Goal: Task Accomplishment & Management: Manage account settings

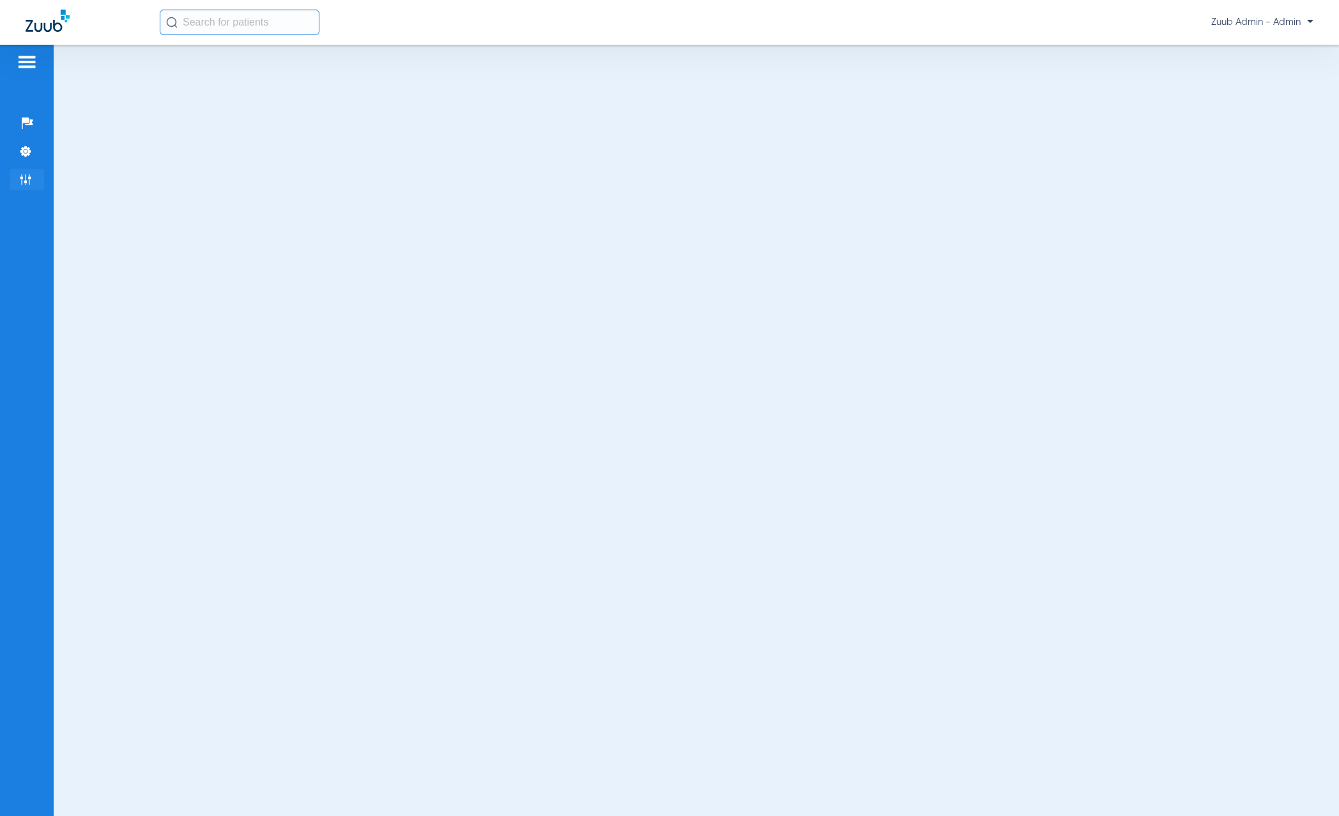
click at [31, 181] on img at bounding box center [25, 179] width 13 height 13
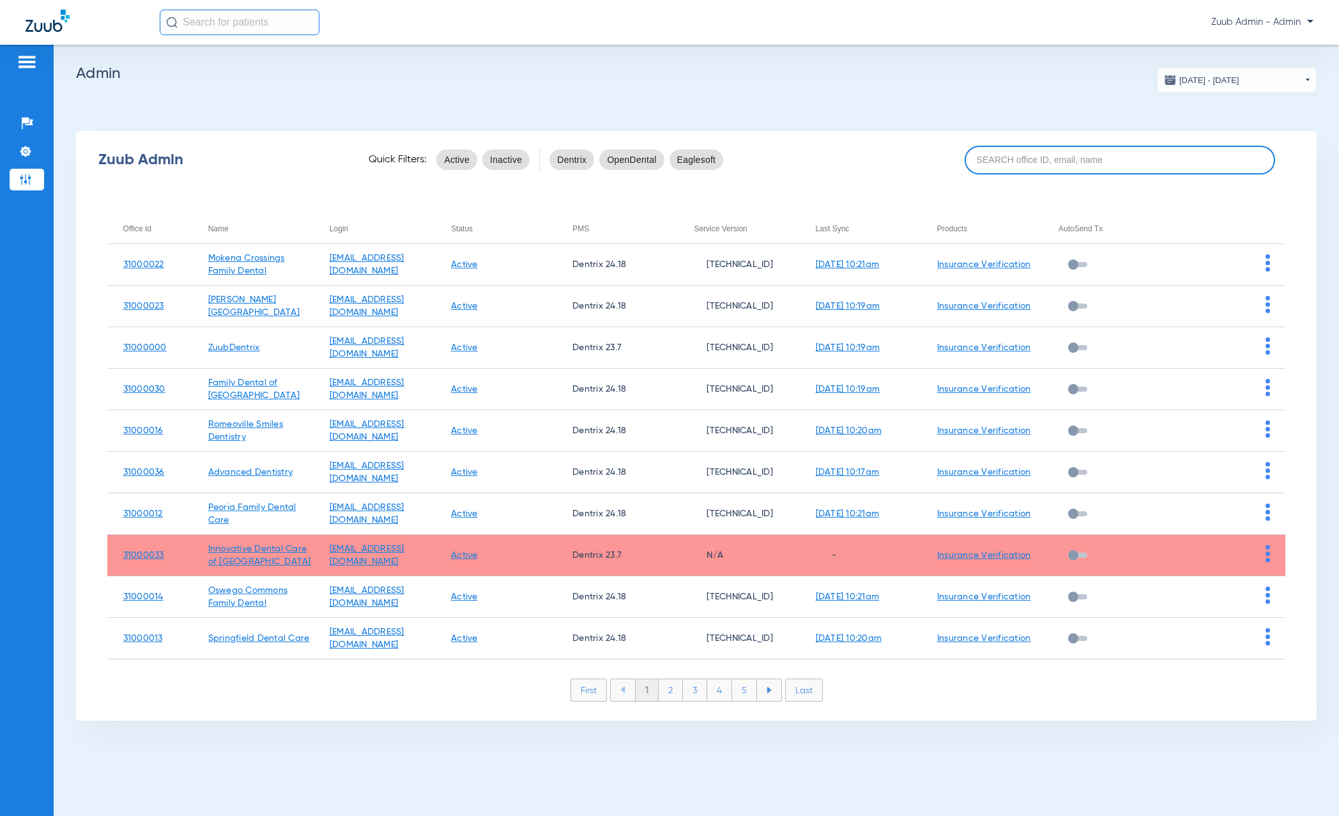
click at [1080, 163] on input at bounding box center [1120, 160] width 310 height 29
paste input "31000005"
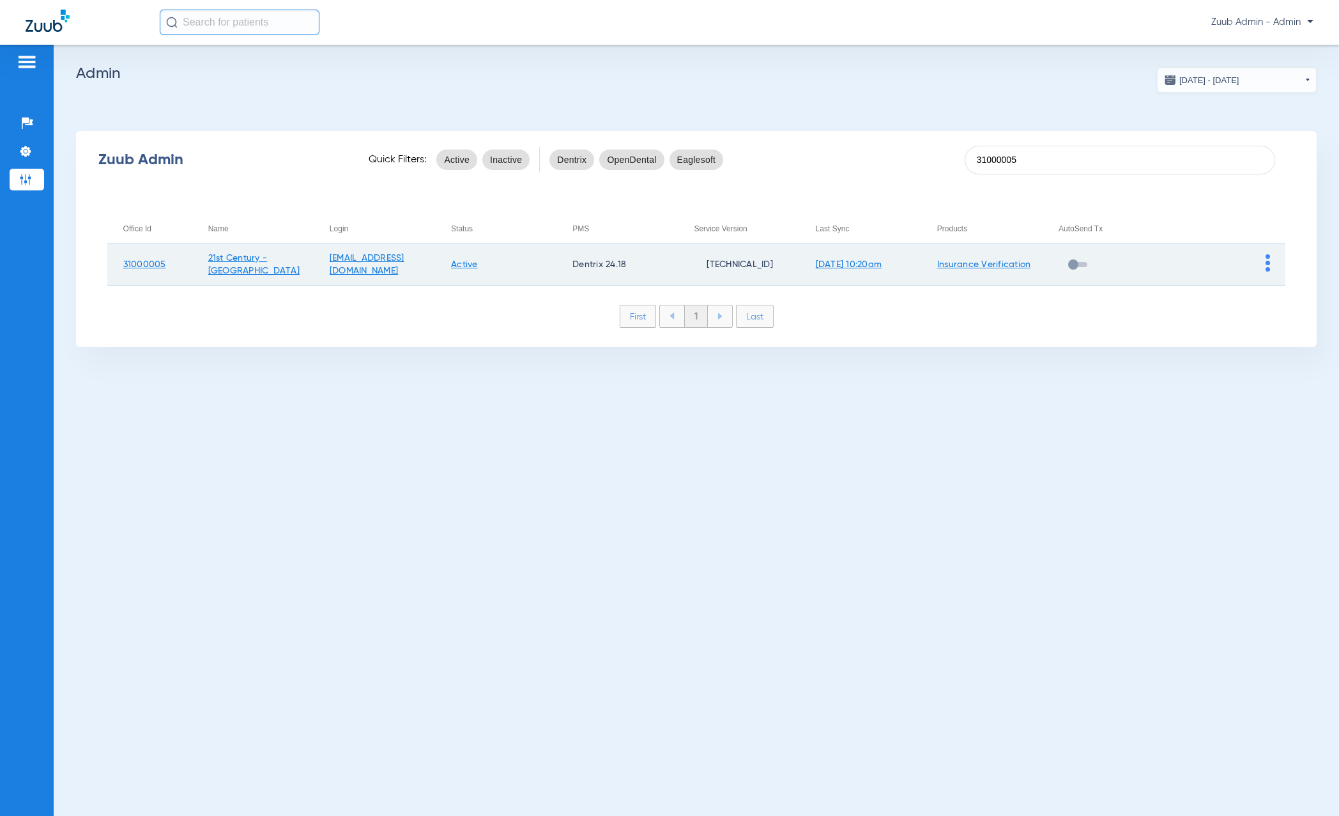
type input "31000005"
click at [1080, 264] on img at bounding box center [1267, 262] width 4 height 17
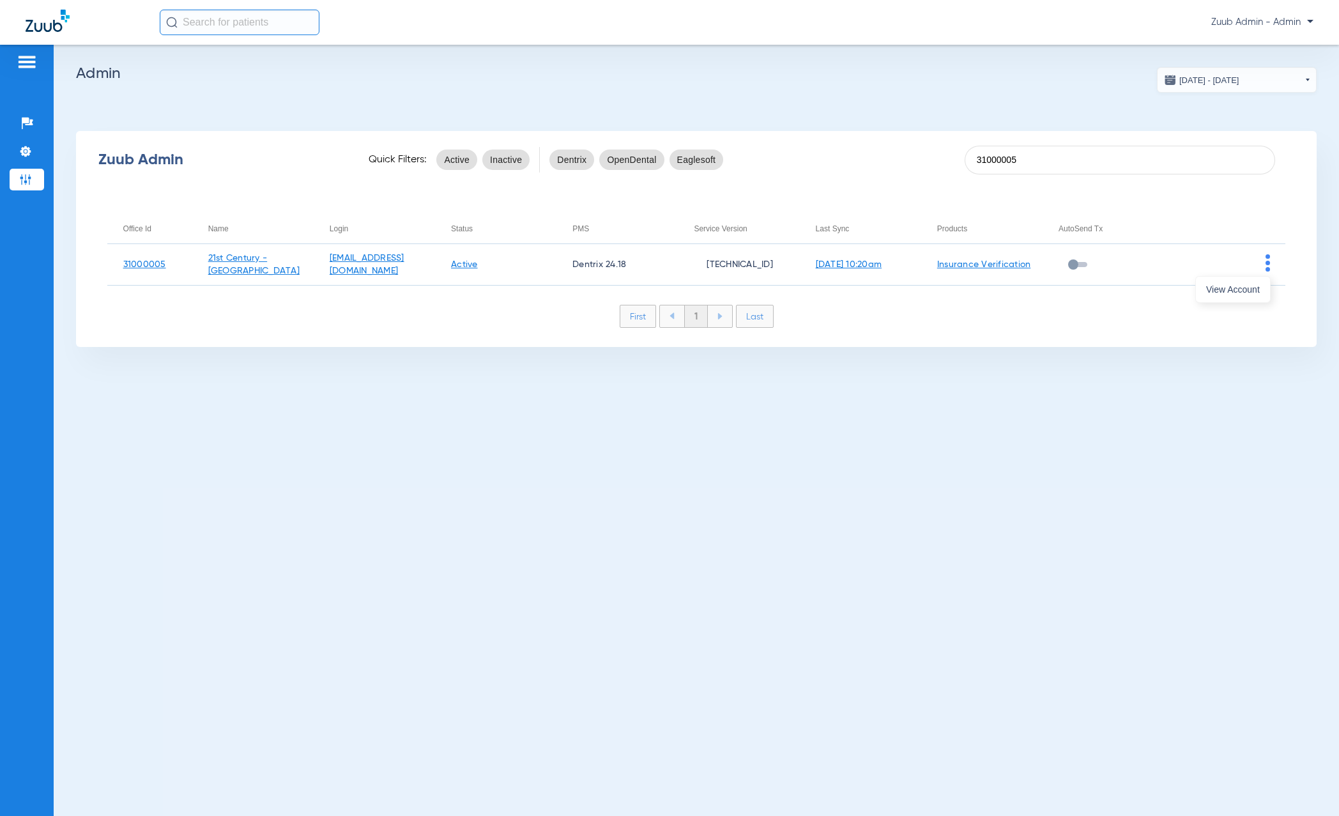
click at [1080, 282] on button "View Account" at bounding box center [1233, 290] width 74 height 26
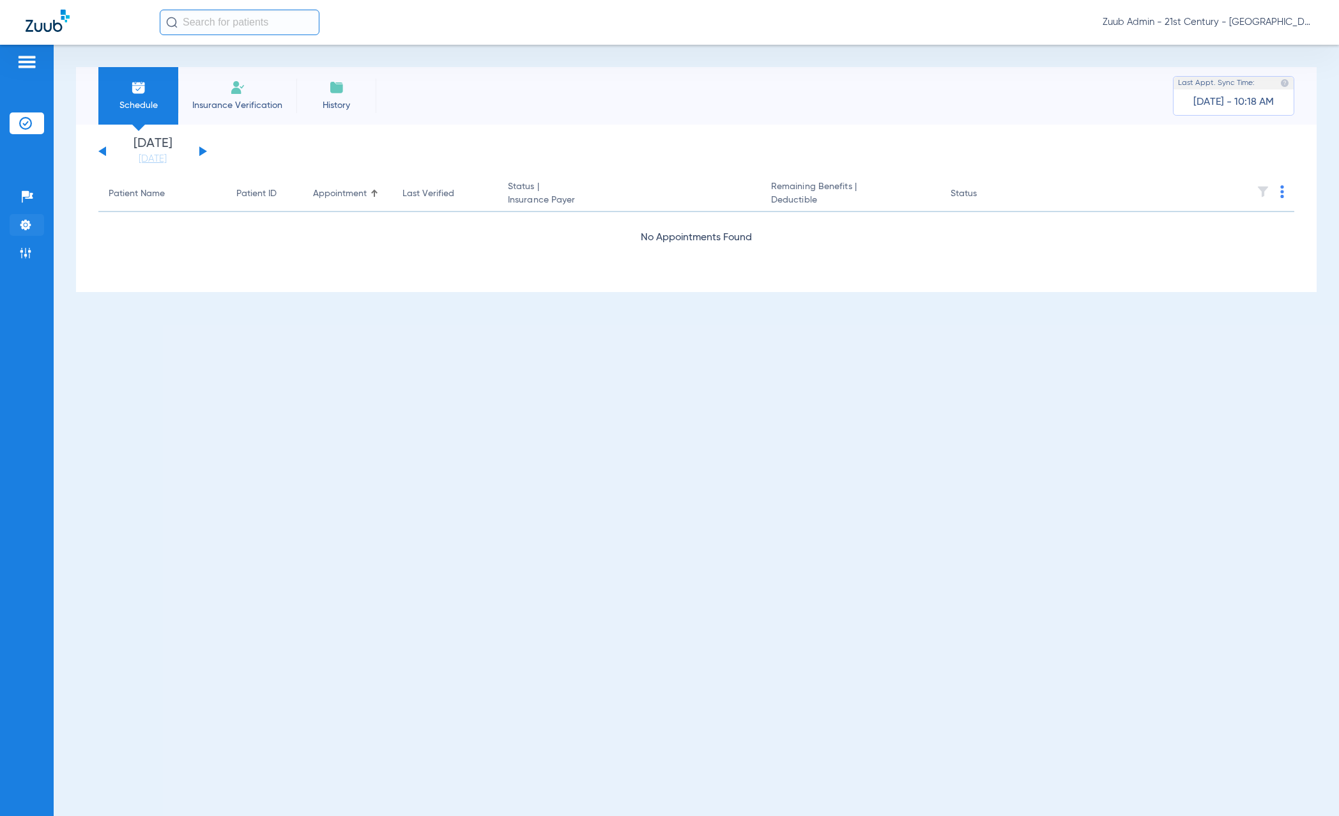
click at [18, 232] on li "Settings" at bounding box center [27, 225] width 34 height 22
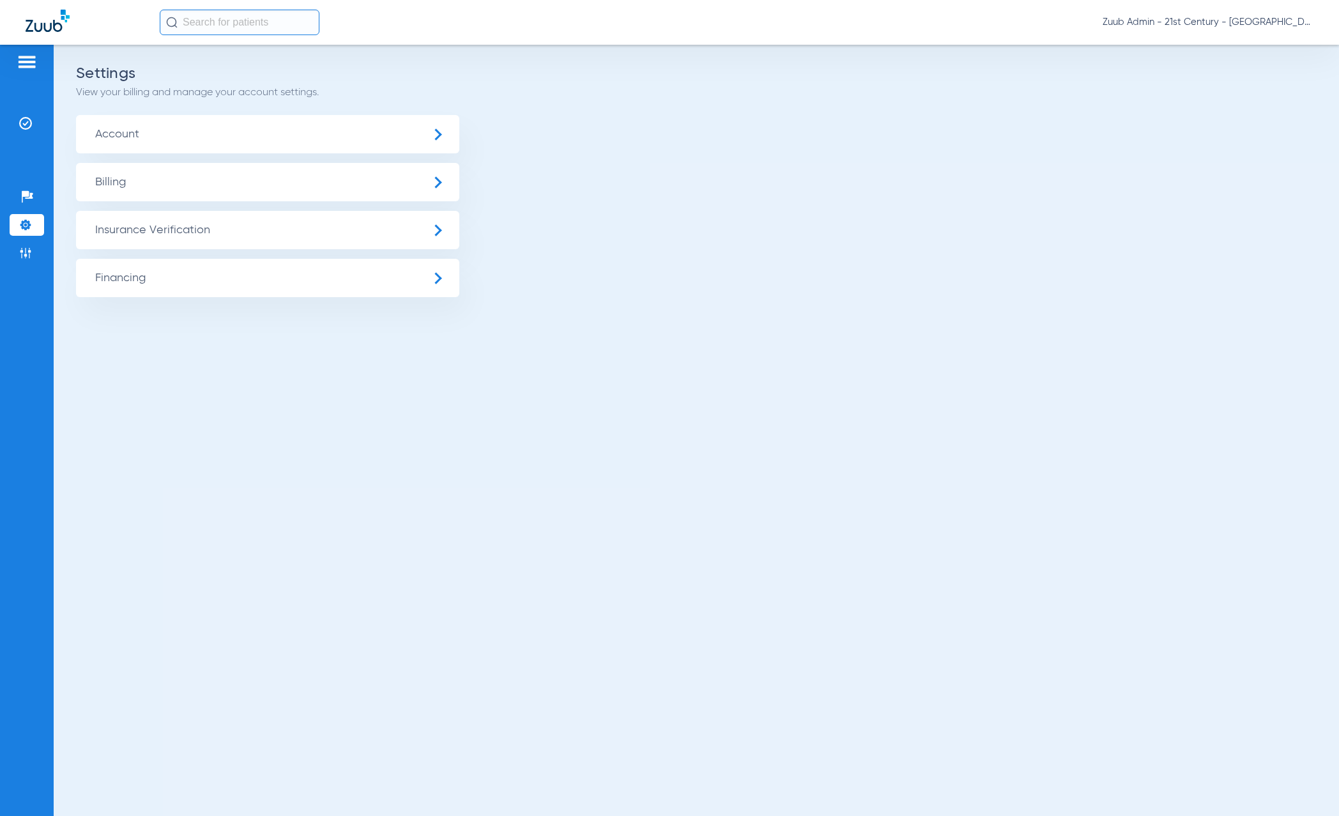
click at [153, 238] on span "Insurance Verification" at bounding box center [267, 230] width 383 height 38
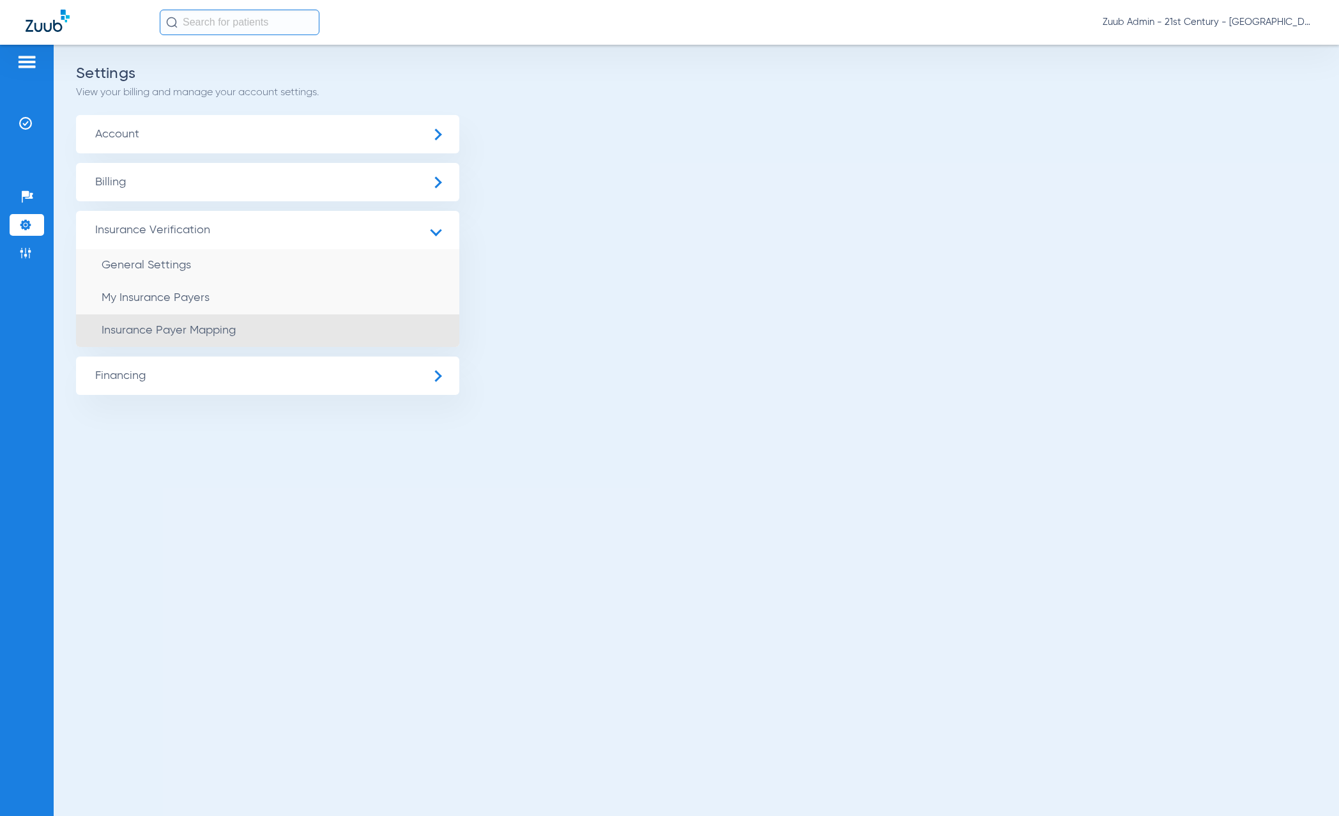
click at [183, 327] on span "Insurance Payer Mapping" at bounding box center [169, 330] width 134 height 11
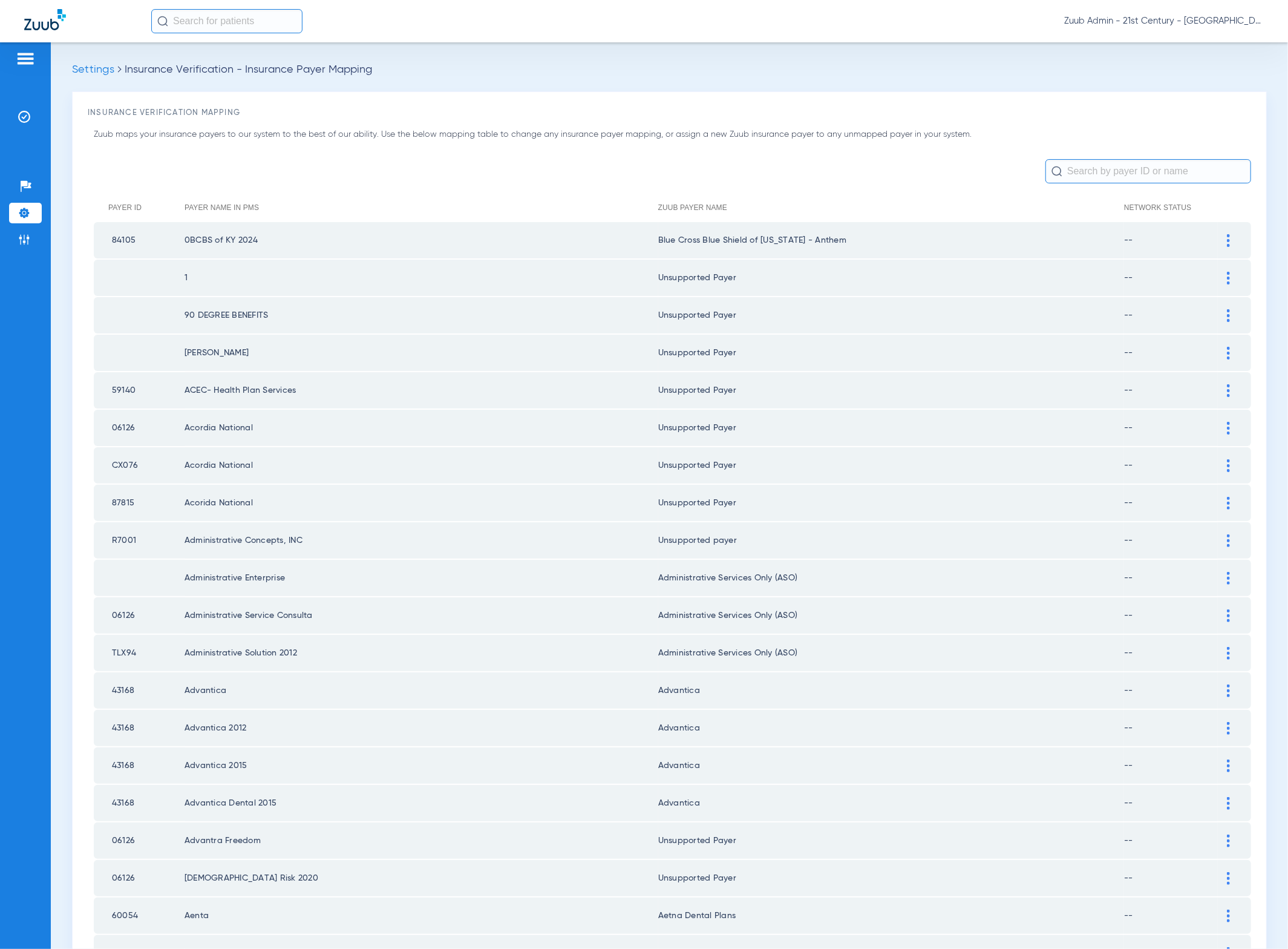
click at [44, 235] on div "Patients Insurance Verification Setup Help Center Settings Admin" at bounding box center [26, 517] width 51 height 949
click at [38, 236] on li "Admin" at bounding box center [26, 240] width 32 height 21
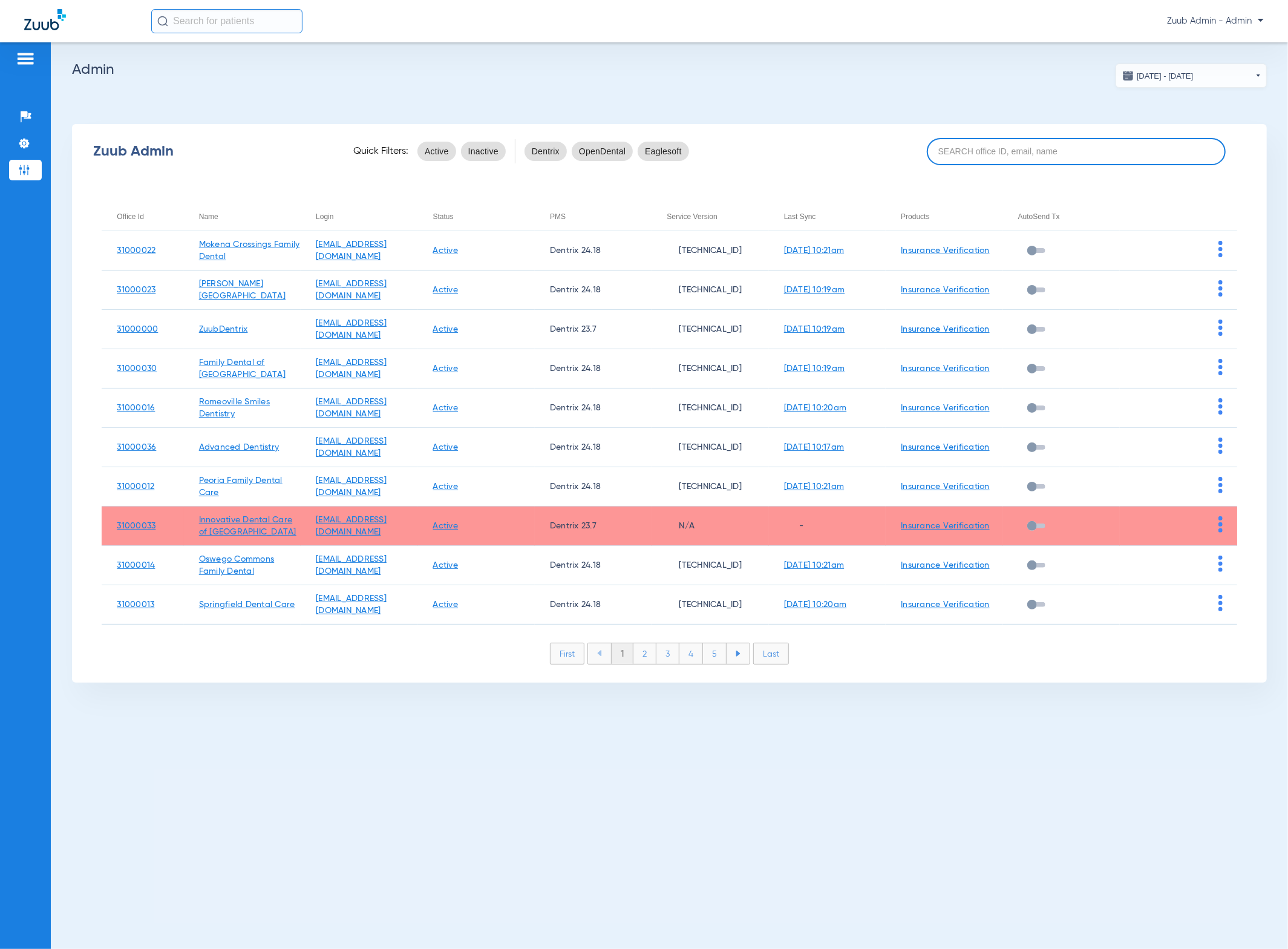
click at [1023, 145] on input at bounding box center [1077, 152] width 299 height 27
paste input "31000027"
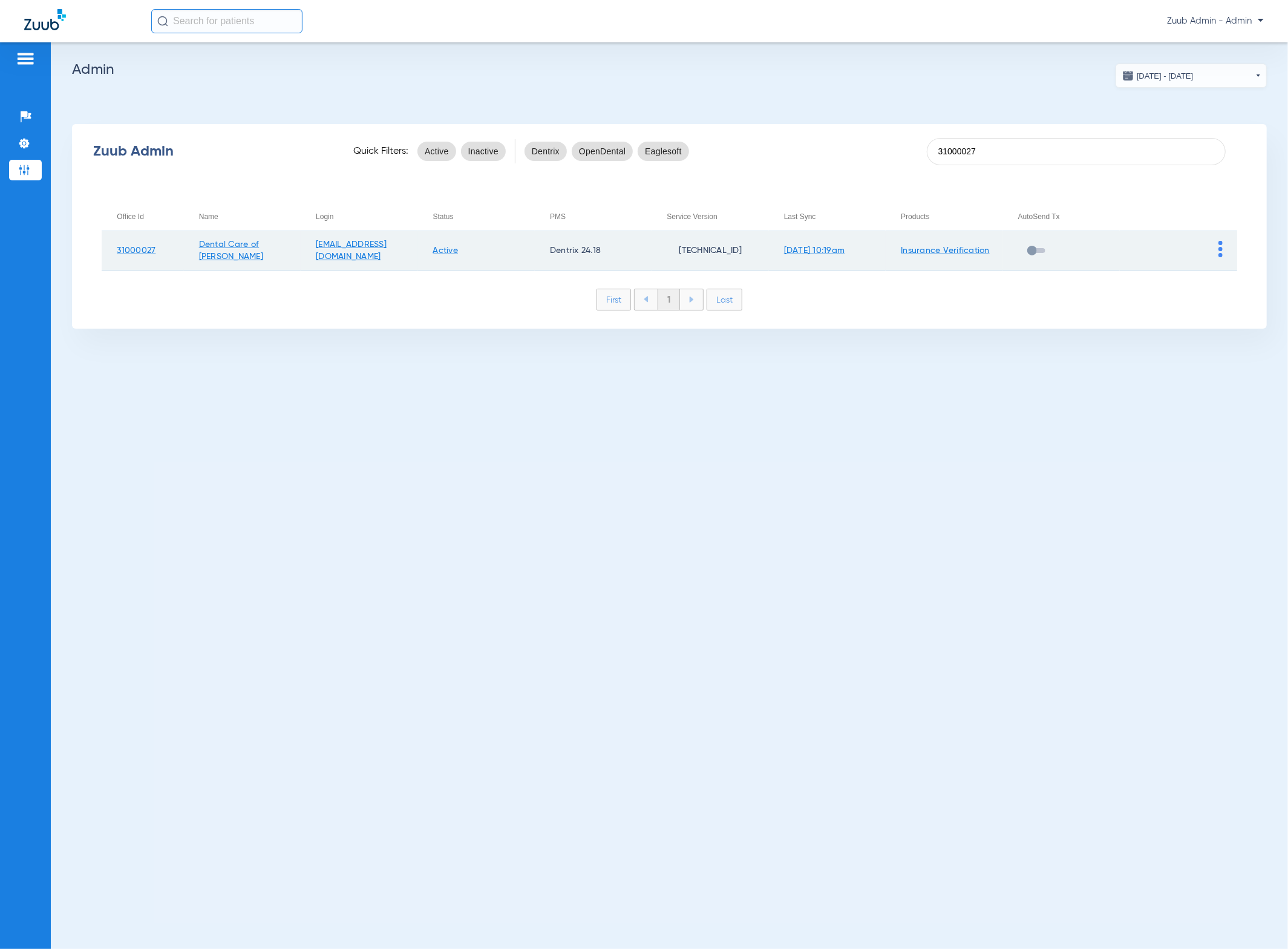
type input "31000027"
click at [1023, 247] on img at bounding box center [1221, 248] width 4 height 16
click at [1023, 278] on button "View Account" at bounding box center [1187, 275] width 70 height 25
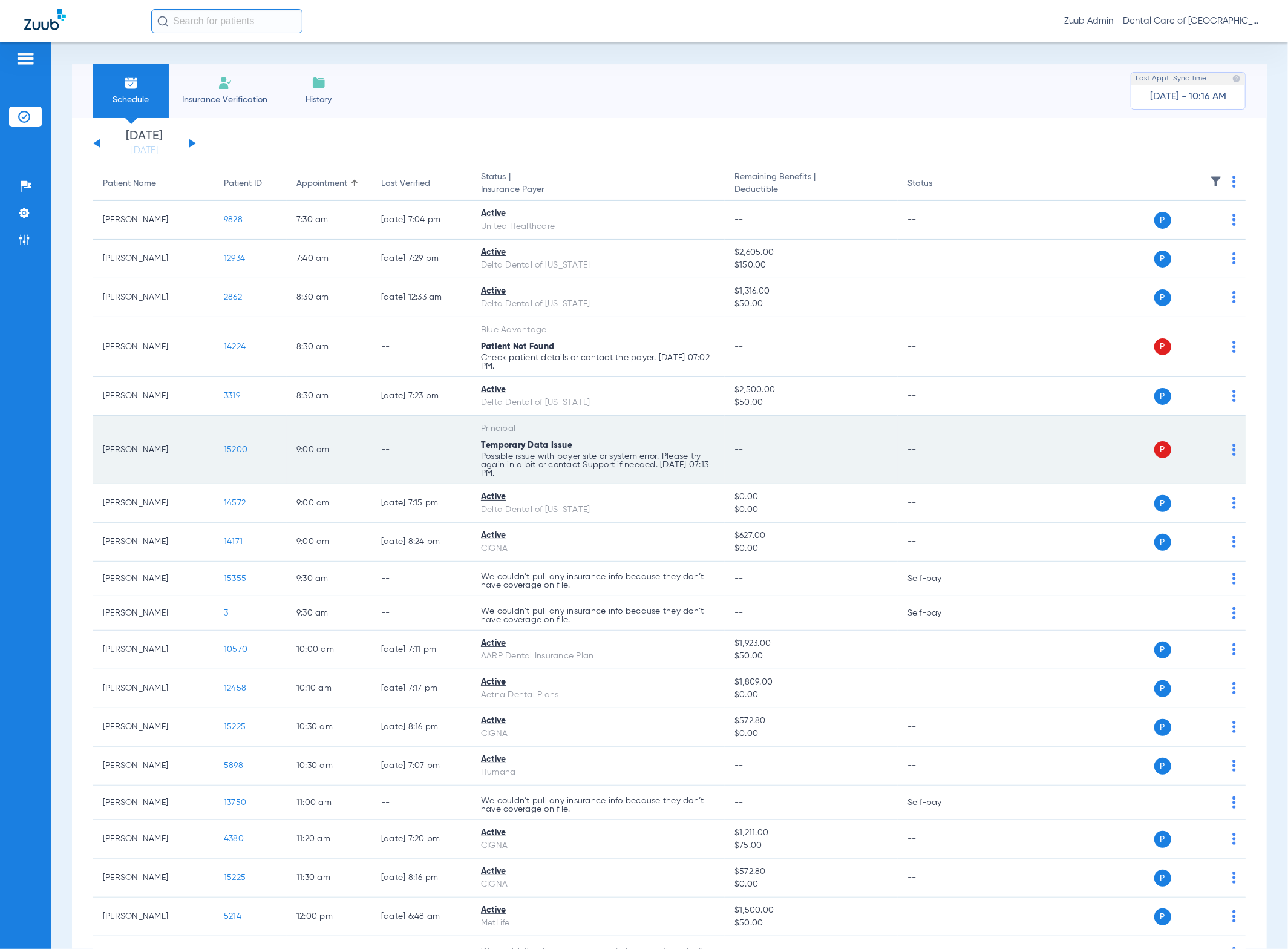
click at [1023, 450] on div "P S" at bounding box center [1107, 450] width 257 height 17
click at [1023, 450] on img at bounding box center [1234, 449] width 4 height 12
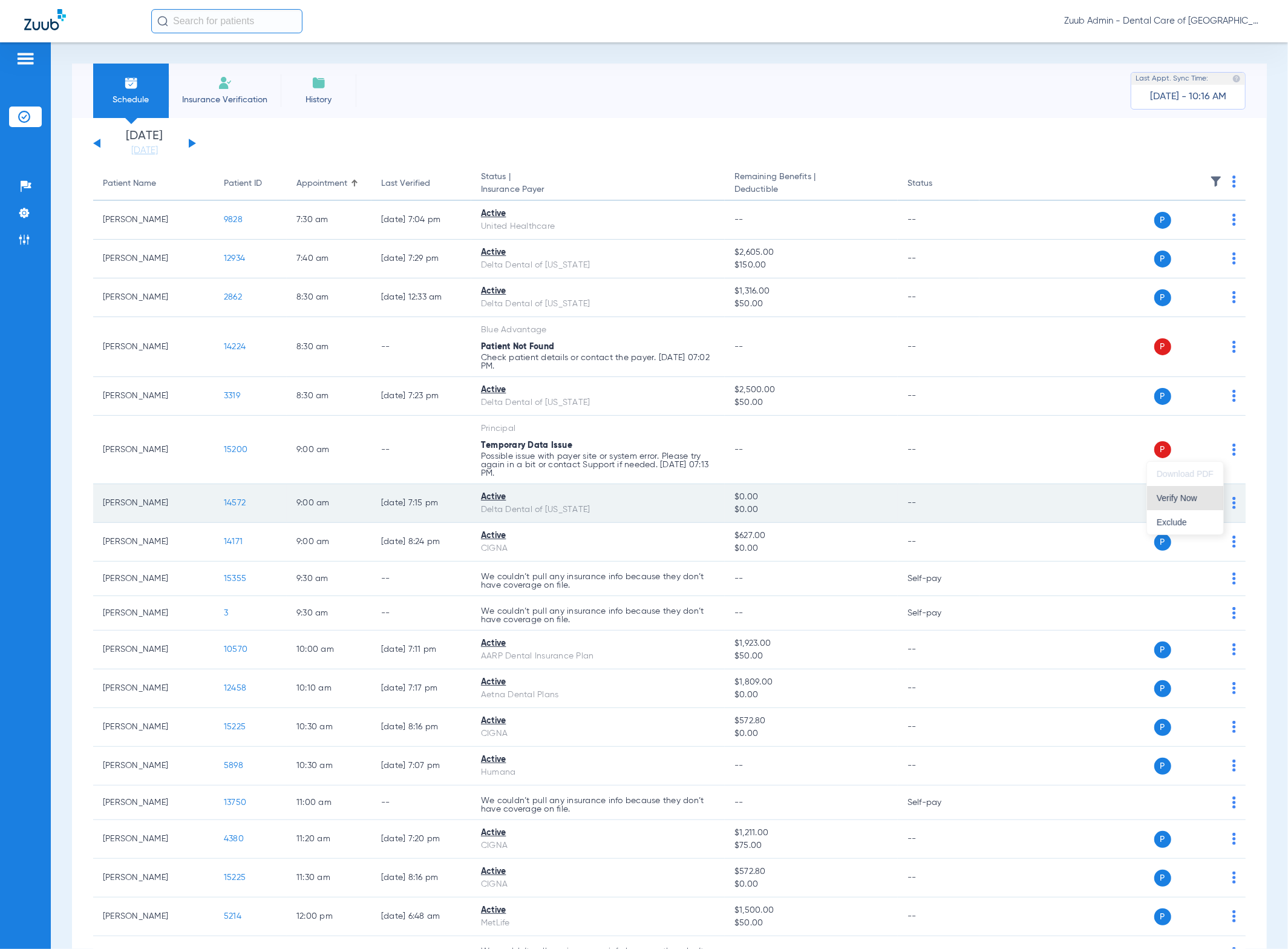
drag, startPoint x: 1182, startPoint y: 502, endPoint x: 1173, endPoint y: 507, distance: 10.3
click at [1023, 502] on span "Verify Now" at bounding box center [1185, 497] width 57 height 9
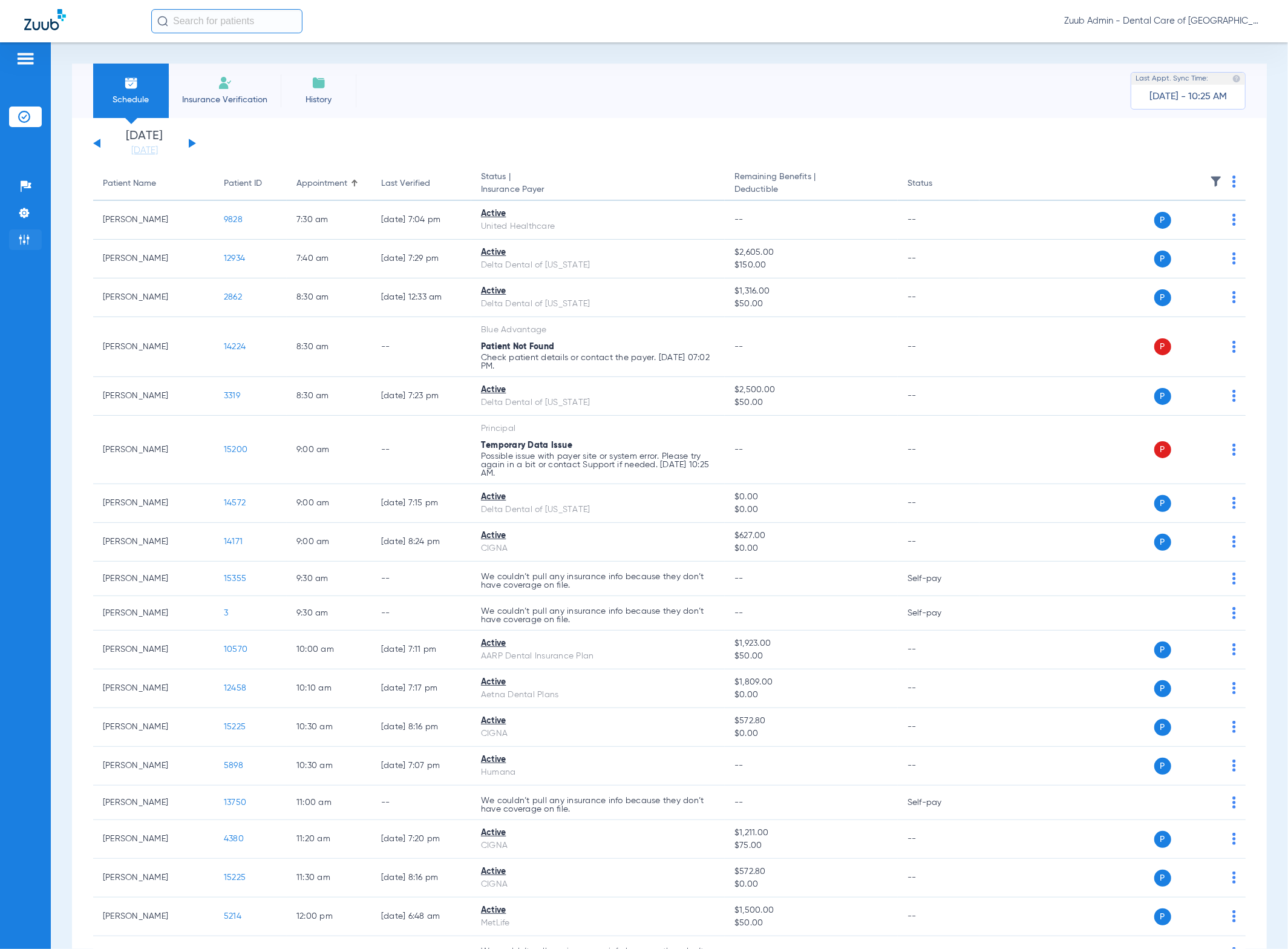
click at [25, 241] on img at bounding box center [24, 240] width 12 height 12
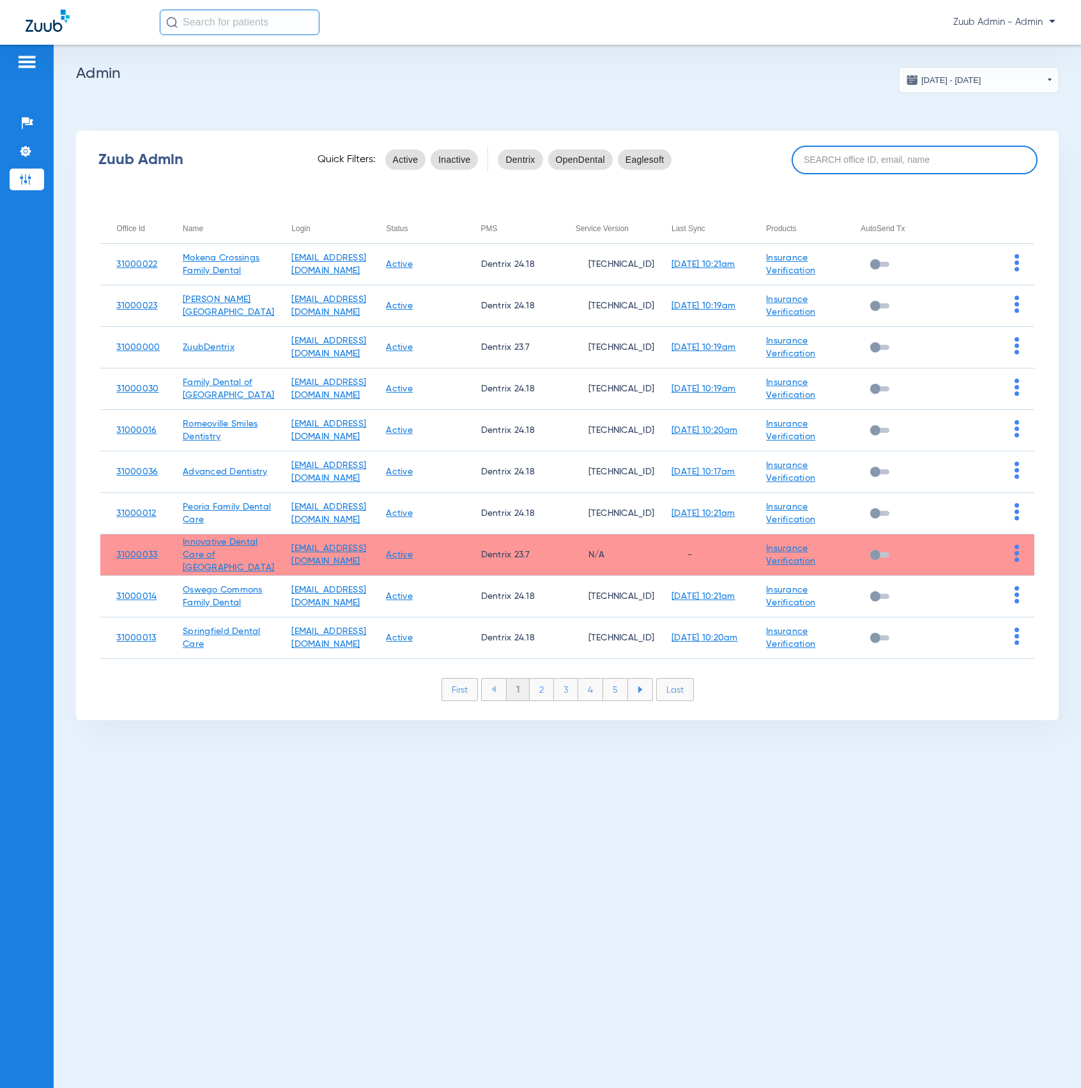
click at [947, 157] on input at bounding box center [914, 160] width 246 height 29
paste input "31000027"
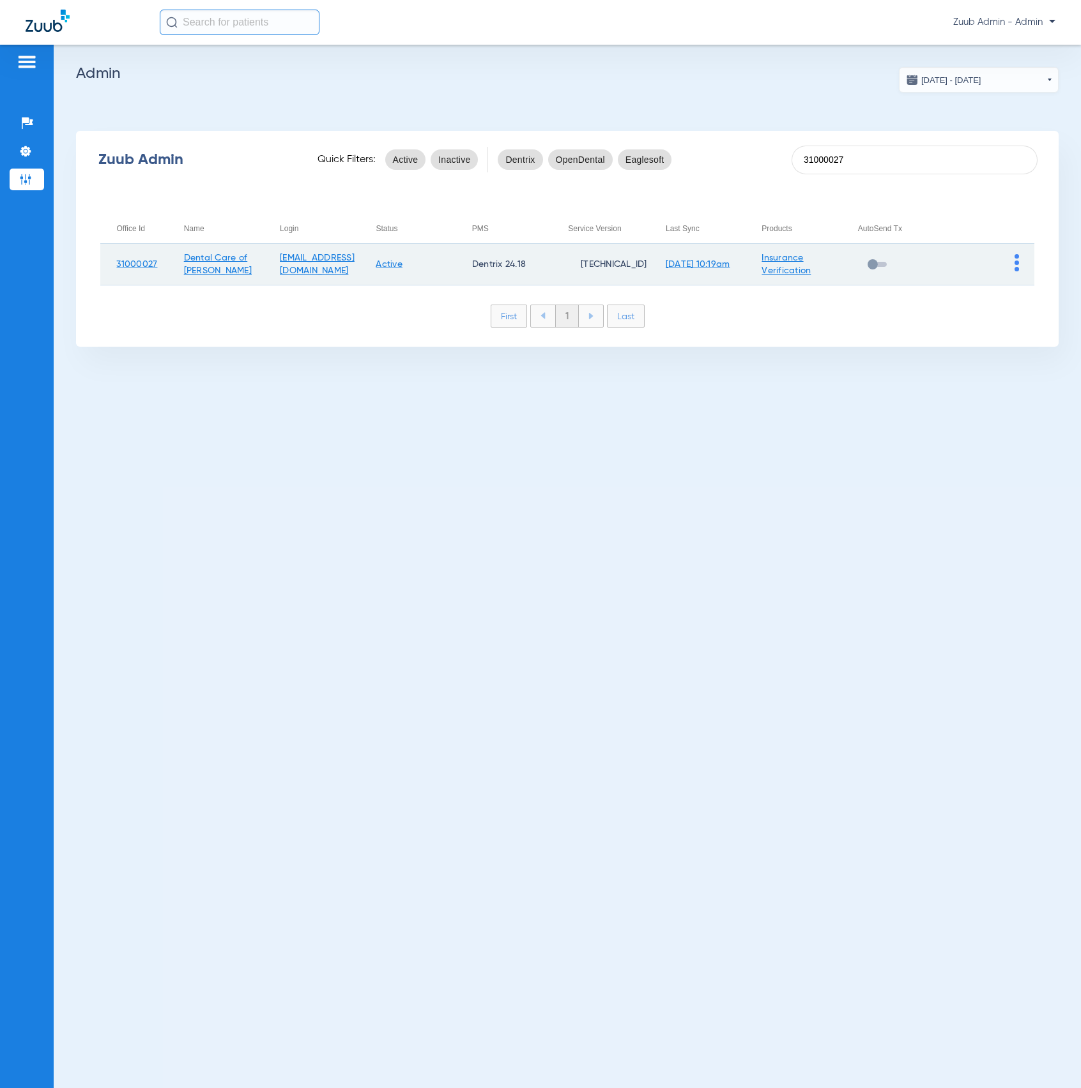
type input "31000027"
click at [1019, 265] on td at bounding box center [986, 265] width 96 height 42
click at [1014, 264] on img at bounding box center [1016, 262] width 4 height 17
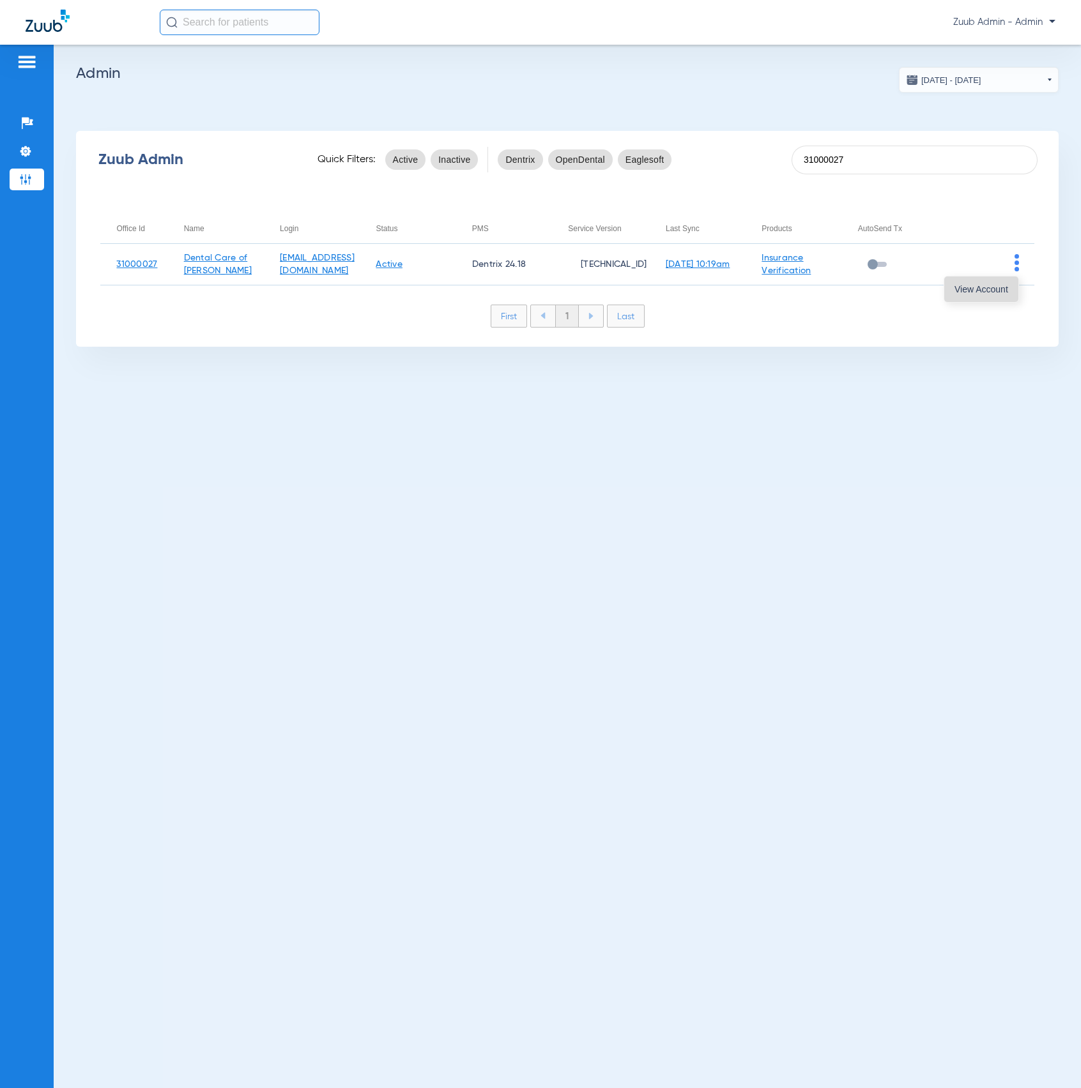
click at [1004, 285] on span "View Account" at bounding box center [981, 289] width 54 height 9
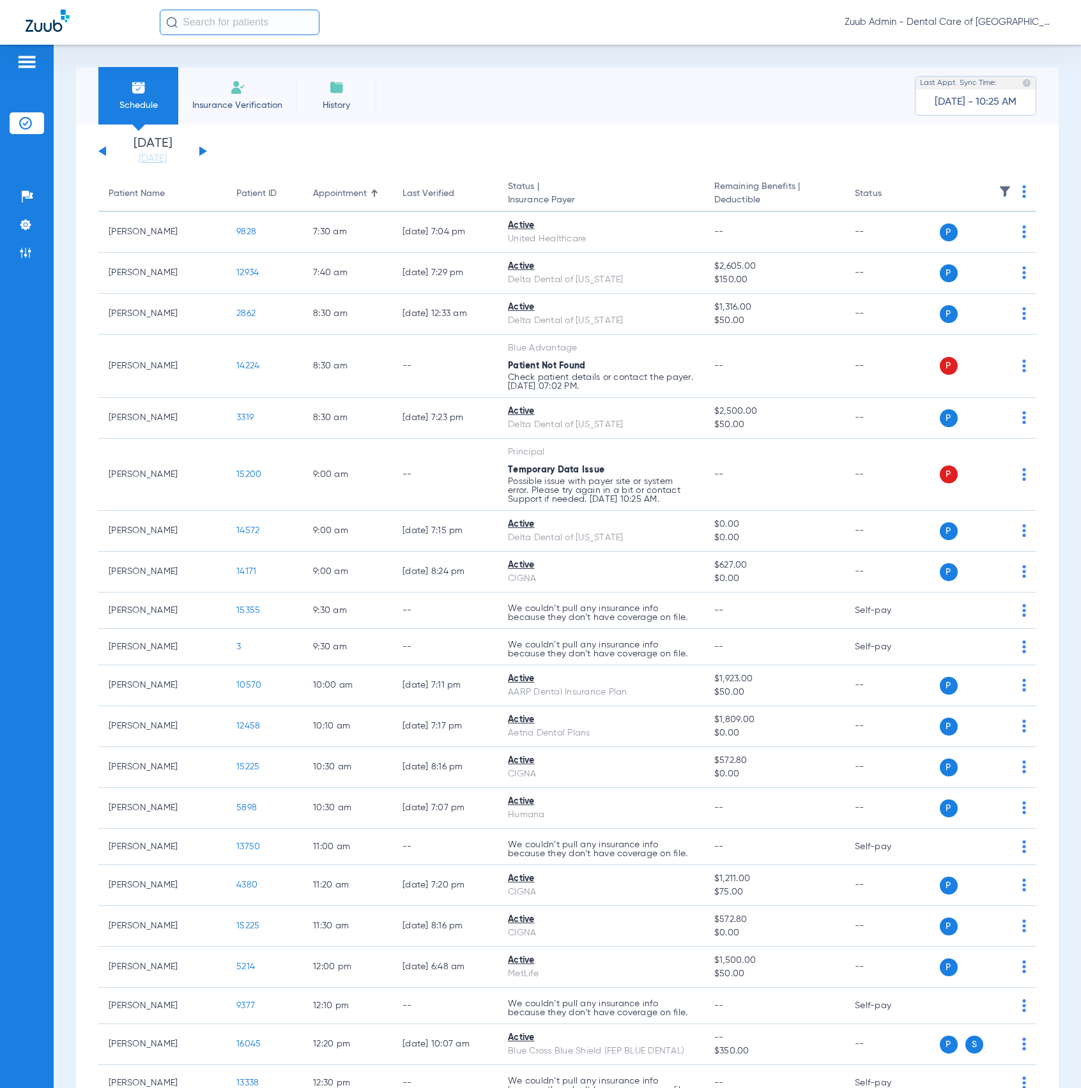
click at [998, 199] on span at bounding box center [1004, 195] width 13 height 9
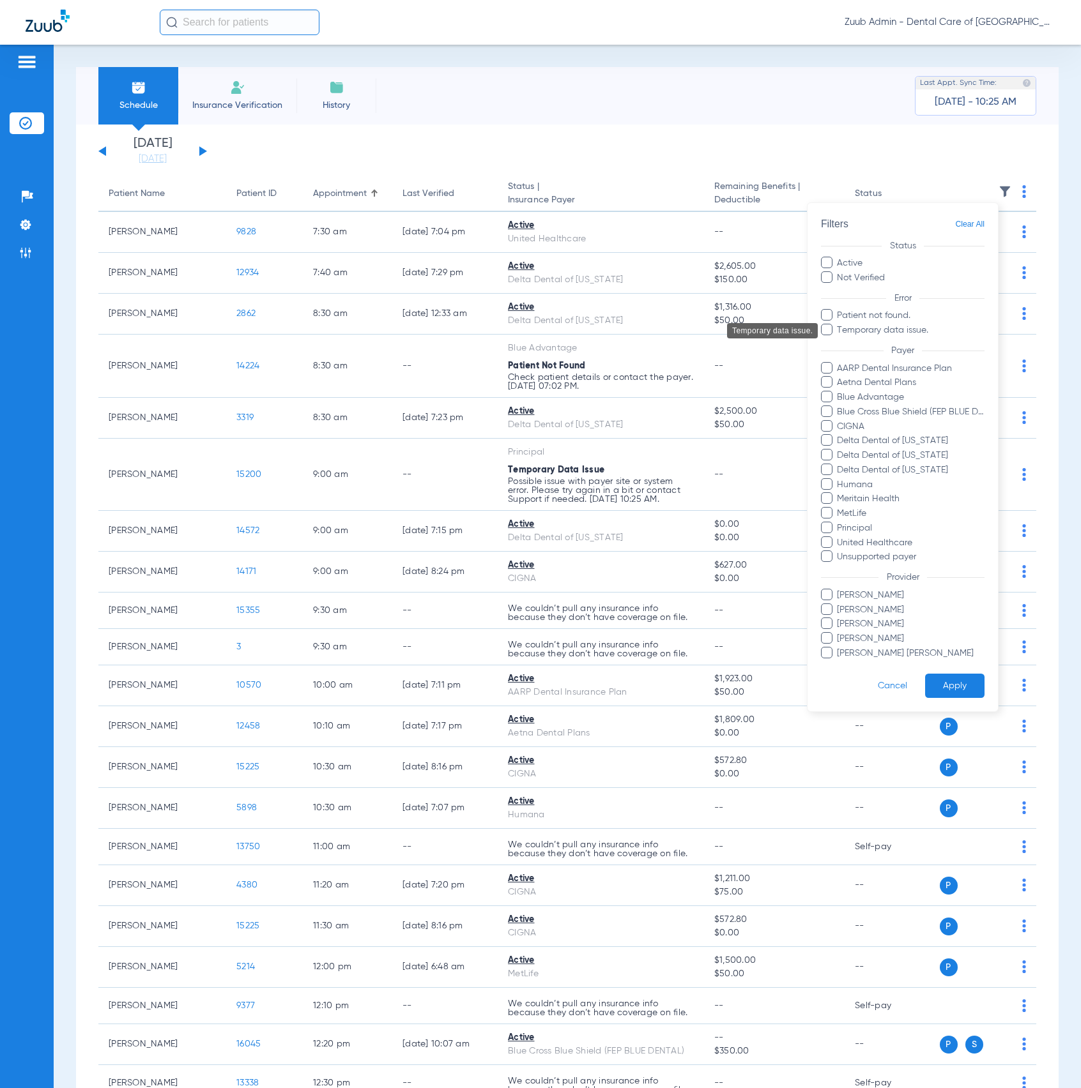
click at [908, 329] on span "Temporary data issue." at bounding box center [910, 330] width 148 height 13
click at [839, 339] on input "Temporary data issue." at bounding box center [839, 339] width 0 height 0
click at [958, 685] on button "Apply" at bounding box center [954, 686] width 59 height 25
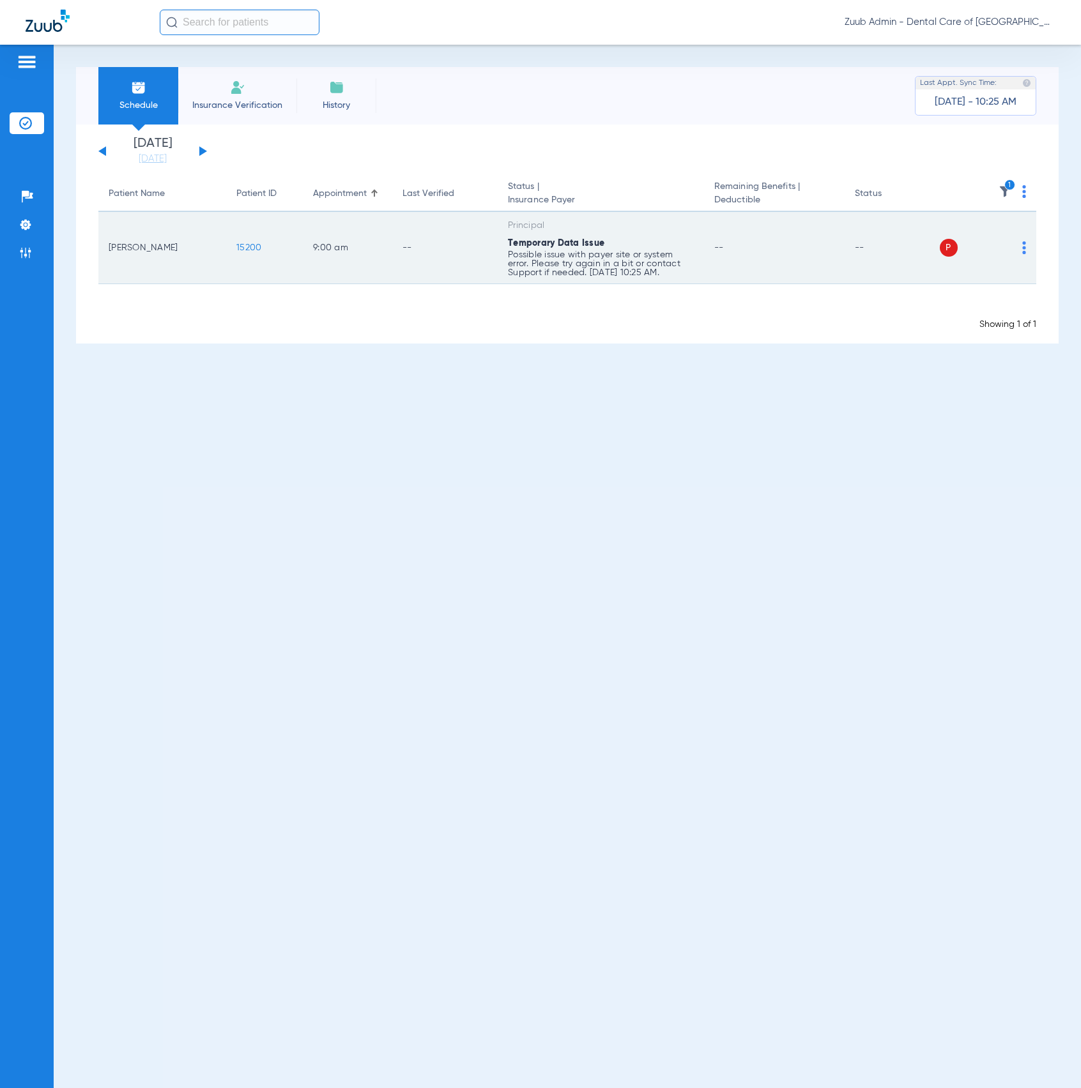
click at [243, 240] on td "15200" at bounding box center [264, 248] width 77 height 72
click at [240, 234] on td "15200" at bounding box center [264, 248] width 77 height 72
click at [246, 245] on span "15200" at bounding box center [248, 247] width 25 height 9
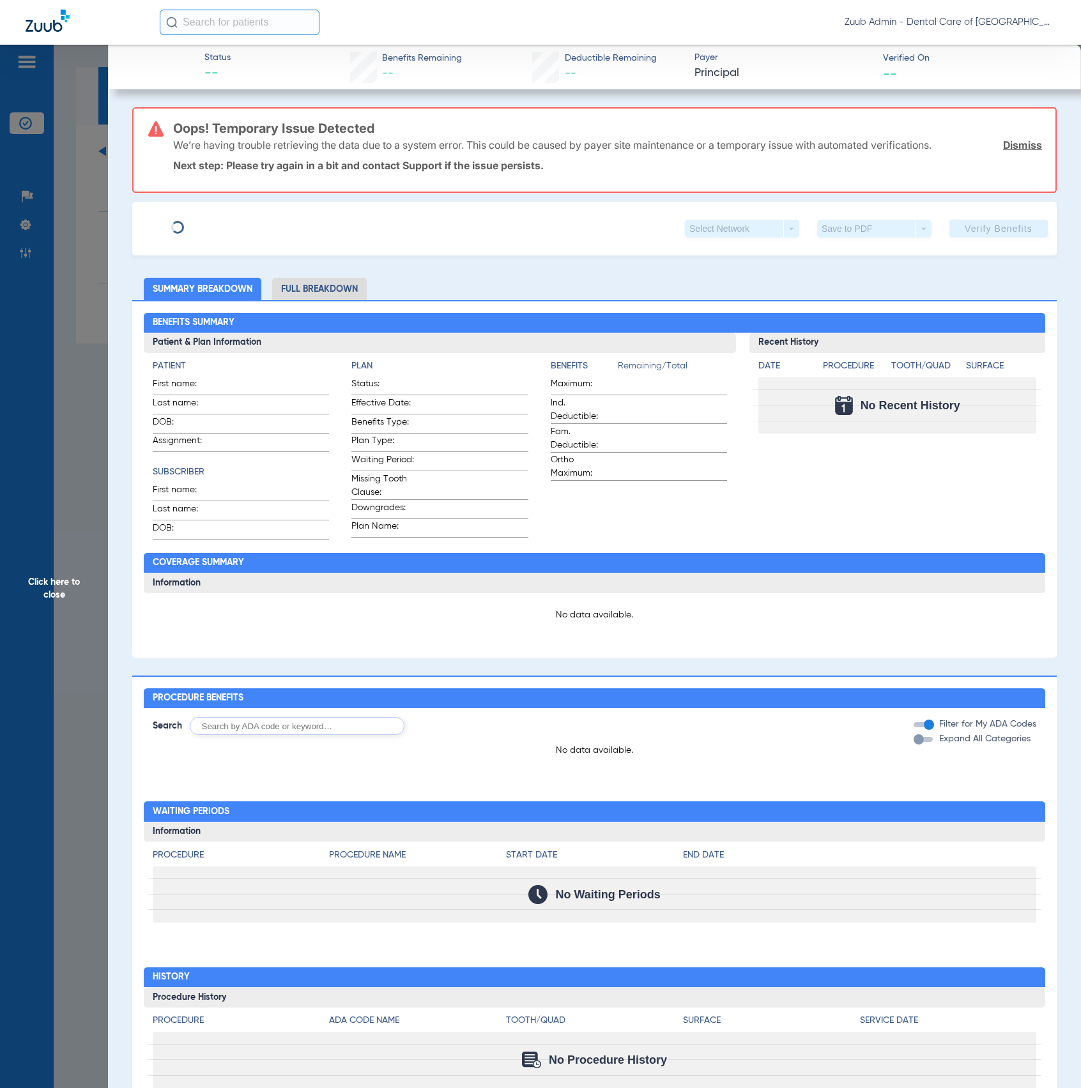
type input "[PERSON_NAME]"
type input "Petrulakis"
type input "03/10/1979"
type input "9004690425"
type input "1105778"
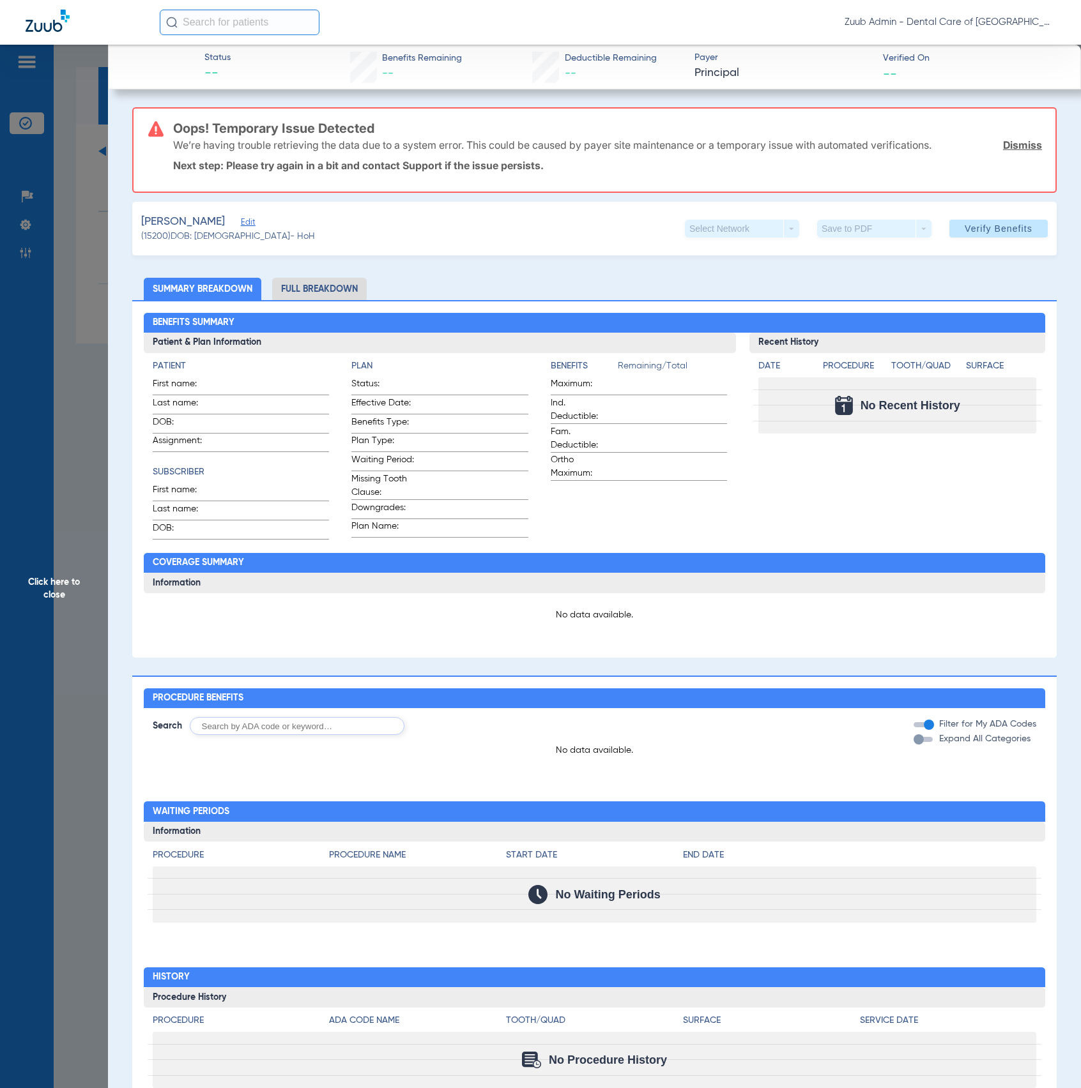
click at [235, 224] on div "Petrulakis, Kelly Edit" at bounding box center [228, 222] width 174 height 16
click at [241, 222] on span "Edit" at bounding box center [246, 224] width 11 height 12
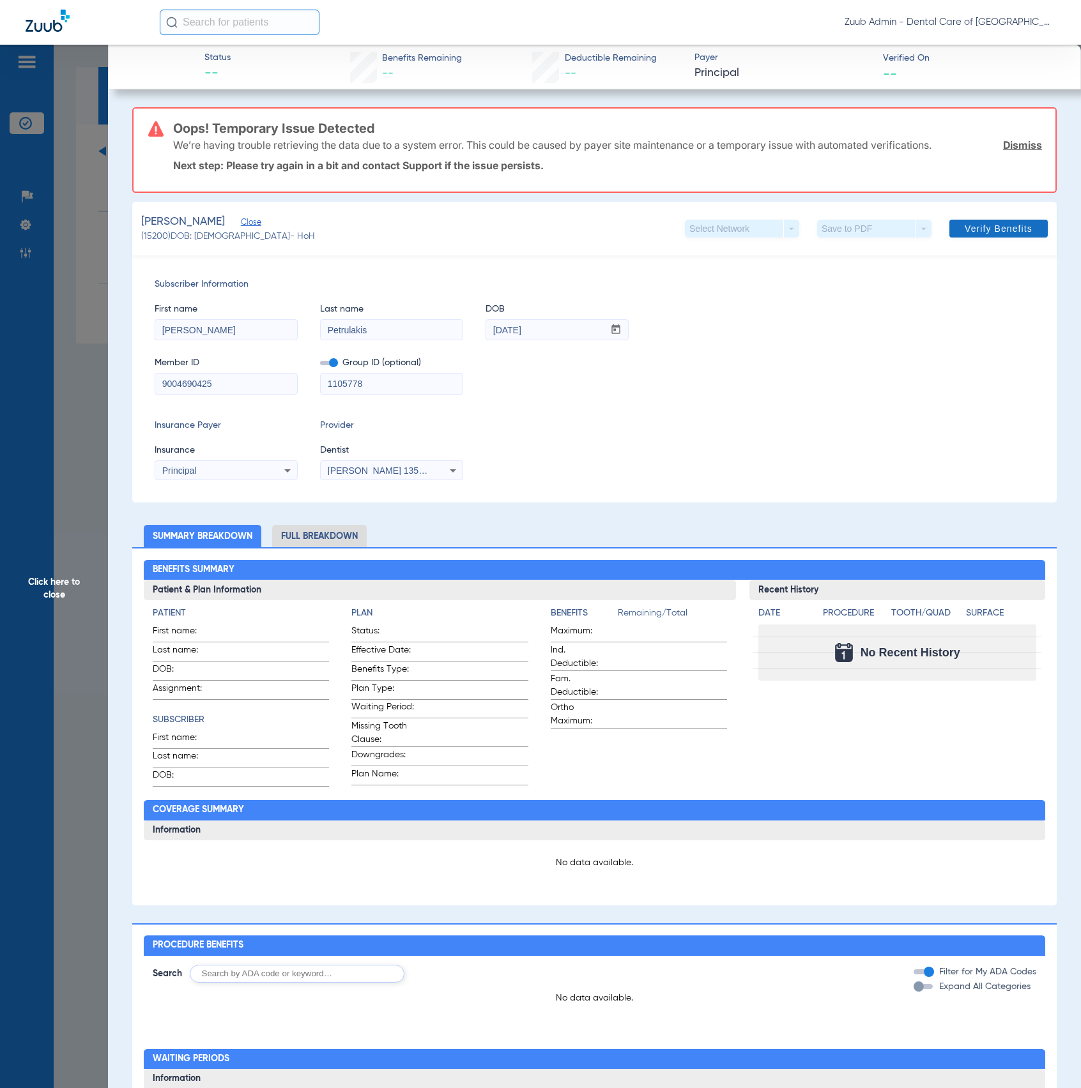
click at [966, 233] on span "Verify Benefits" at bounding box center [999, 229] width 68 height 10
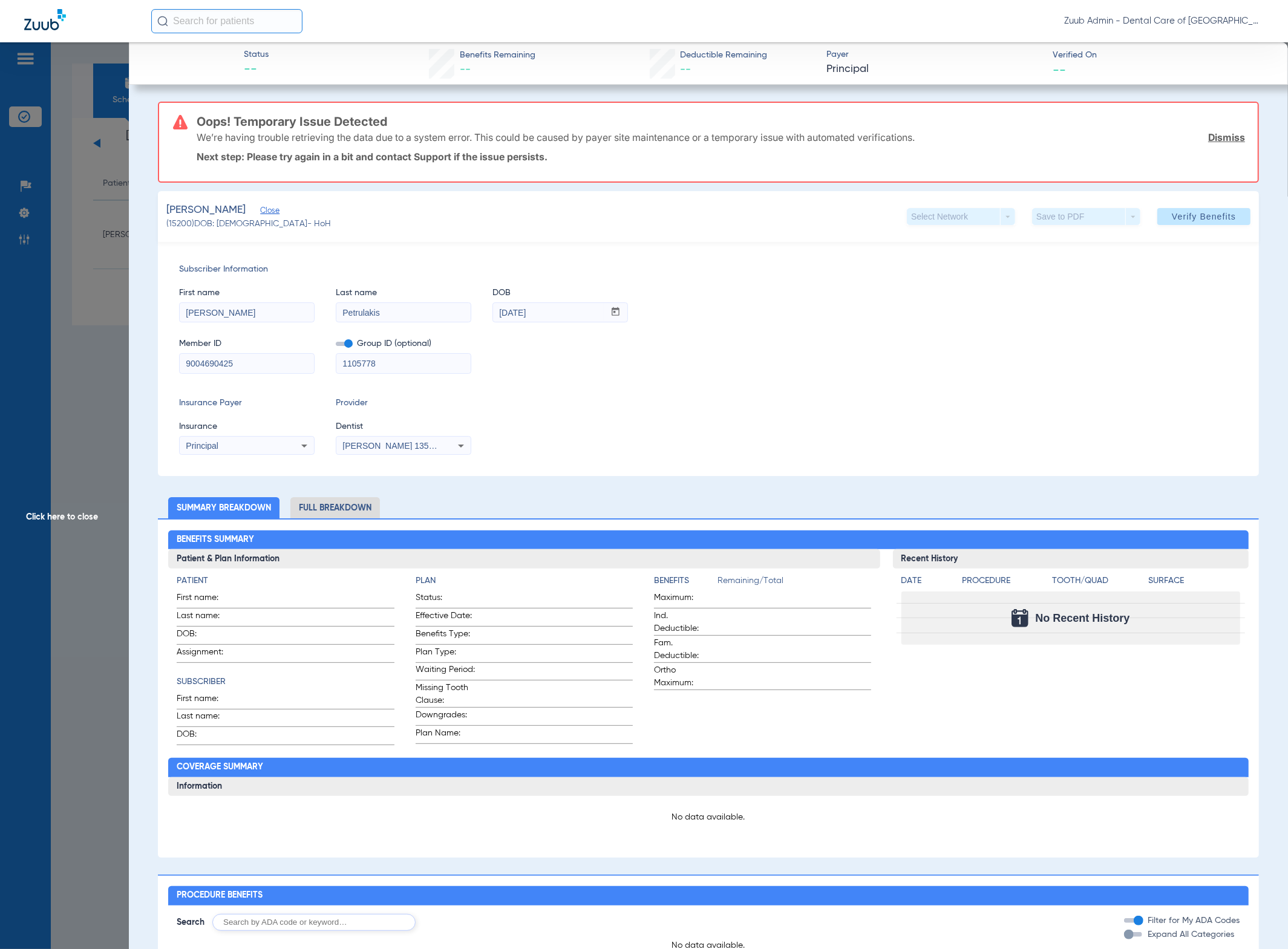
click at [126, 279] on span "Click here to close" at bounding box center [64, 517] width 129 height 949
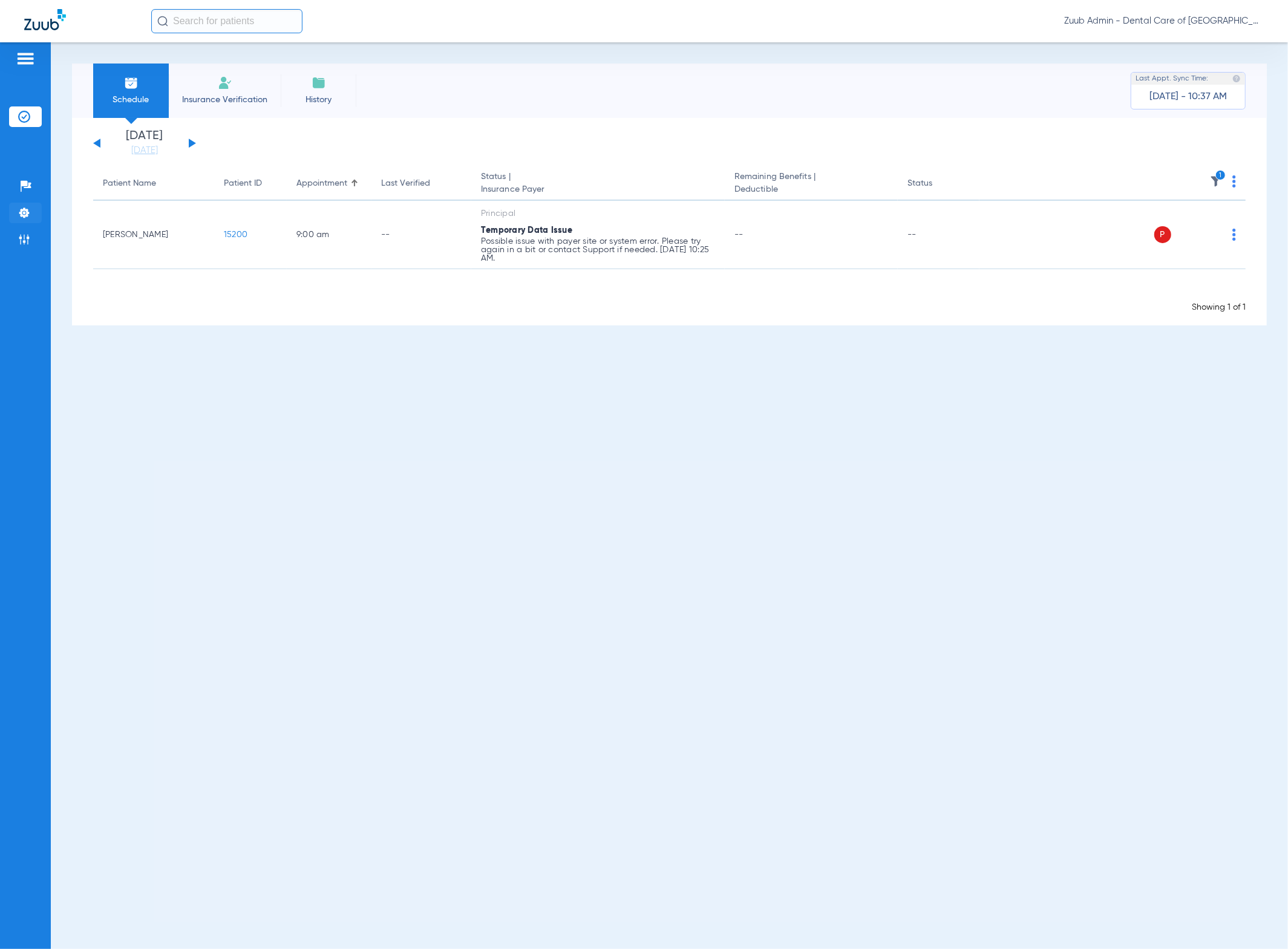
click at [18, 213] on img at bounding box center [24, 212] width 12 height 12
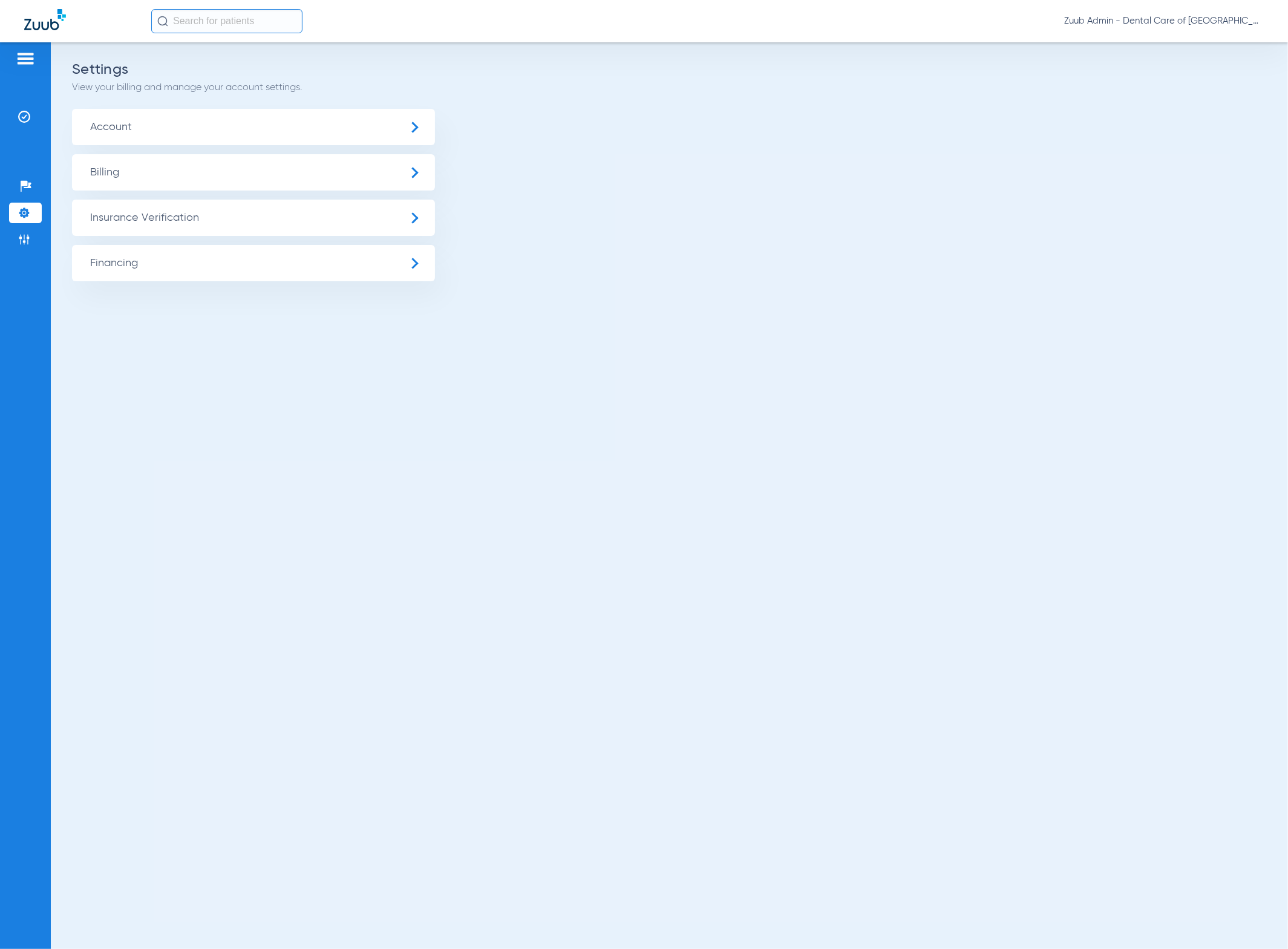
click at [219, 214] on span "Insurance Verification" at bounding box center [253, 218] width 363 height 36
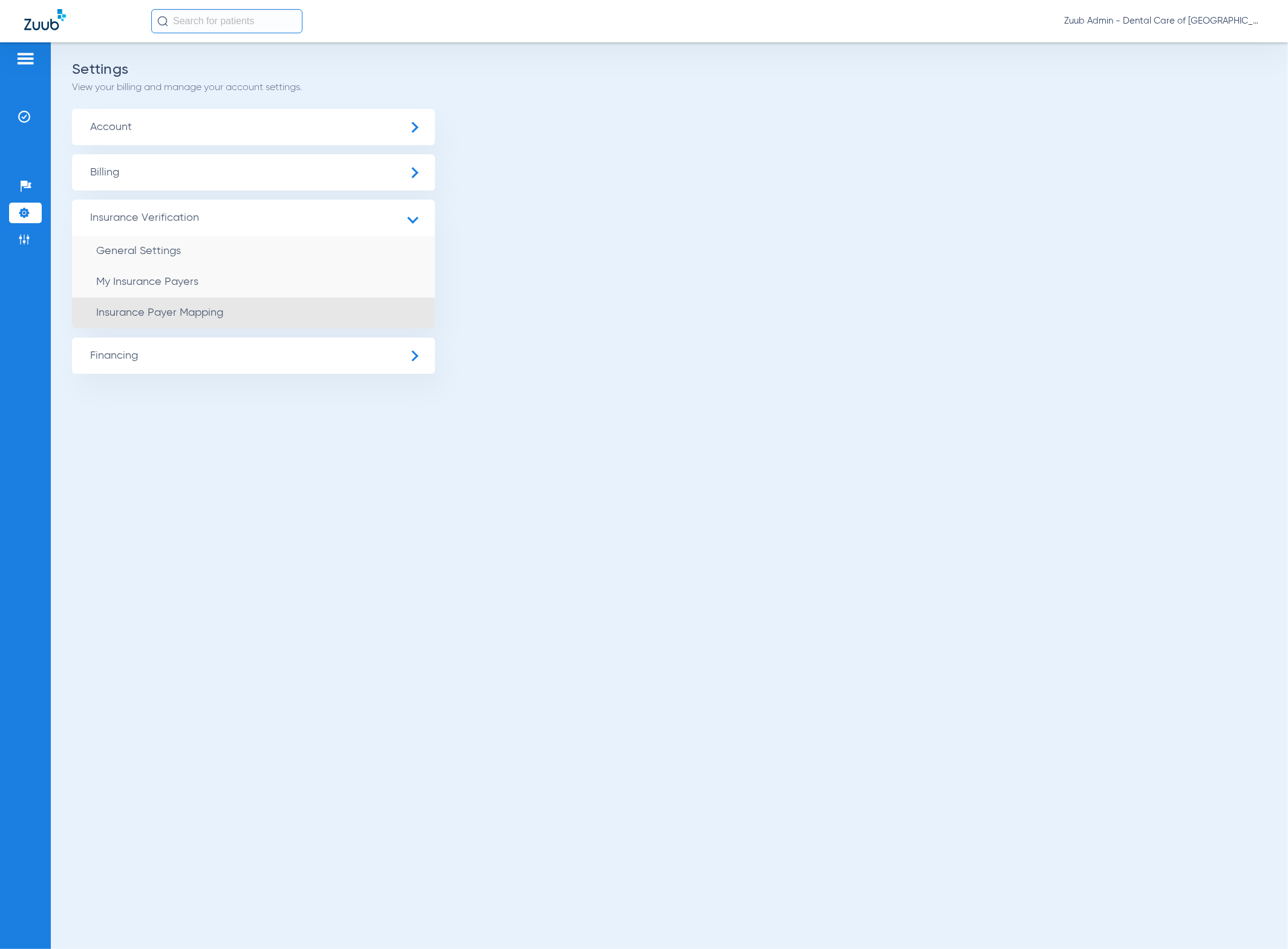
click at [242, 308] on li "Insurance Payer Mapping" at bounding box center [253, 313] width 363 height 31
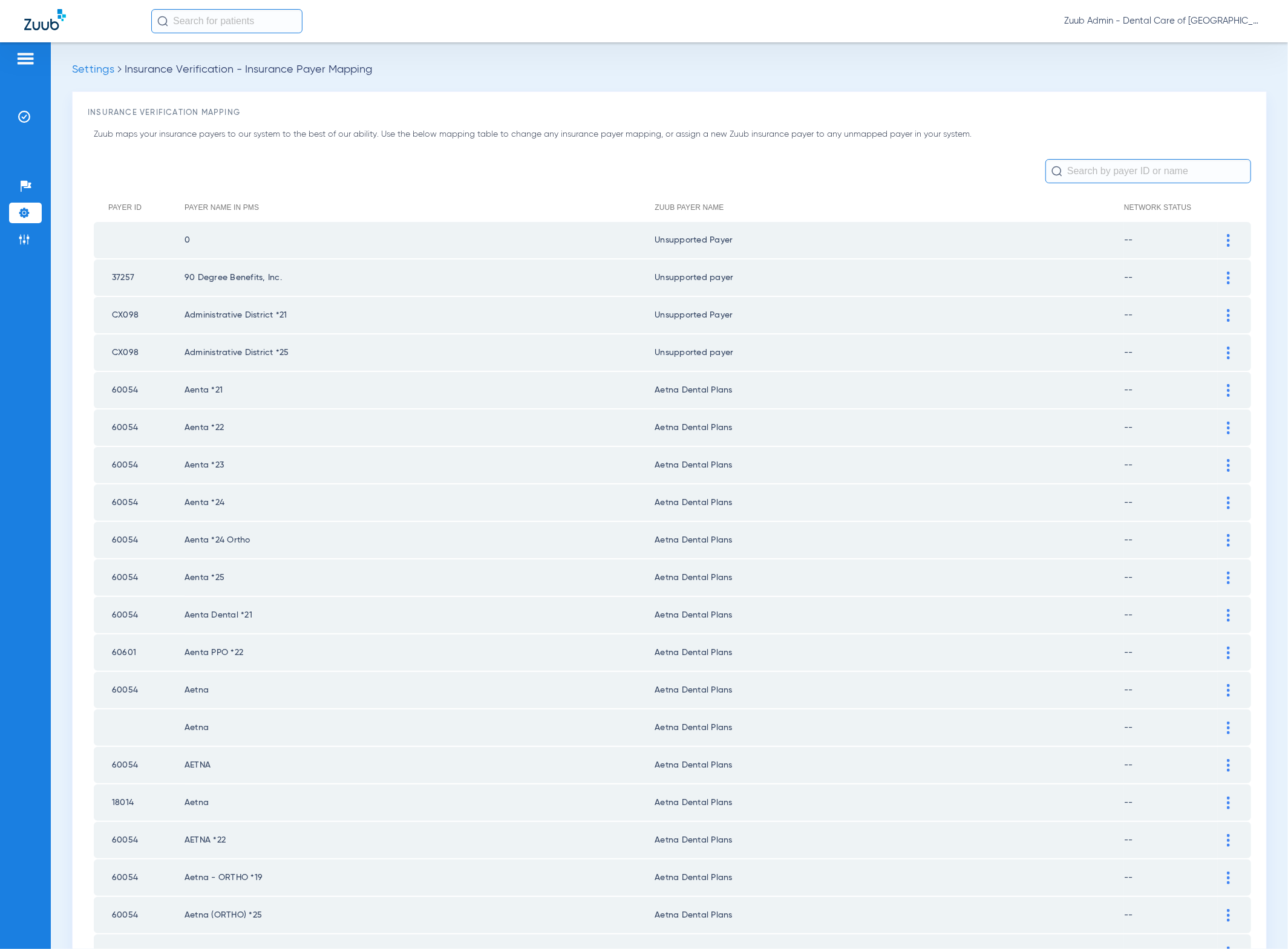
click at [1023, 173] on input "text" at bounding box center [1148, 171] width 206 height 25
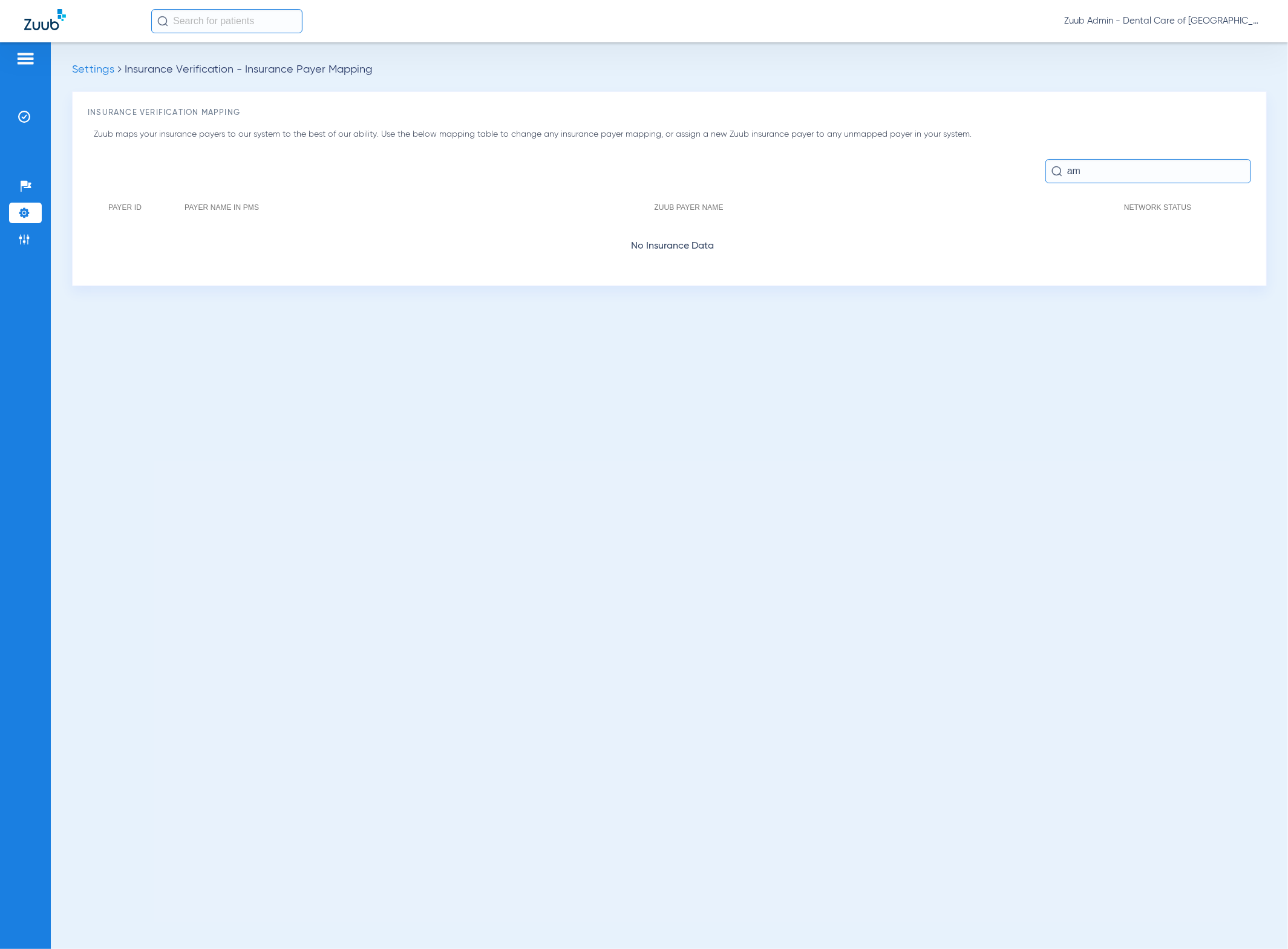
type input "a"
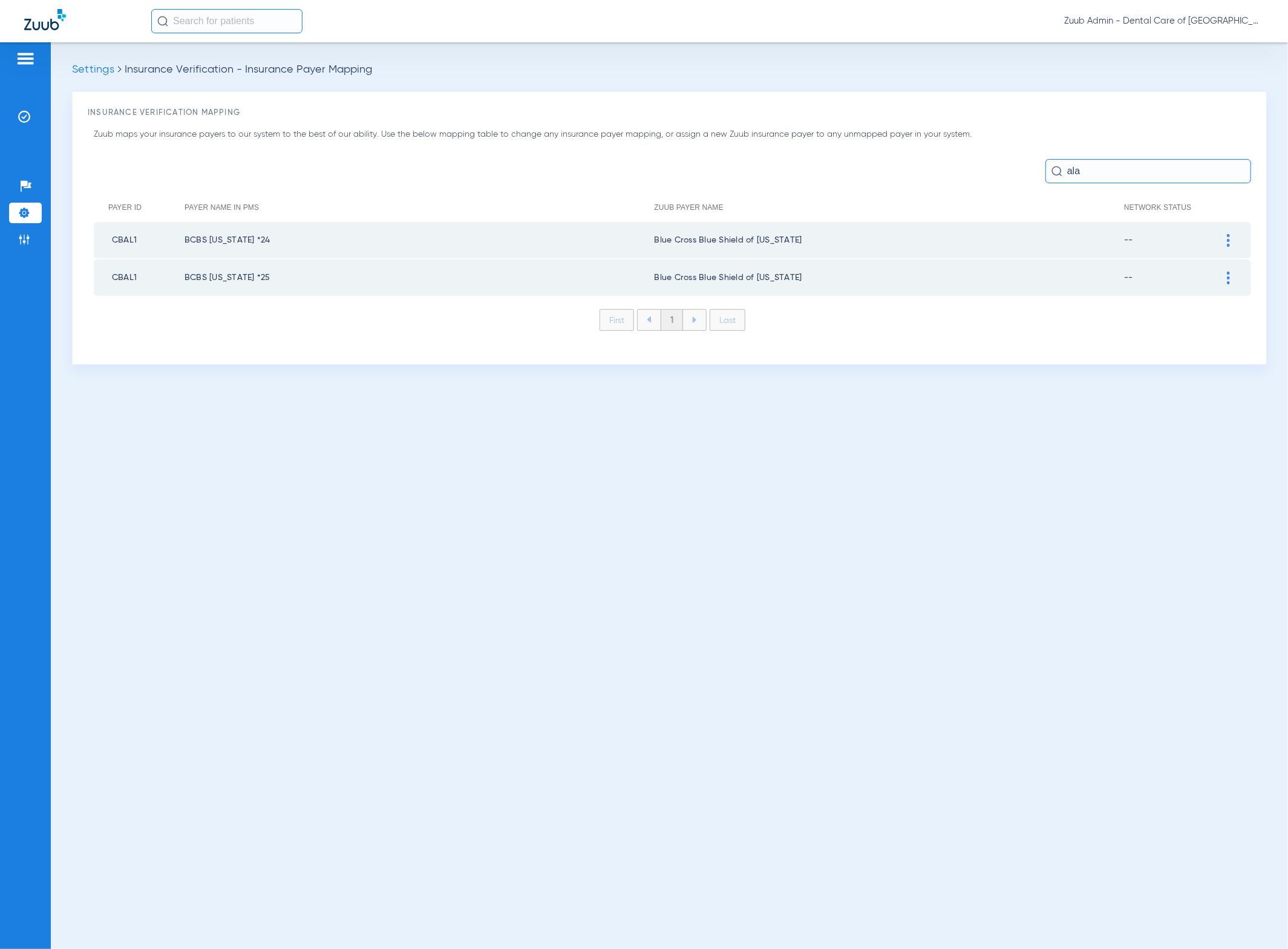
click at [1023, 157] on div "Zuub maps your insurance payers to our system to the best of our ability. Use t…" at bounding box center [670, 238] width 1163 height 221
click at [1023, 166] on input "ala" at bounding box center [1148, 171] width 206 height 25
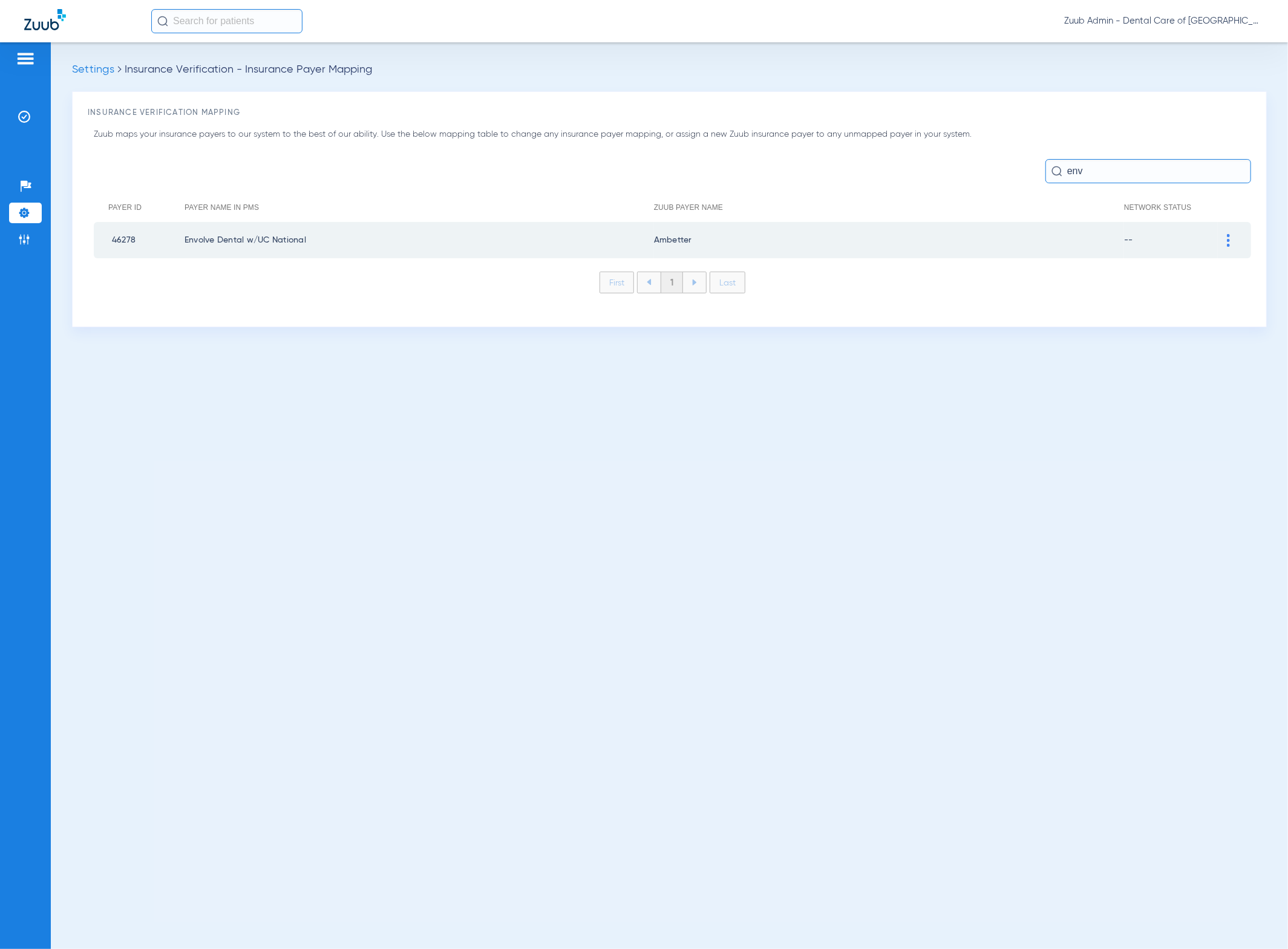
type input "env"
click at [36, 112] on li "Insurance Verification" at bounding box center [26, 116] width 32 height 21
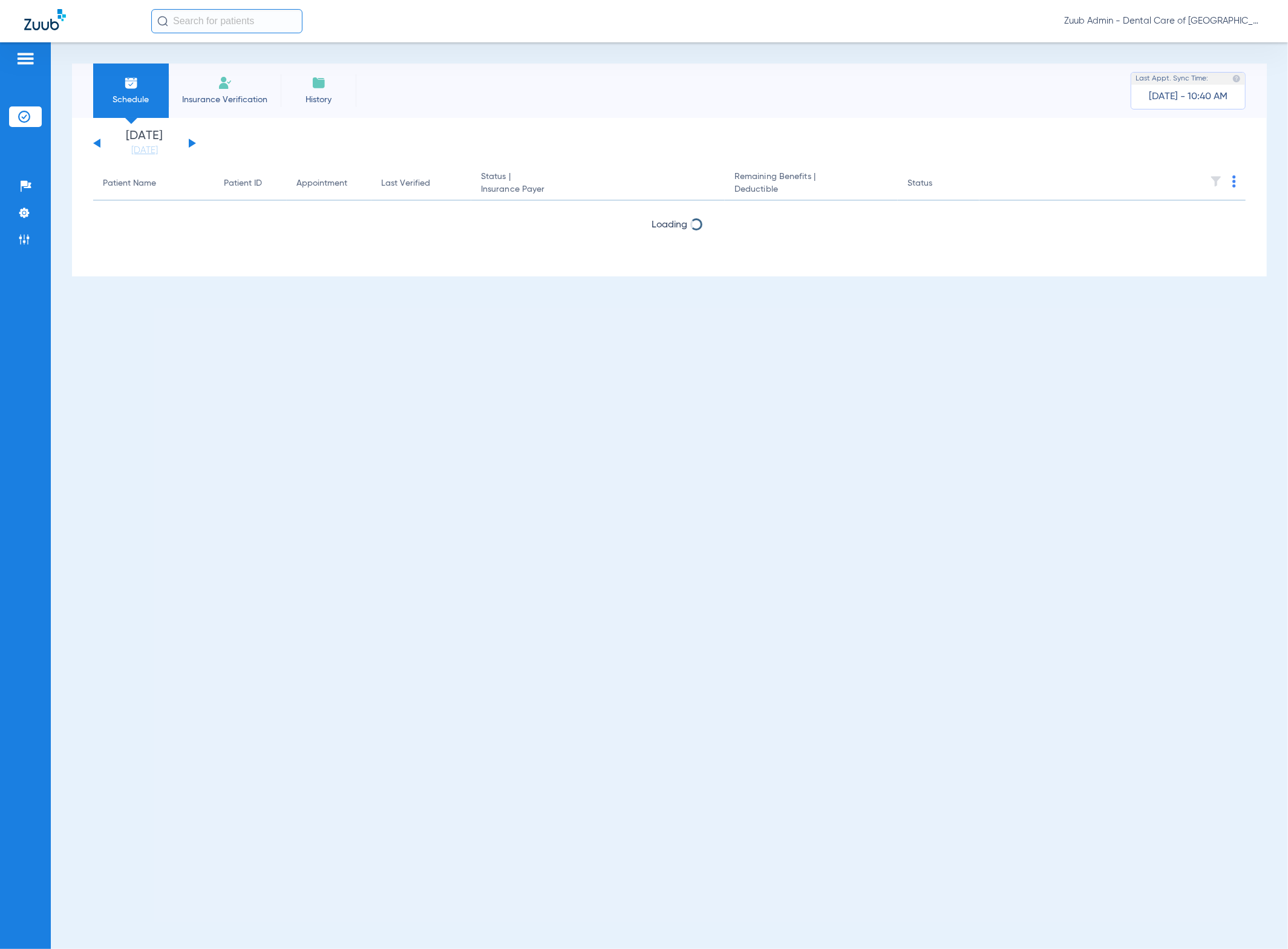
click at [312, 101] on span "History" at bounding box center [318, 99] width 58 height 12
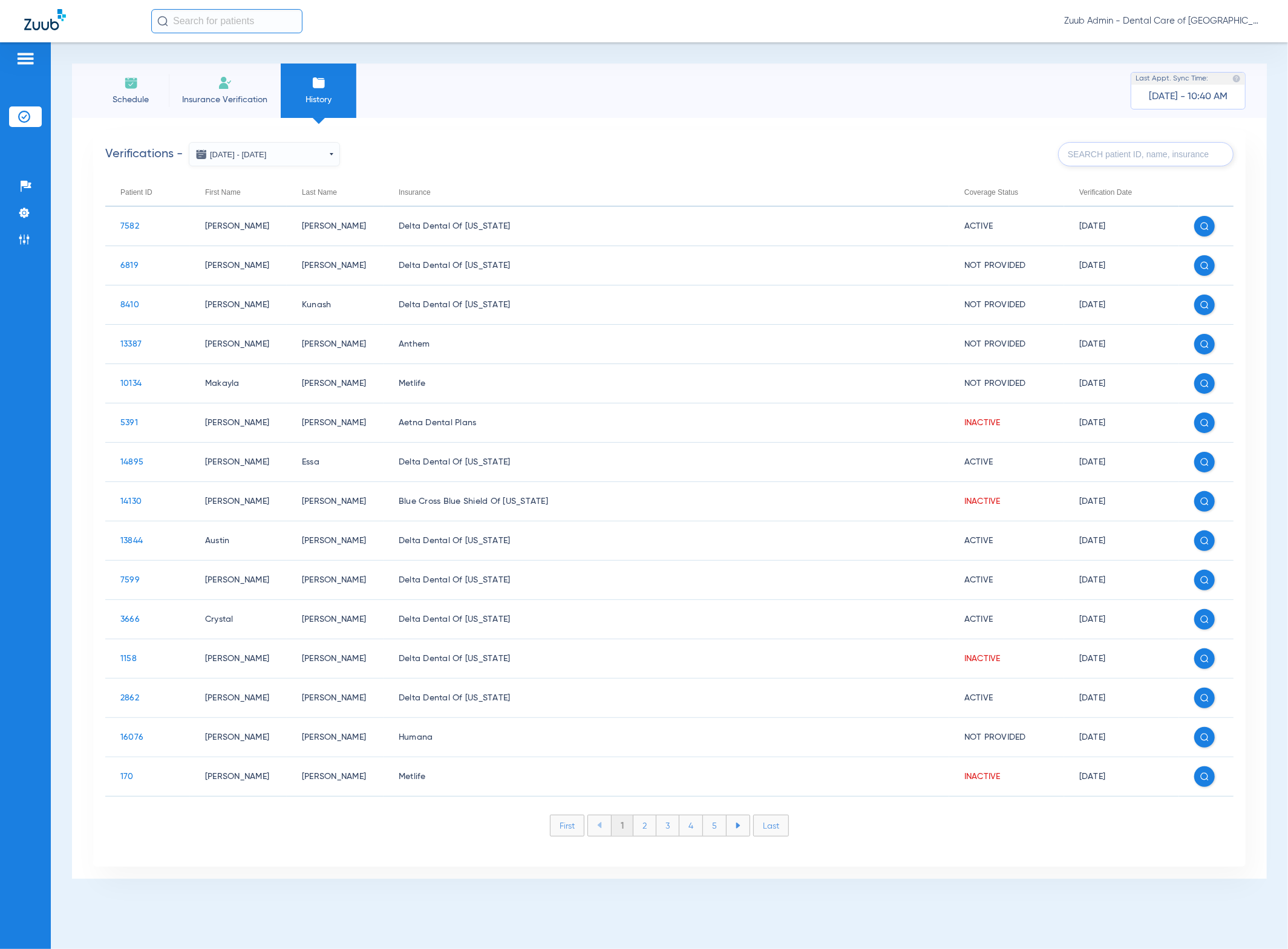
click at [1023, 155] on input "text" at bounding box center [1145, 154] width 175 height 25
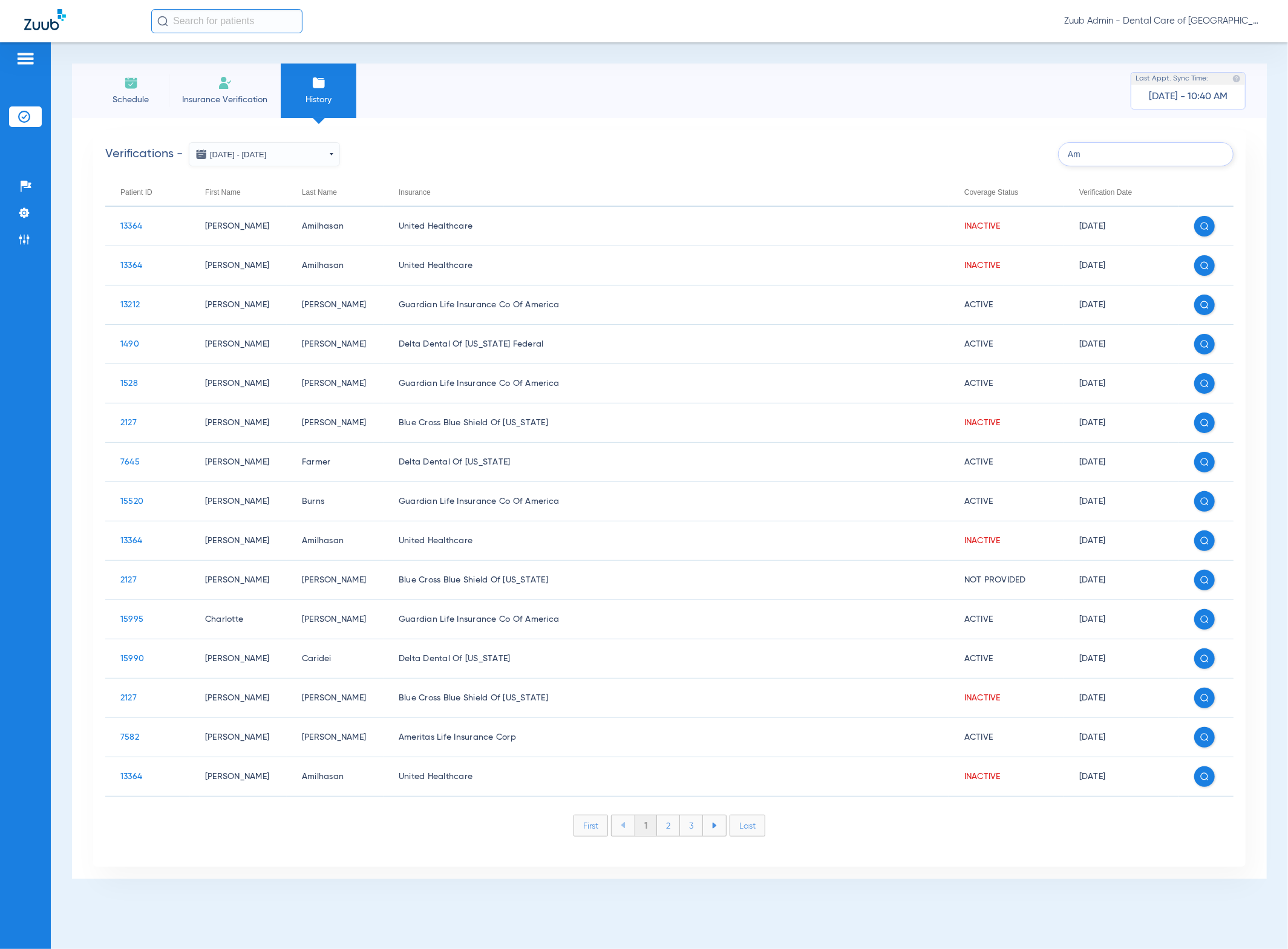
type input "A"
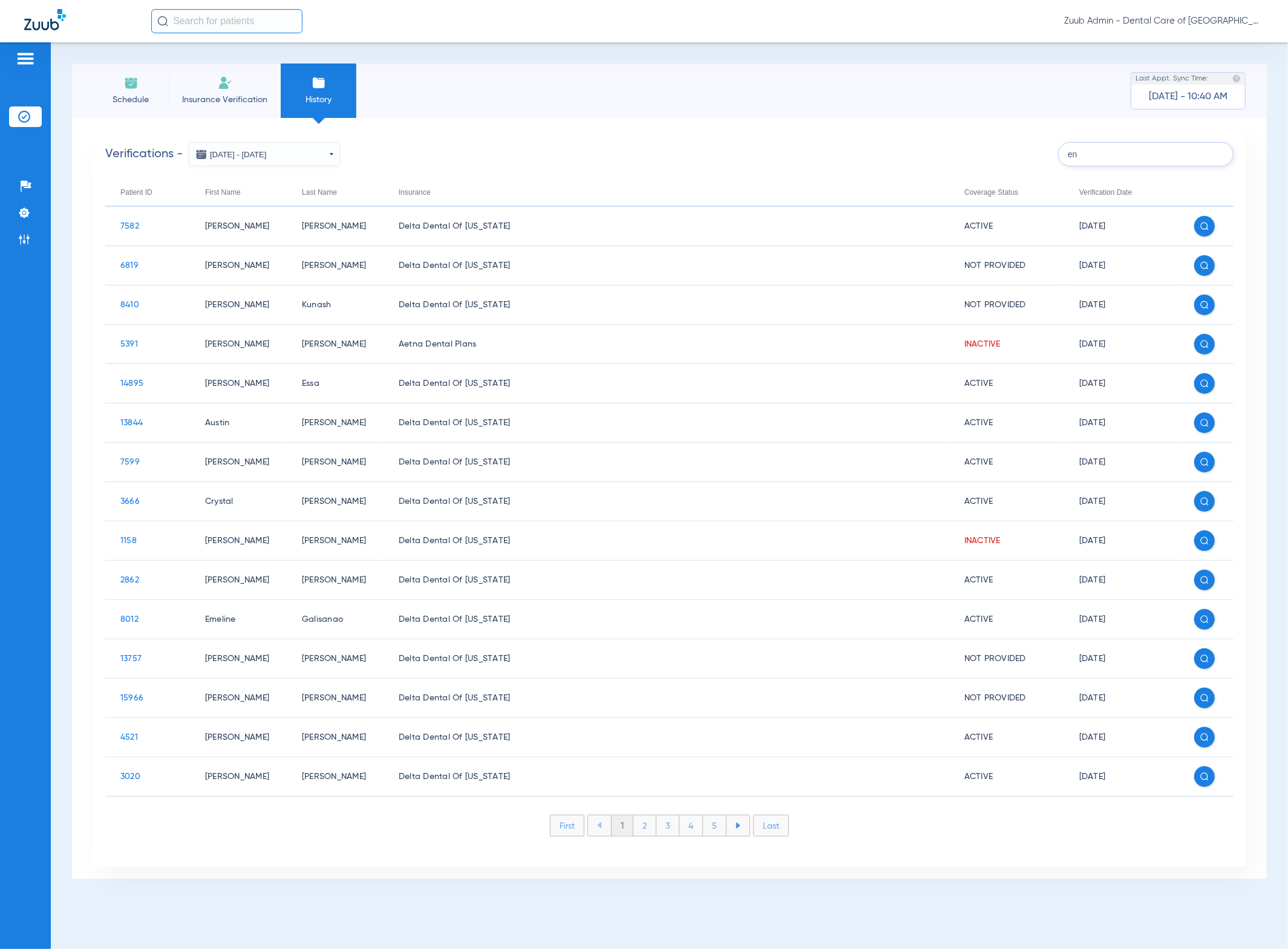
type input "e"
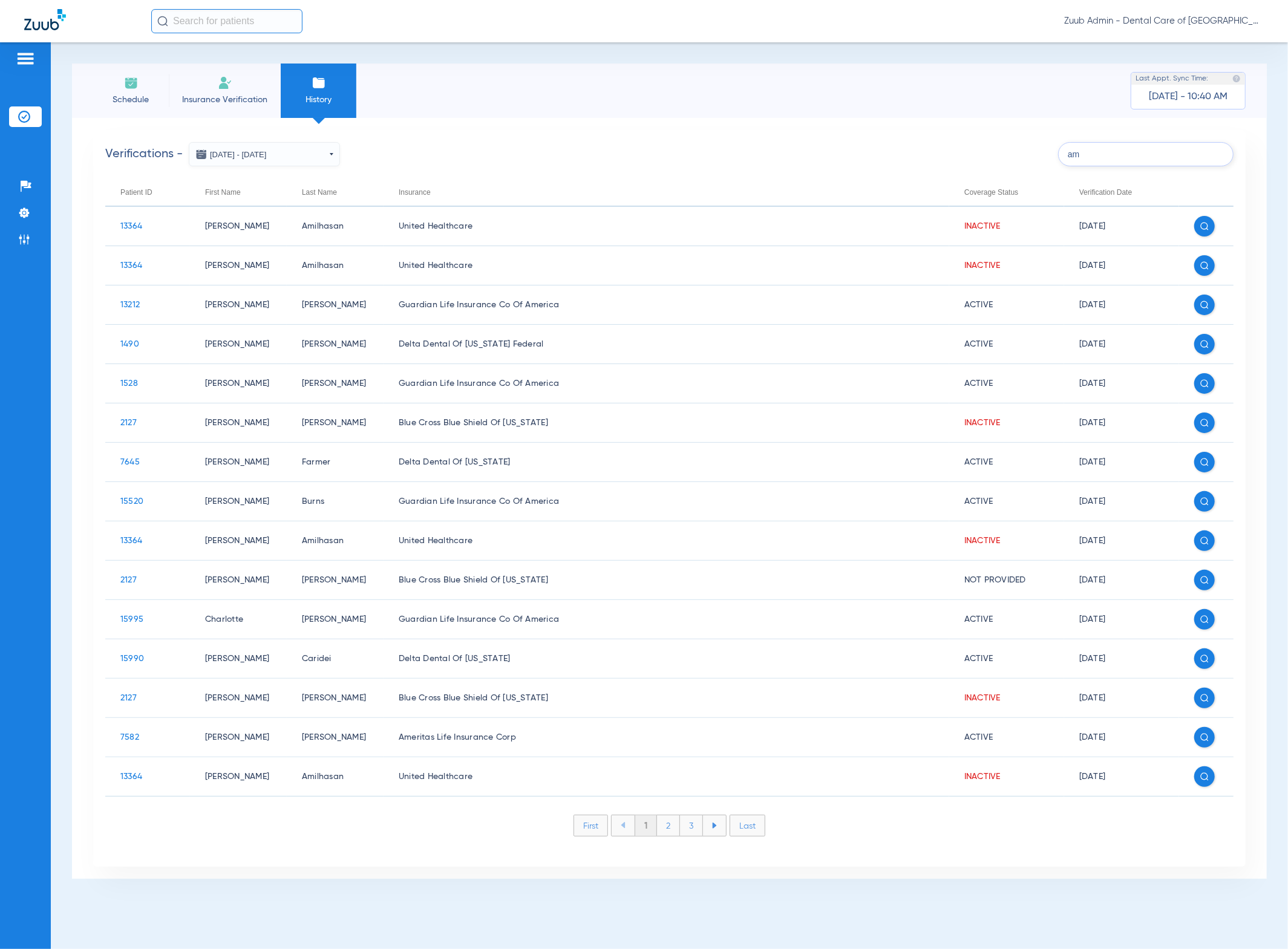
type input "a"
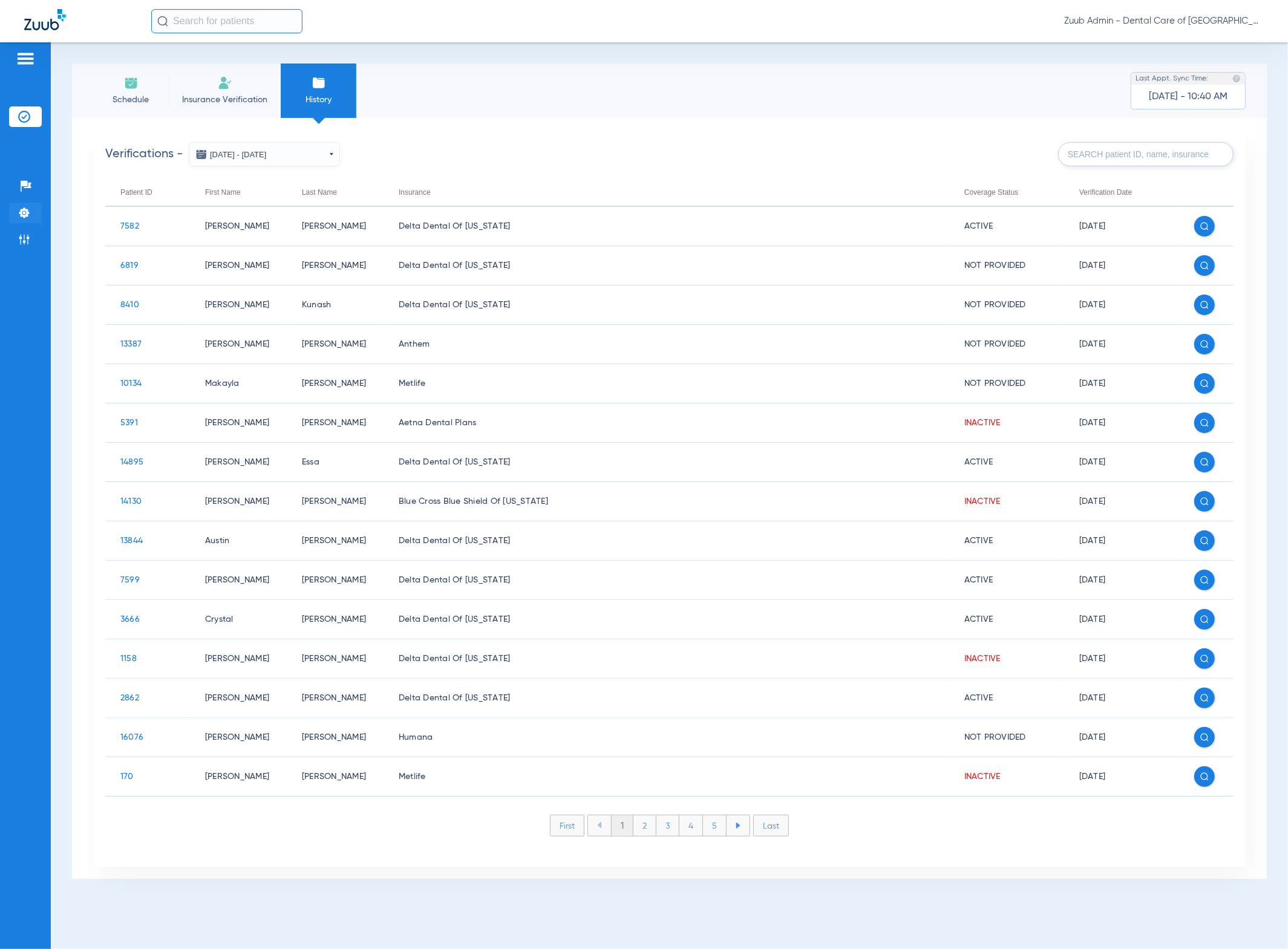
click at [38, 208] on li "Settings" at bounding box center [26, 213] width 32 height 21
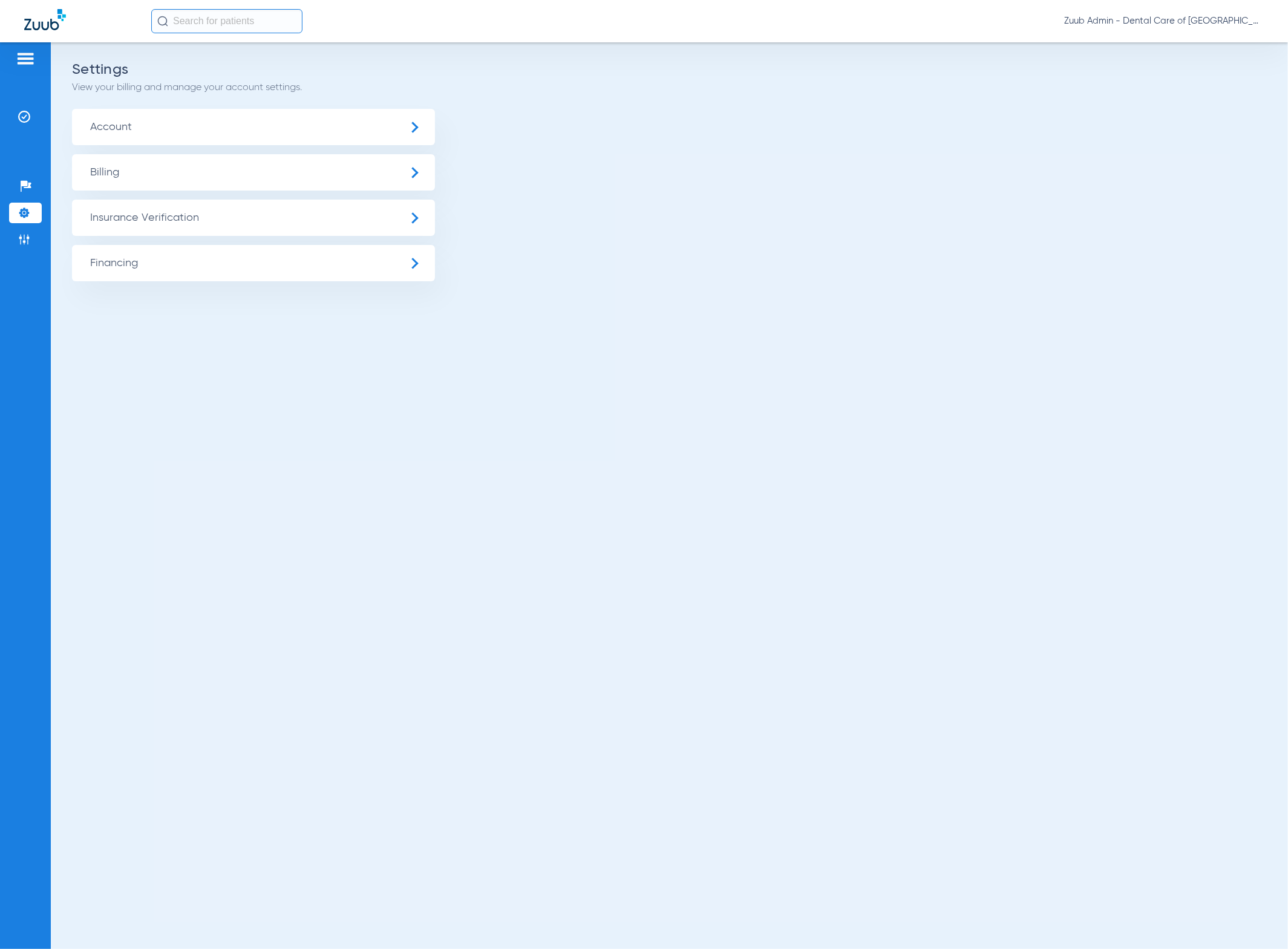
click at [199, 134] on span "Account" at bounding box center [253, 127] width 363 height 36
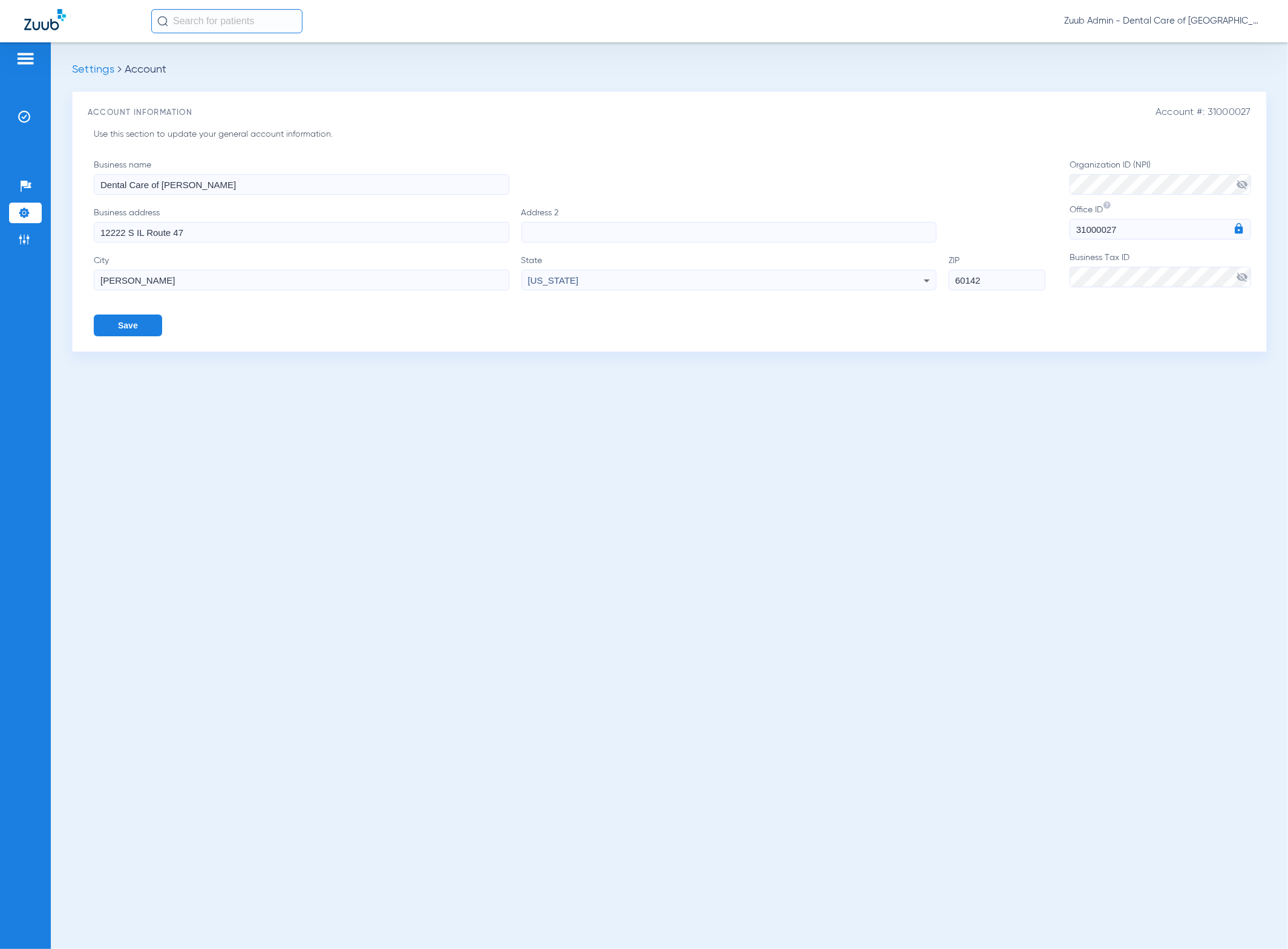
click at [31, 220] on li "Settings" at bounding box center [26, 213] width 32 height 21
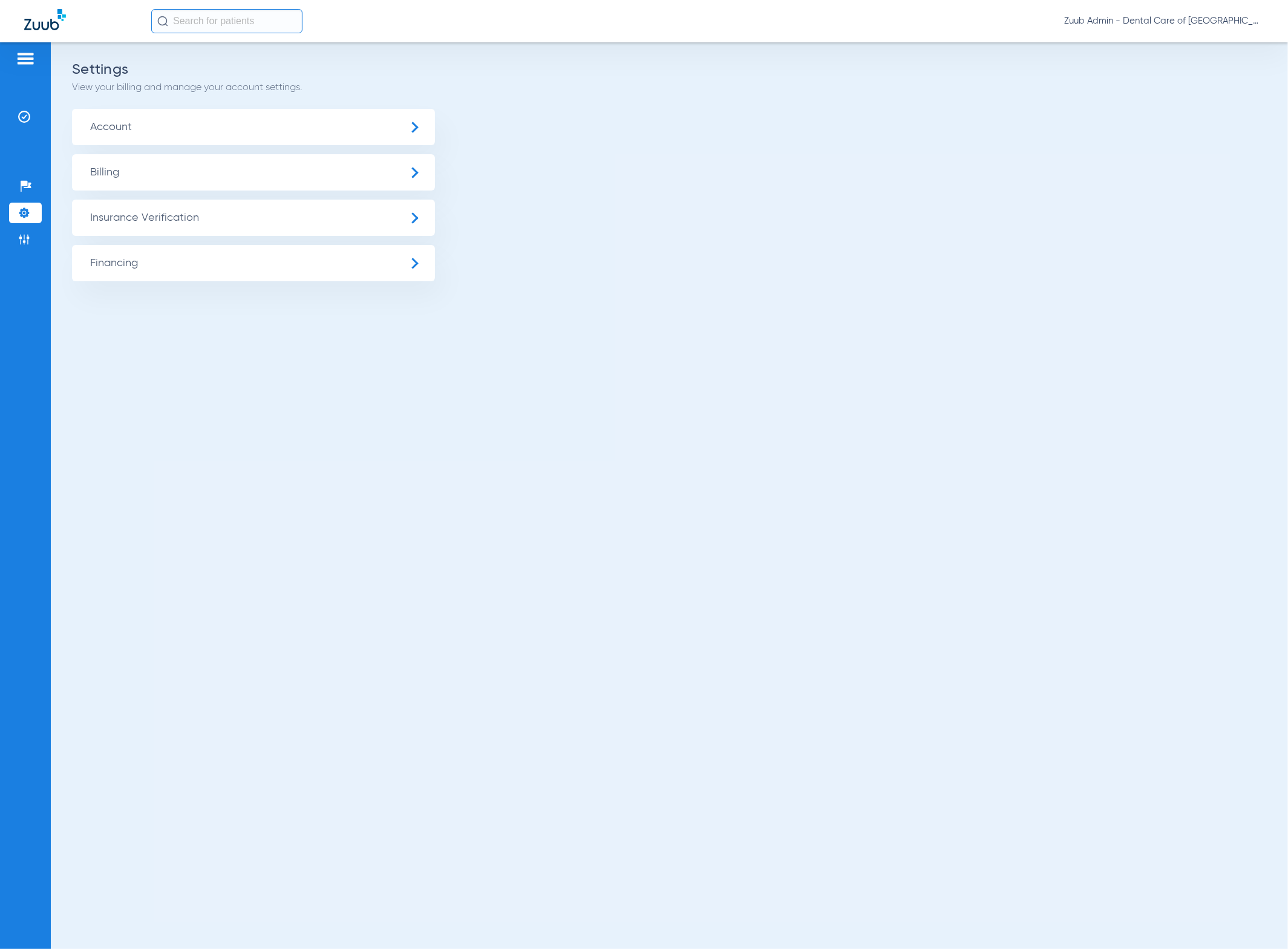
click at [119, 215] on span "Insurance Verification" at bounding box center [253, 218] width 363 height 36
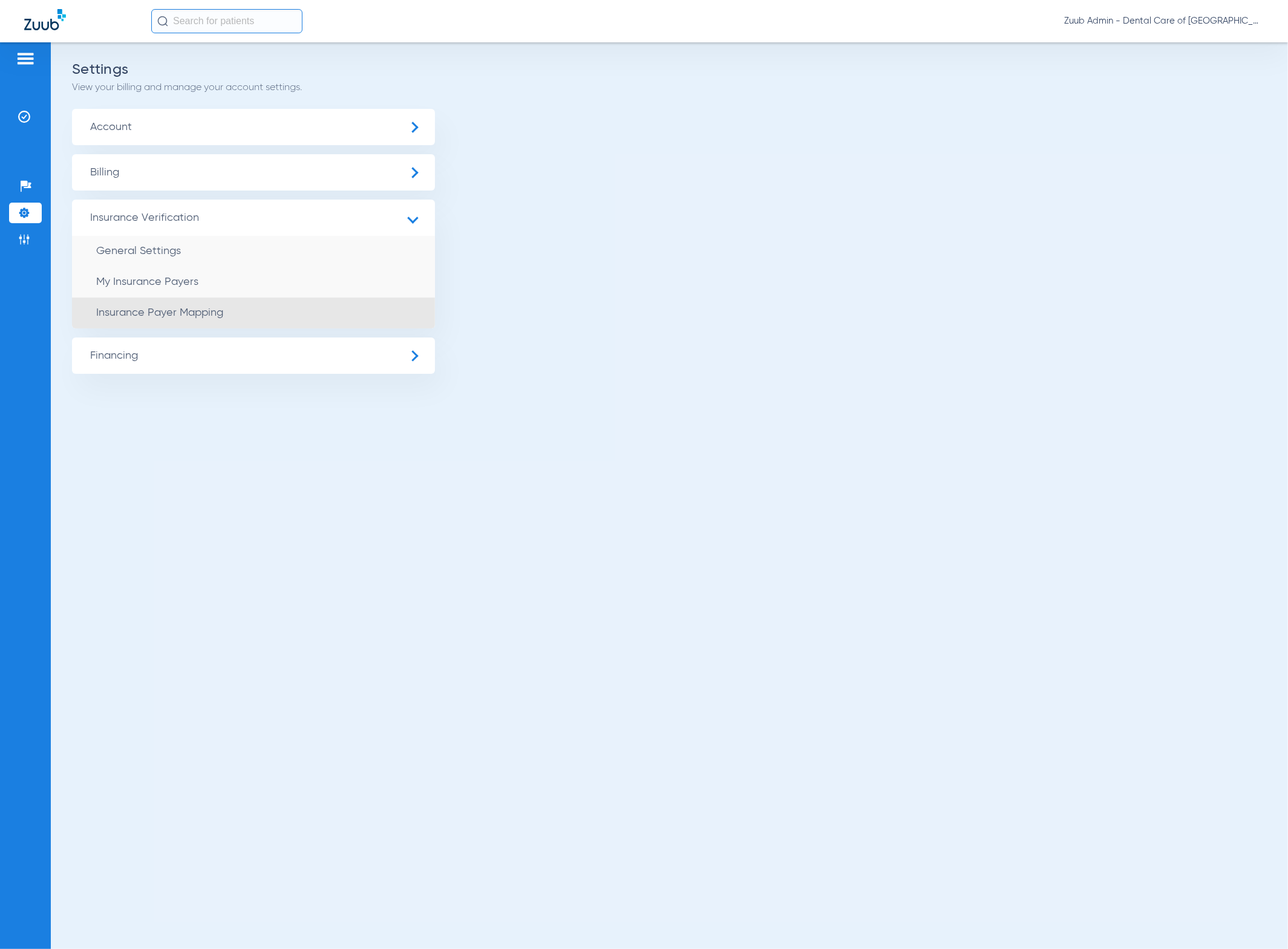
click at [252, 301] on li "Insurance Payer Mapping" at bounding box center [253, 313] width 363 height 31
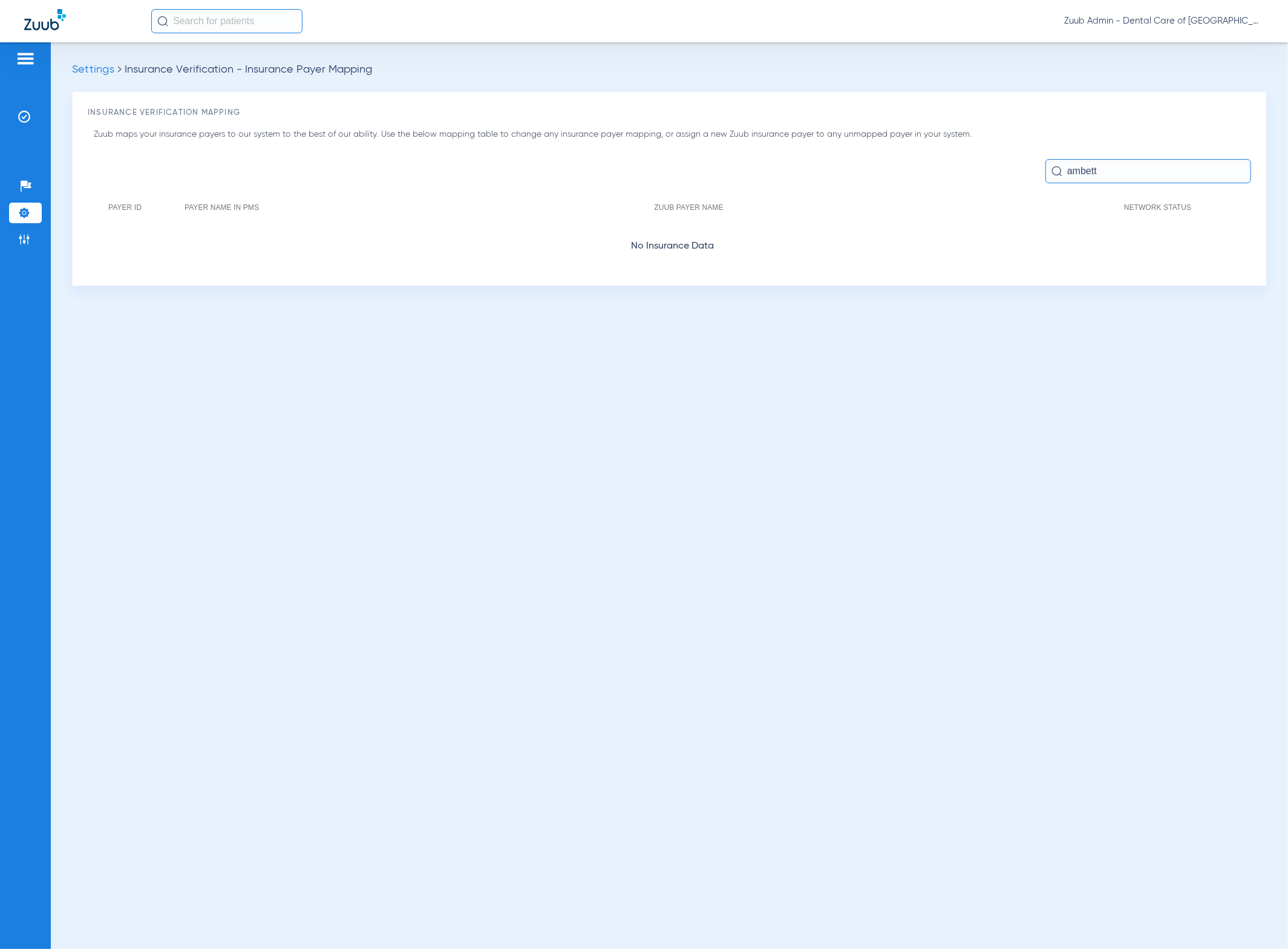
click at [1115, 177] on input "ambett" at bounding box center [1148, 171] width 206 height 25
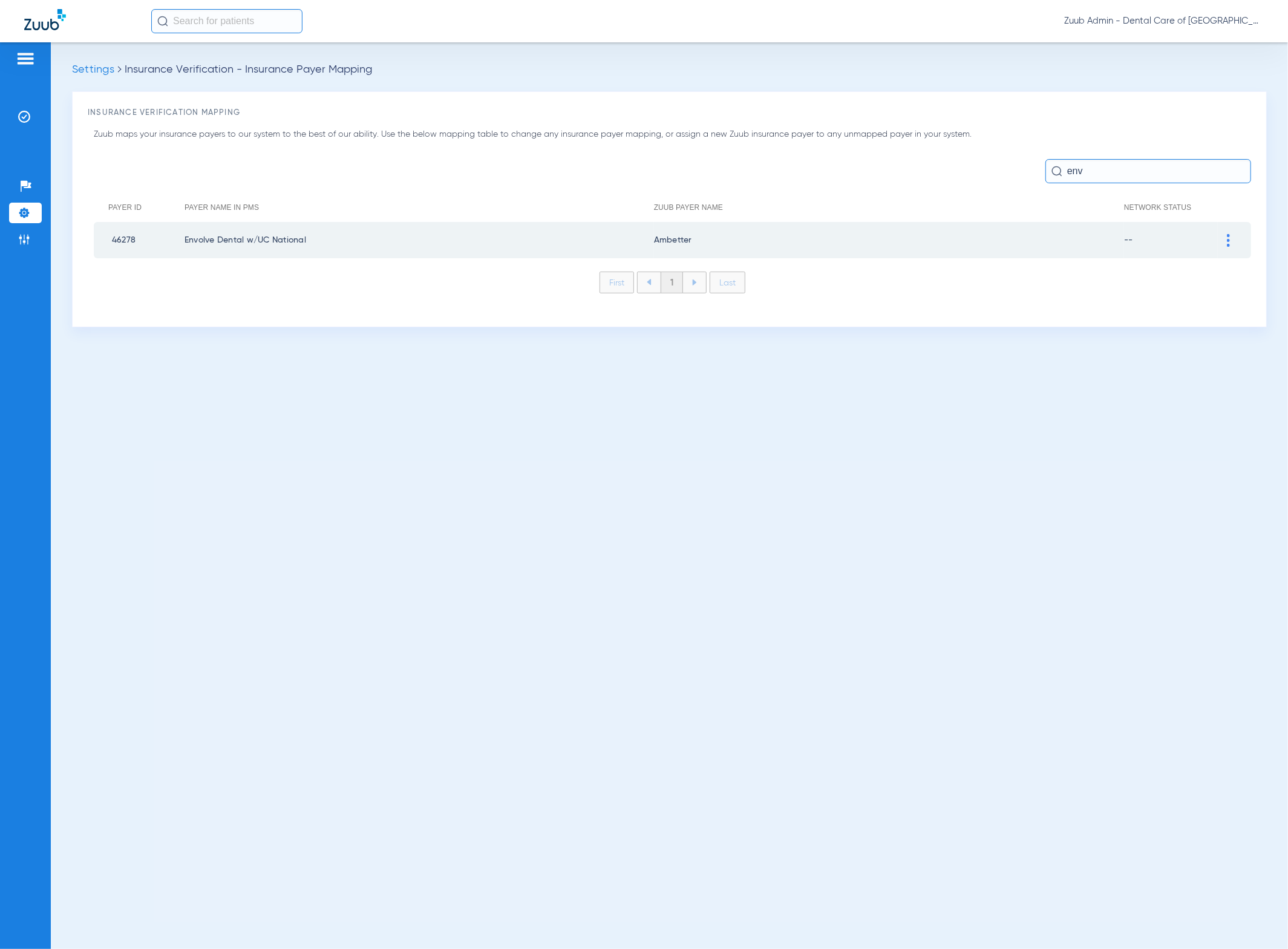
type input "env"
click at [1228, 242] on img at bounding box center [1227, 240] width 3 height 12
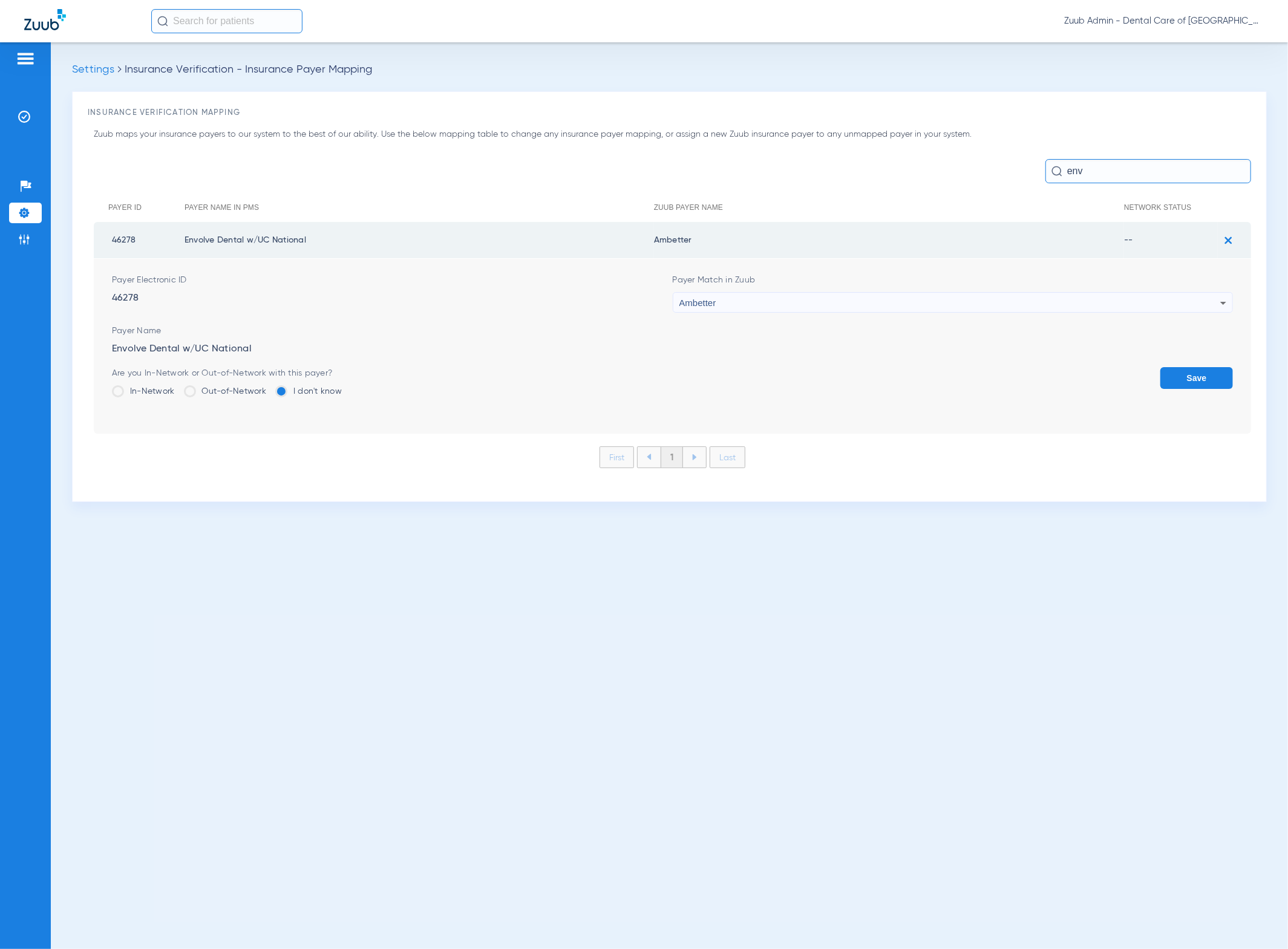
click at [1100, 313] on form "Payer Electronic ID 46278 Payer Match in Zuub Ambetter Payer Name Envolve Denta…" at bounding box center [672, 346] width 1121 height 175
click at [1100, 306] on div "Ambetter" at bounding box center [950, 303] width 542 height 21
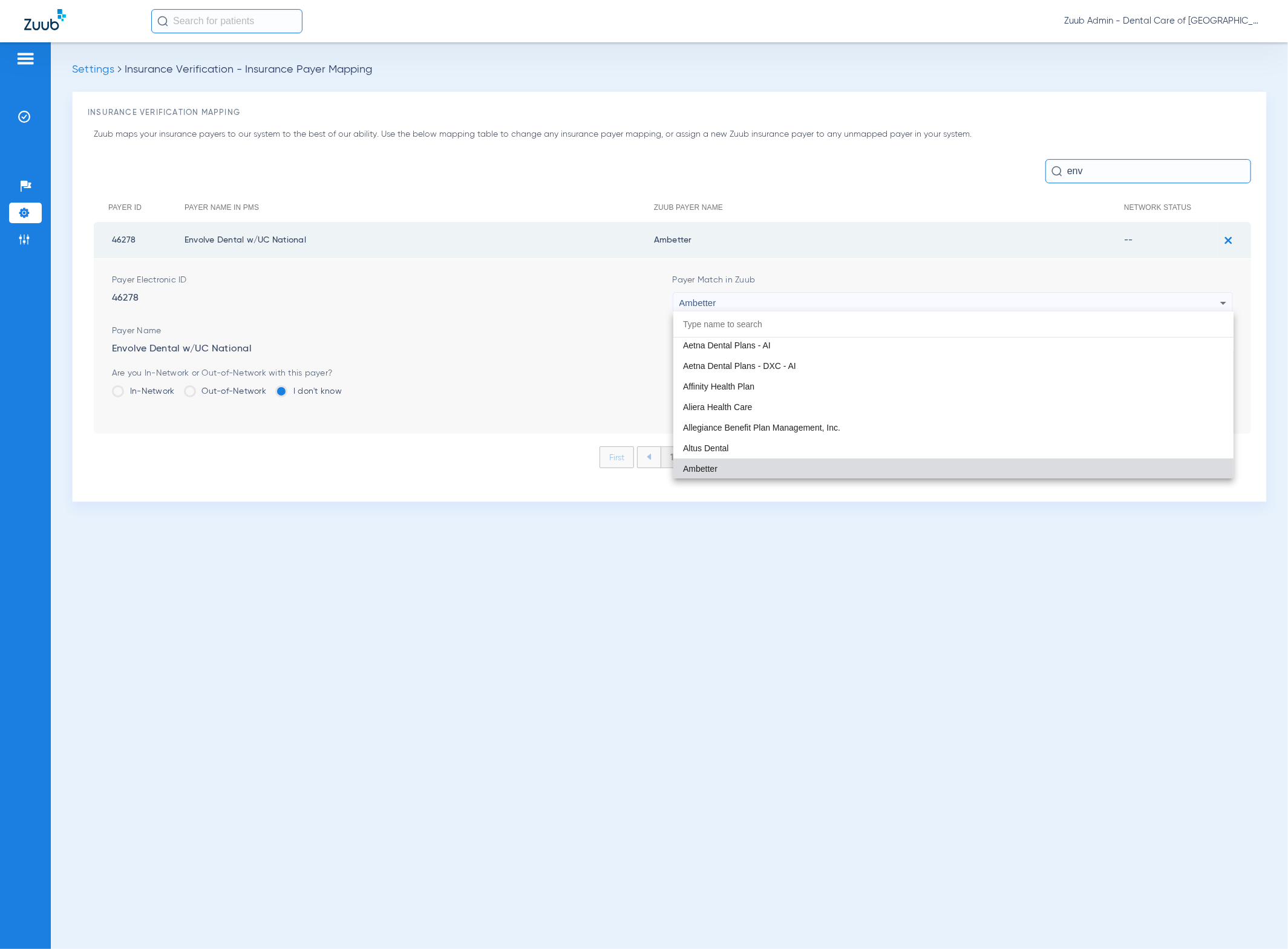
type input "y"
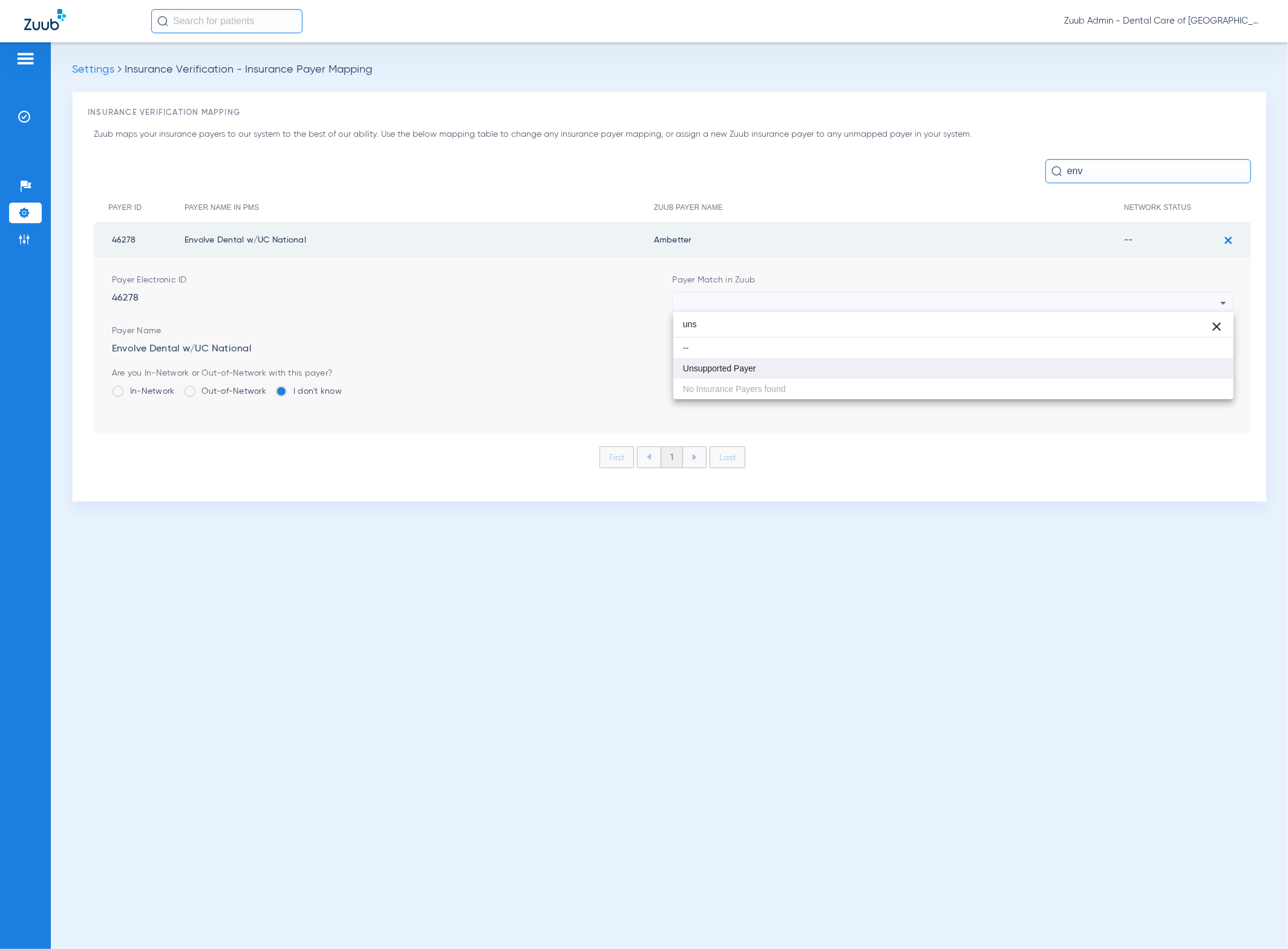
type input "uns"
click at [939, 374] on mat-option "Unsupported Payer" at bounding box center [954, 368] width 561 height 21
click at [1222, 371] on button "Save" at bounding box center [1196, 378] width 73 height 22
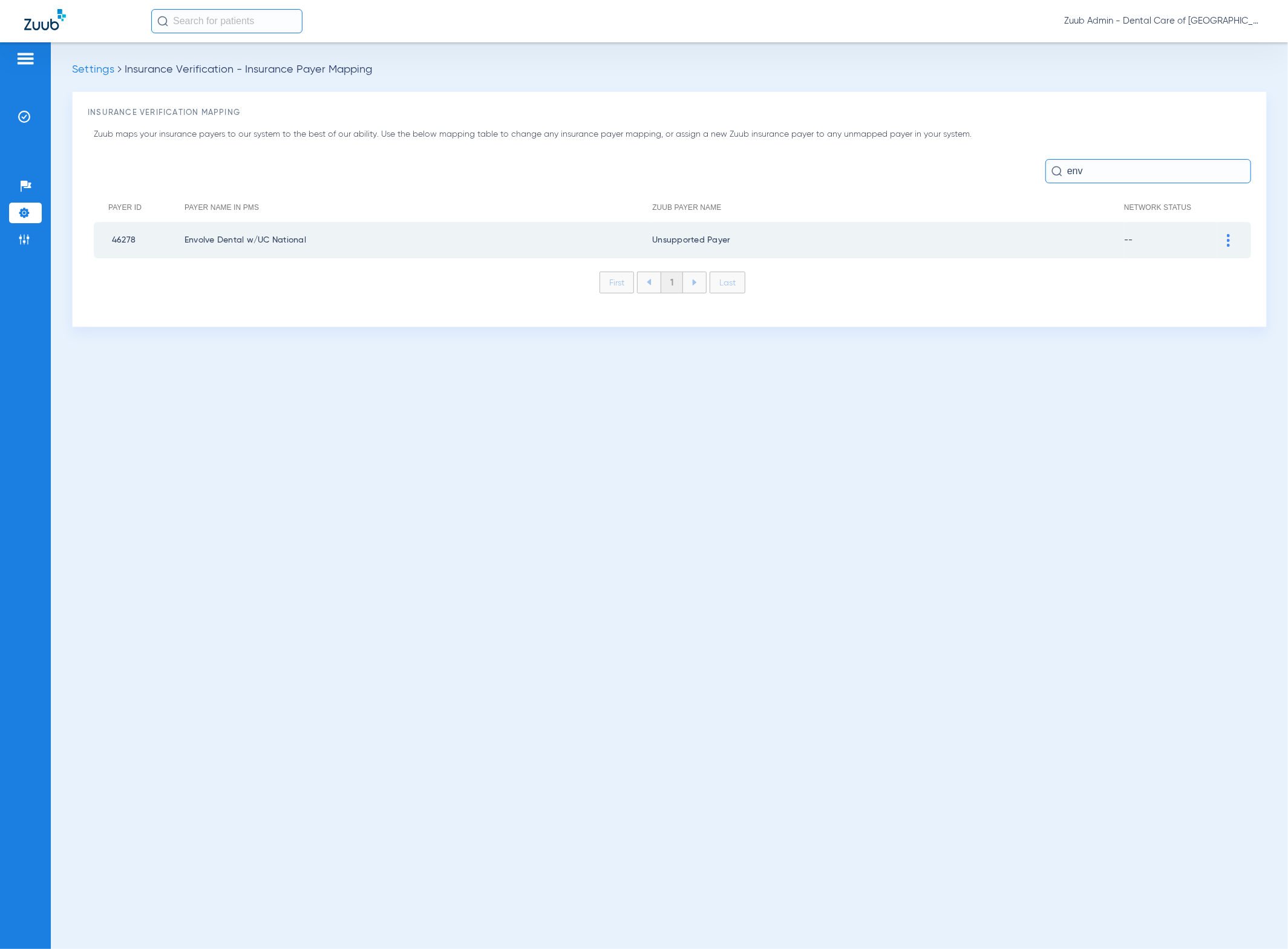
click at [1160, 175] on input "env" at bounding box center [1148, 171] width 206 height 25
paste input "BCBS of AL"
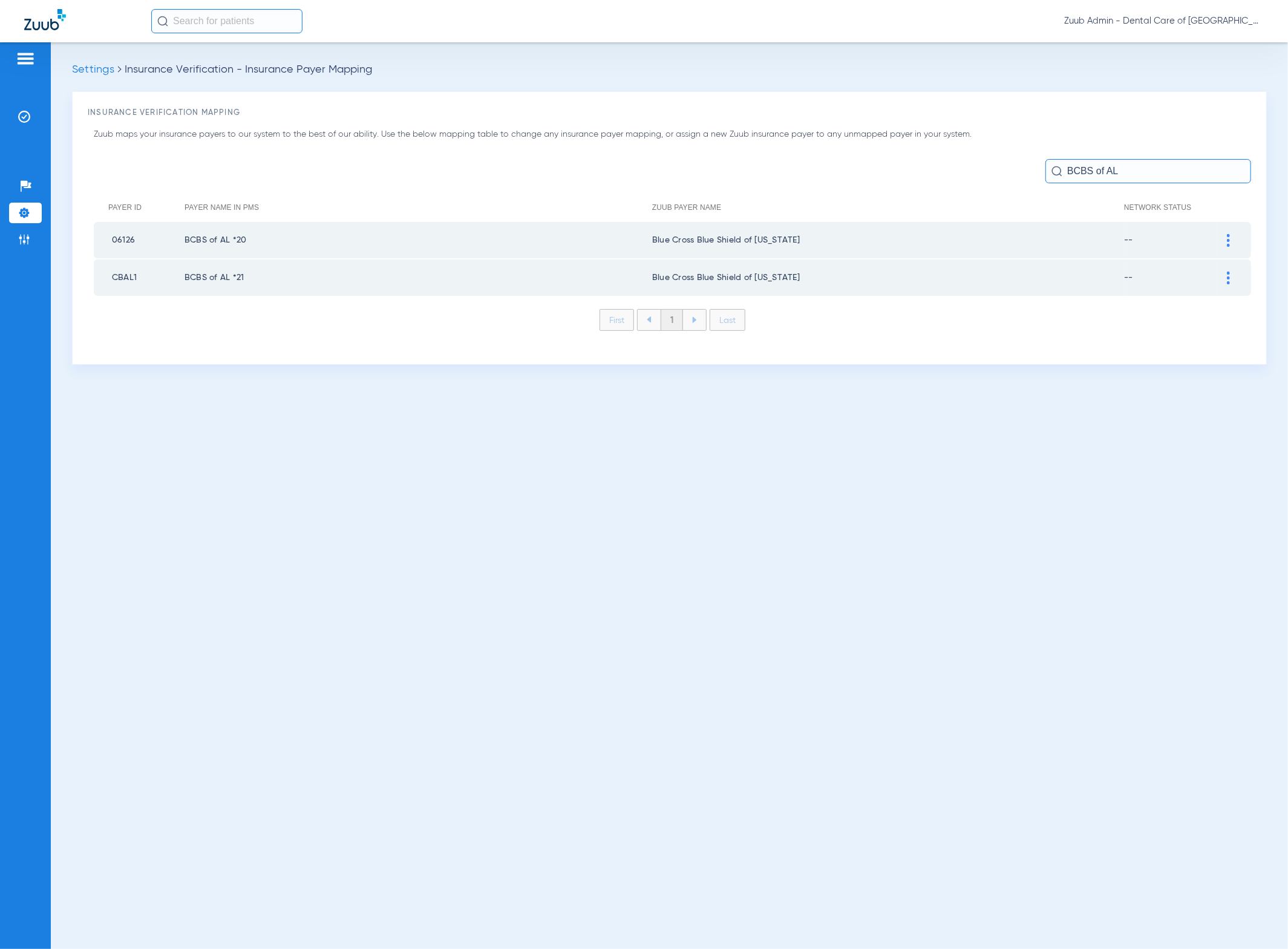
type input "BCBS of AL"
click at [1232, 241] on div at bounding box center [1228, 240] width 21 height 12
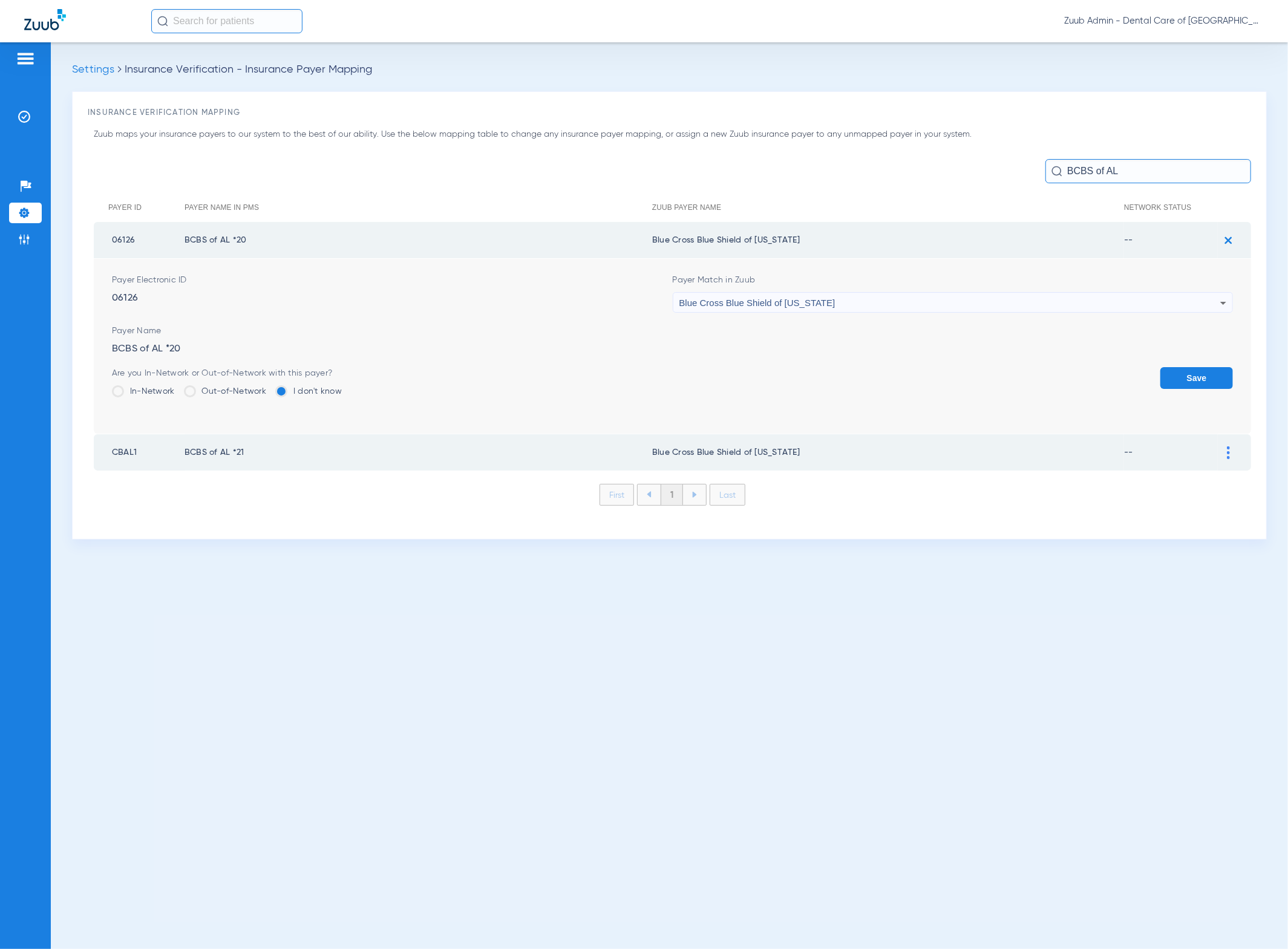
click at [1026, 311] on div "Blue Cross Blue Shield of [US_STATE]" at bounding box center [950, 303] width 542 height 21
type input "uns"
click at [894, 363] on mat-option "Unsupported Payer" at bounding box center [954, 368] width 561 height 21
click at [1192, 367] on button "Save" at bounding box center [1196, 378] width 73 height 22
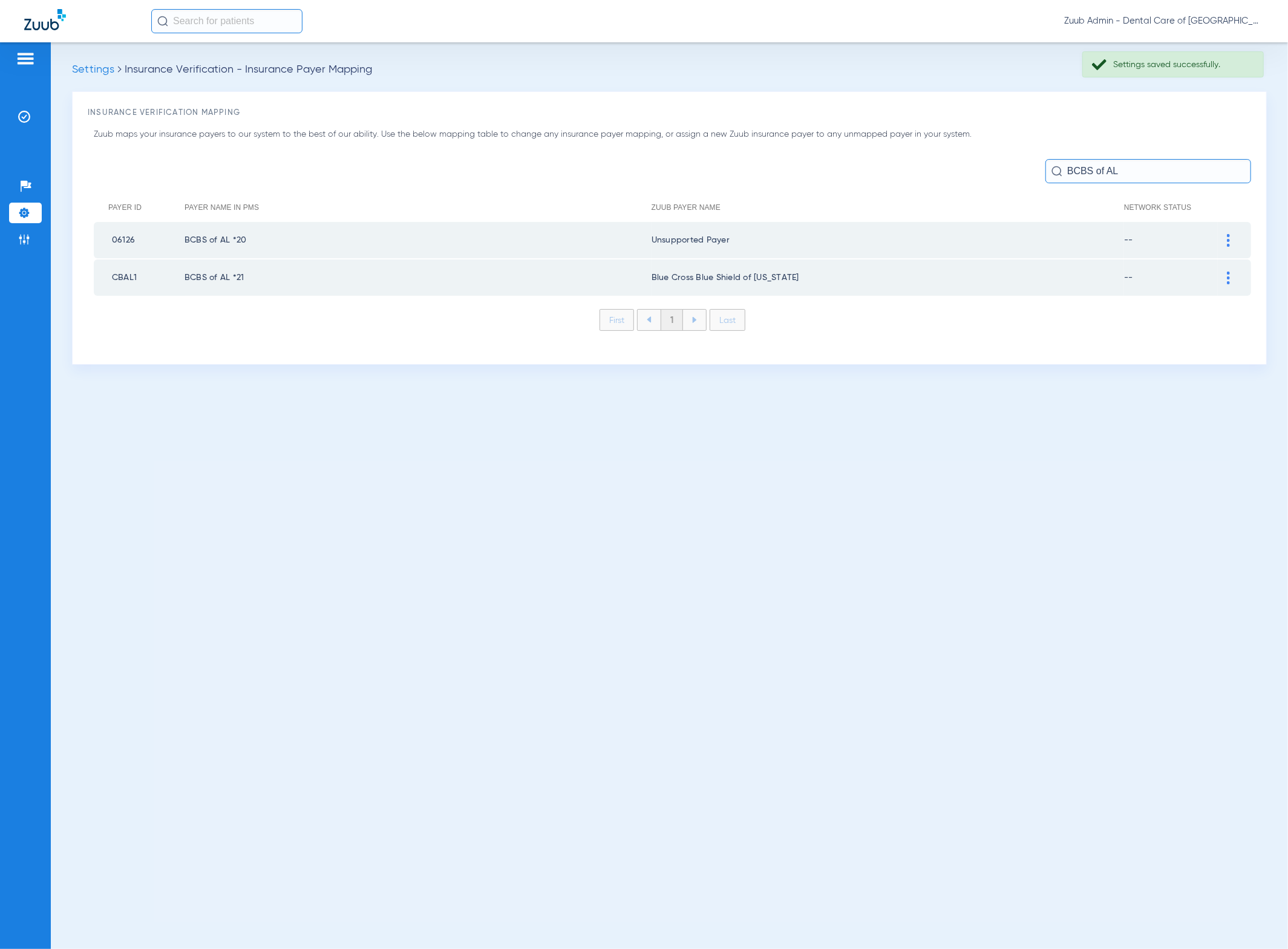
click at [1227, 267] on td at bounding box center [1234, 278] width 33 height 36
click at [1226, 274] on img at bounding box center [1227, 278] width 3 height 12
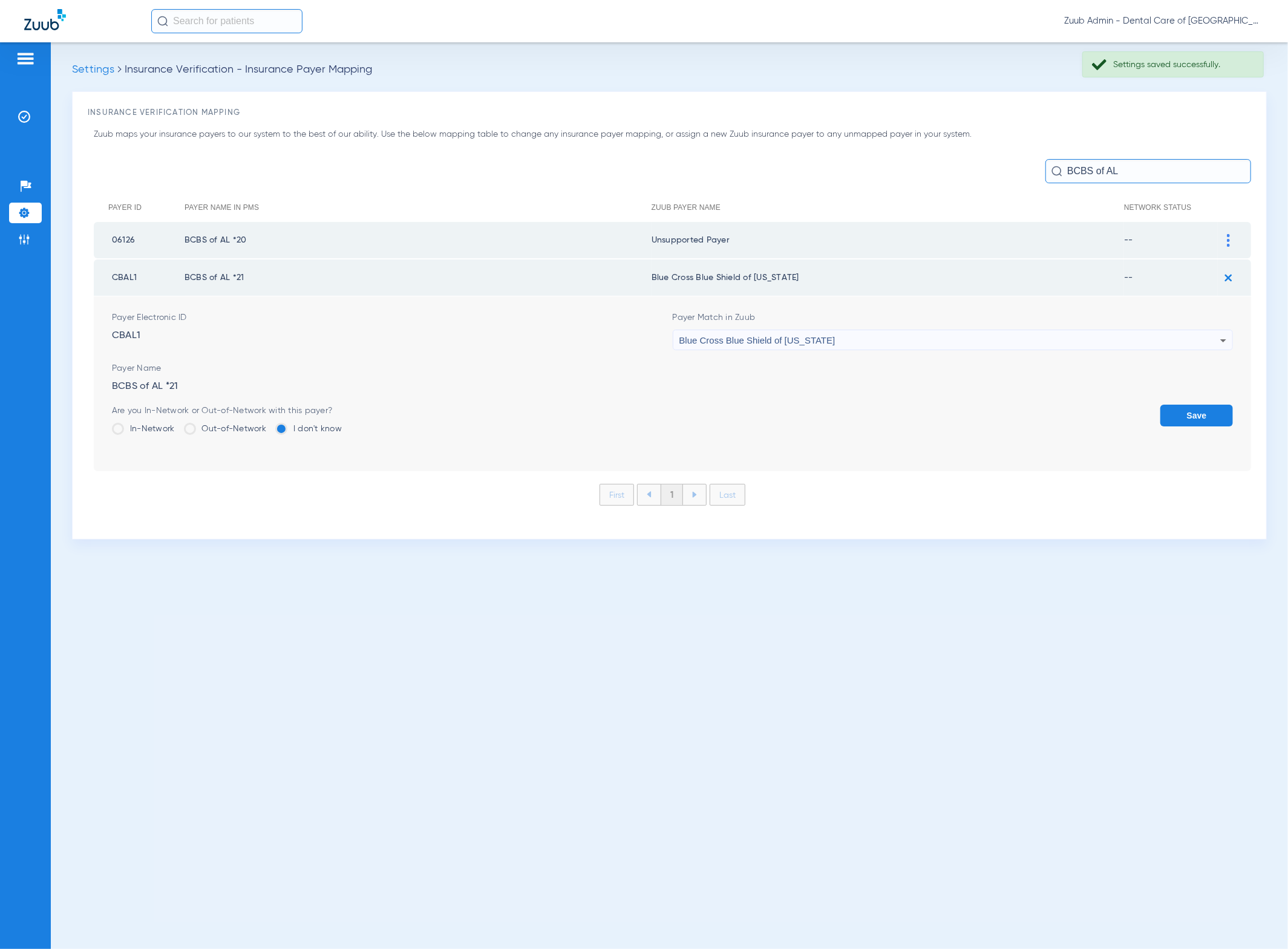
click at [1067, 331] on div "Blue Cross Blue Shield of [US_STATE]" at bounding box center [950, 341] width 542 height 21
type input "uns"
click at [896, 402] on mat-option "Unsupported Payer" at bounding box center [954, 404] width 561 height 21
click at [1179, 408] on button "Save" at bounding box center [1196, 415] width 73 height 22
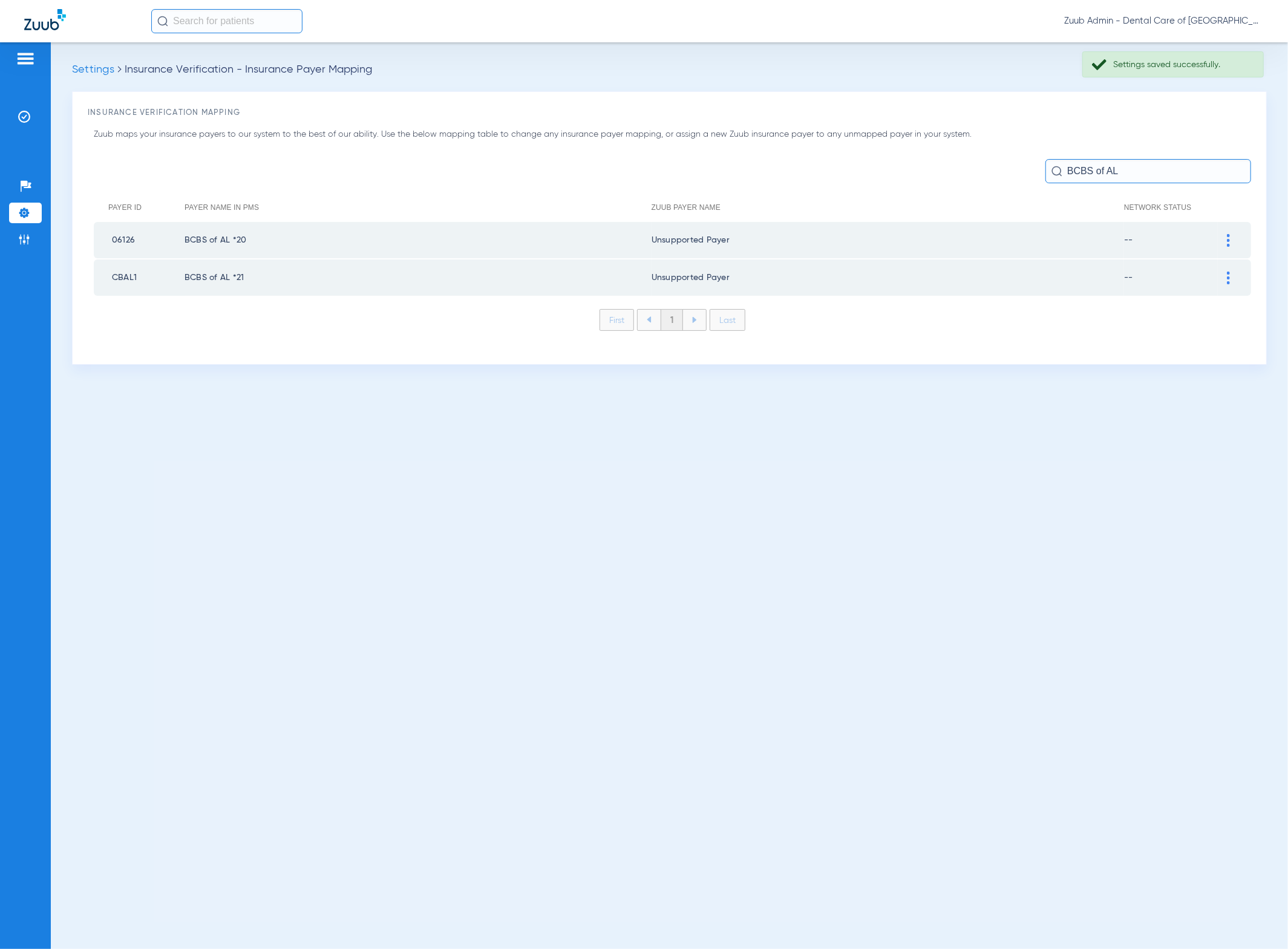
click at [31, 219] on li "Settings" at bounding box center [26, 213] width 32 height 21
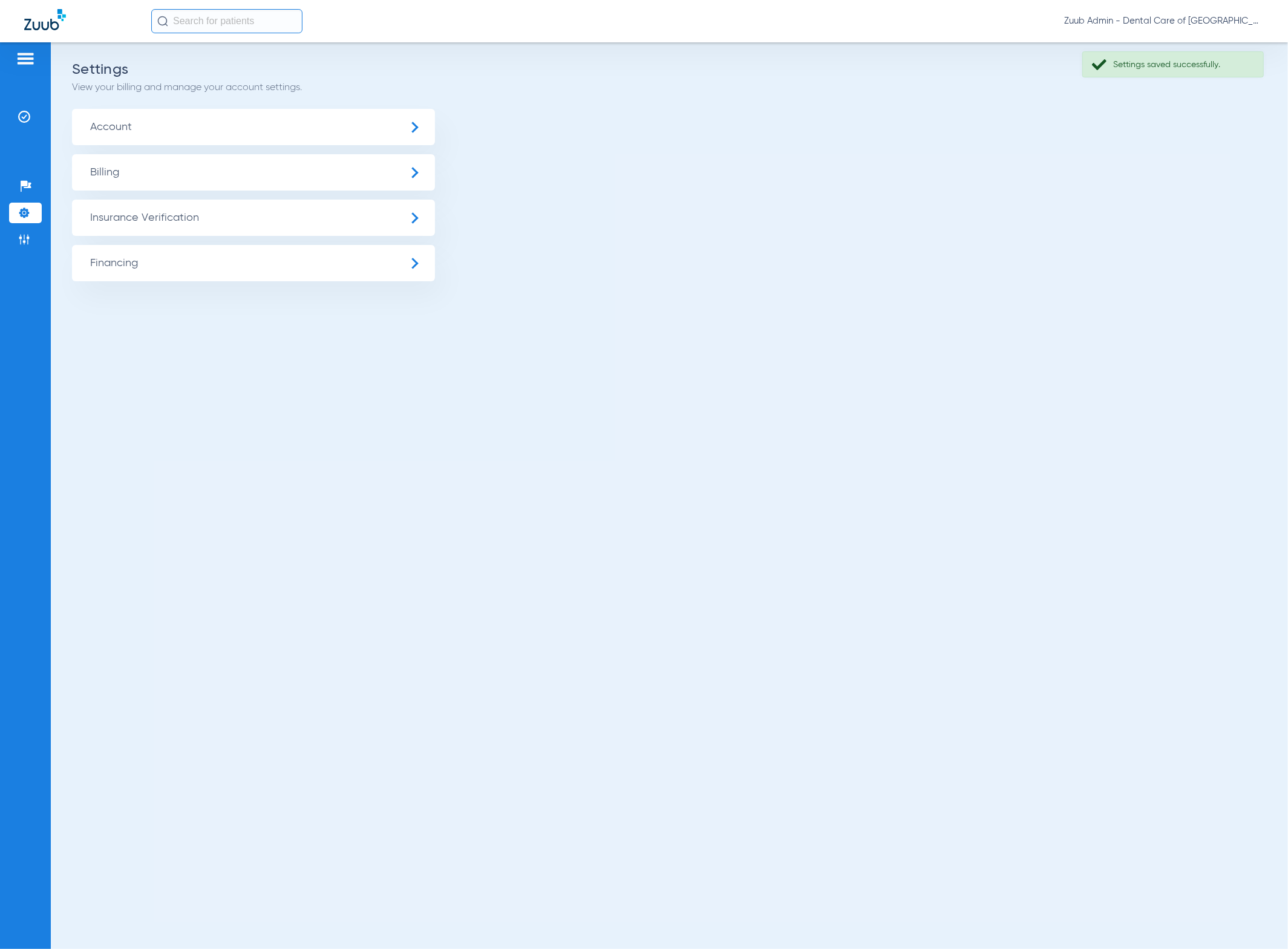
click at [90, 218] on span "Insurance Verification" at bounding box center [253, 218] width 363 height 36
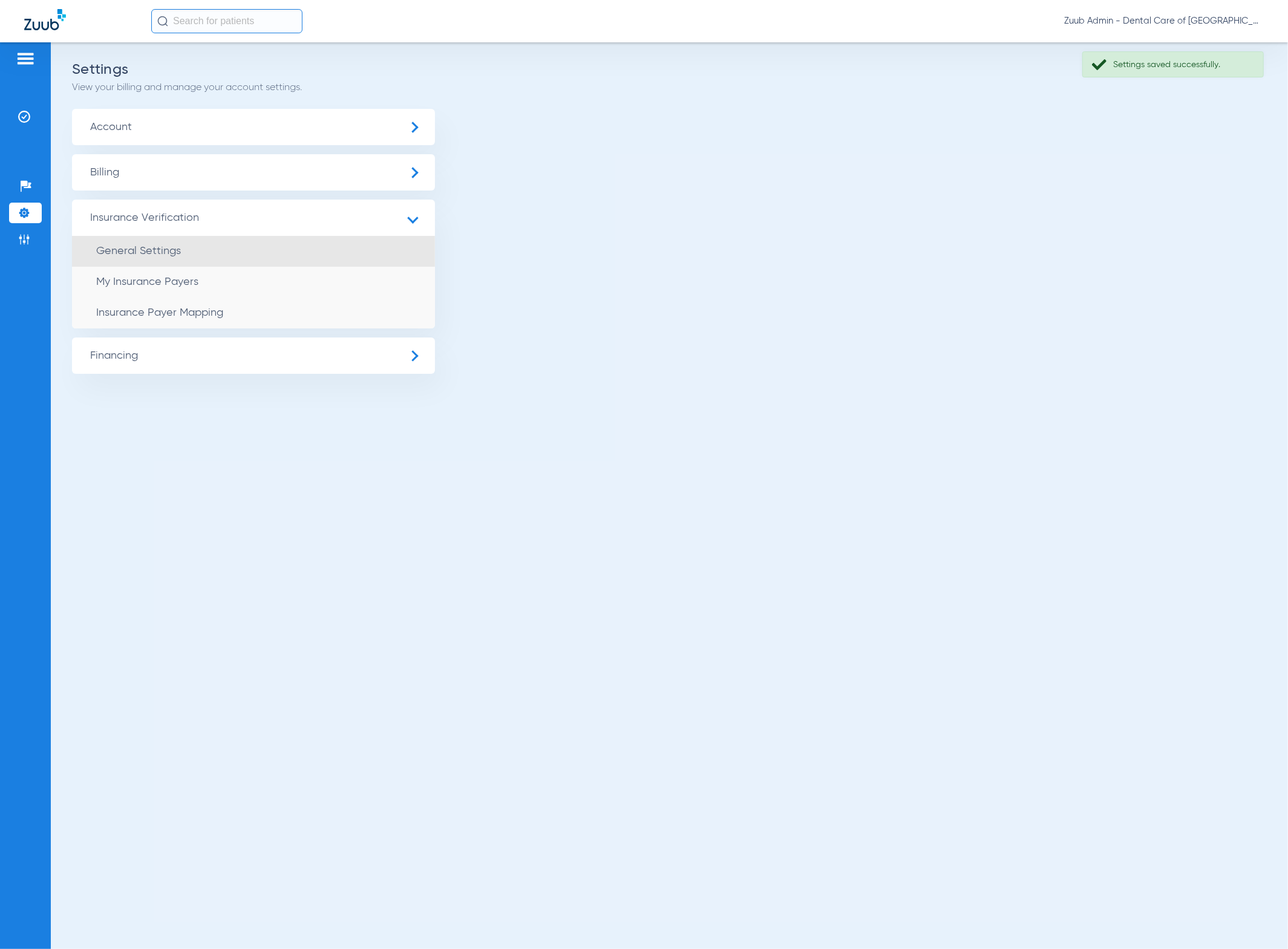
click at [191, 249] on li "General Settings" at bounding box center [253, 251] width 363 height 31
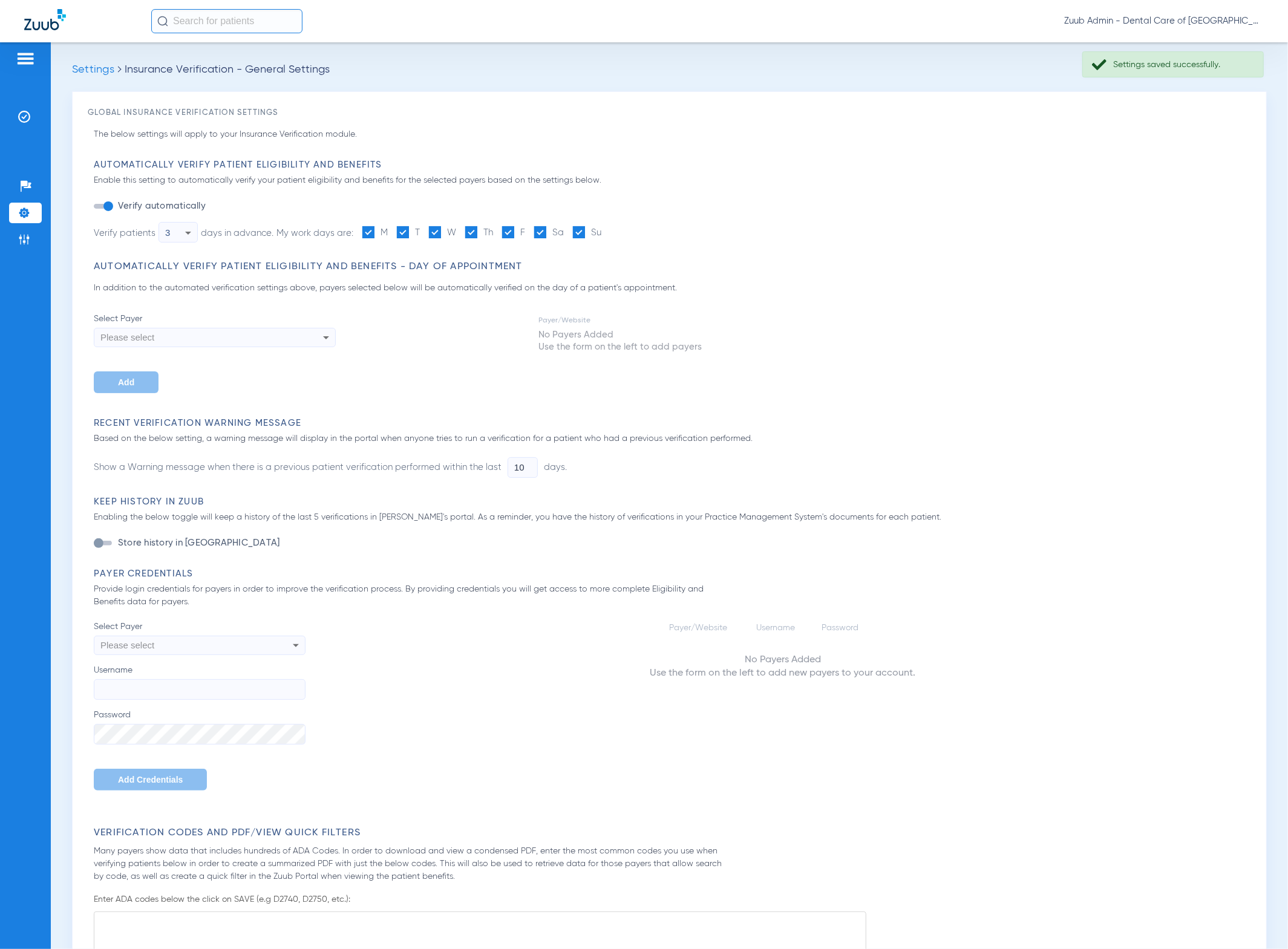
type input "1"
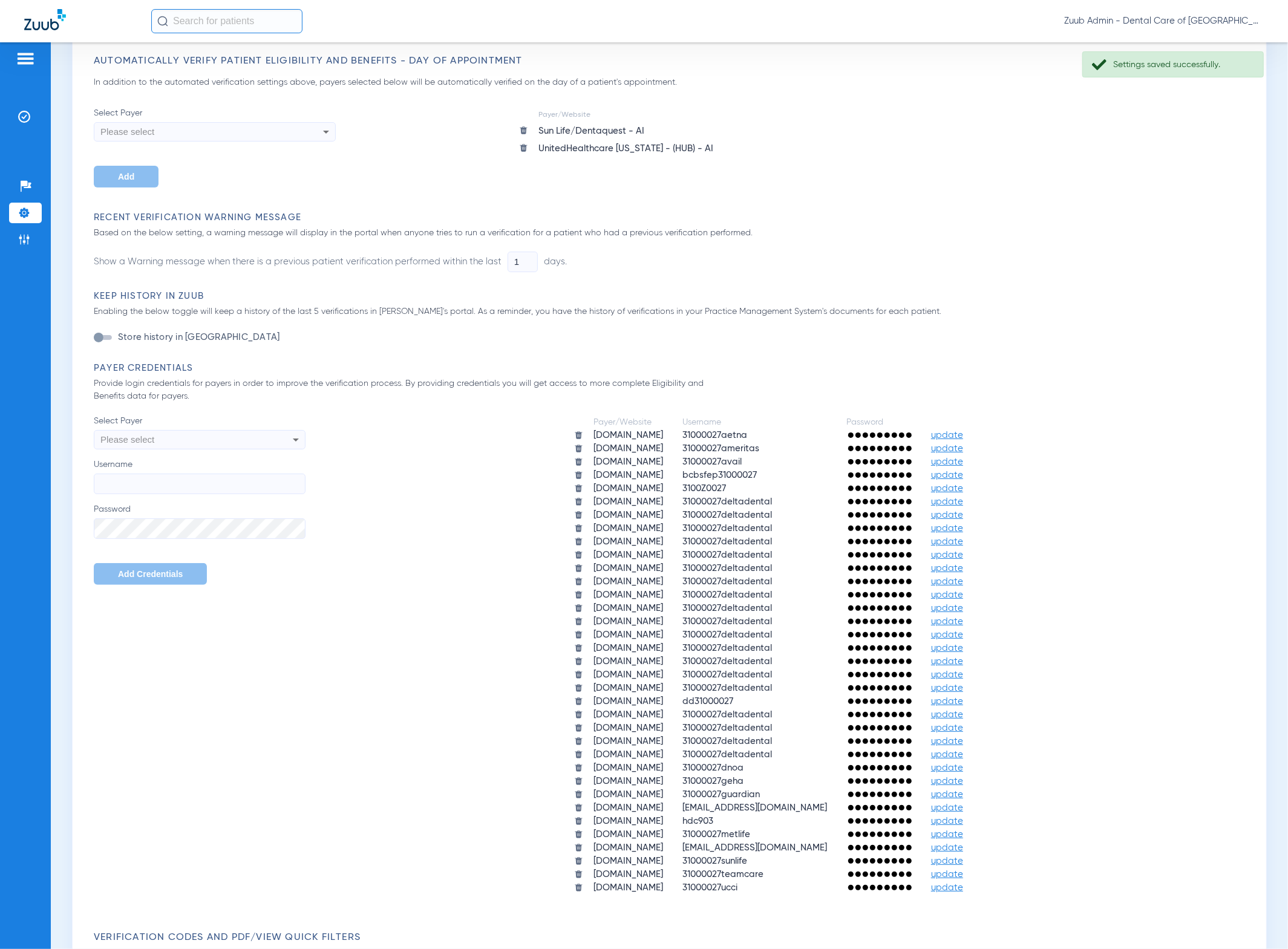
scroll to position [381, 0]
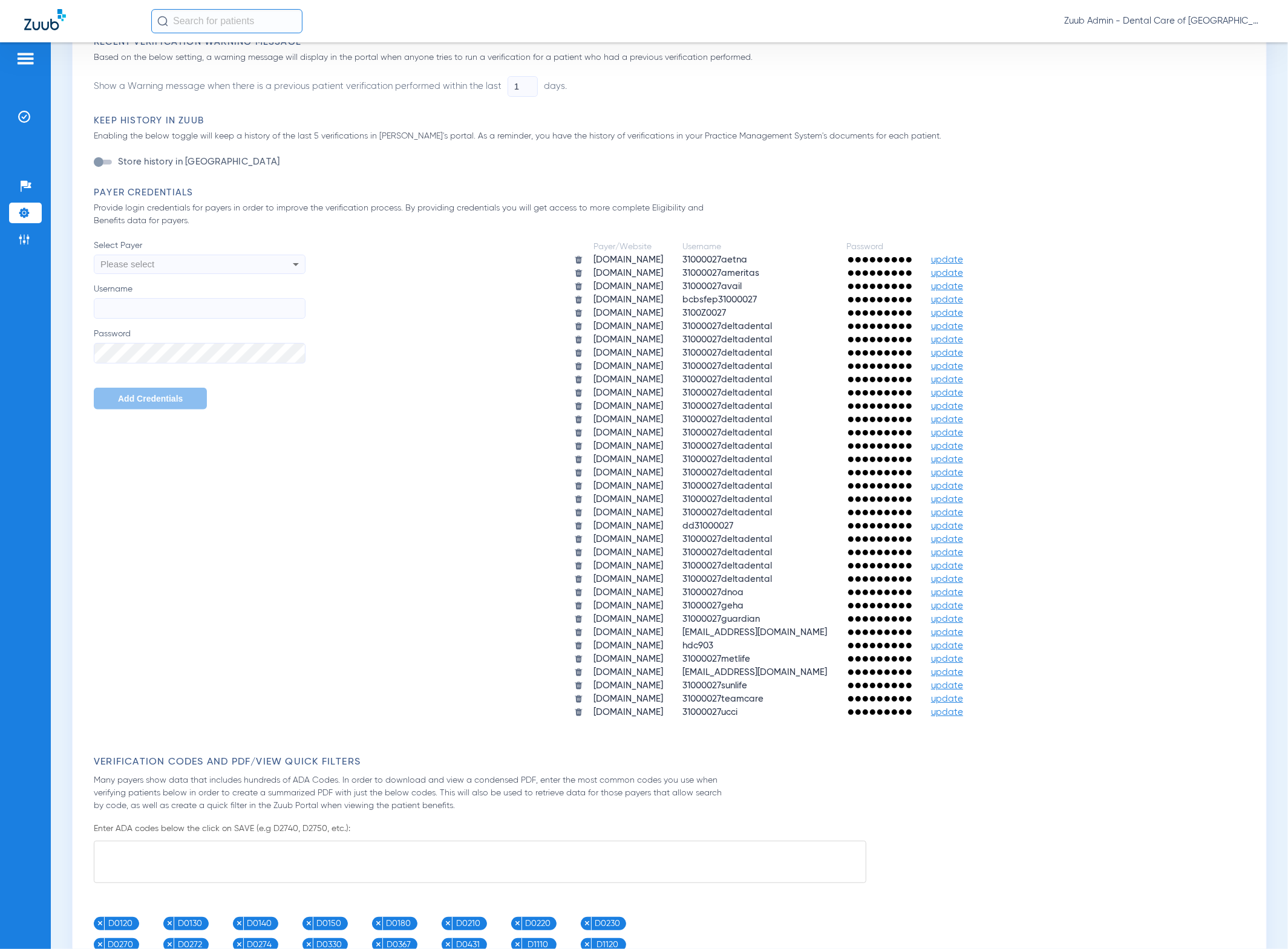
click at [251, 268] on div "Please select" at bounding box center [179, 264] width 158 height 21
type input "p"
click at [367, 295] on div at bounding box center [644, 474] width 1288 height 949
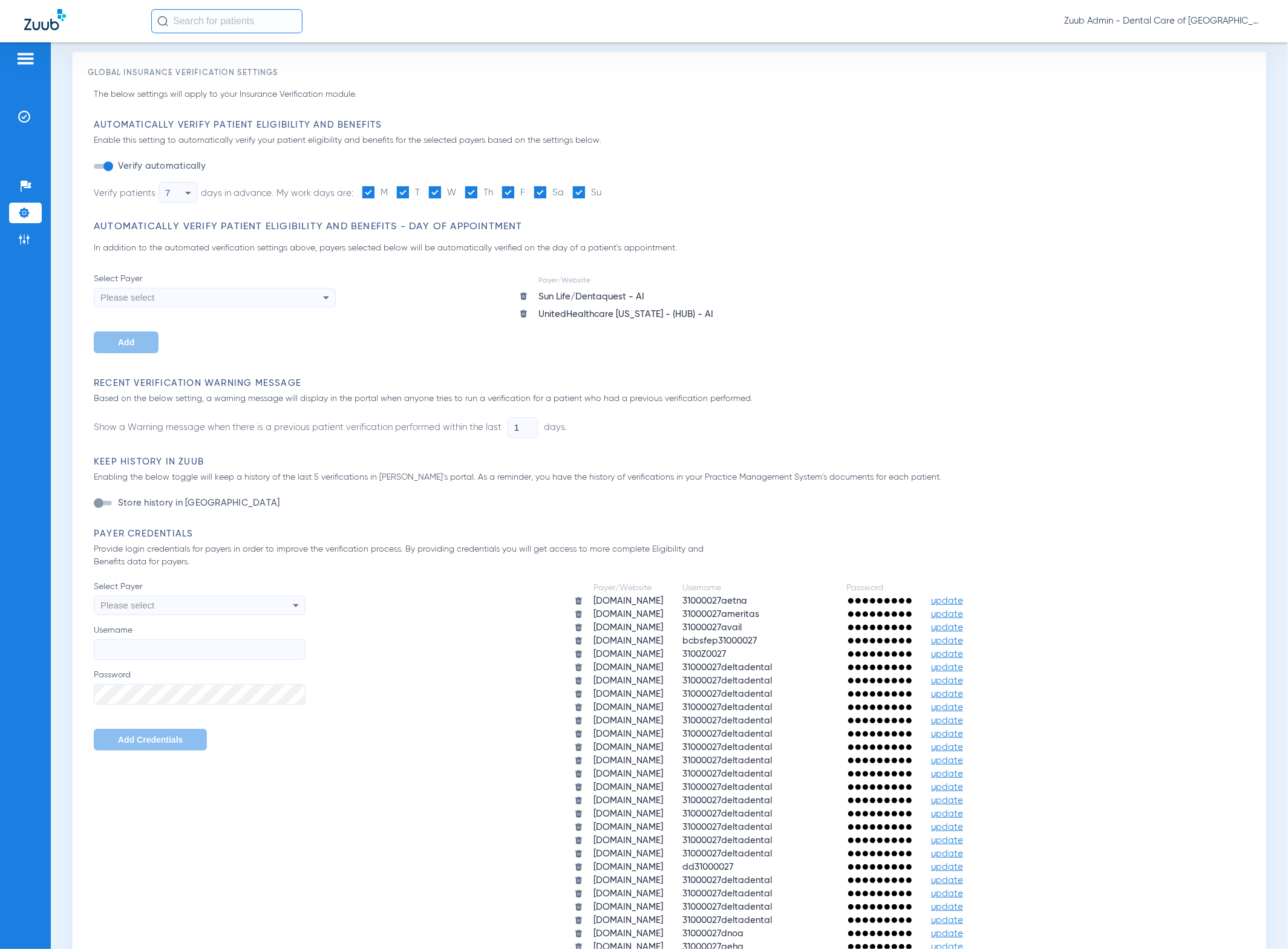
scroll to position [0, 0]
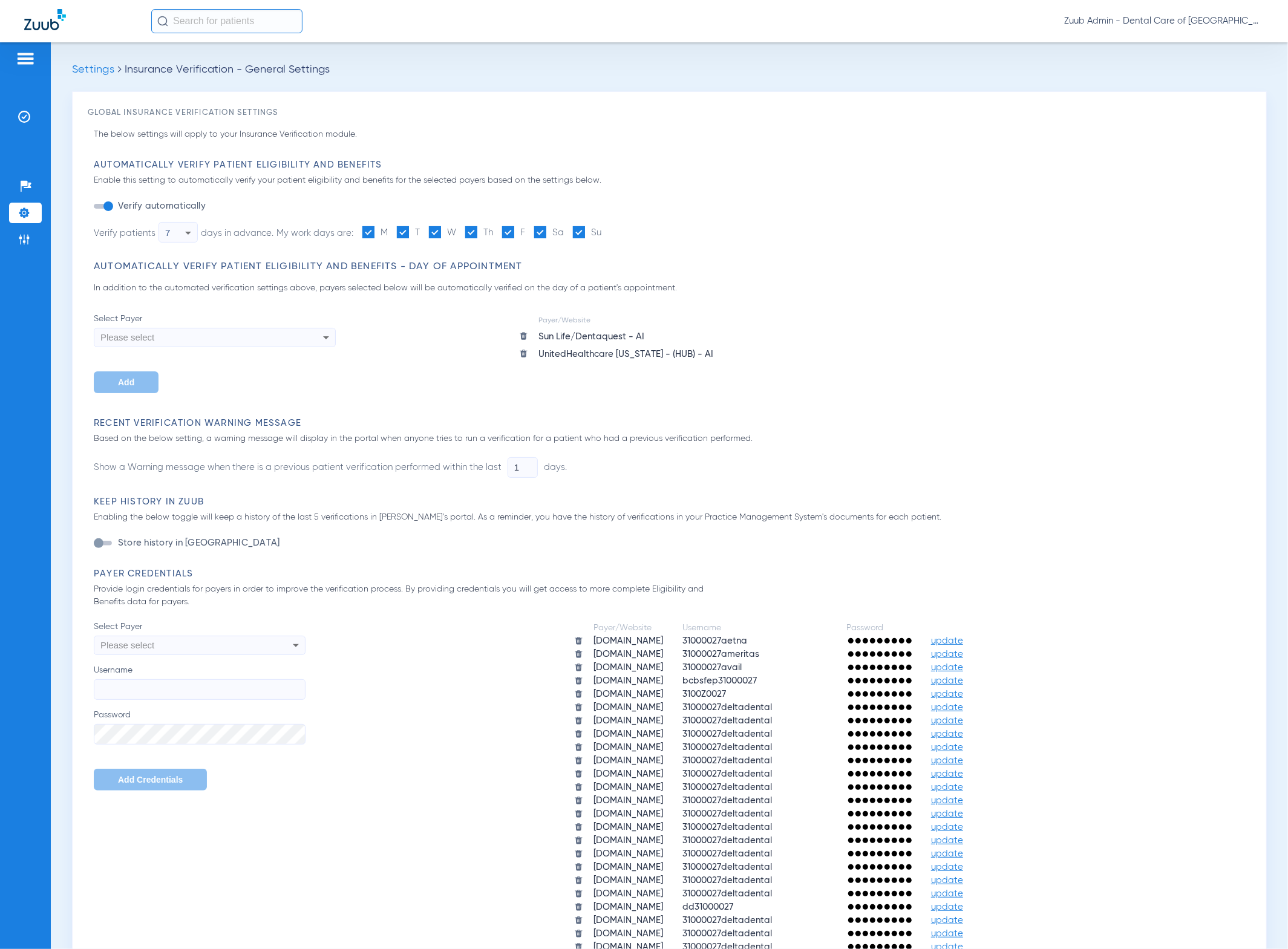
click at [188, 640] on div "Please select" at bounding box center [179, 646] width 158 height 21
type input "ma"
click at [387, 620] on div at bounding box center [644, 474] width 1288 height 949
click at [31, 243] on li "Admin" at bounding box center [26, 240] width 32 height 21
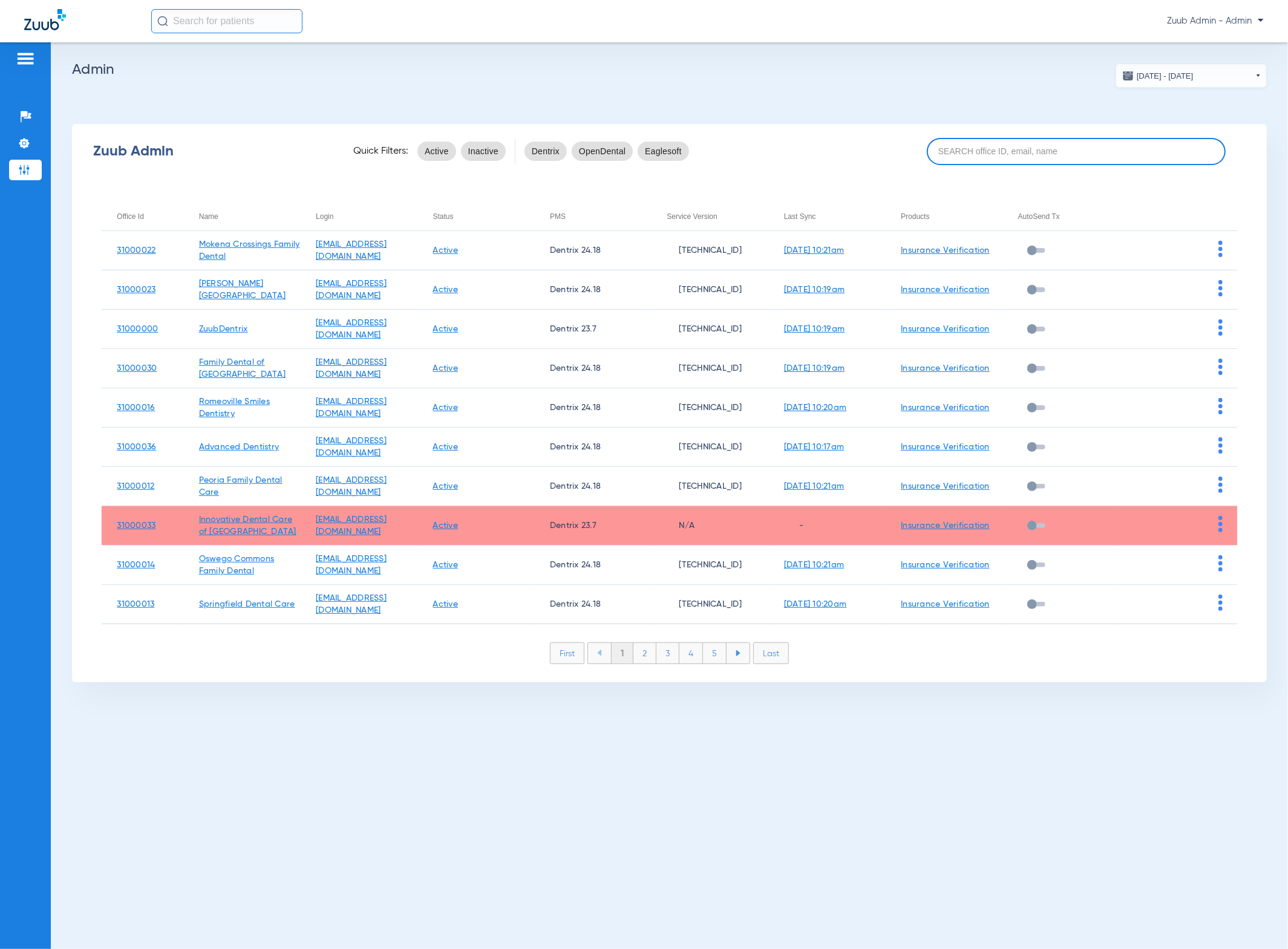
click at [1013, 148] on input at bounding box center [1077, 152] width 299 height 27
paste input "31000027"
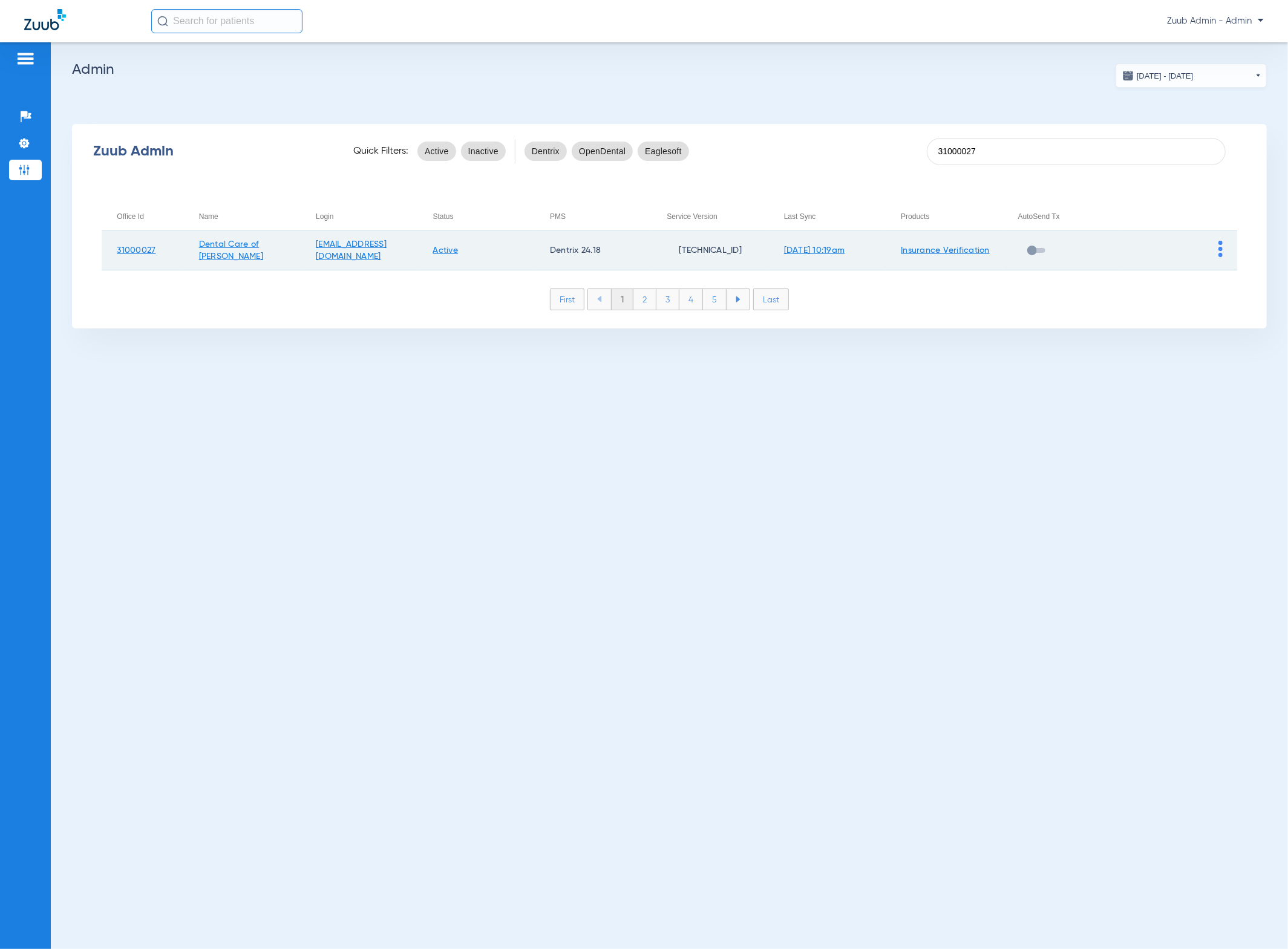
type input "31000027"
click at [1220, 250] on img at bounding box center [1221, 248] width 4 height 16
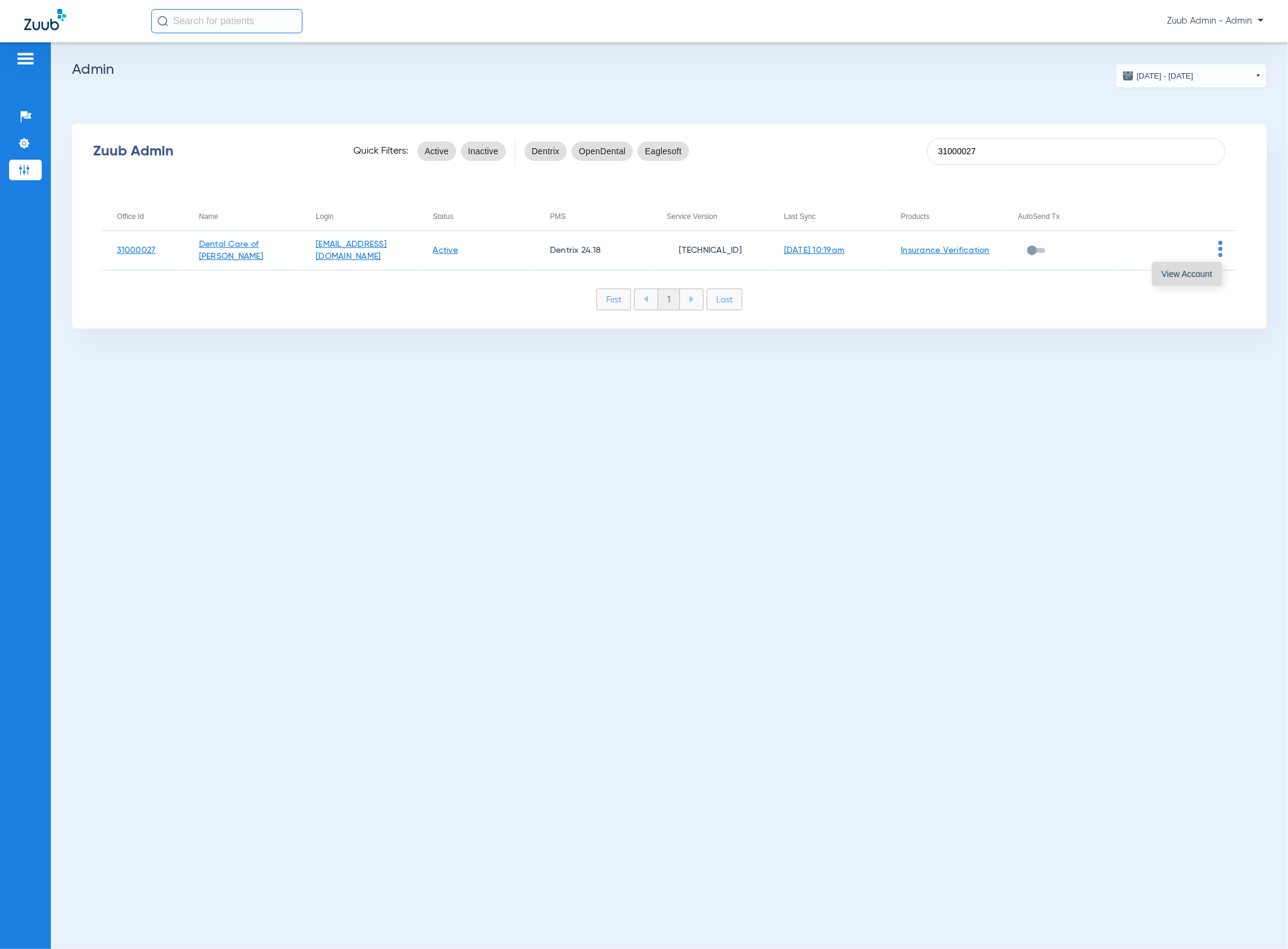
click at [1203, 271] on span "View Account" at bounding box center [1187, 274] width 51 height 9
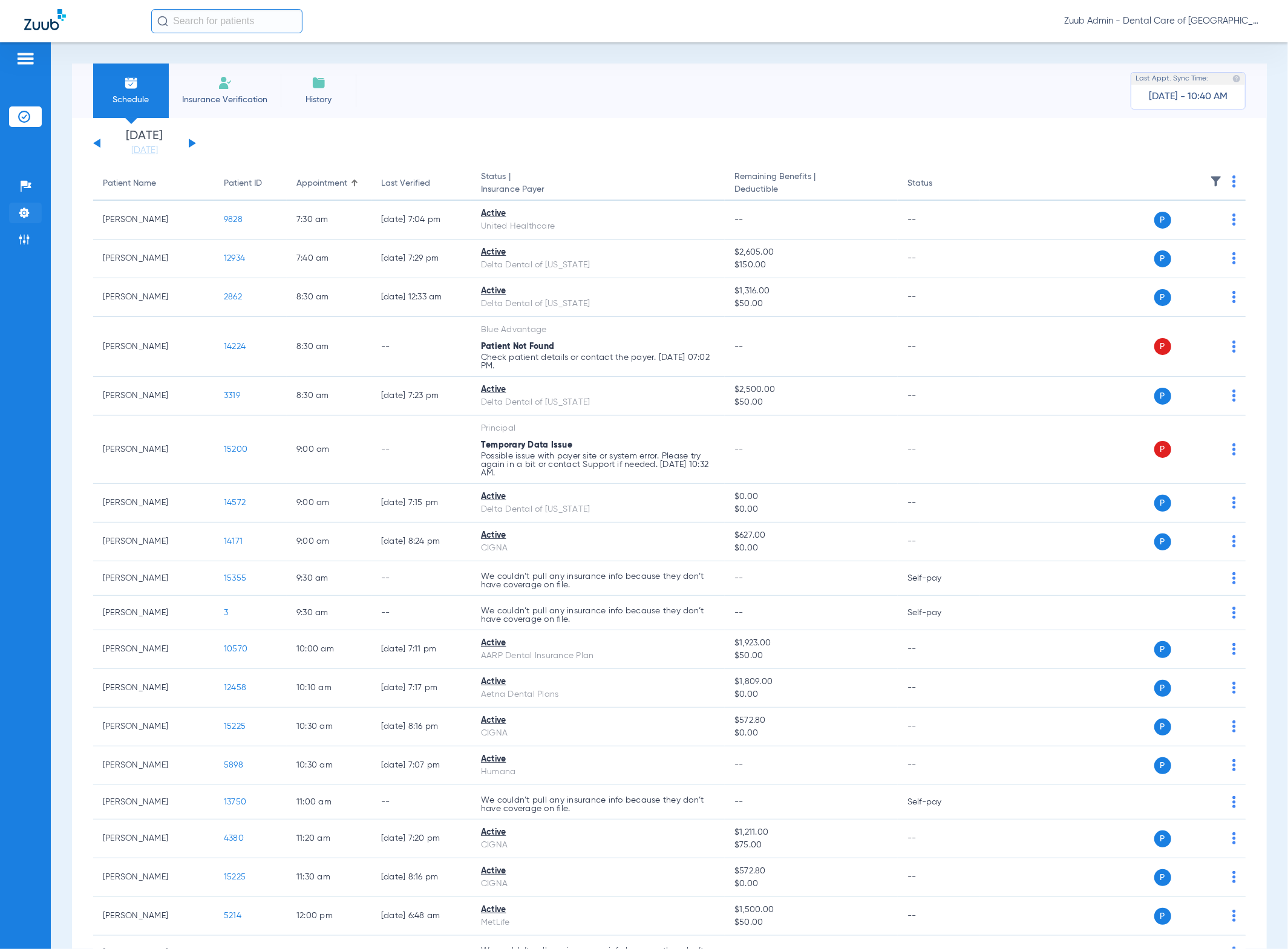
click at [21, 206] on li "Settings" at bounding box center [26, 213] width 32 height 21
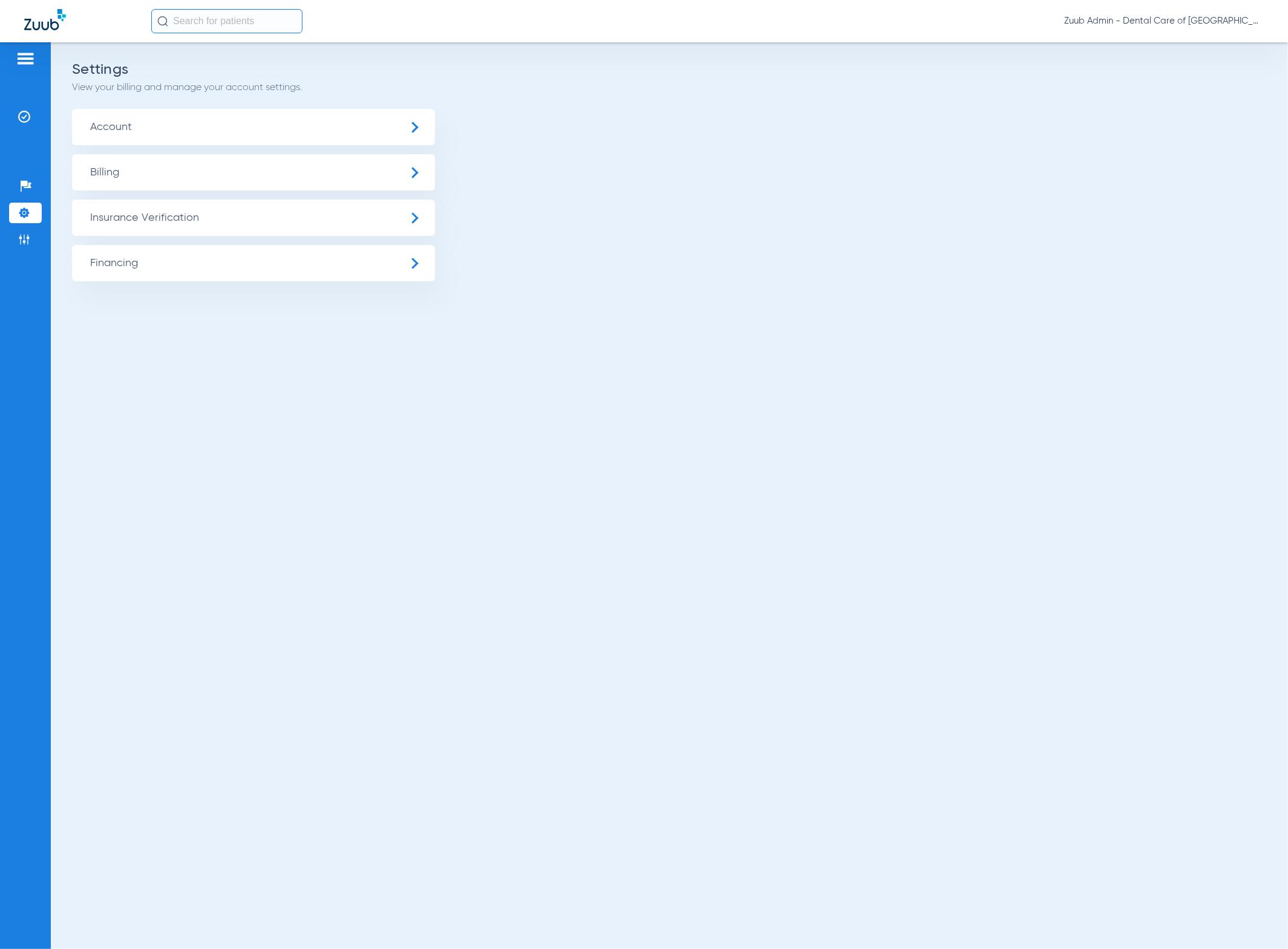
click at [120, 215] on span "Insurance Verification" at bounding box center [253, 218] width 363 height 36
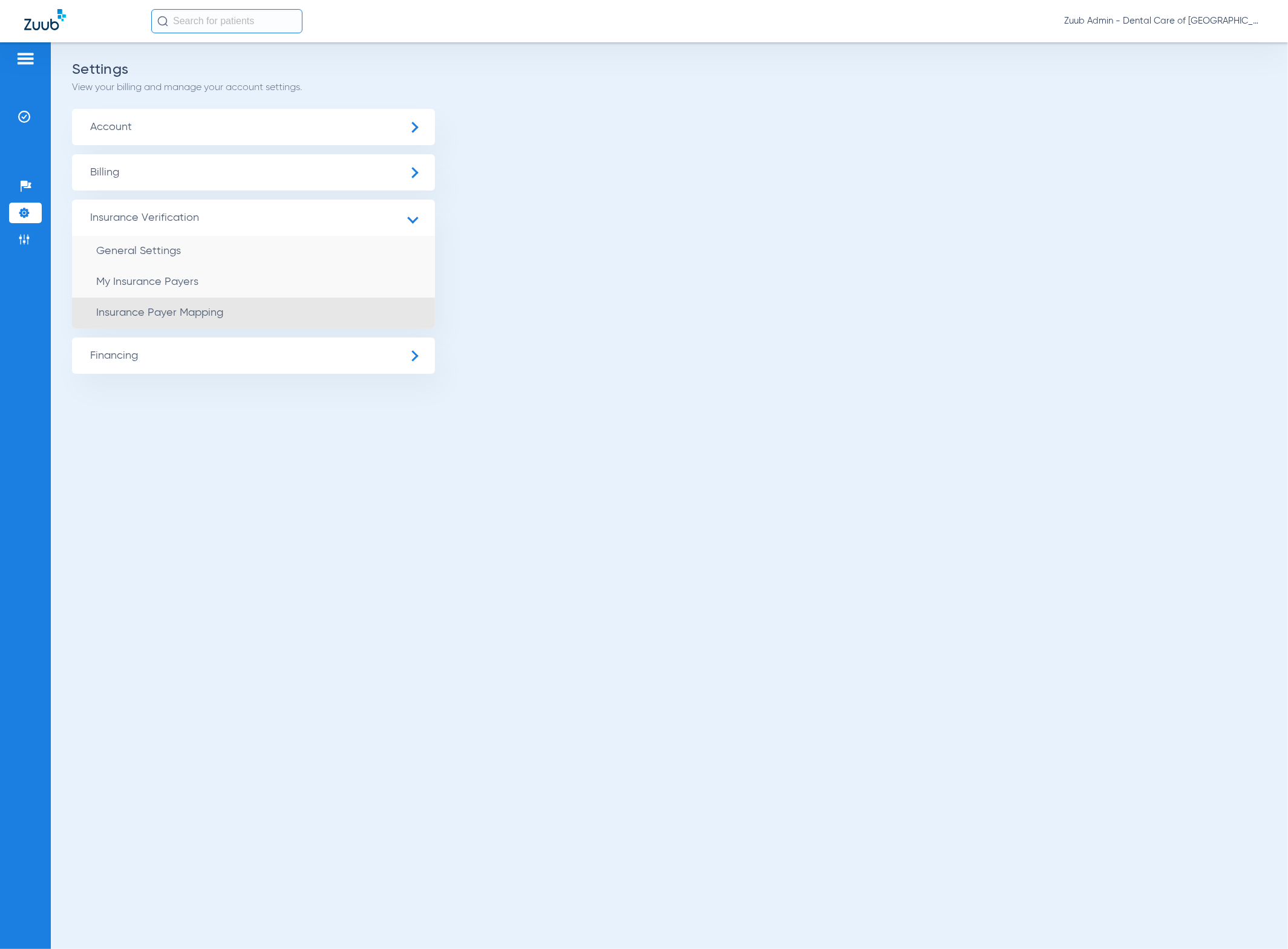
click at [305, 299] on li "Insurance Payer Mapping" at bounding box center [253, 313] width 363 height 31
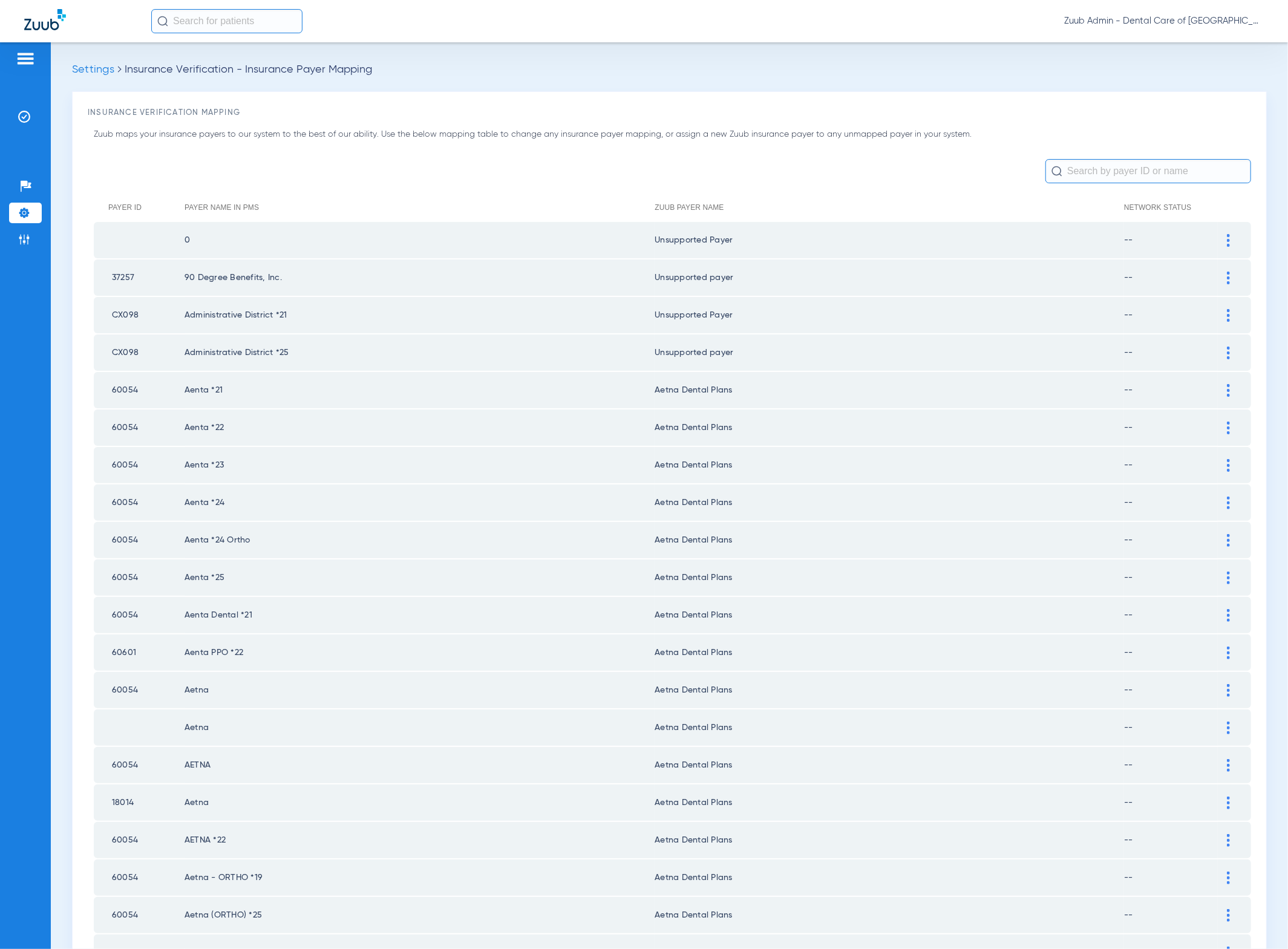
click at [1126, 169] on input "text" at bounding box center [1148, 171] width 206 height 25
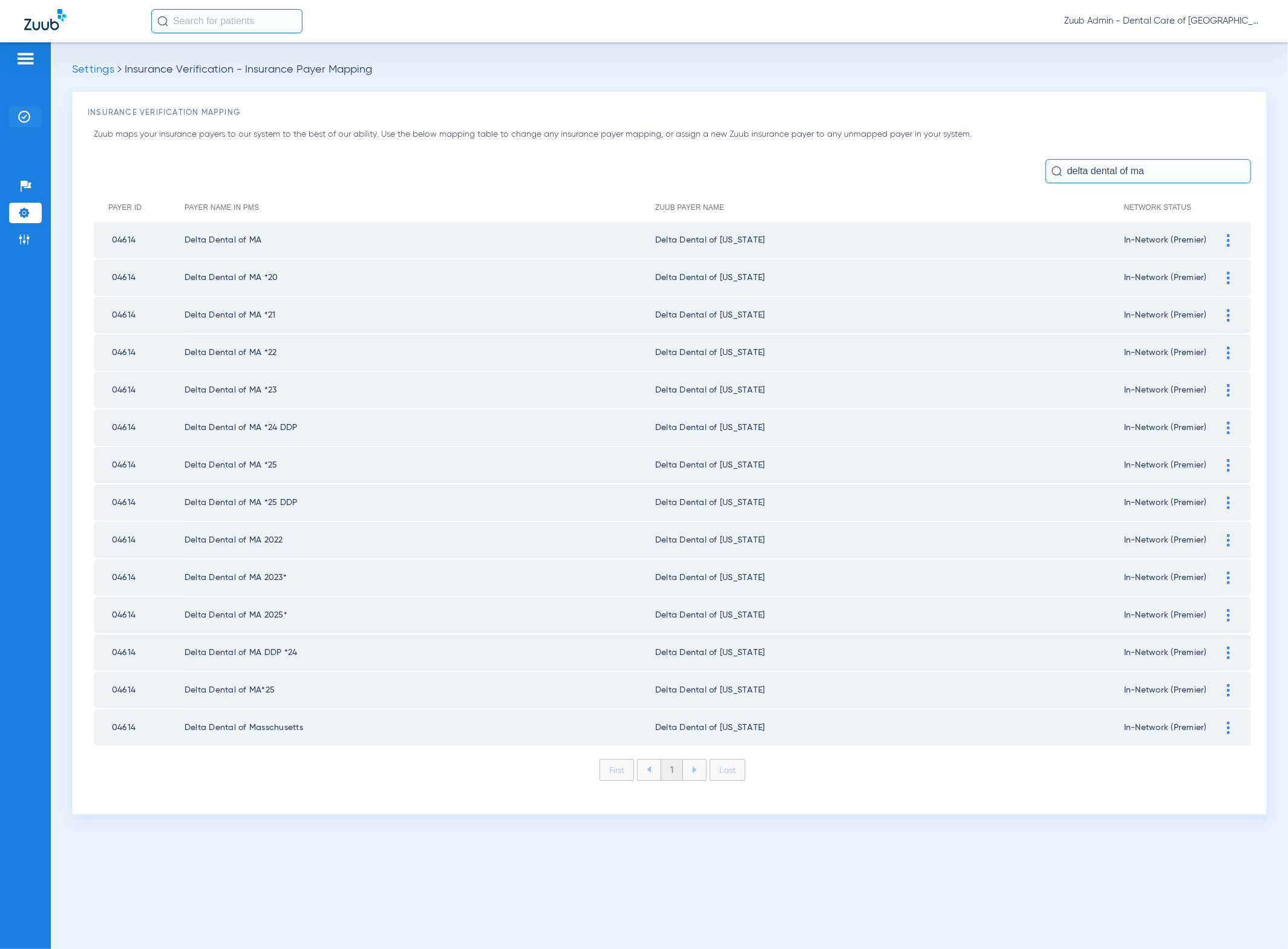
type input "delta dental of ma"
click at [27, 126] on li "Insurance Verification" at bounding box center [26, 116] width 32 height 21
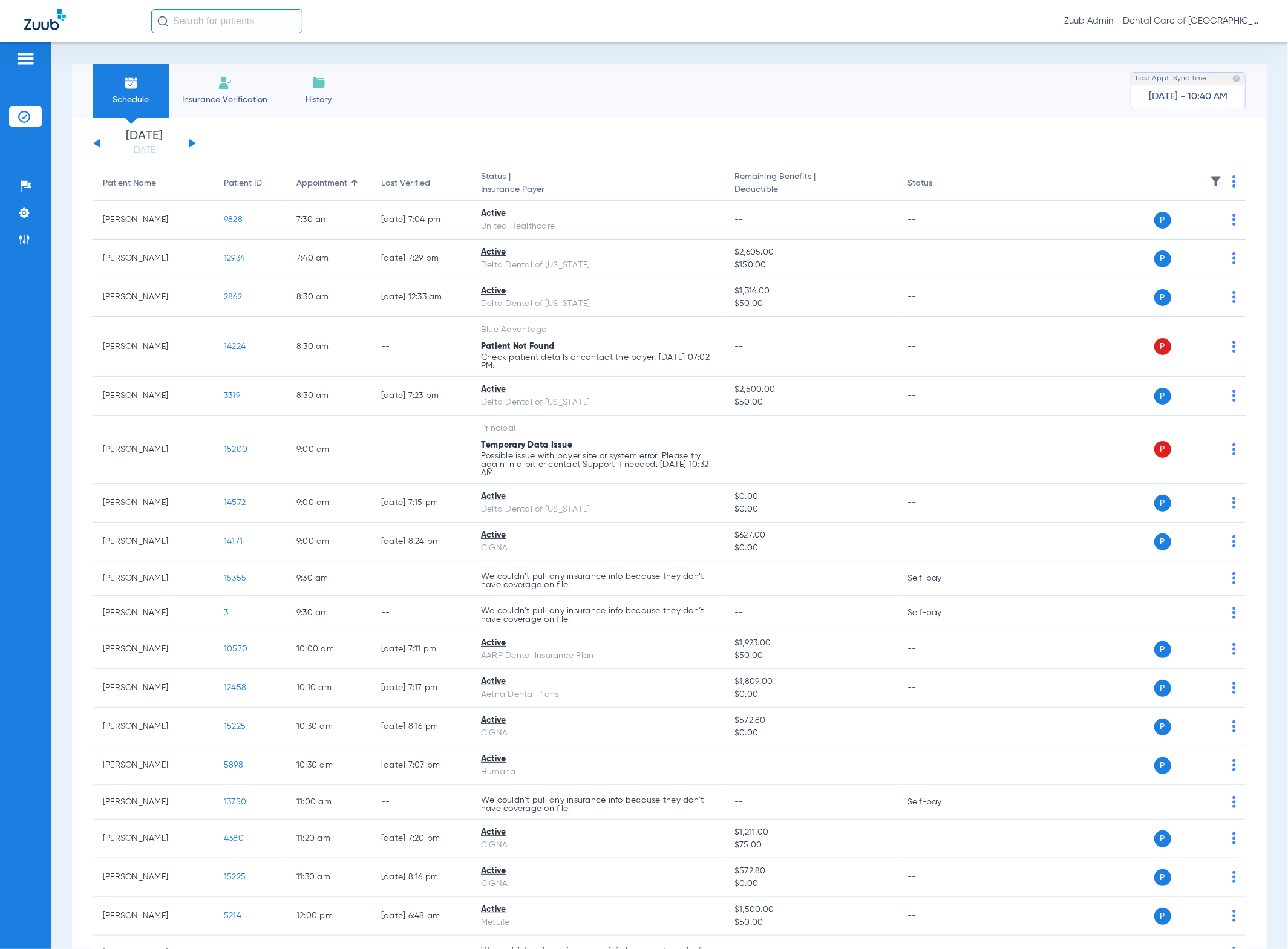
click at [1210, 177] on img at bounding box center [1216, 181] width 12 height 12
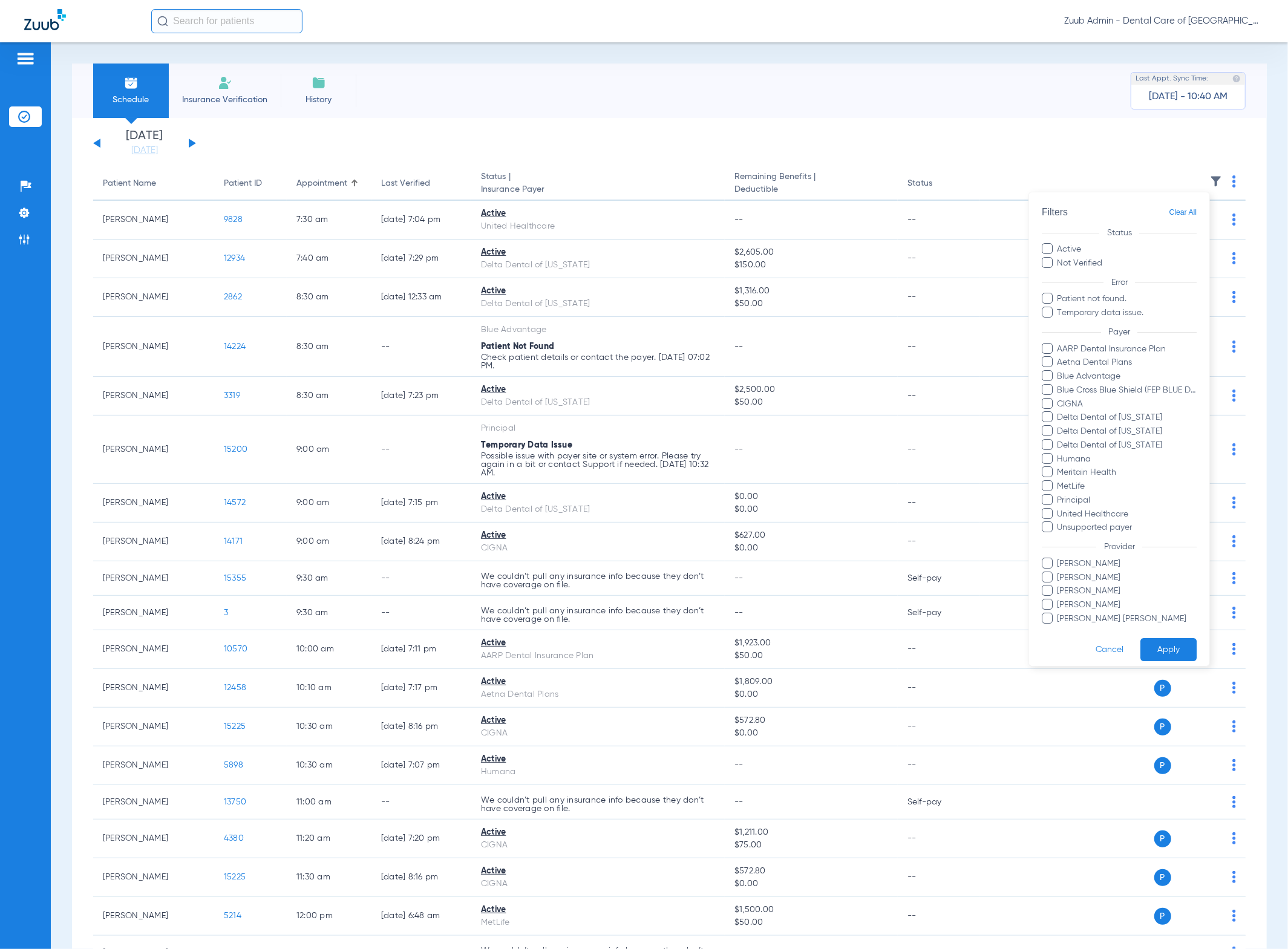
click at [742, 125] on div at bounding box center [644, 474] width 1288 height 949
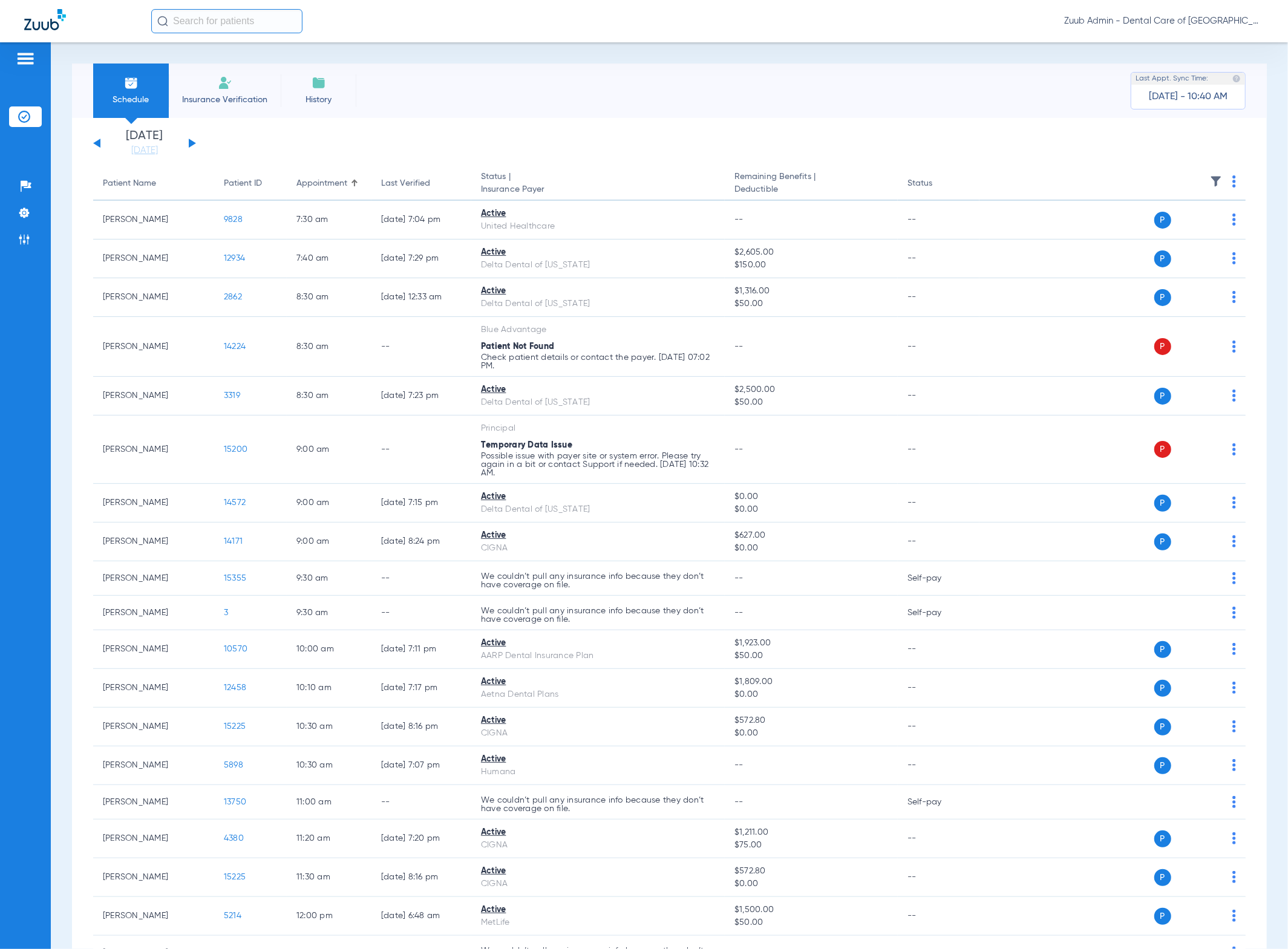
click at [313, 101] on span "History" at bounding box center [318, 99] width 58 height 12
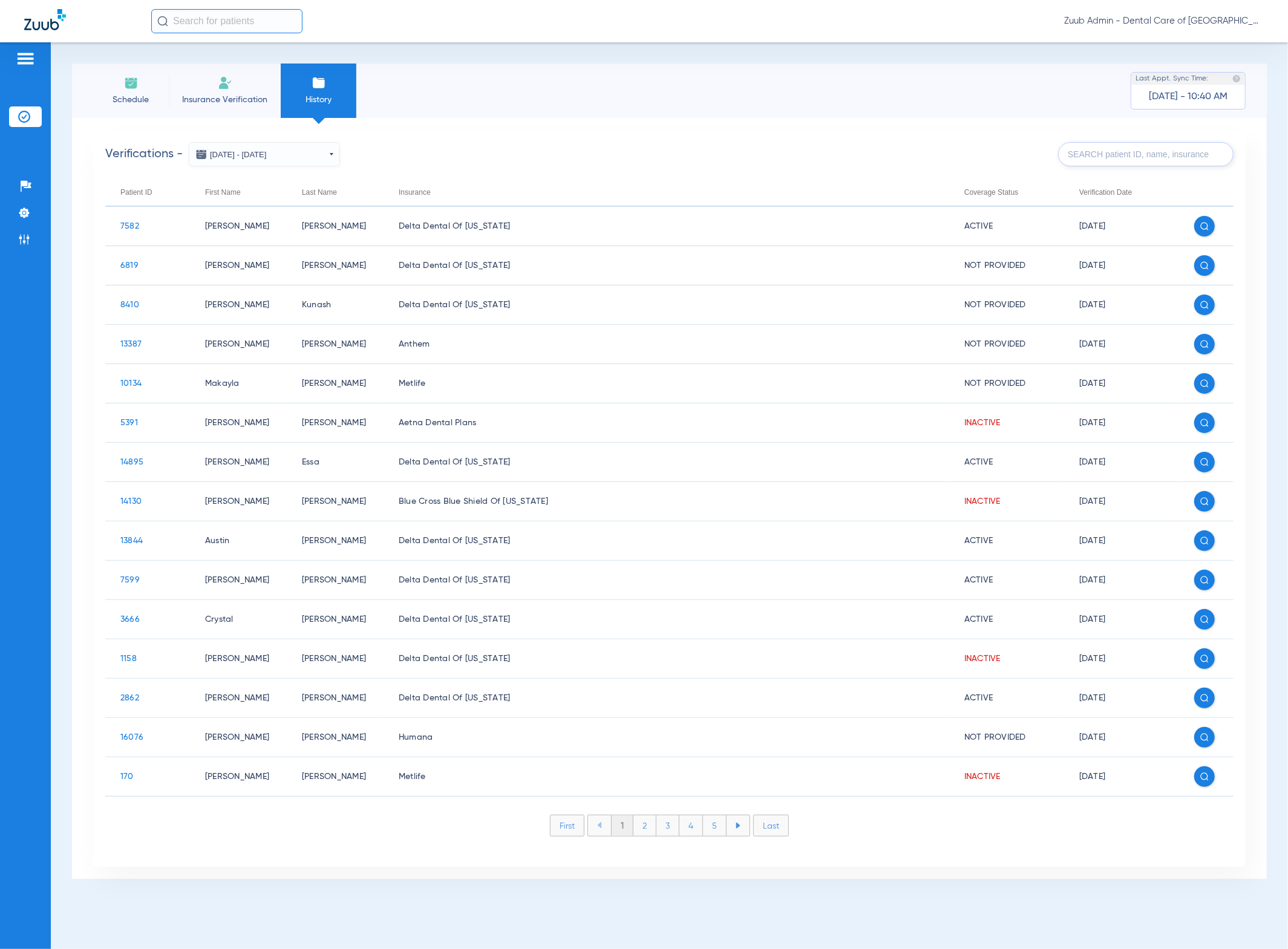
click at [1113, 159] on input "text" at bounding box center [1145, 154] width 175 height 25
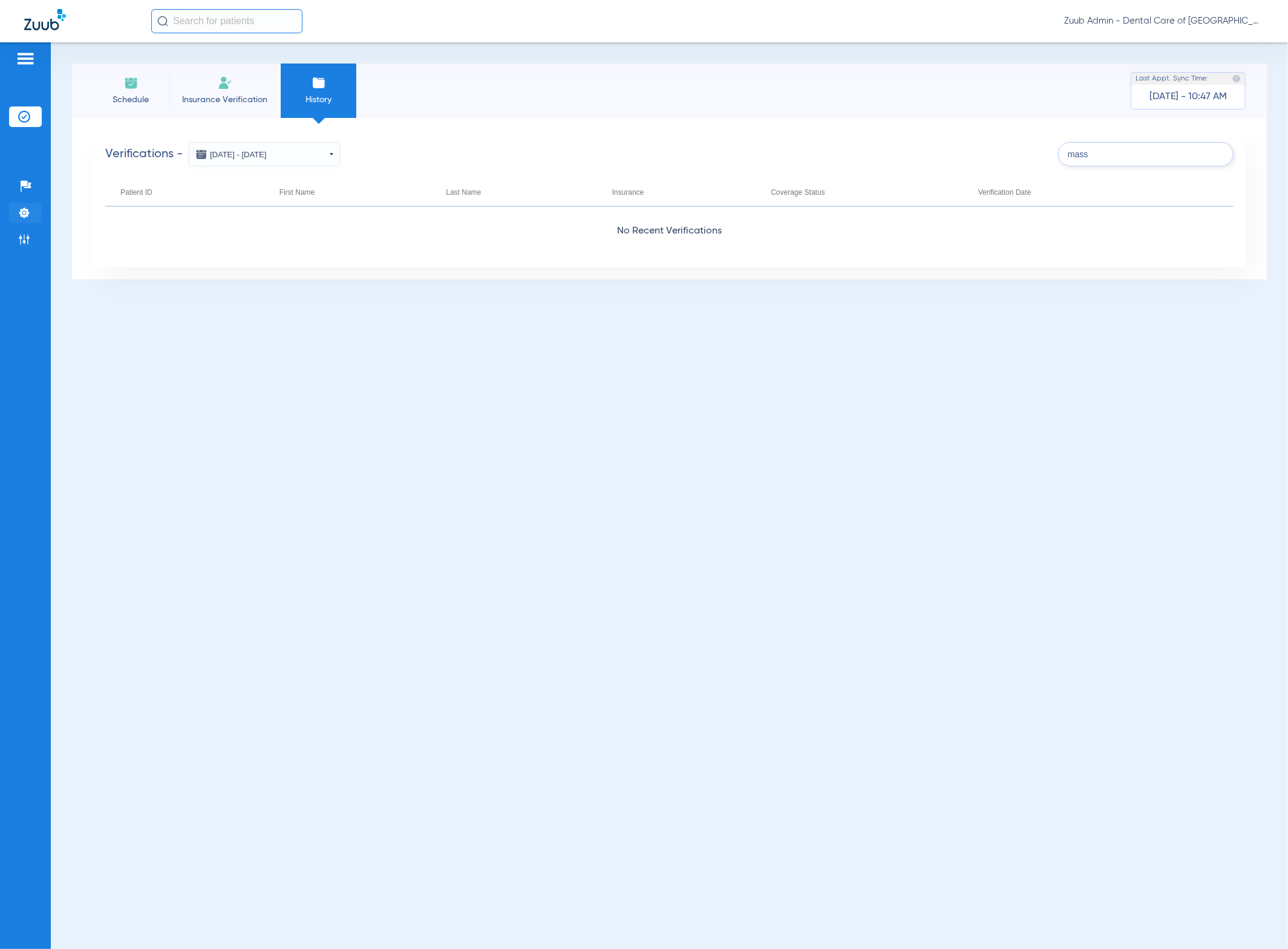
type input "mass"
click at [29, 211] on img at bounding box center [24, 212] width 12 height 12
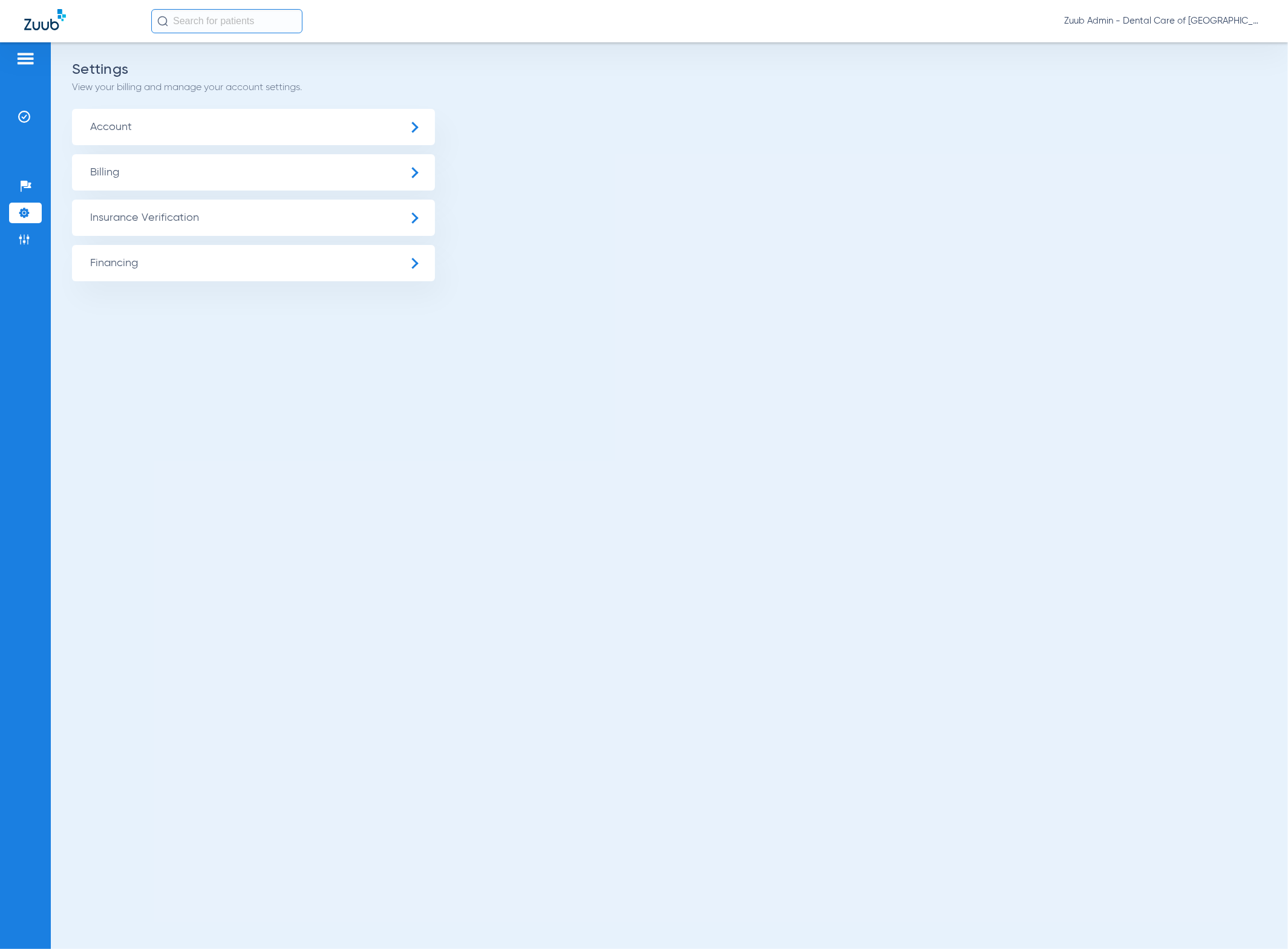
click at [101, 216] on span "Insurance Verification" at bounding box center [253, 218] width 363 height 36
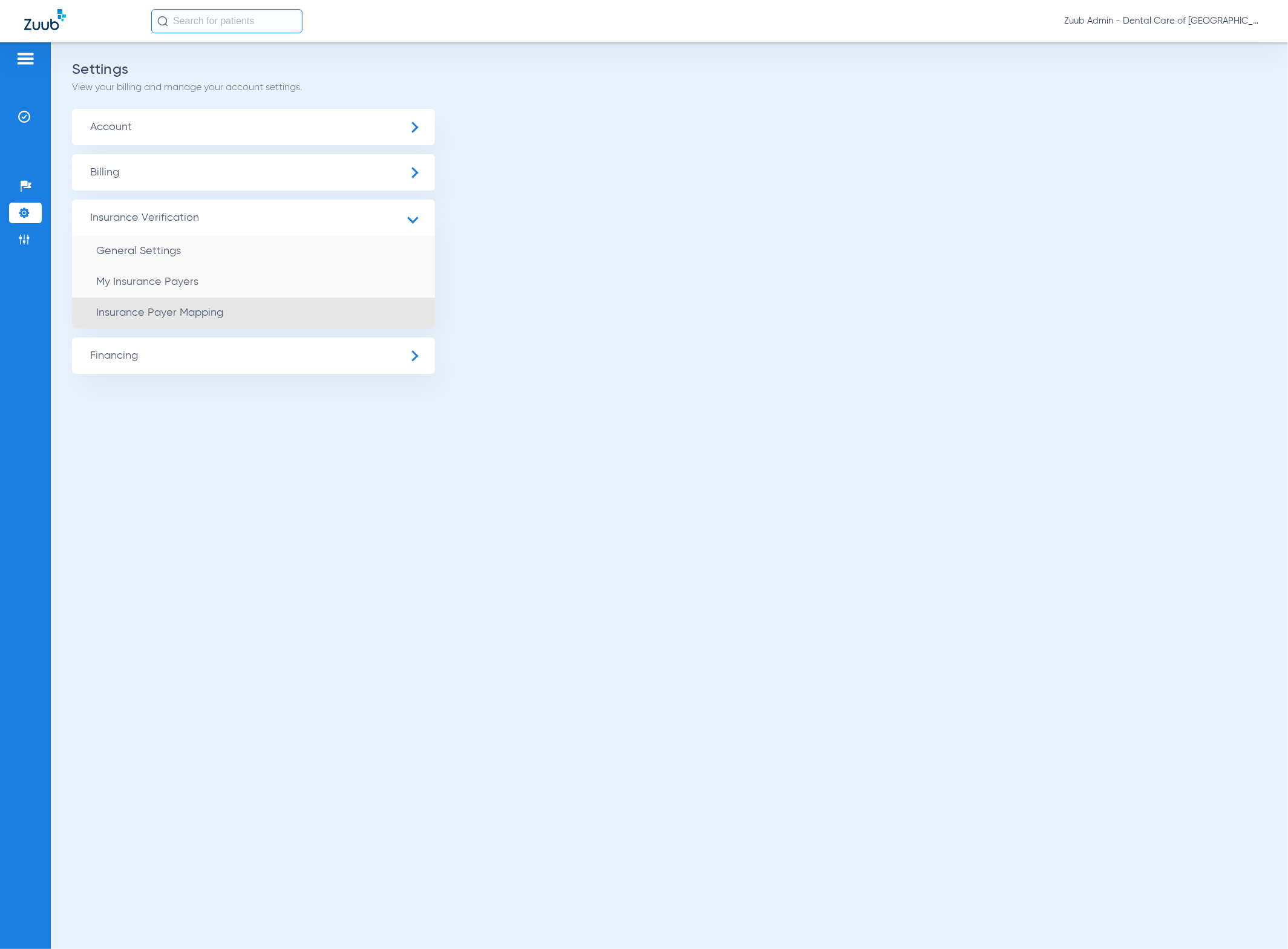
click at [284, 313] on li "Insurance Payer Mapping" at bounding box center [253, 313] width 363 height 31
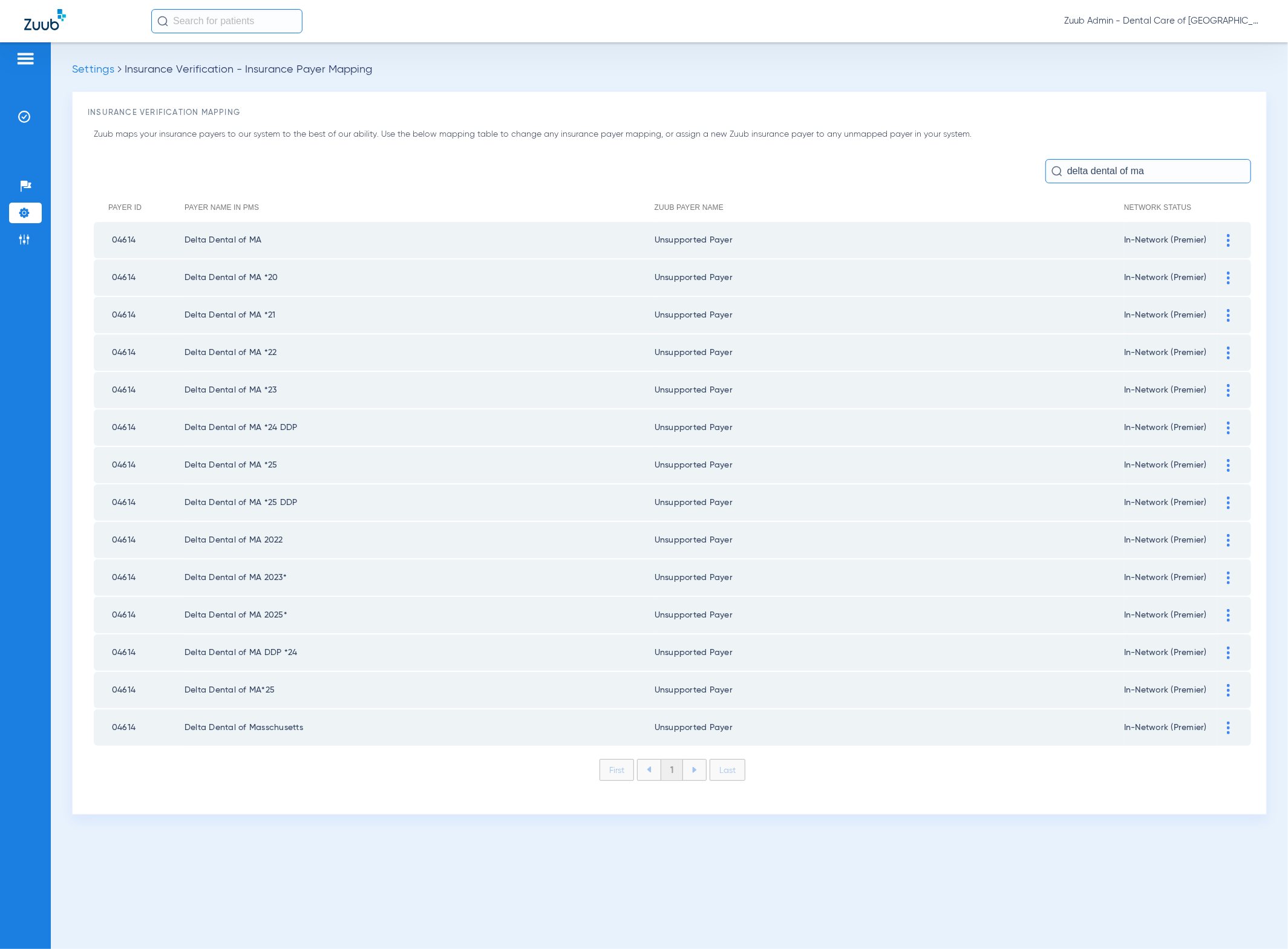
click at [1174, 180] on input "delta dental of ma" at bounding box center [1148, 171] width 206 height 25
drag, startPoint x: 1175, startPoint y: 178, endPoint x: 1004, endPoint y: 174, distance: 171.0
click at [1004, 174] on div "delta dental of ma" at bounding box center [672, 171] width 1157 height 25
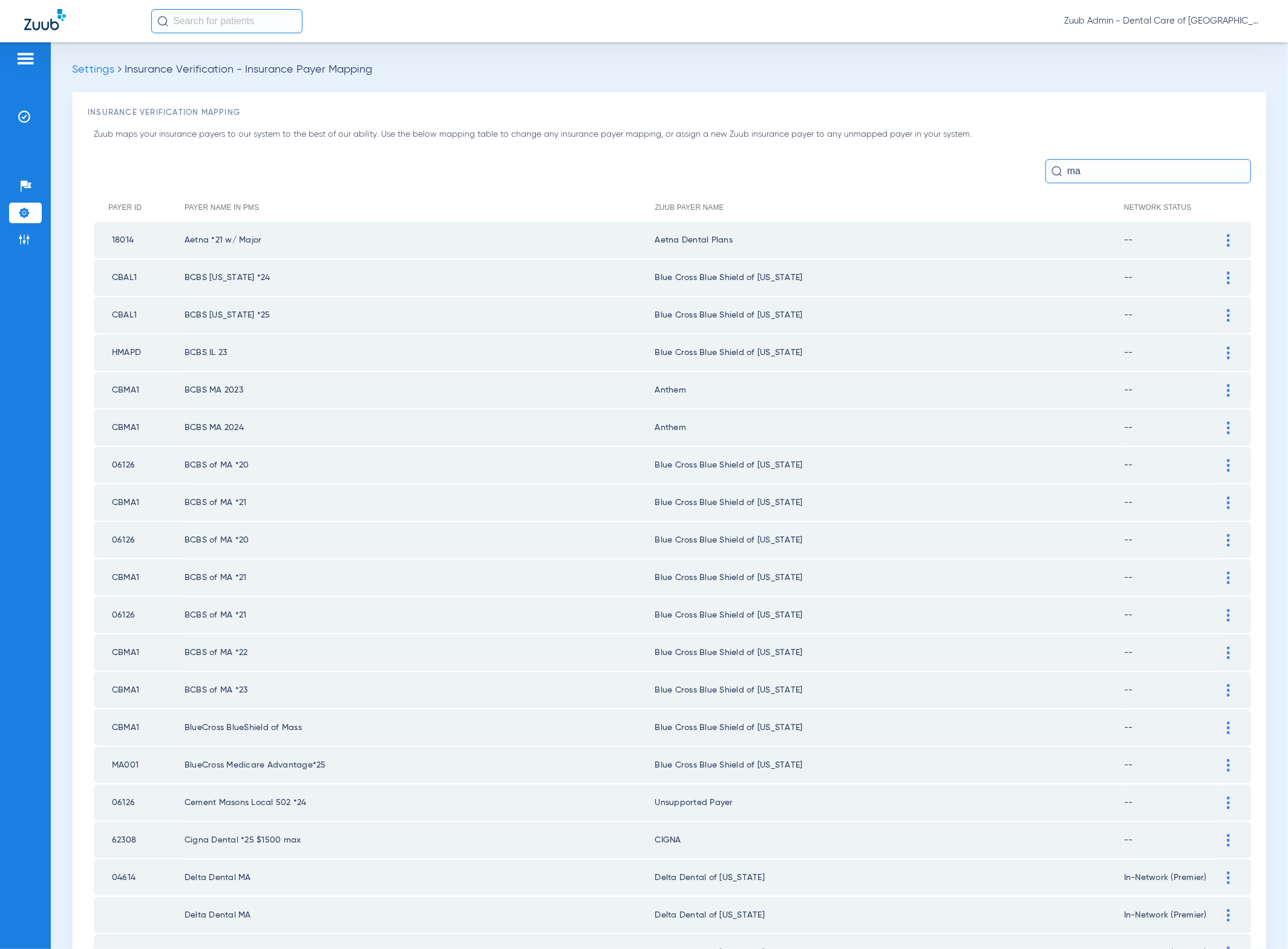
click at [1177, 169] on input "ma" at bounding box center [1148, 171] width 206 height 25
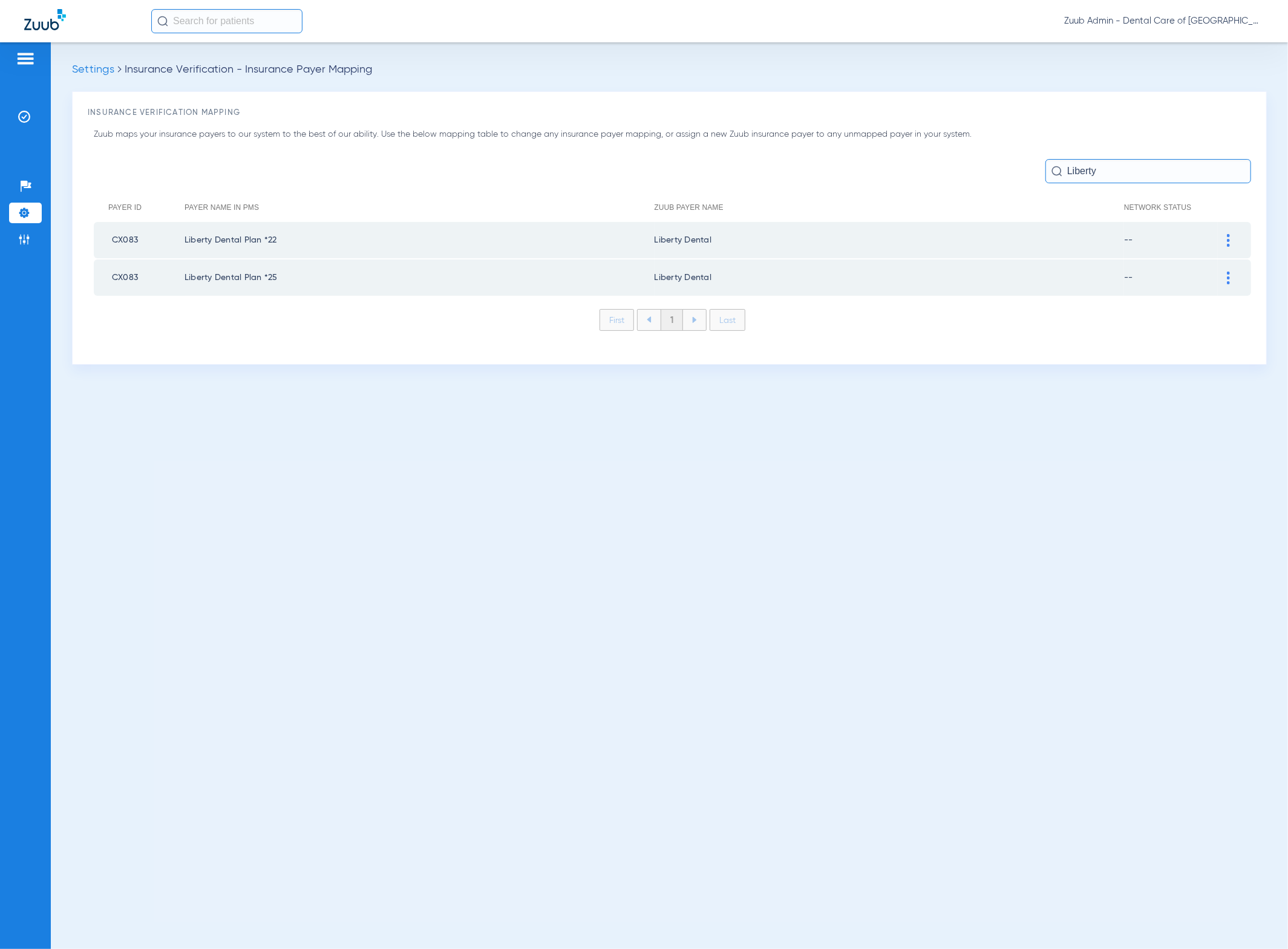
type input "Liberty"
click at [1226, 242] on img at bounding box center [1227, 240] width 3 height 12
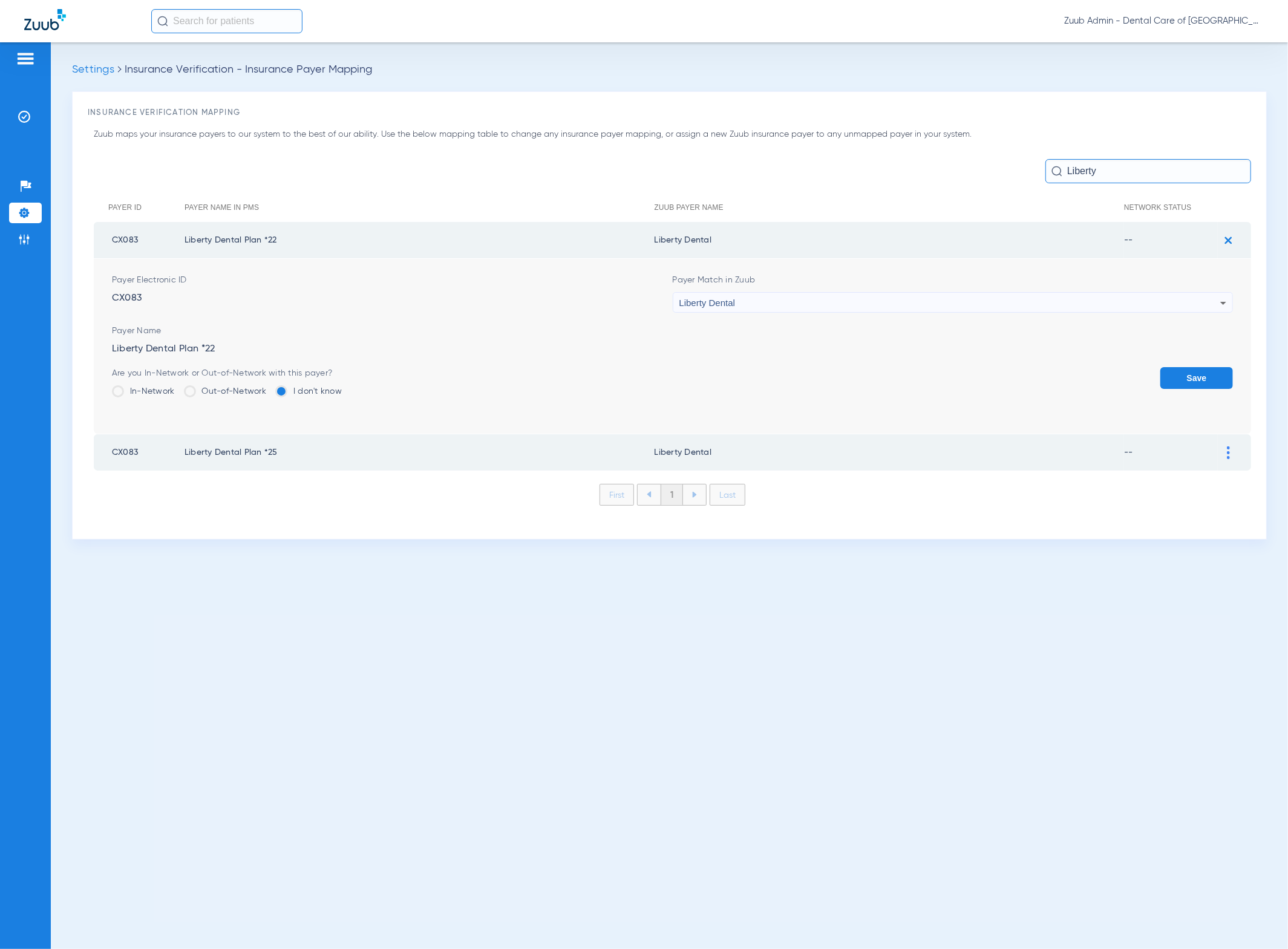
click at [935, 302] on div "Liberty Dental" at bounding box center [950, 303] width 542 height 21
type input "ggg"
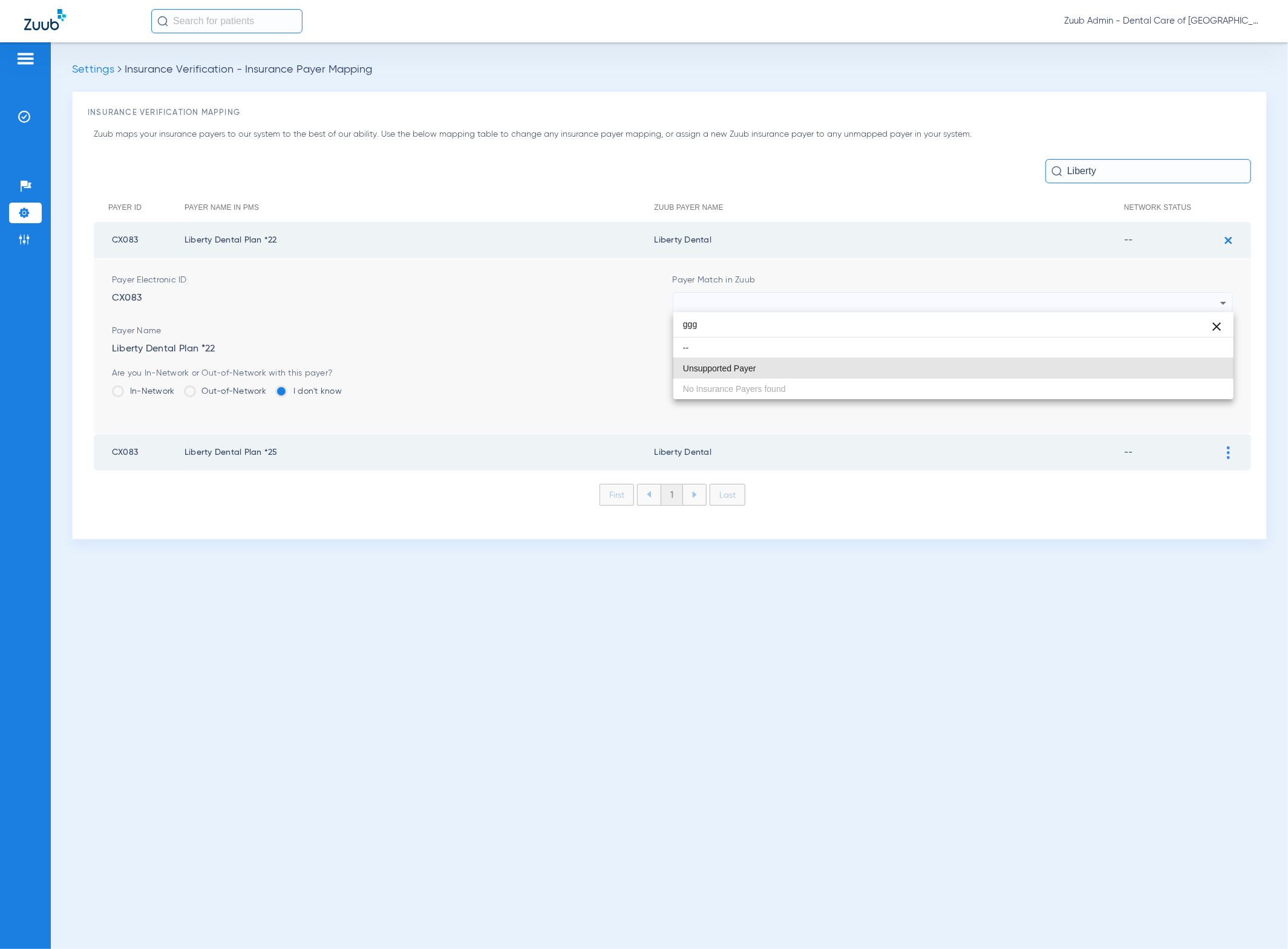
click at [827, 370] on mat-option "Unsupported Payer" at bounding box center [954, 368] width 561 height 21
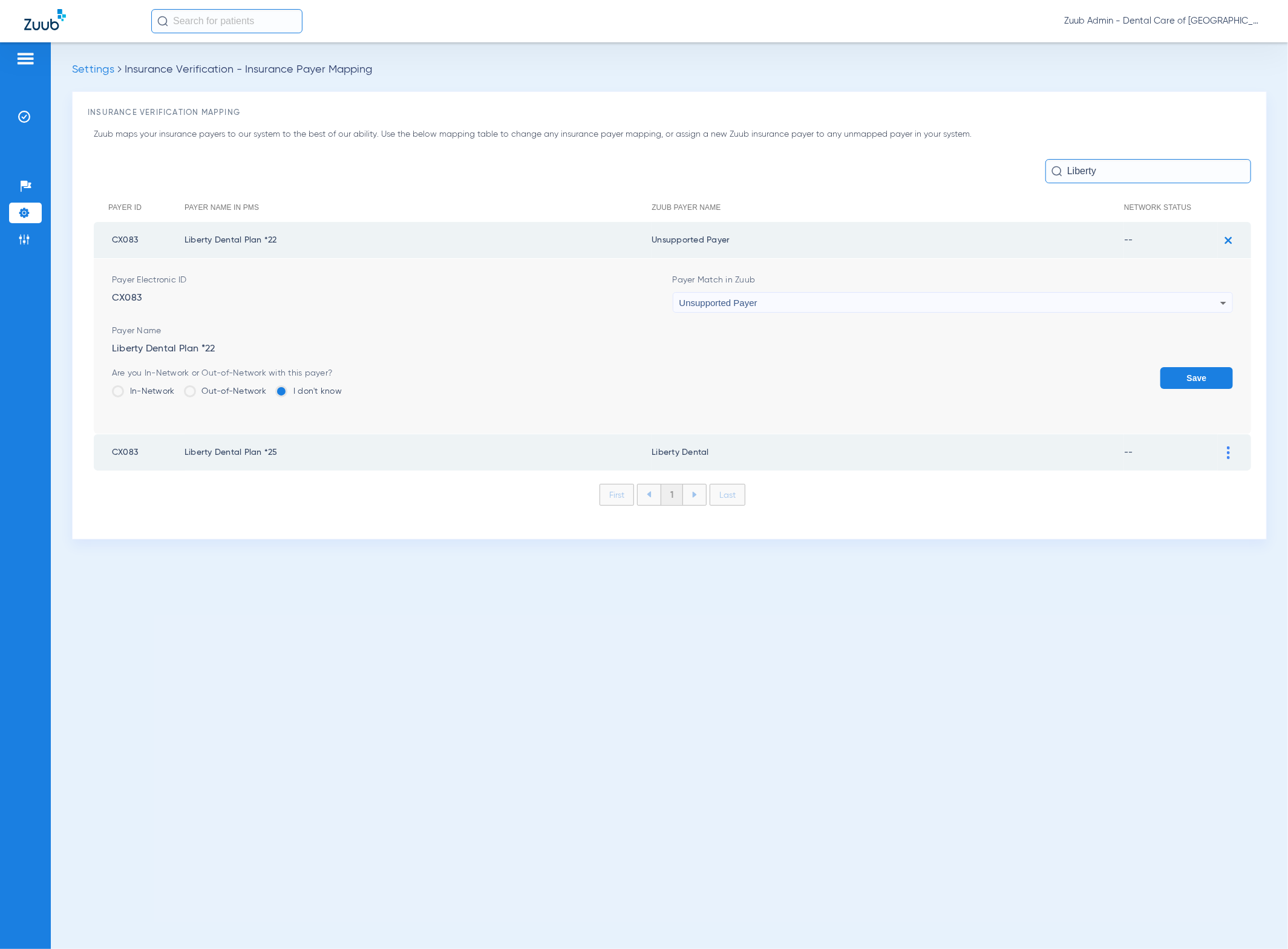
click at [1170, 369] on button "Save" at bounding box center [1196, 378] width 73 height 22
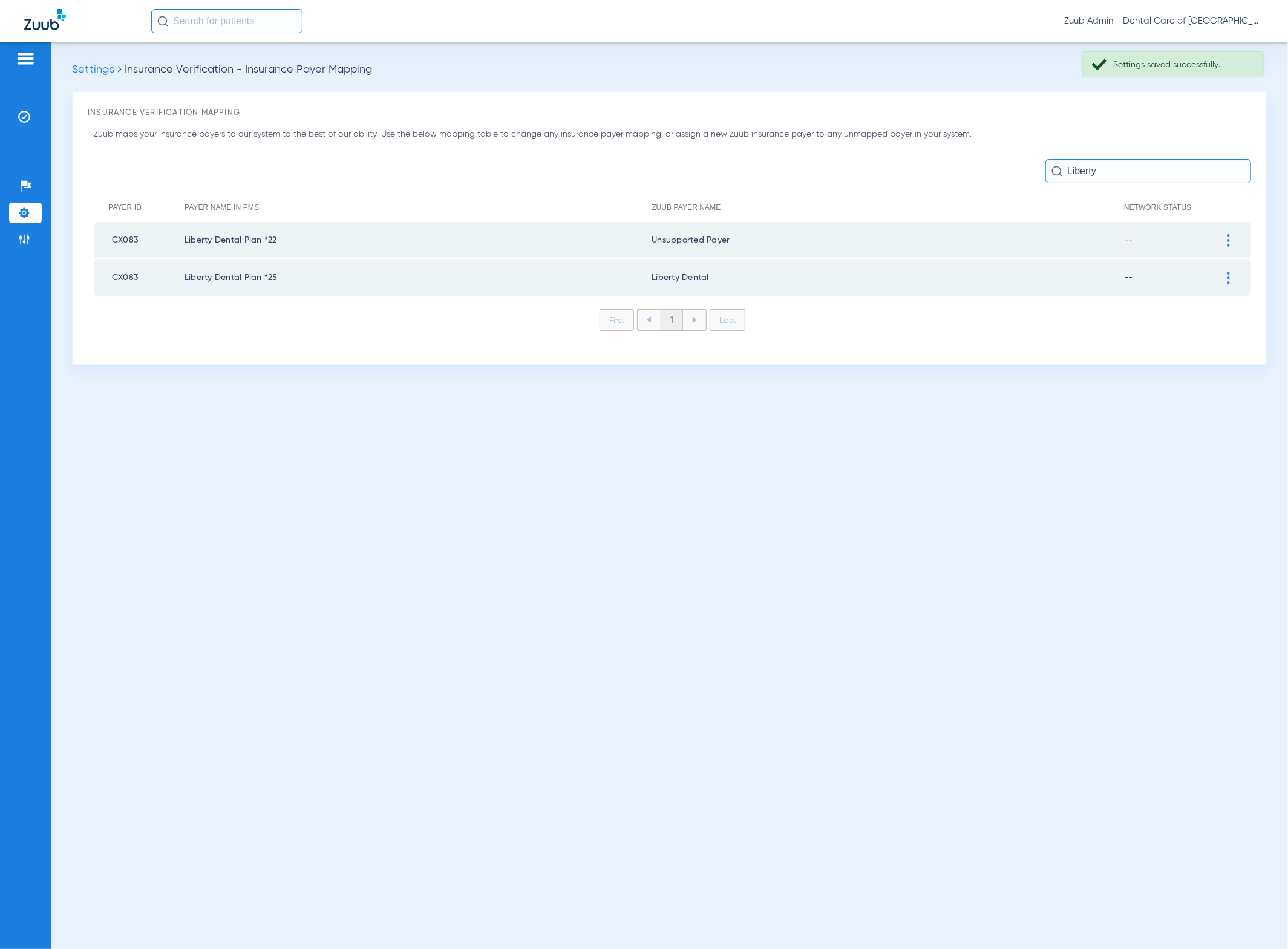
click at [1224, 273] on div at bounding box center [1228, 278] width 21 height 12
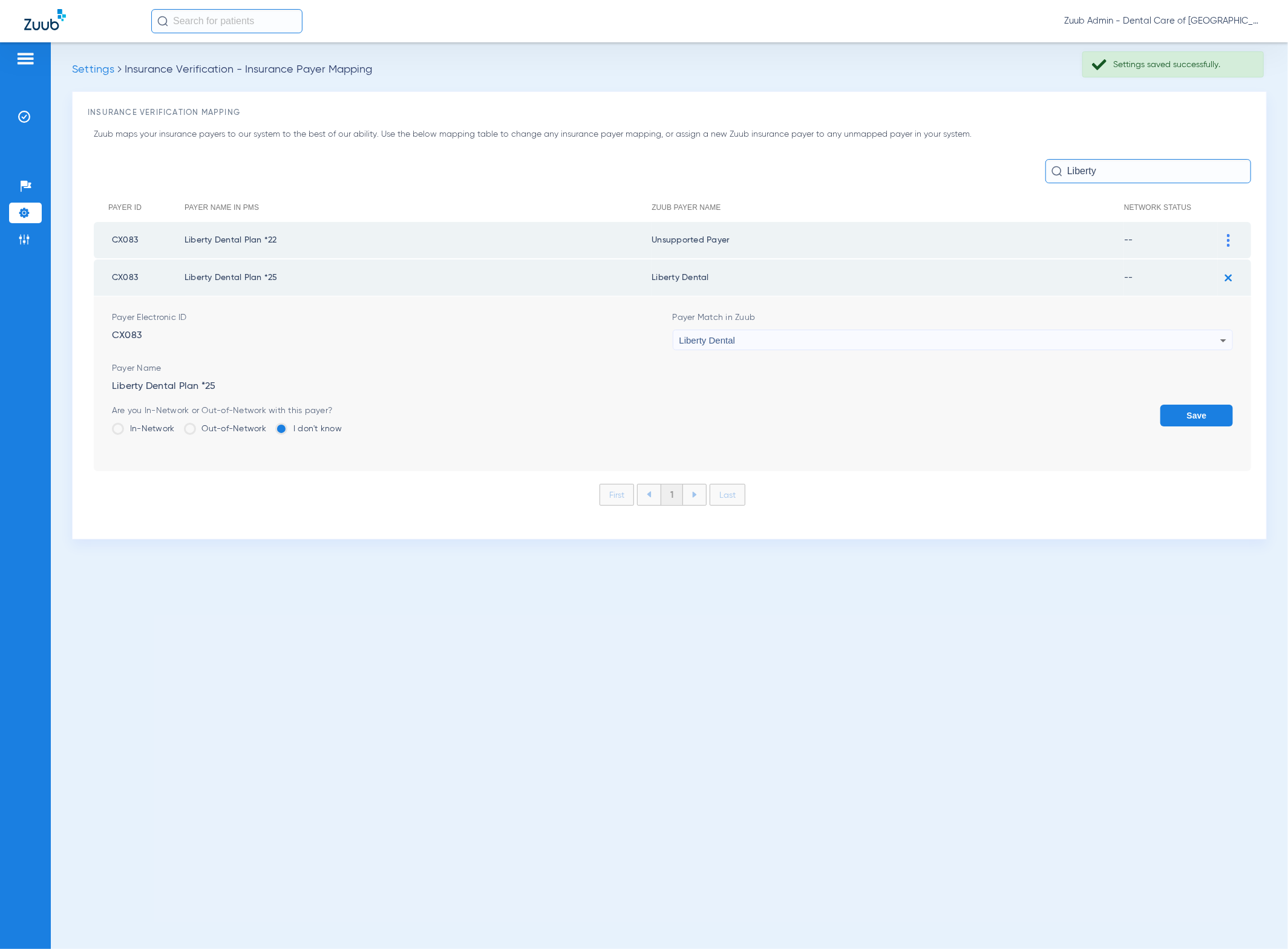
click at [1115, 333] on div "Liberty Dental" at bounding box center [950, 341] width 542 height 21
type input "ggg"
click at [853, 399] on mat-option "Unsupported Payer" at bounding box center [954, 404] width 561 height 21
click at [1190, 406] on button "Save" at bounding box center [1196, 415] width 73 height 22
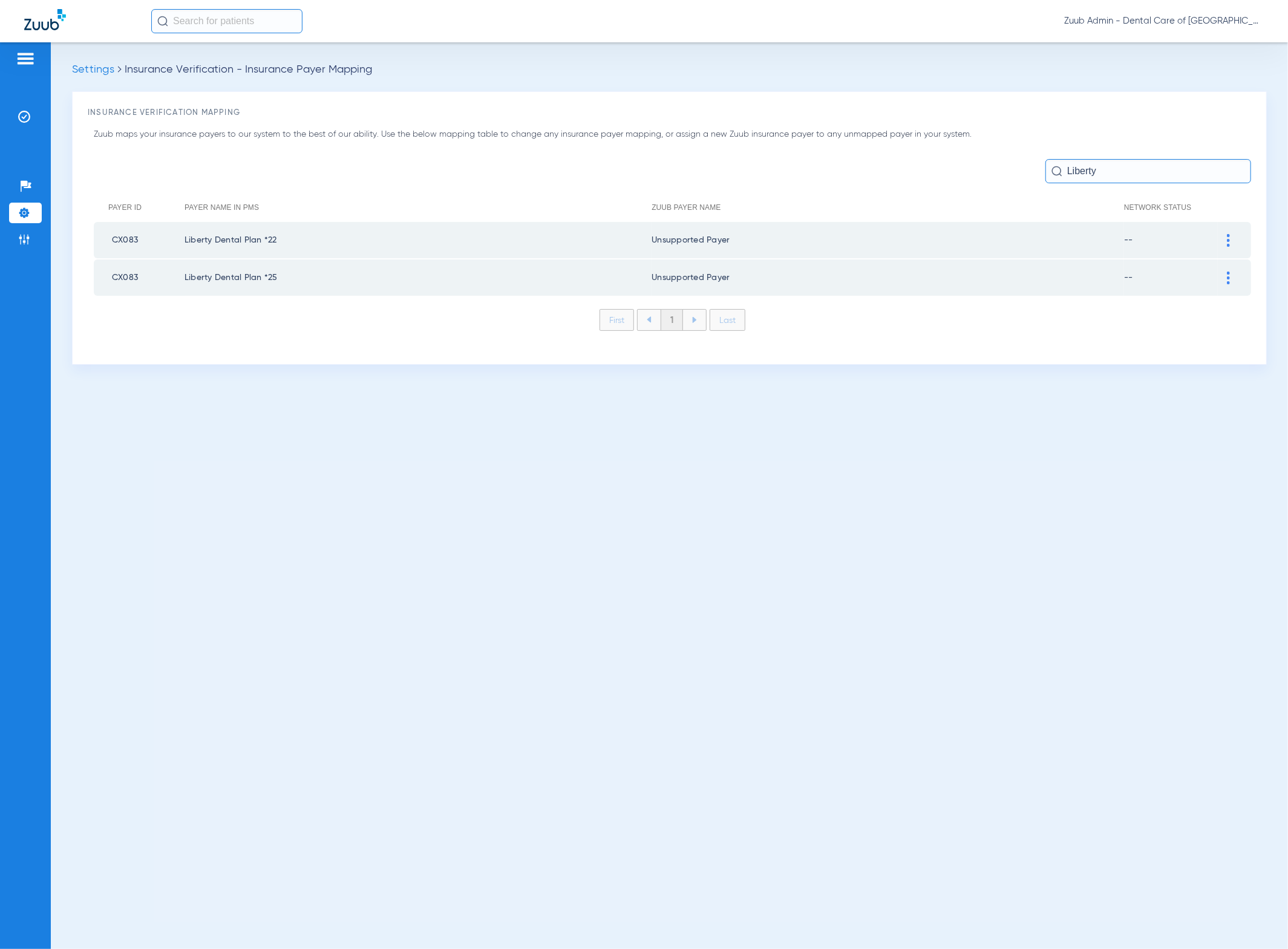
click at [1228, 235] on img at bounding box center [1227, 240] width 3 height 12
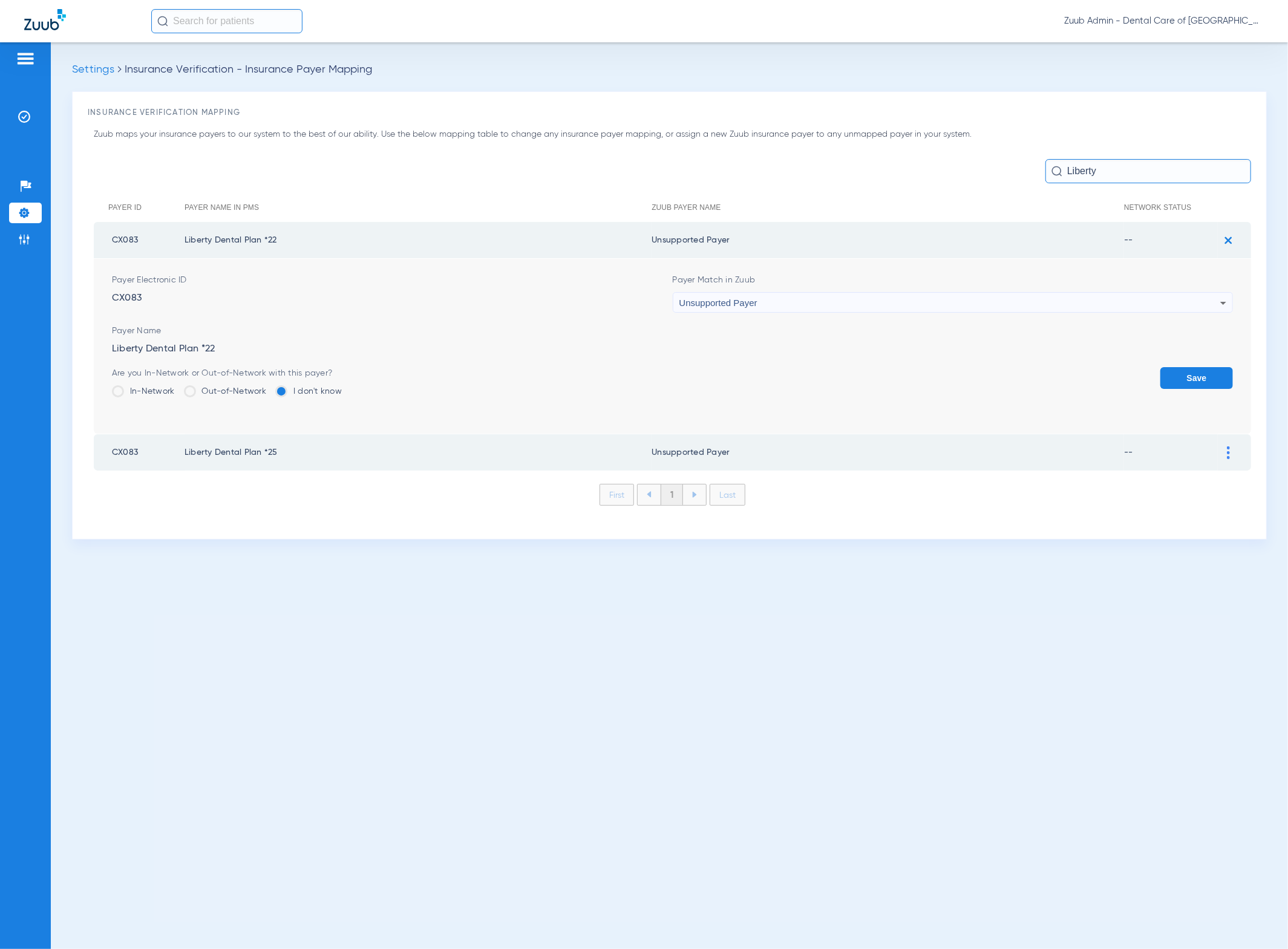
click at [1185, 150] on div "Zuub maps your insurance payers to our system to the best of our ability. Use t…" at bounding box center [670, 326] width 1163 height 396
click at [1184, 160] on input "Liberty" at bounding box center [1148, 171] width 206 height 25
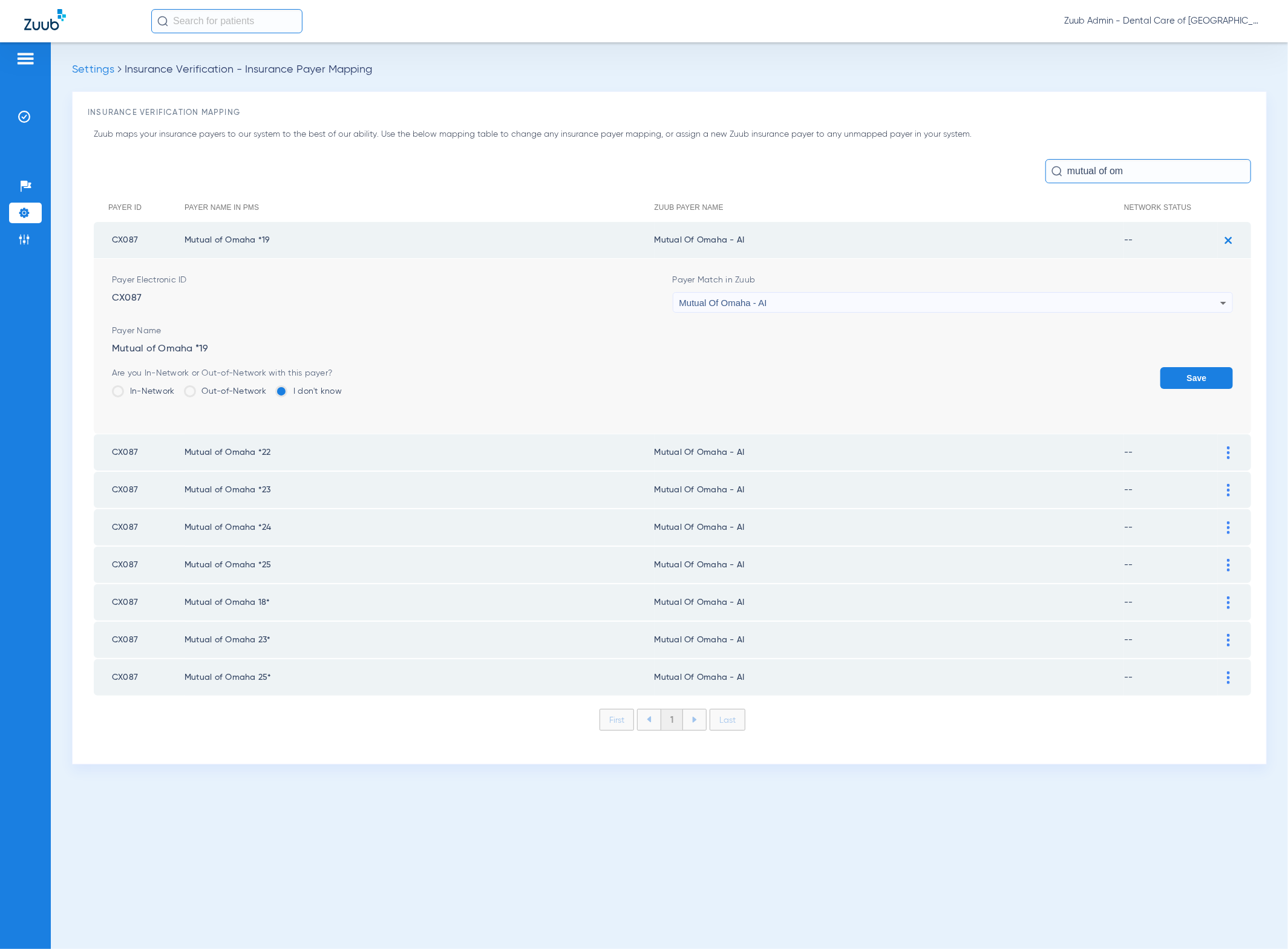
type input "mutual of om"
click at [1233, 238] on img at bounding box center [1228, 240] width 20 height 20
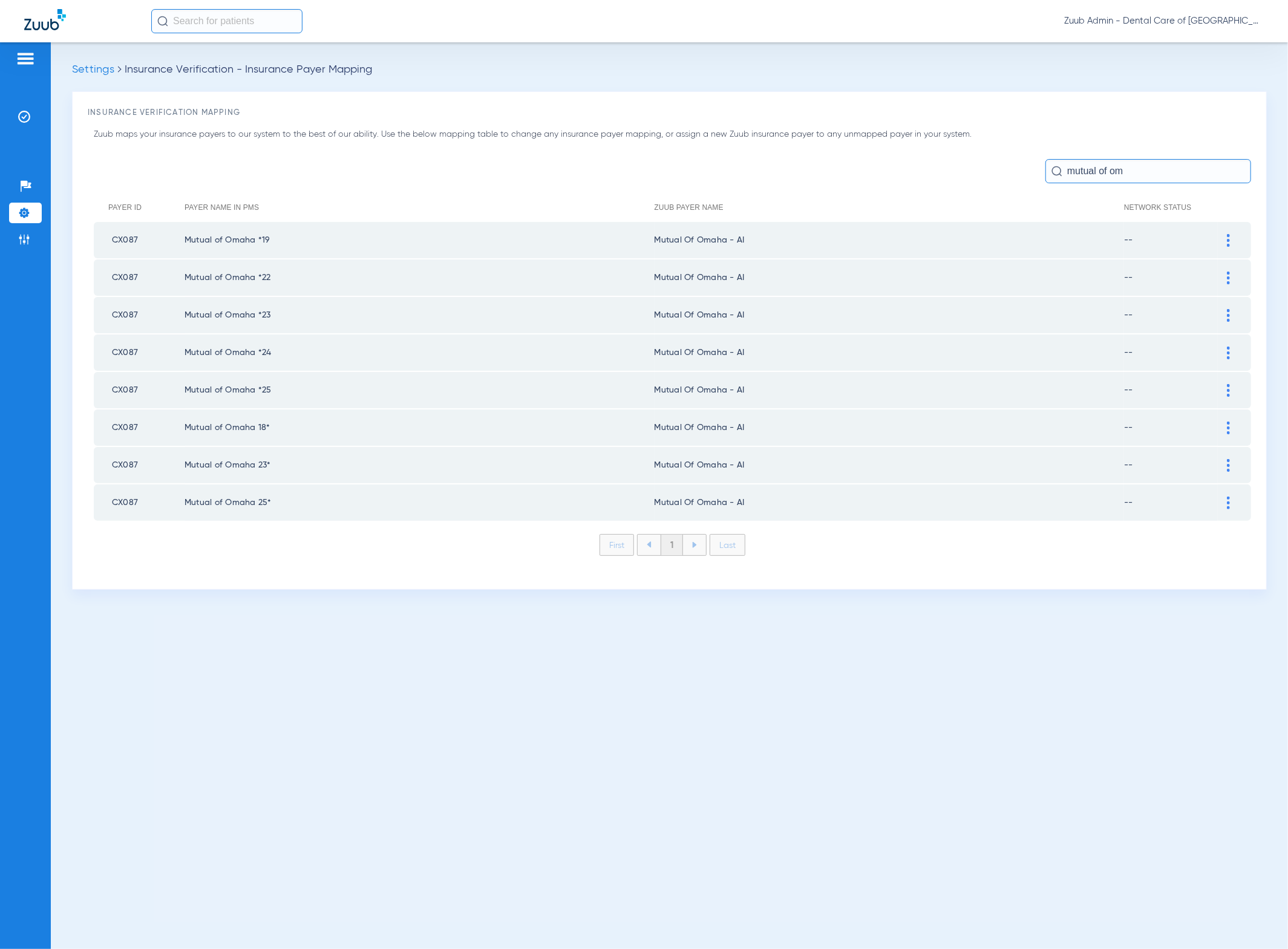
click at [1226, 247] on td at bounding box center [1234, 240] width 33 height 36
click at [1225, 242] on div at bounding box center [1228, 240] width 21 height 12
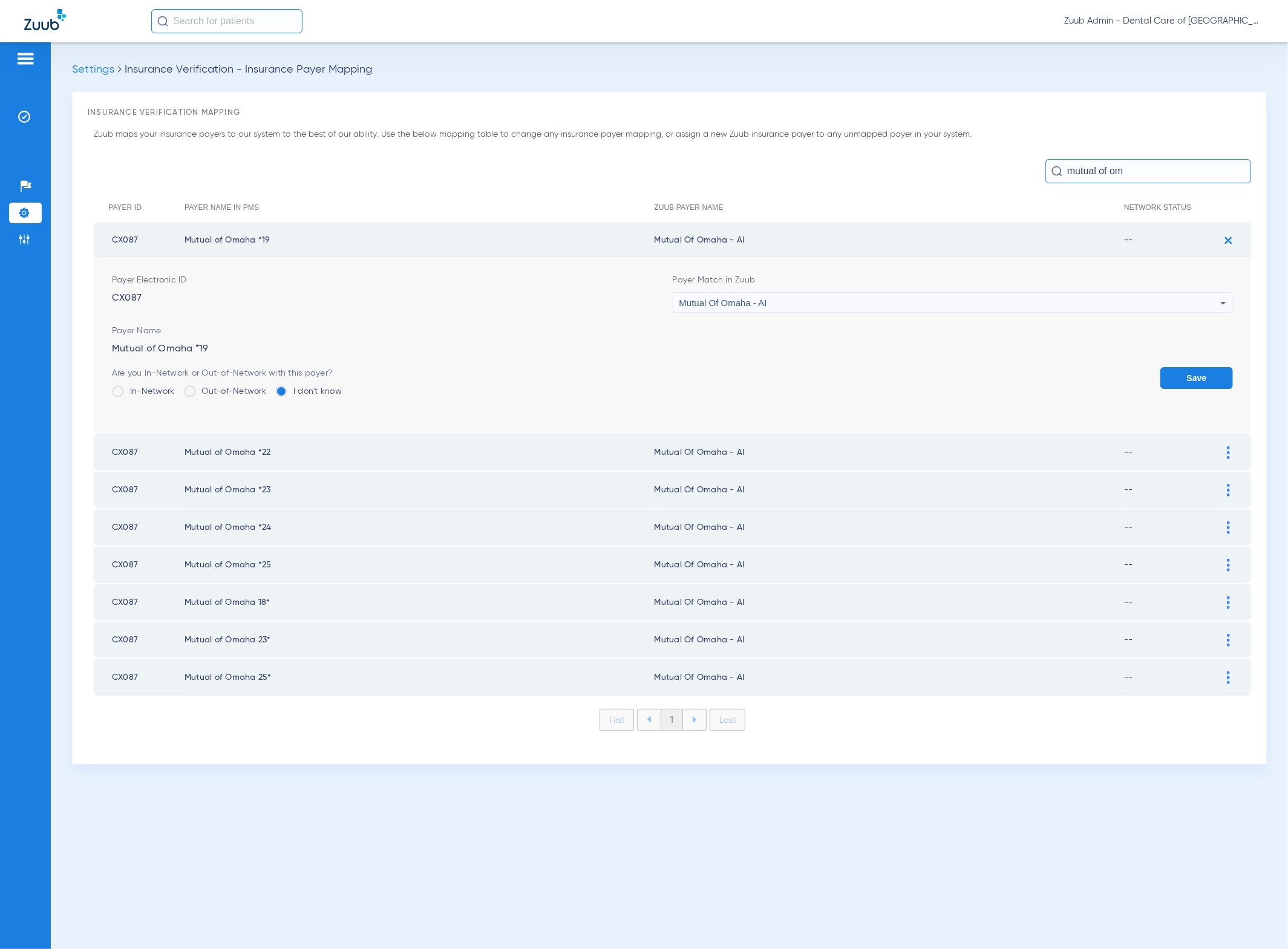
click at [959, 304] on div "Mutual Of Omaha - AI" at bounding box center [950, 303] width 542 height 21
type input "unn"
drag, startPoint x: 809, startPoint y: 378, endPoint x: 917, endPoint y: 378, distance: 108.0
click at [810, 378] on mat-option "Unsupported Payer" at bounding box center [954, 368] width 561 height 21
click at [1170, 376] on button "Save" at bounding box center [1196, 378] width 73 height 22
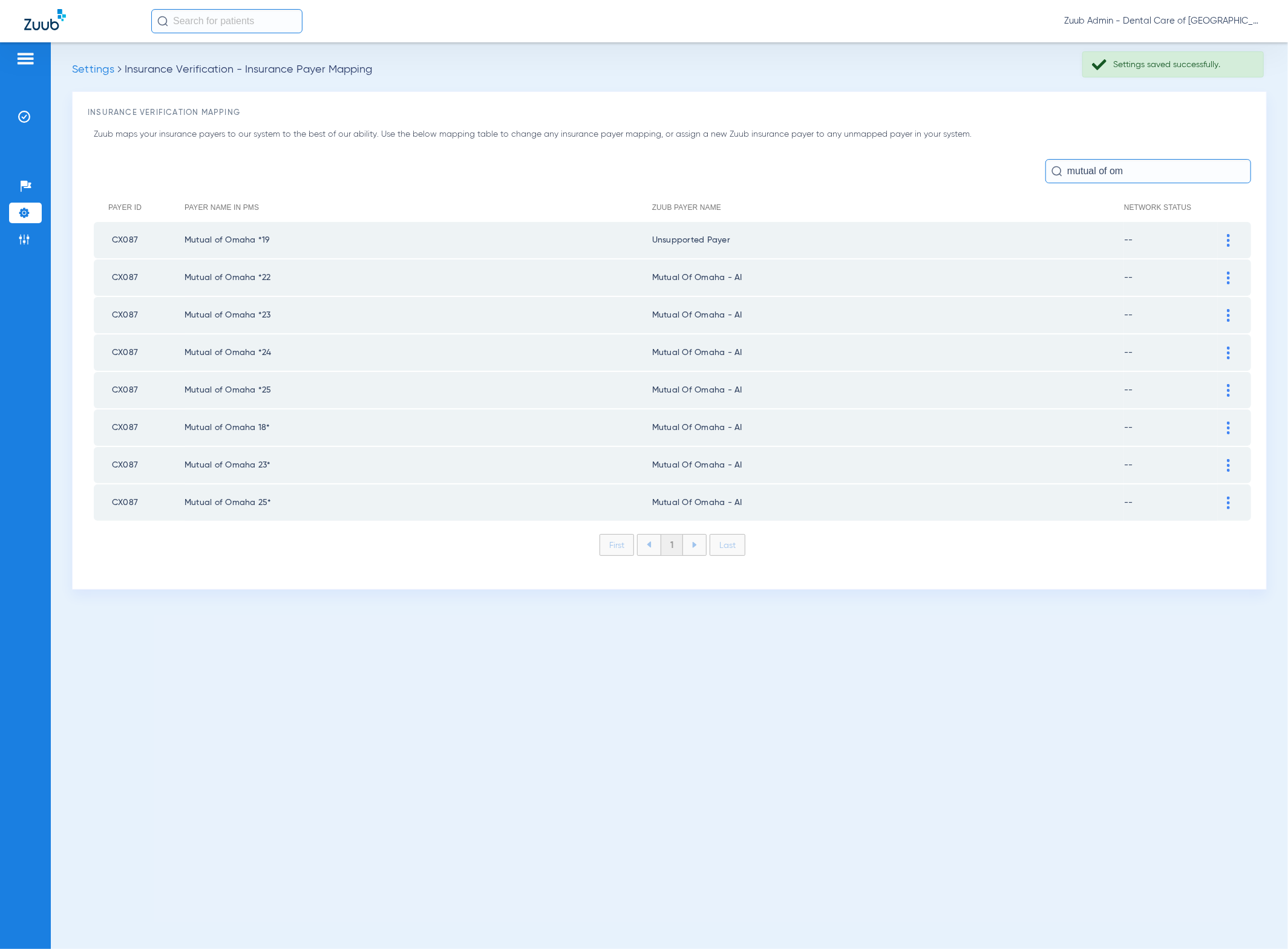
click at [1225, 278] on div at bounding box center [1228, 278] width 21 height 12
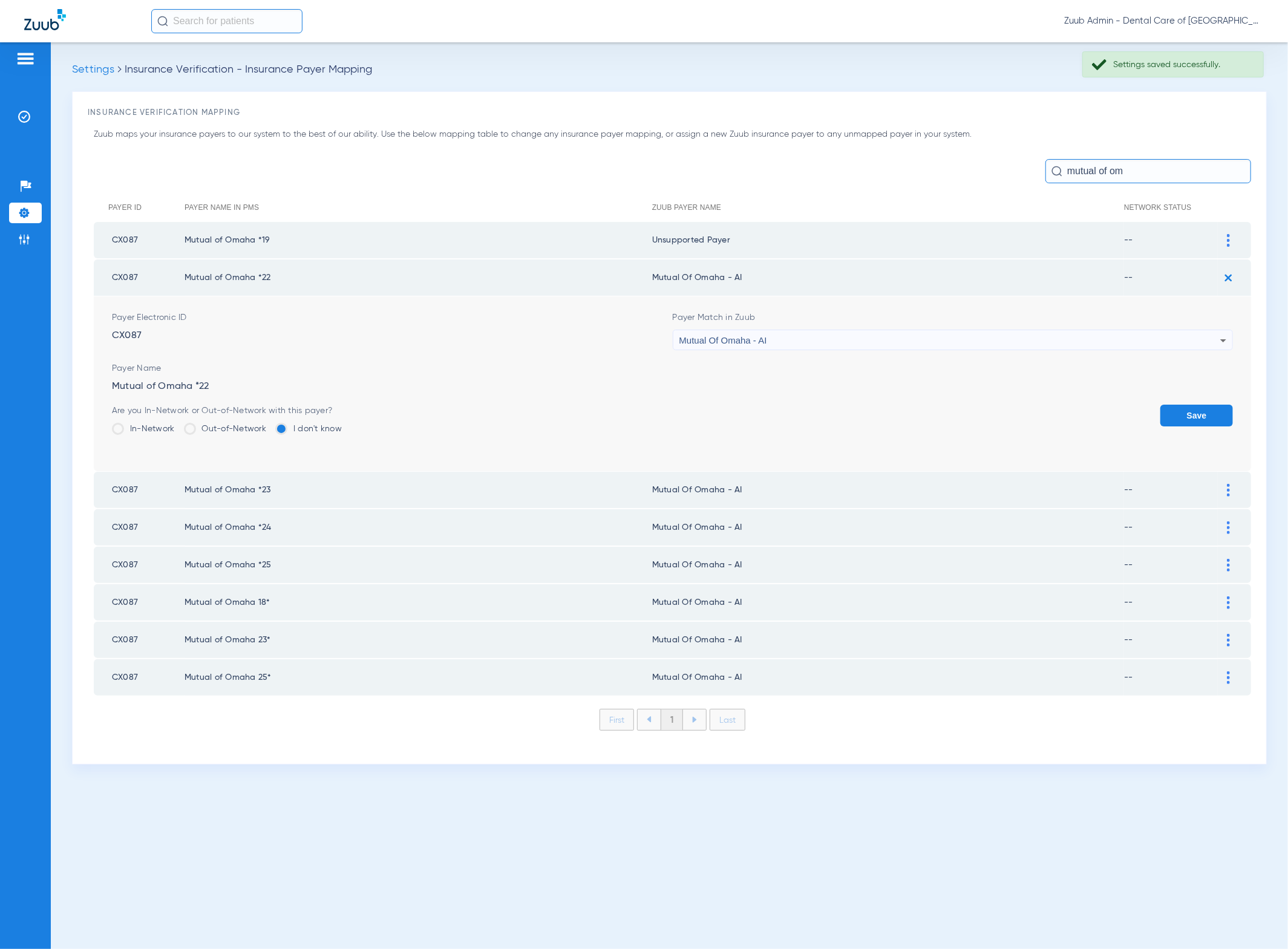
click at [1046, 331] on div "Mutual Of Omaha - AI" at bounding box center [950, 341] width 542 height 21
type input "unn"
click at [857, 416] on div "unn close -- Unsupported Payer No Insurance Payers found" at bounding box center [954, 392] width 561 height 87
drag, startPoint x: 857, startPoint y: 413, endPoint x: 936, endPoint y: 413, distance: 79.0
click at [857, 413] on mat-option "Unsupported Payer" at bounding box center [954, 404] width 561 height 21
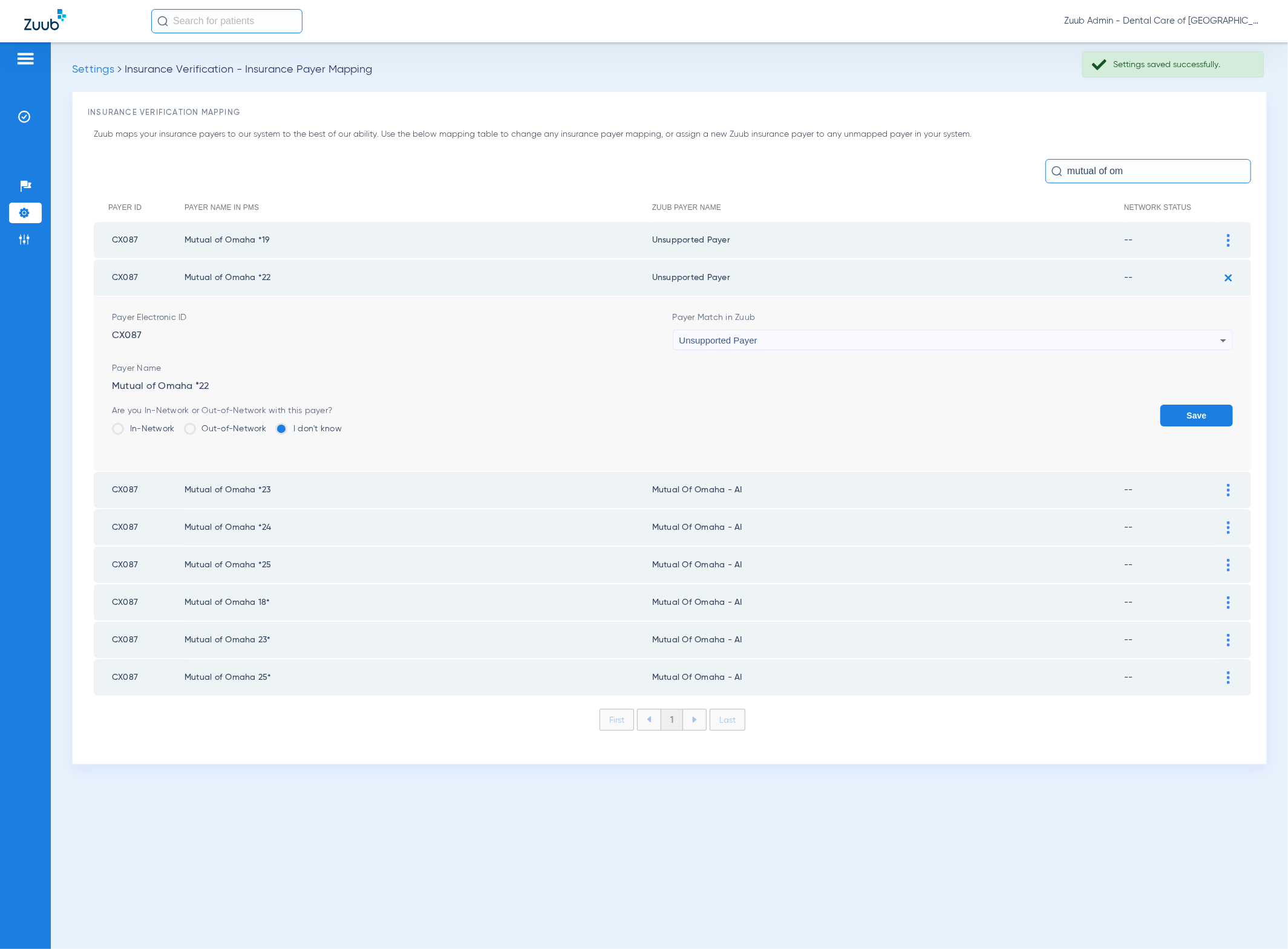
click at [1168, 413] on button "Save" at bounding box center [1196, 415] width 73 height 22
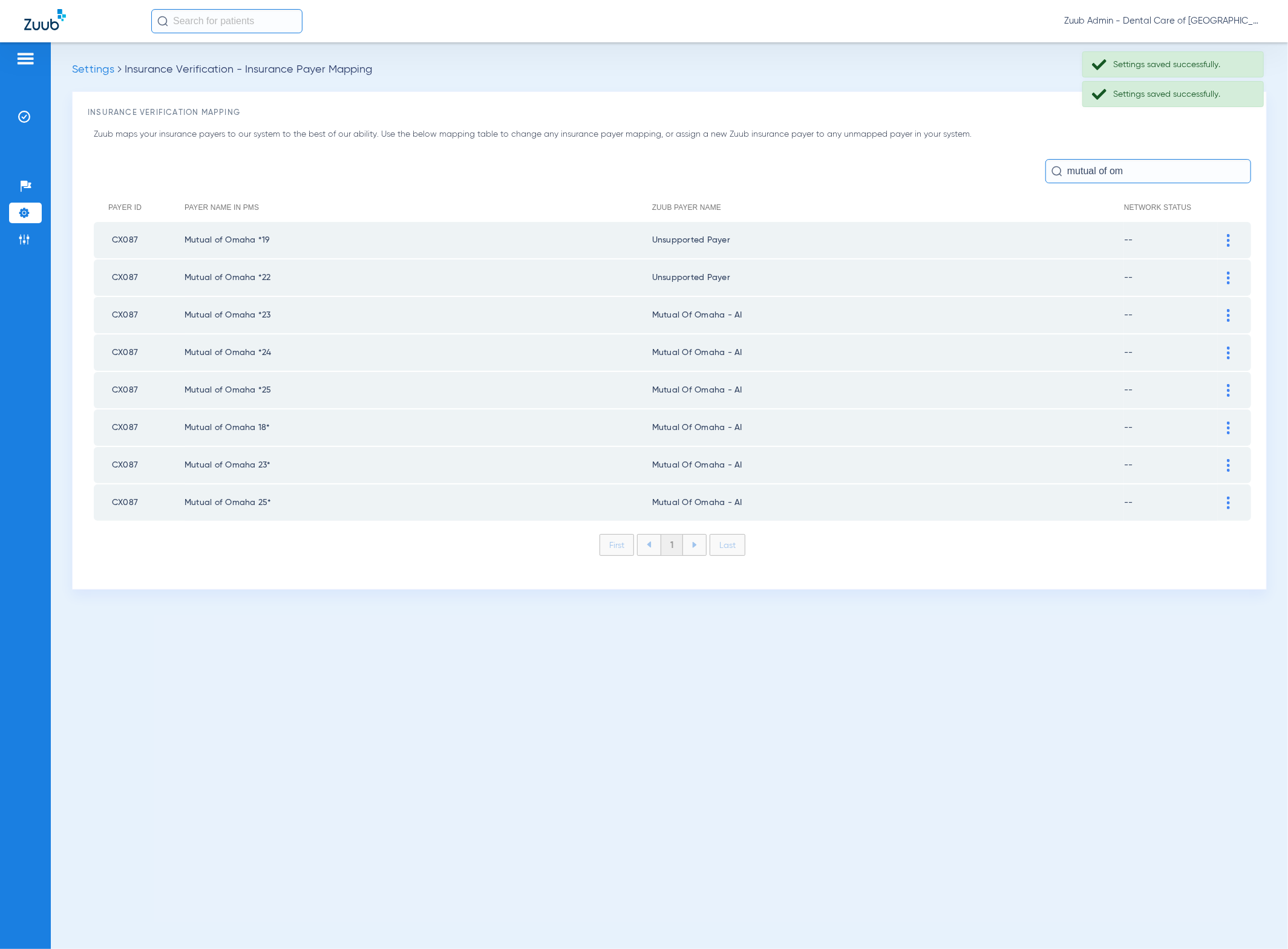
click at [1228, 316] on img at bounding box center [1227, 314] width 3 height 12
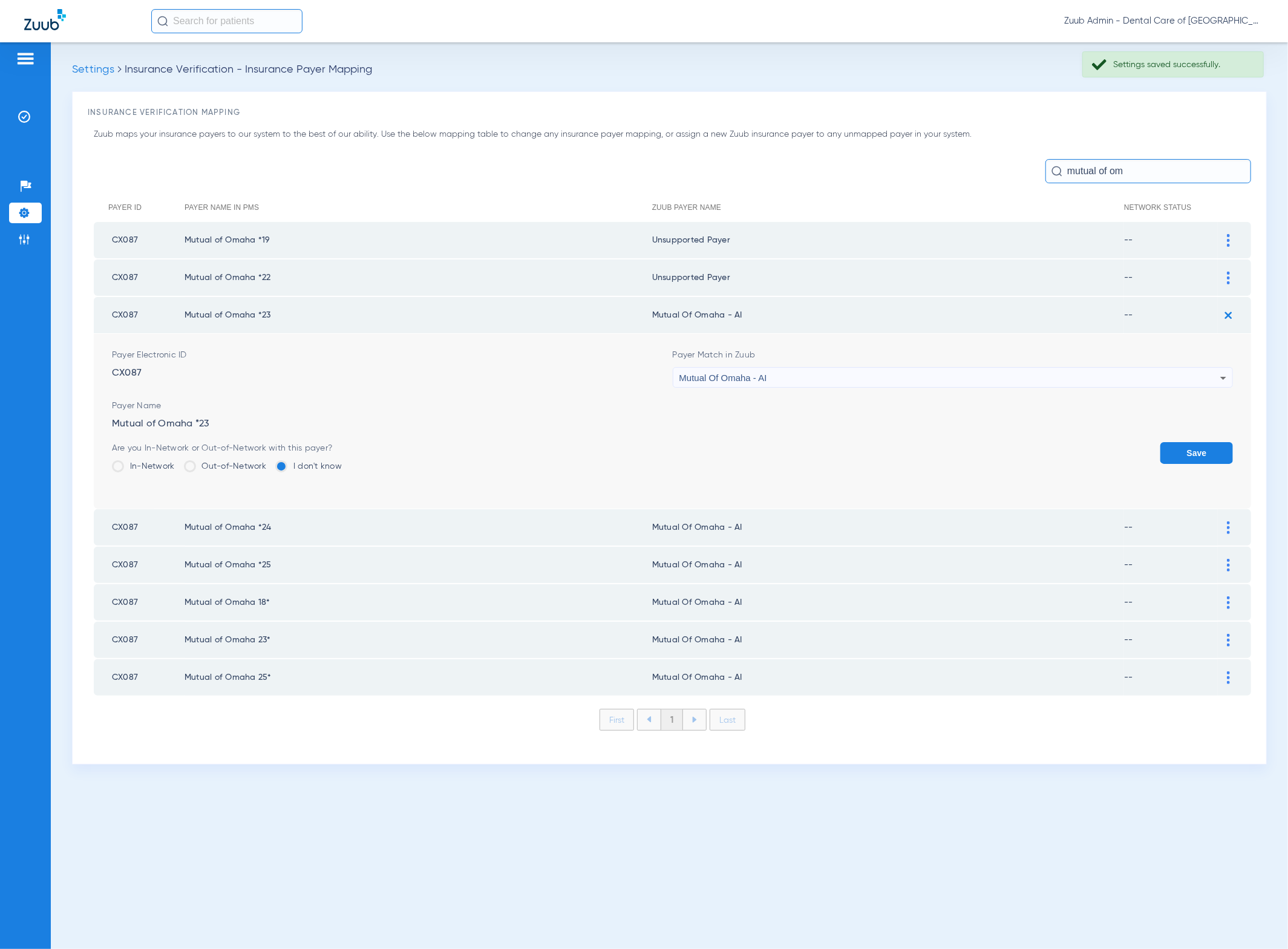
click at [1076, 367] on div "Mutual Of Omaha - AI" at bounding box center [950, 378] width 542 height 21
type input "unn"
click at [852, 444] on mat-option "Unsupported Payer" at bounding box center [954, 441] width 561 height 21
click at [1182, 458] on button "Save" at bounding box center [1196, 453] width 73 height 22
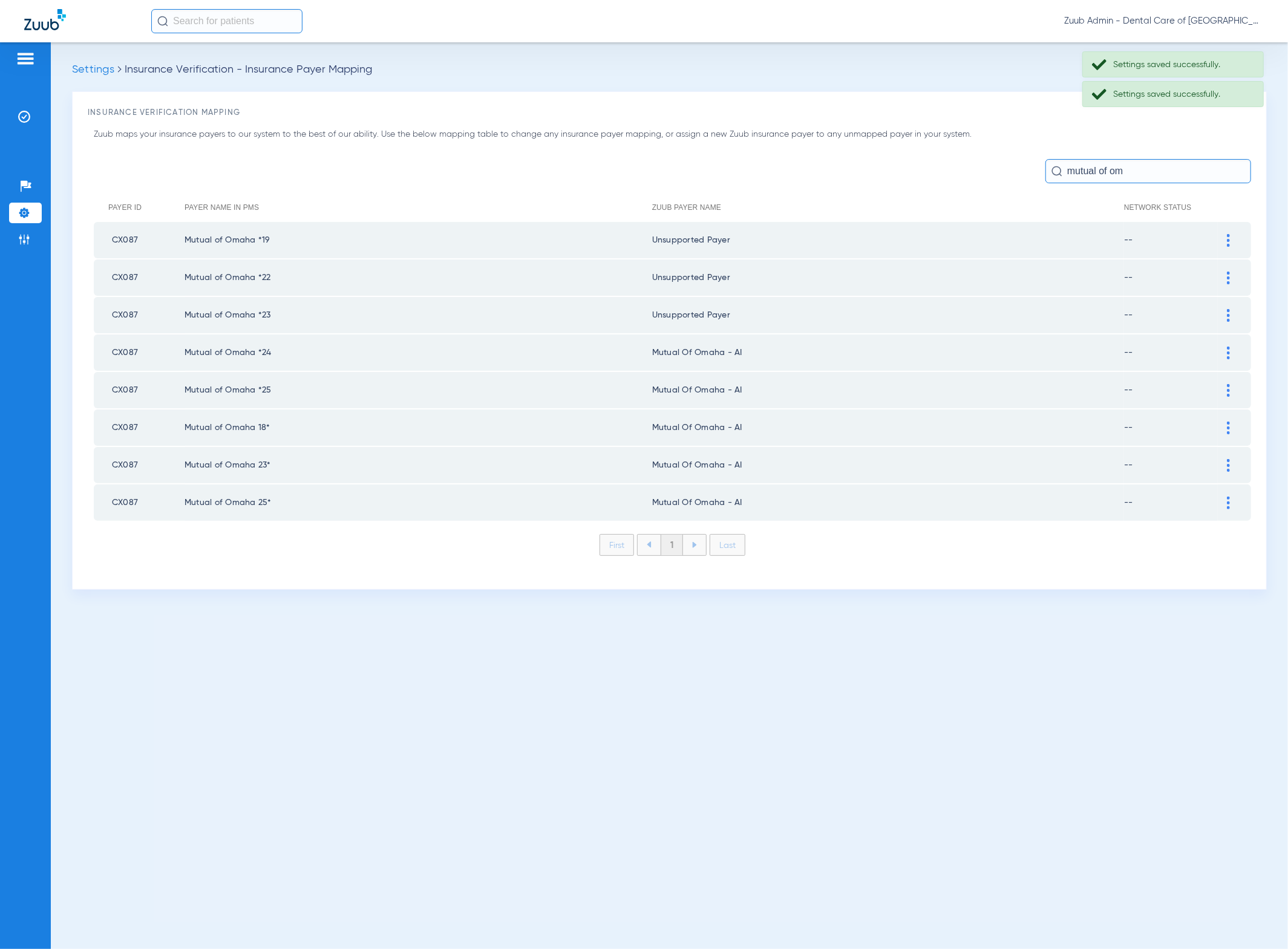
click at [1225, 347] on div at bounding box center [1228, 352] width 21 height 12
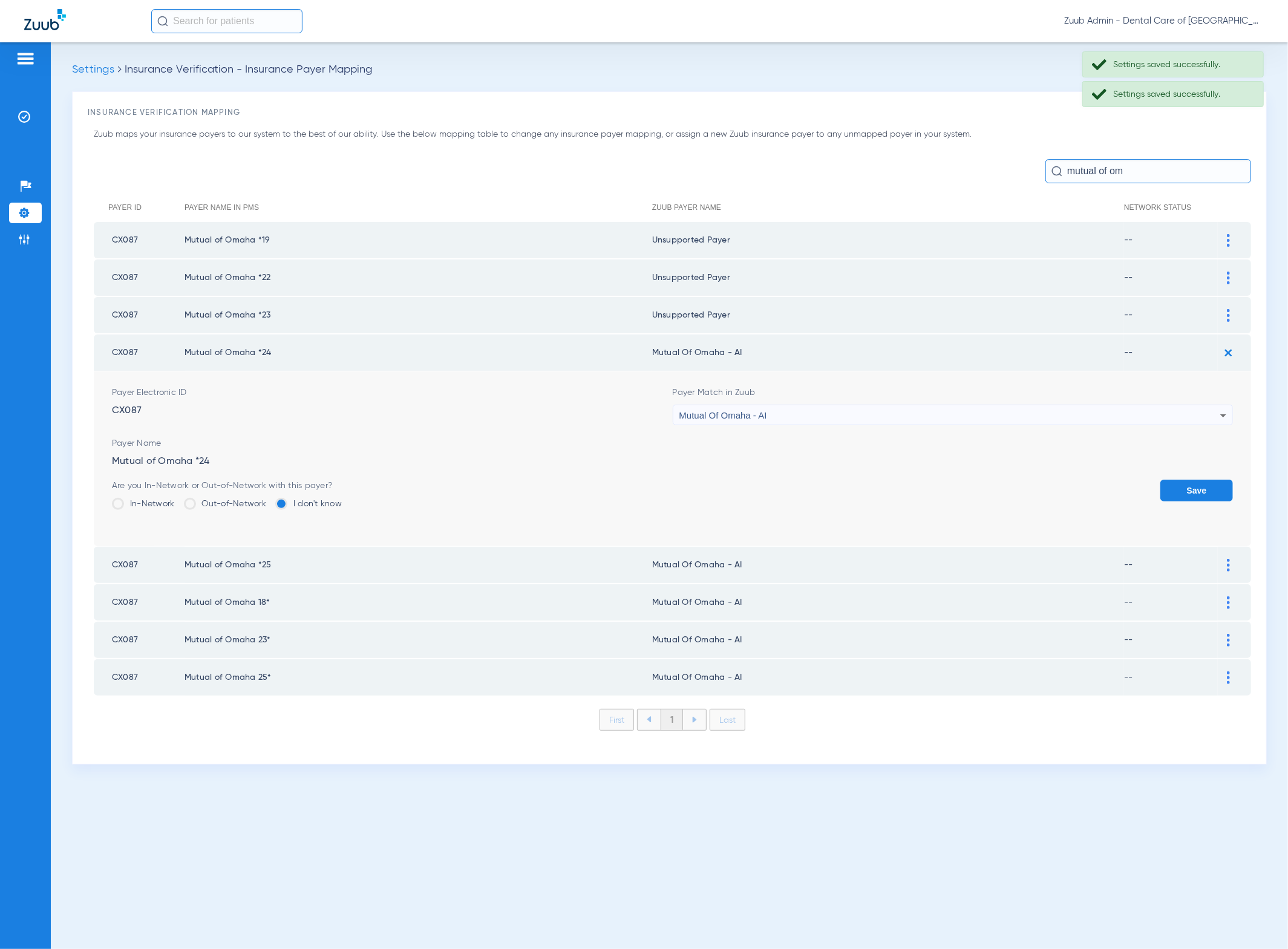
click at [799, 413] on div "Mutual Of Omaha - AI" at bounding box center [950, 416] width 542 height 21
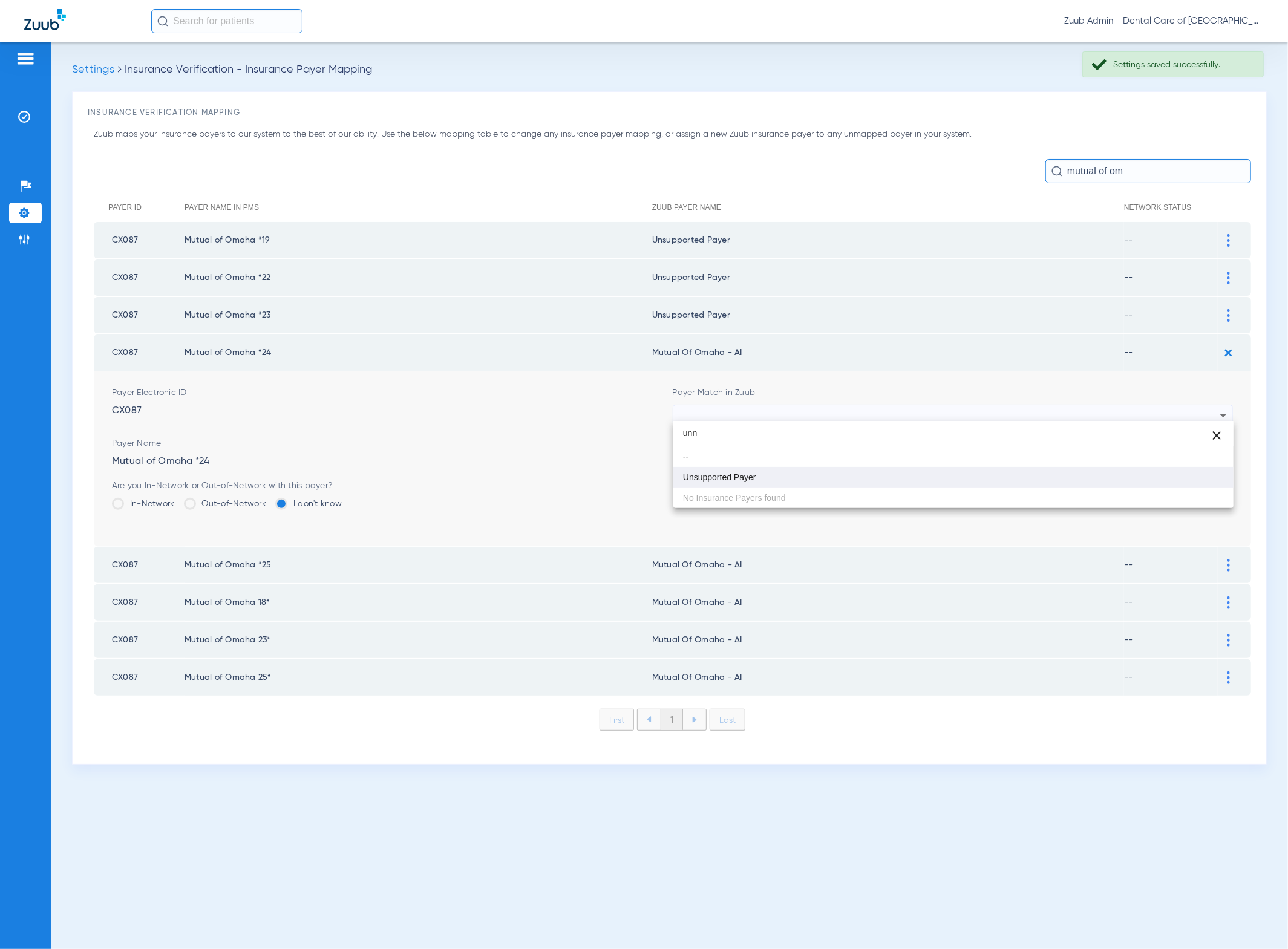
type input "unn"
click at [797, 485] on mat-option "Unsupported Payer" at bounding box center [954, 477] width 561 height 21
drag, startPoint x: 1211, startPoint y: 488, endPoint x: 1192, endPoint y: 482, distance: 19.9
click at [1211, 488] on button "Save" at bounding box center [1196, 491] width 73 height 22
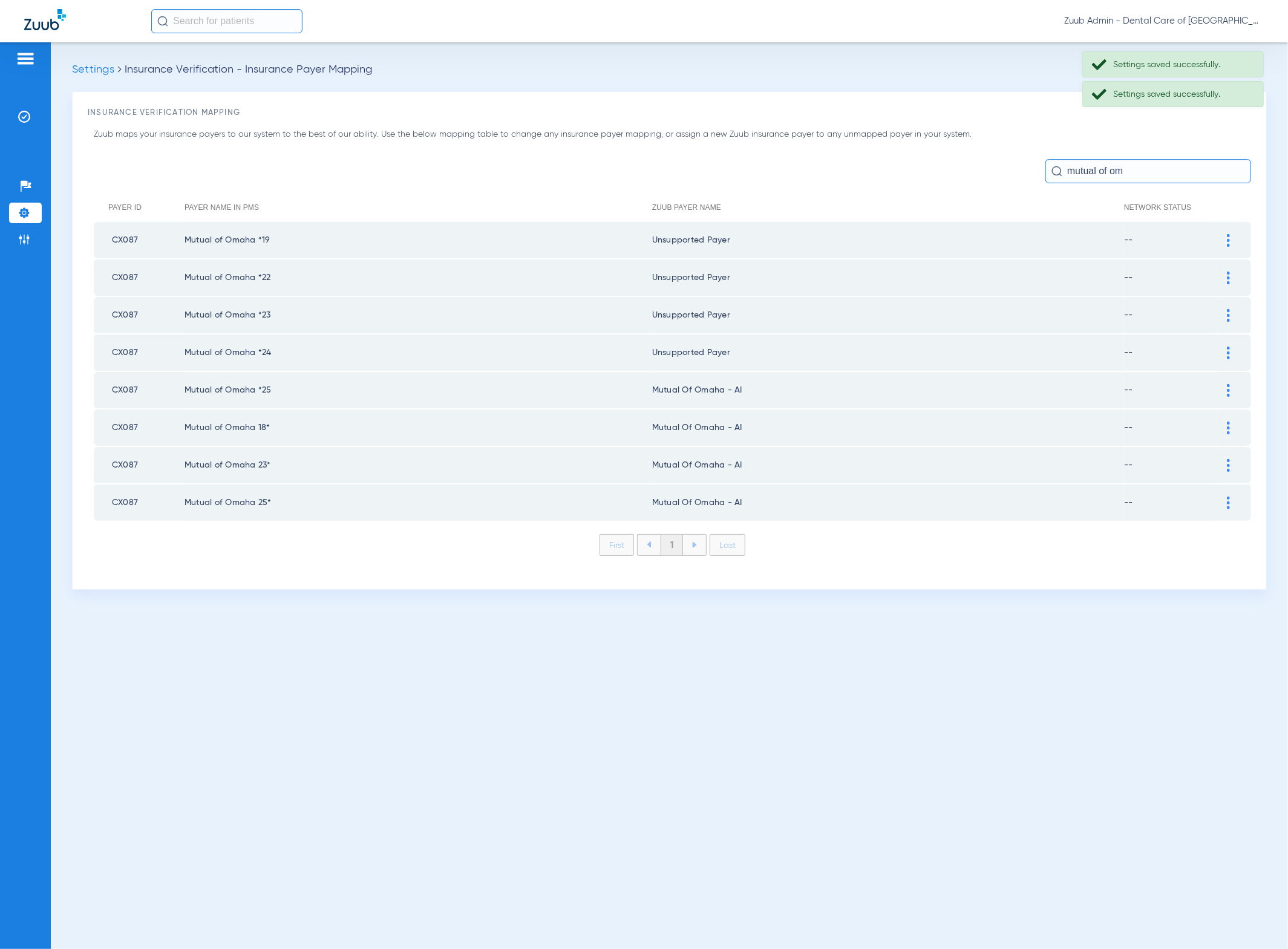
click at [1226, 390] on img at bounding box center [1227, 390] width 3 height 12
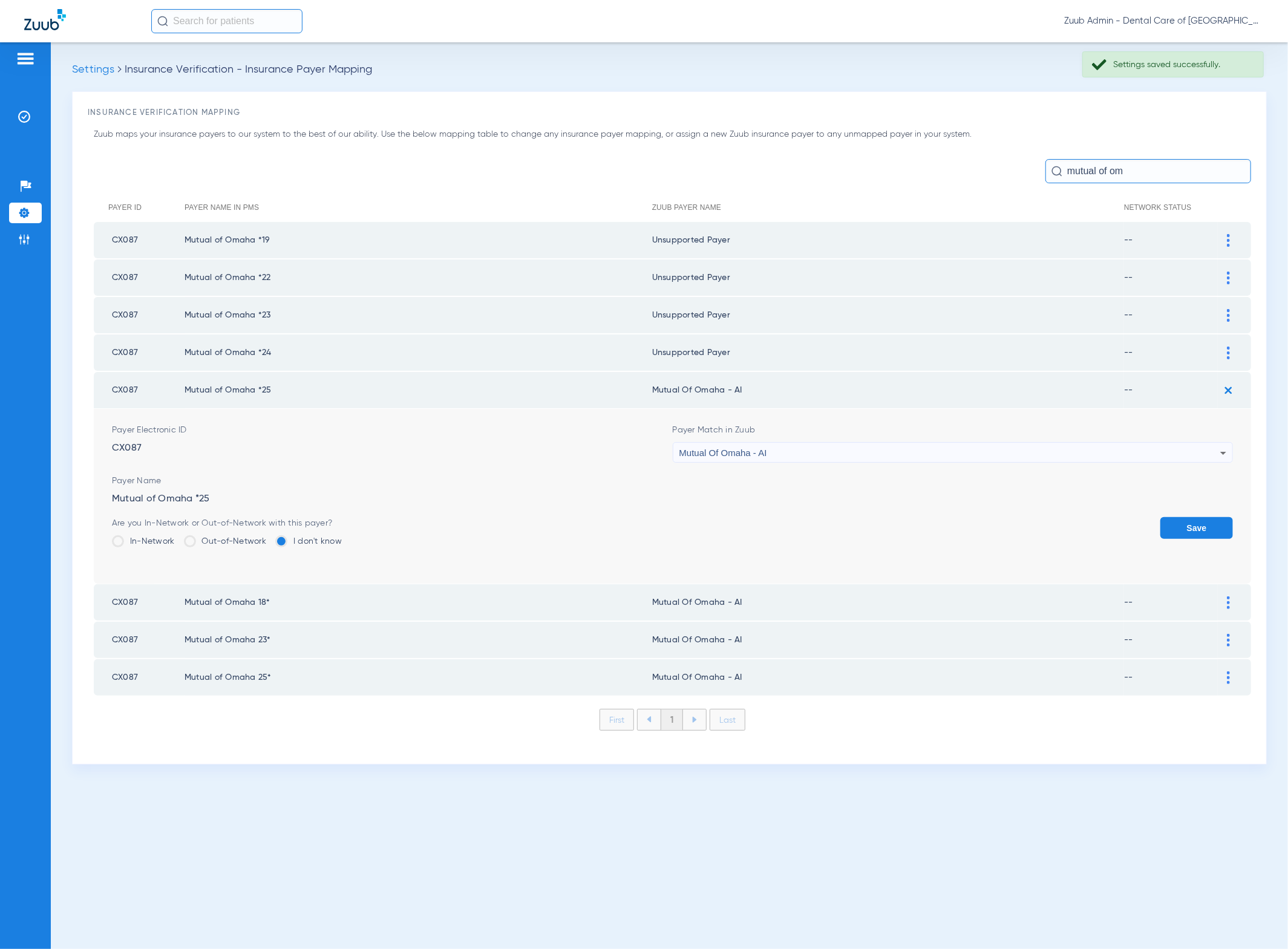
click at [1032, 448] on div "Mutual Of Omaha - AI" at bounding box center [950, 454] width 542 height 21
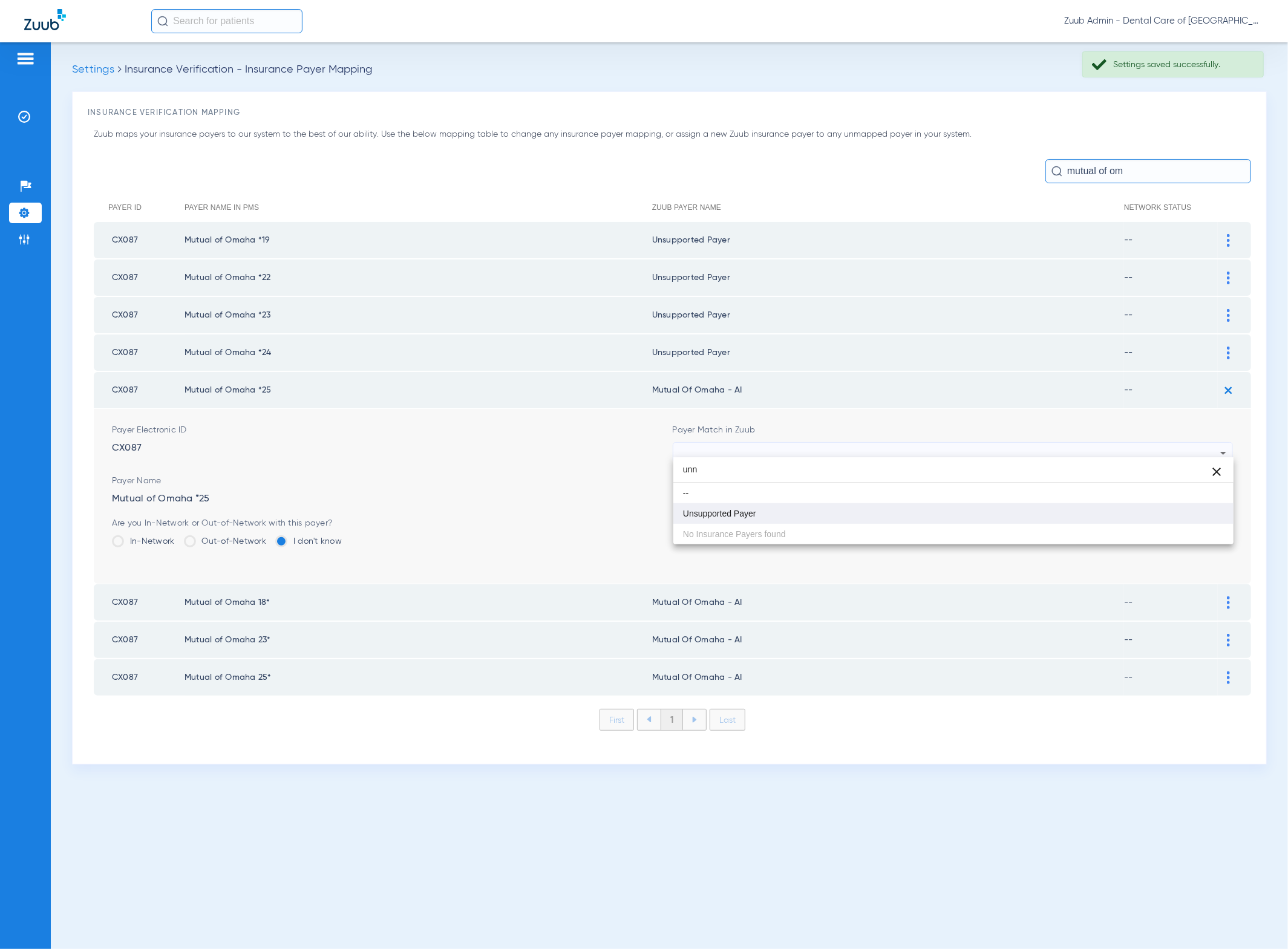
type input "unn"
click at [850, 519] on mat-option "Unsupported Payer" at bounding box center [954, 513] width 561 height 21
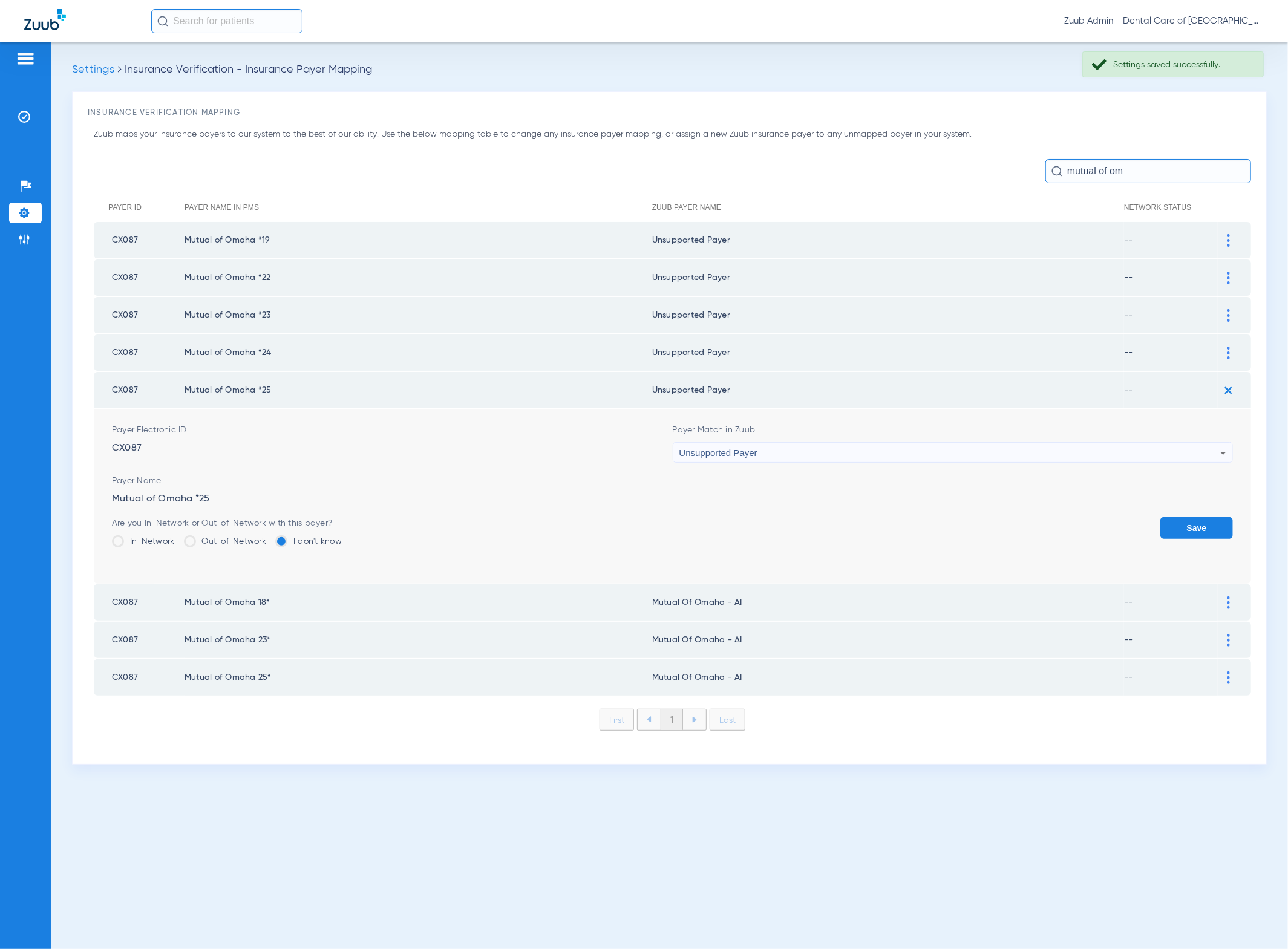
click at [1218, 527] on button "Save" at bounding box center [1196, 528] width 73 height 22
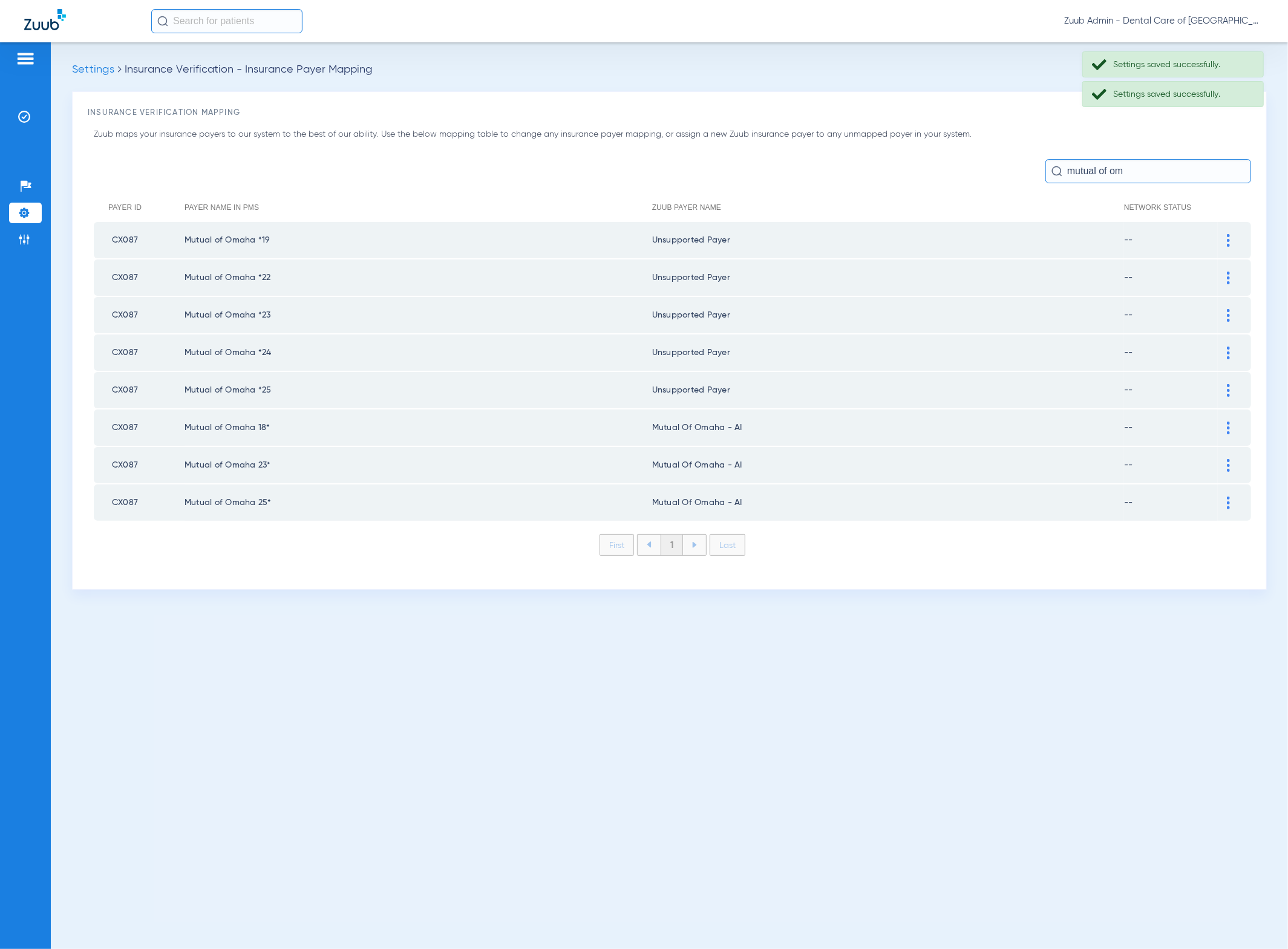
click at [1225, 421] on div at bounding box center [1228, 427] width 21 height 12
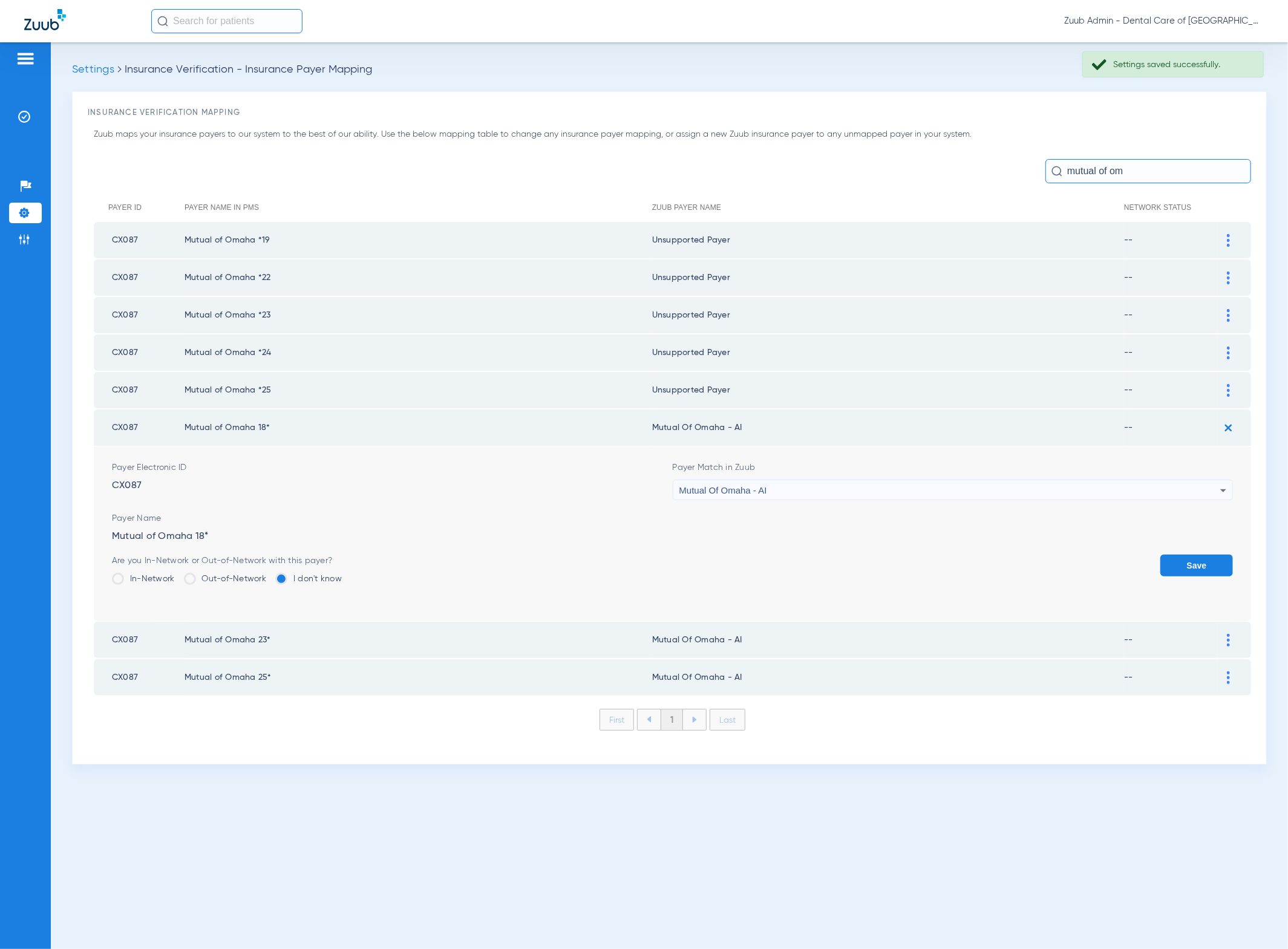
click at [892, 480] on div "Mutual Of Omaha - AI" at bounding box center [950, 491] width 542 height 21
type input "unn"
click at [940, 544] on mat-option "Unsupported Payer" at bounding box center [954, 550] width 561 height 21
click at [1197, 565] on button "Save" at bounding box center [1196, 565] width 73 height 22
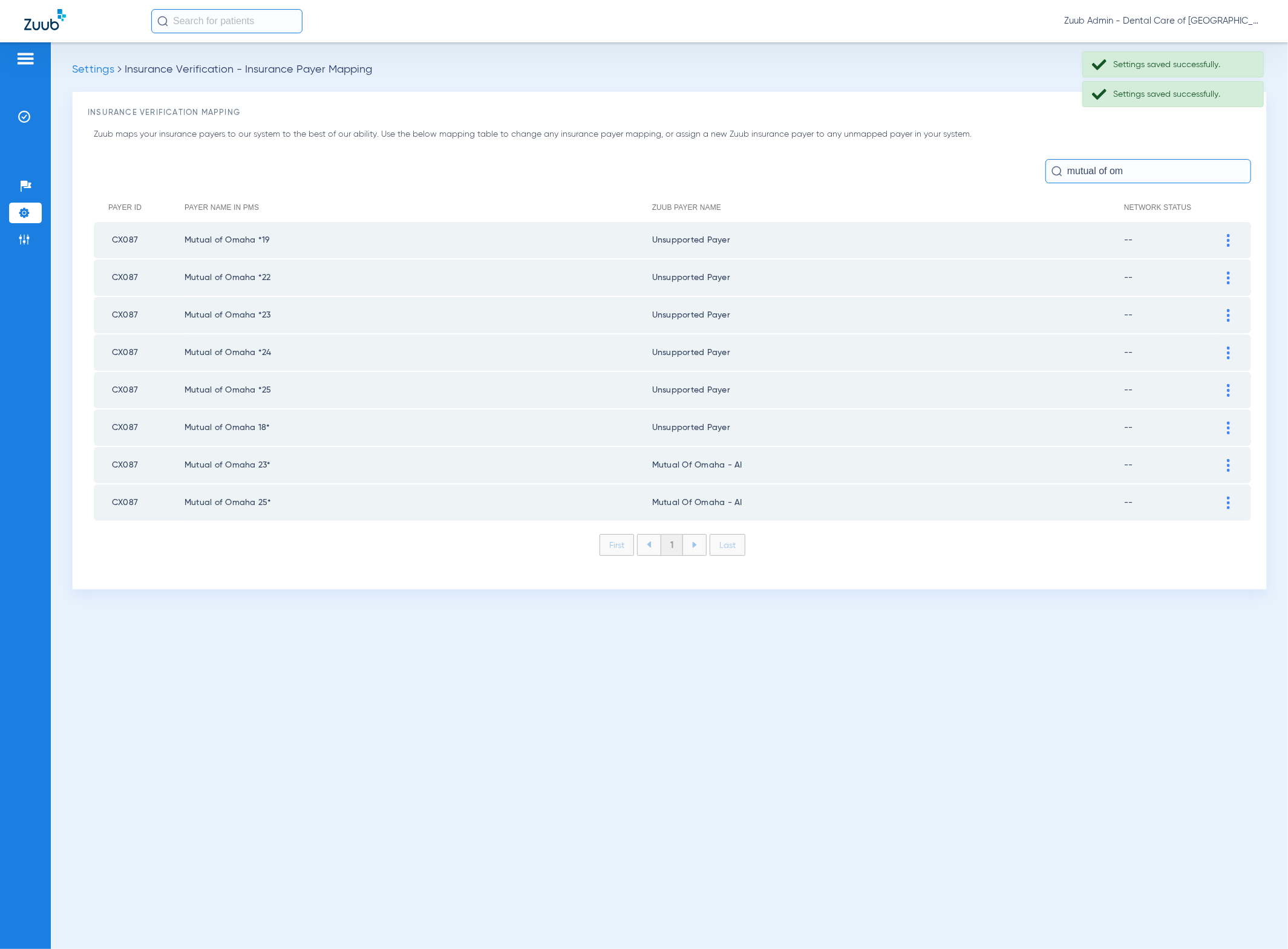
click at [1232, 459] on div at bounding box center [1228, 465] width 21 height 12
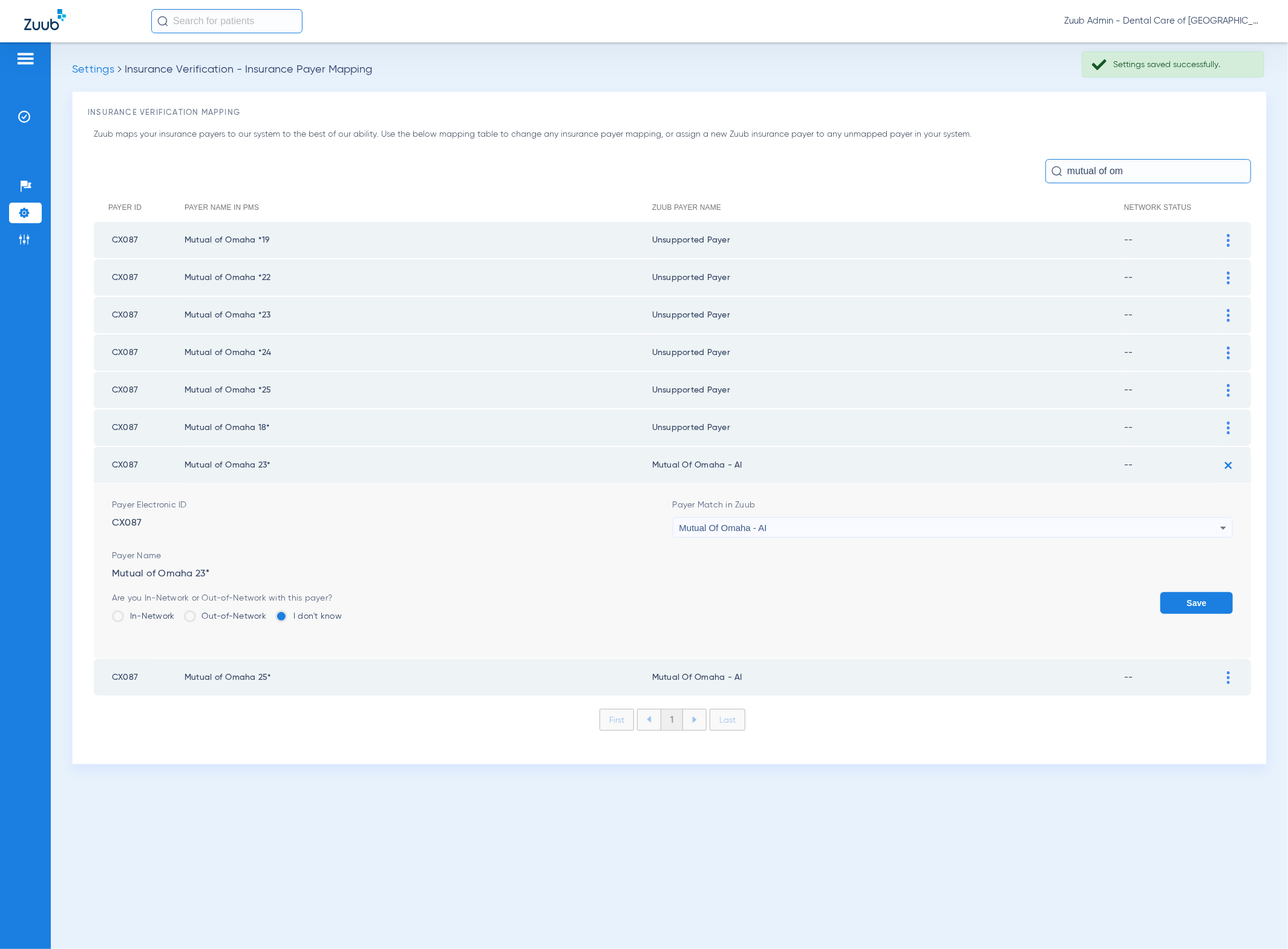
click at [903, 518] on div "Mutual Of Omaha - AI" at bounding box center [950, 528] width 542 height 21
type input "unn"
click at [827, 582] on mat-option "Unsupported Payer" at bounding box center [954, 586] width 561 height 21
click at [1193, 593] on button "Save" at bounding box center [1196, 602] width 73 height 22
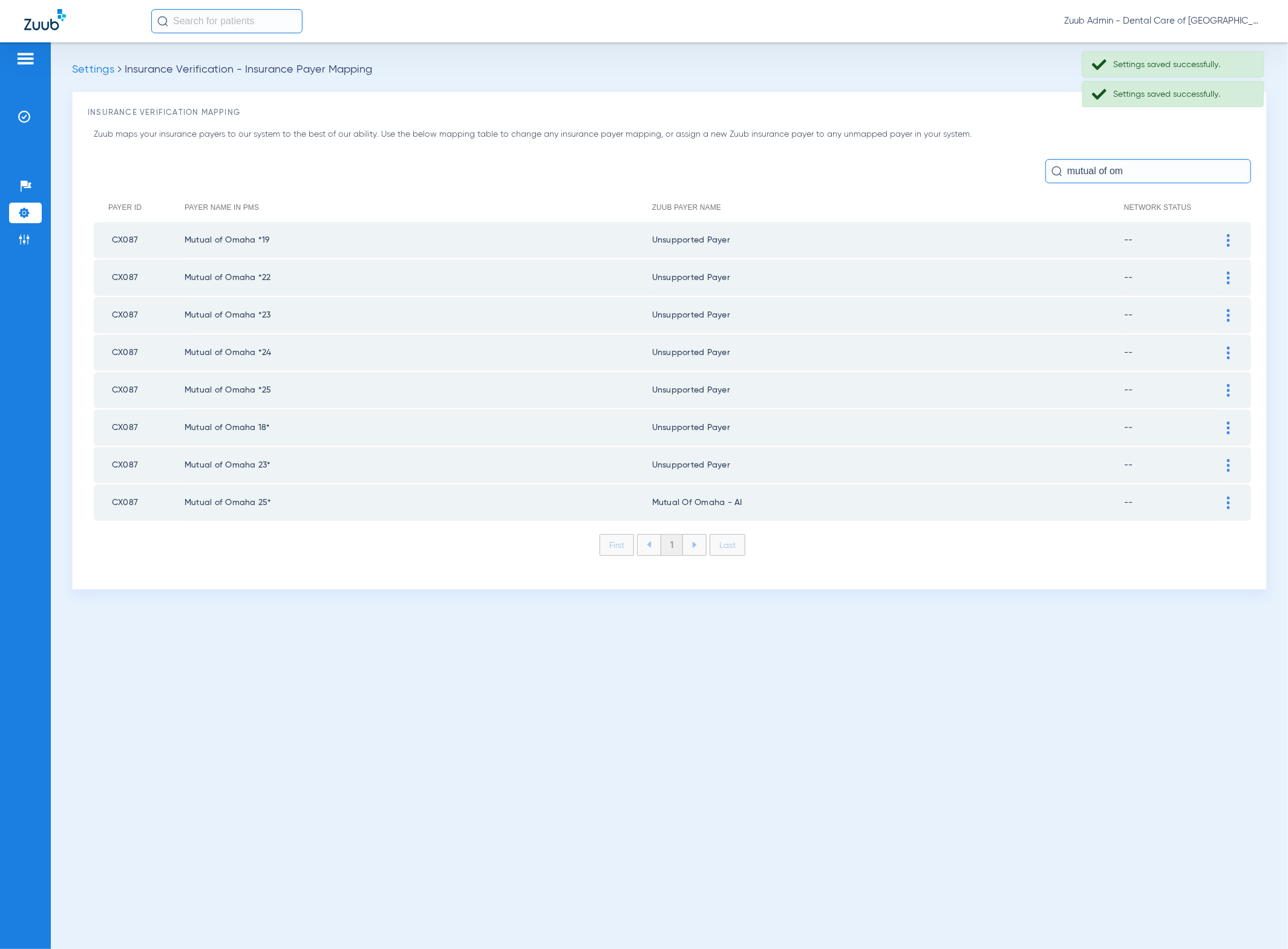
click at [1227, 498] on img at bounding box center [1227, 502] width 3 height 12
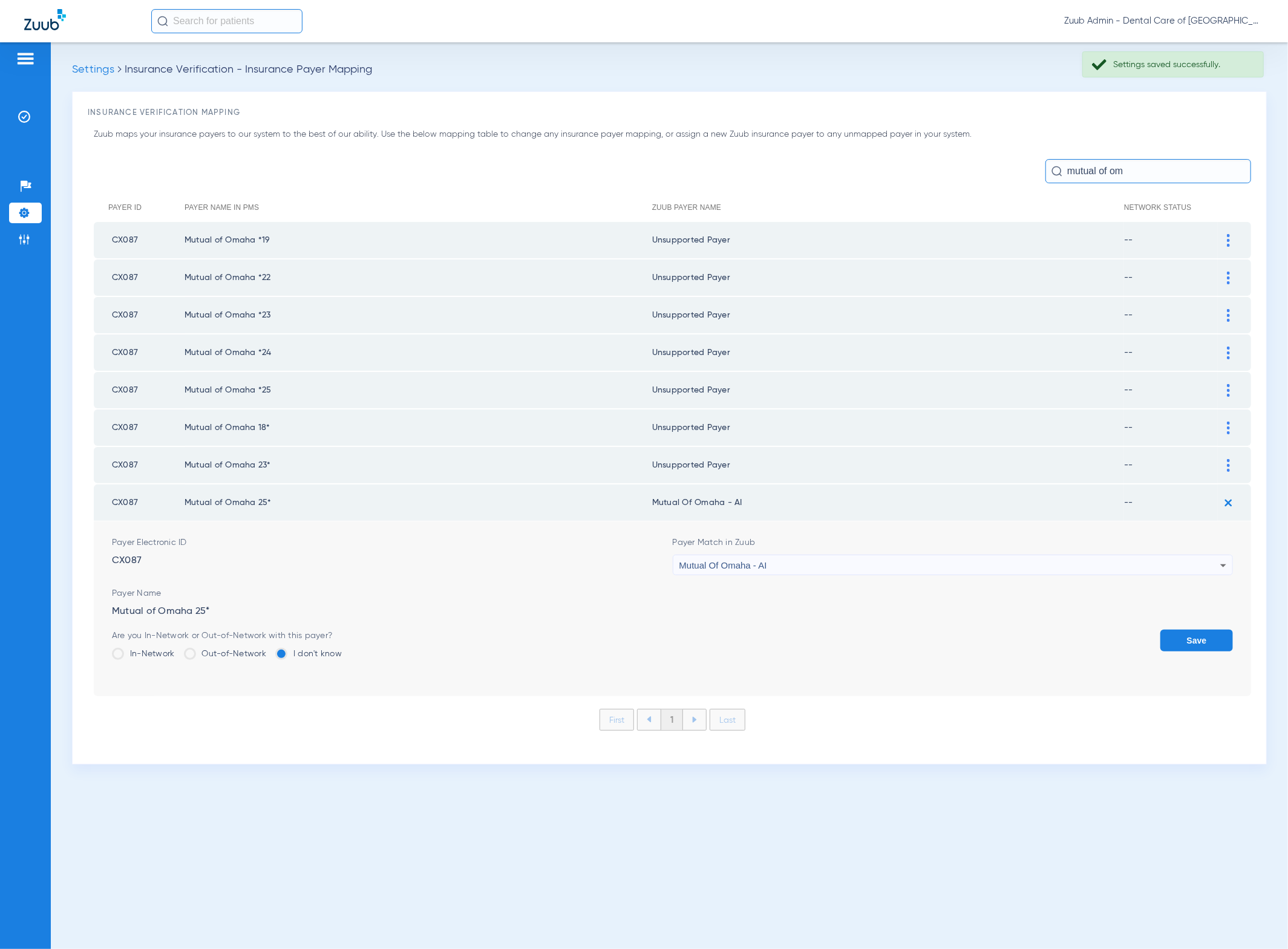
click at [993, 555] on div "Mutual Of Omaha - AI" at bounding box center [950, 565] width 542 height 21
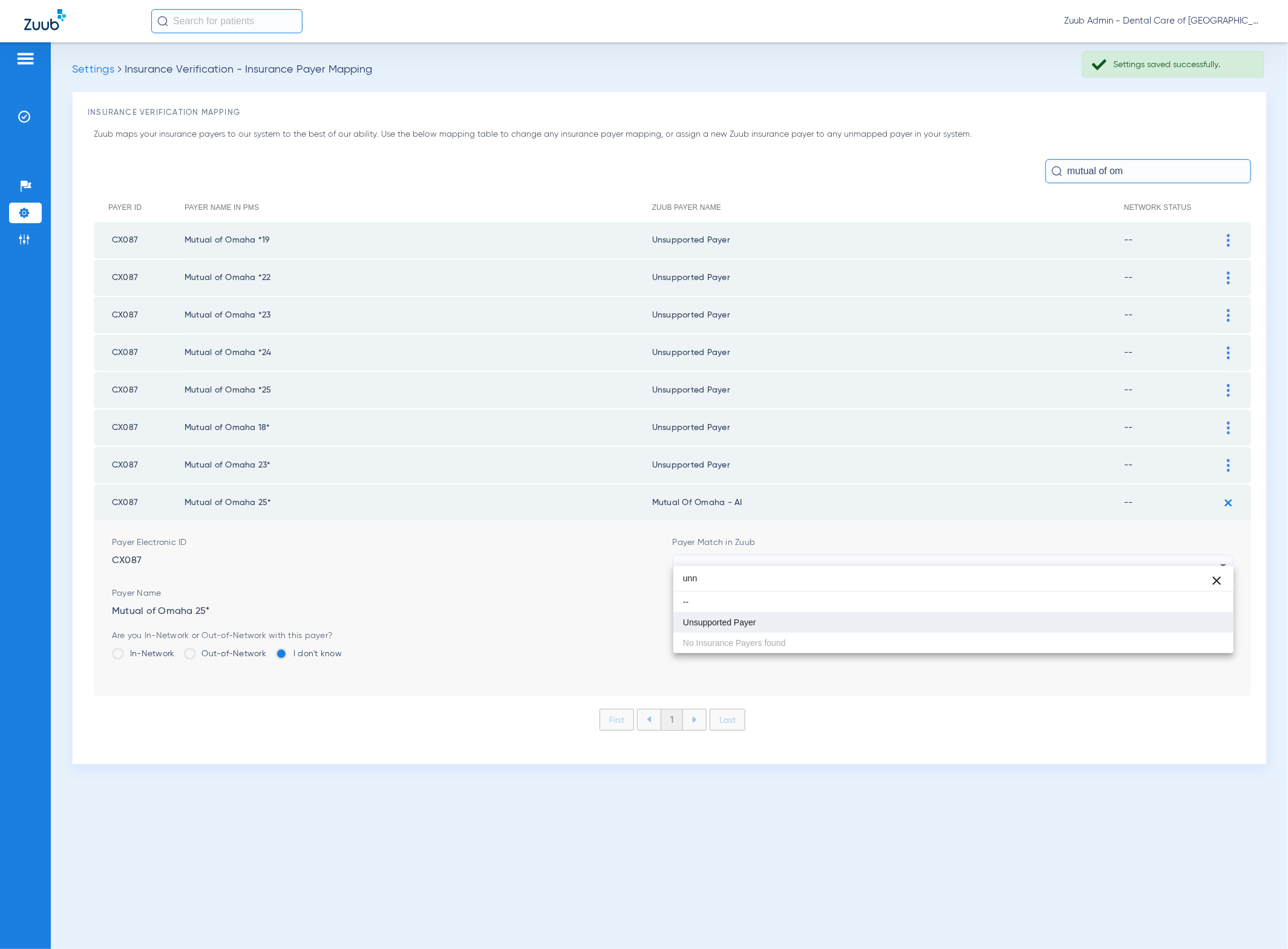
type input "unn"
click at [898, 627] on mat-option "Unsupported Payer" at bounding box center [954, 622] width 561 height 21
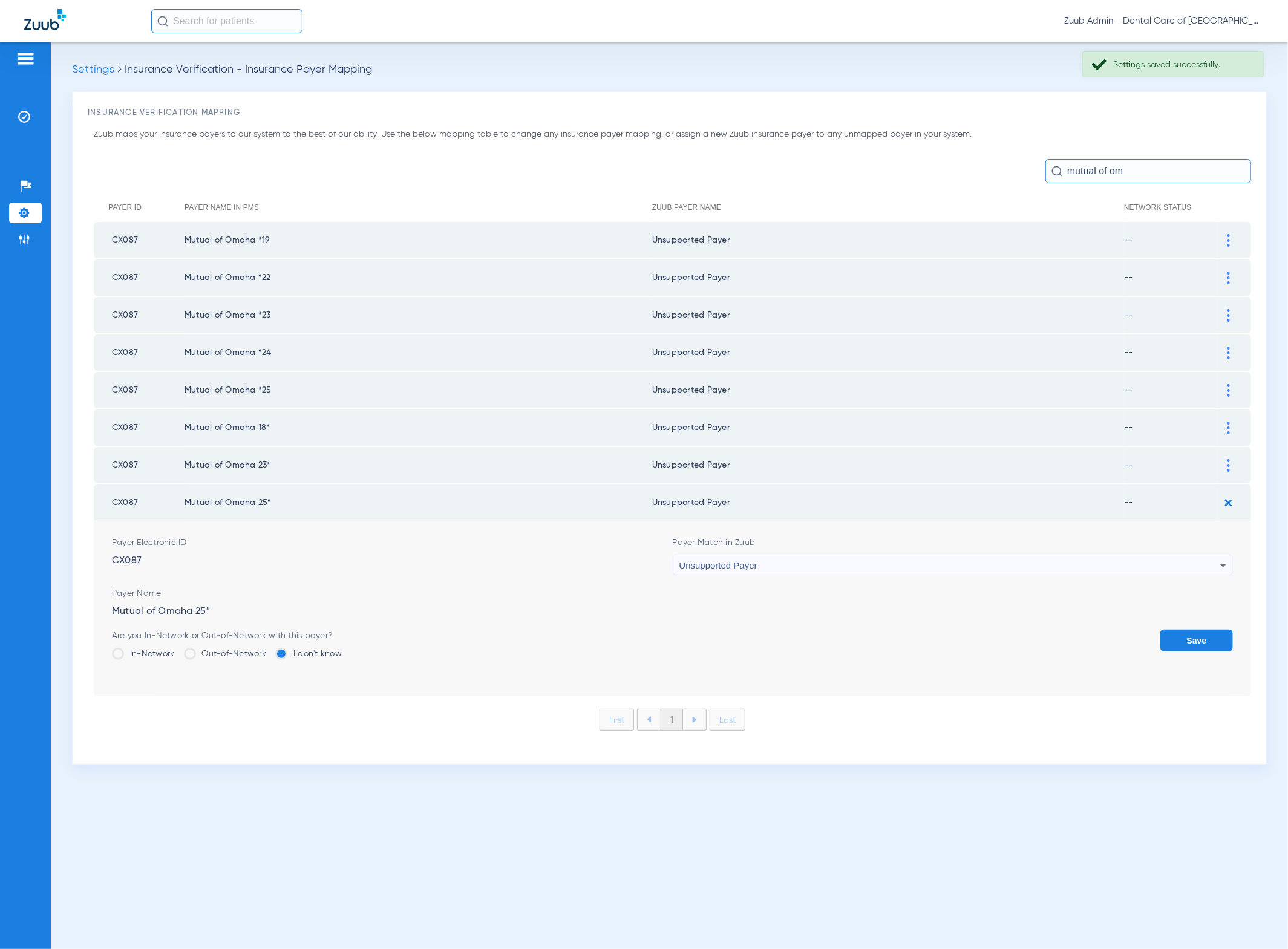
click at [1195, 637] on button "Save" at bounding box center [1196, 640] width 73 height 22
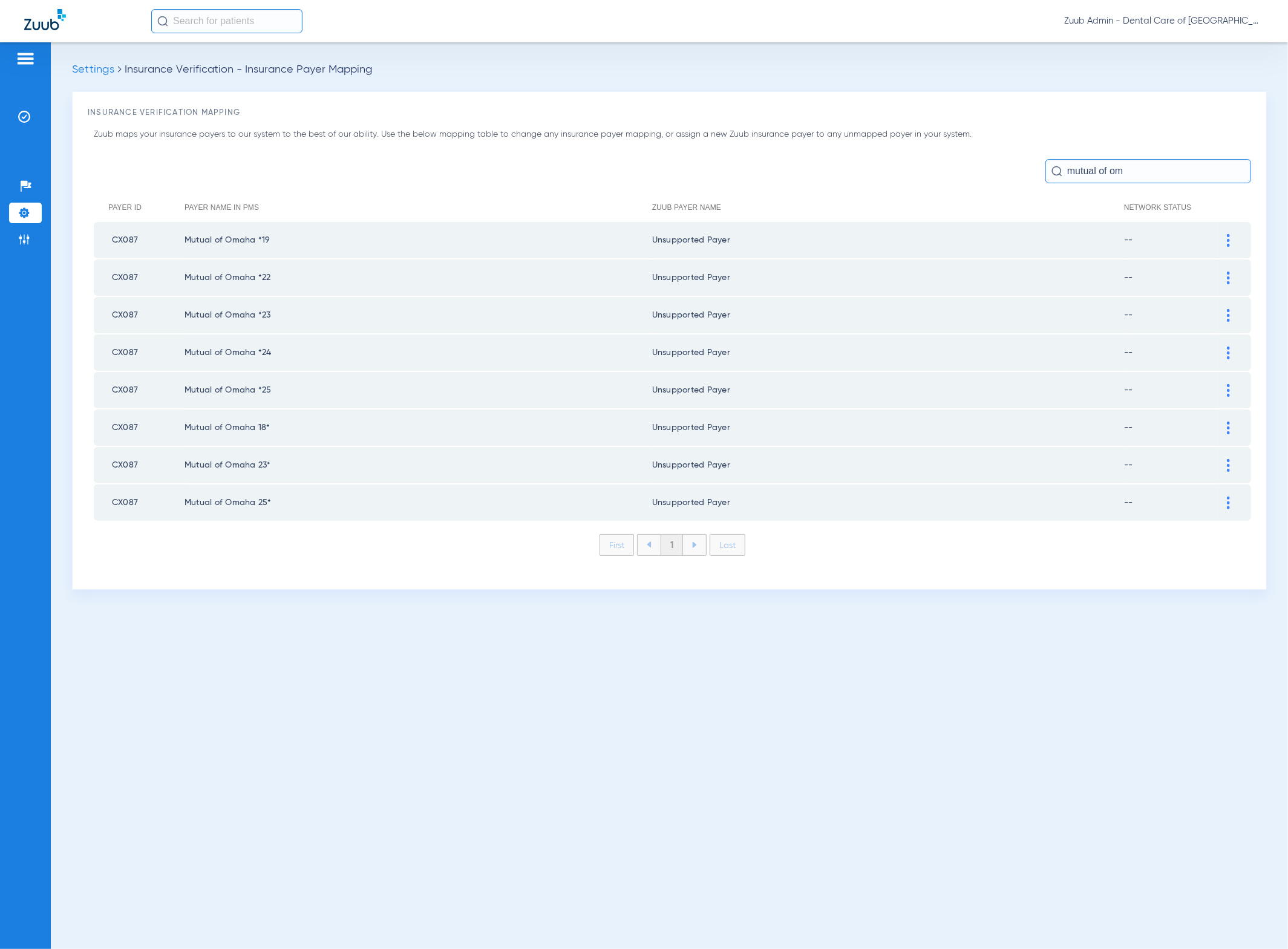
click at [1158, 163] on input "mutual of om" at bounding box center [1148, 171] width 206 height 25
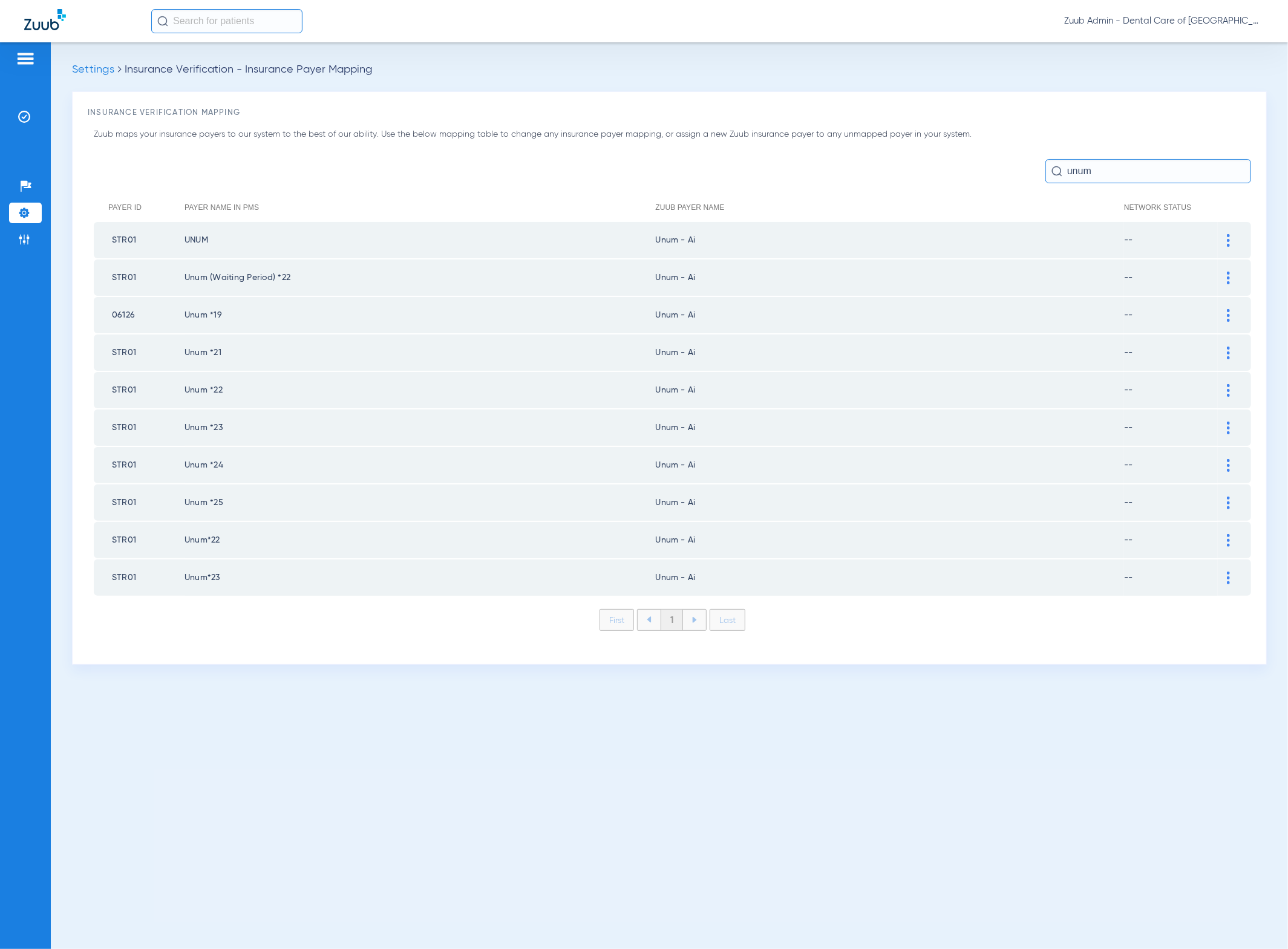
type input "unum"
click at [1229, 241] on img at bounding box center [1227, 240] width 3 height 12
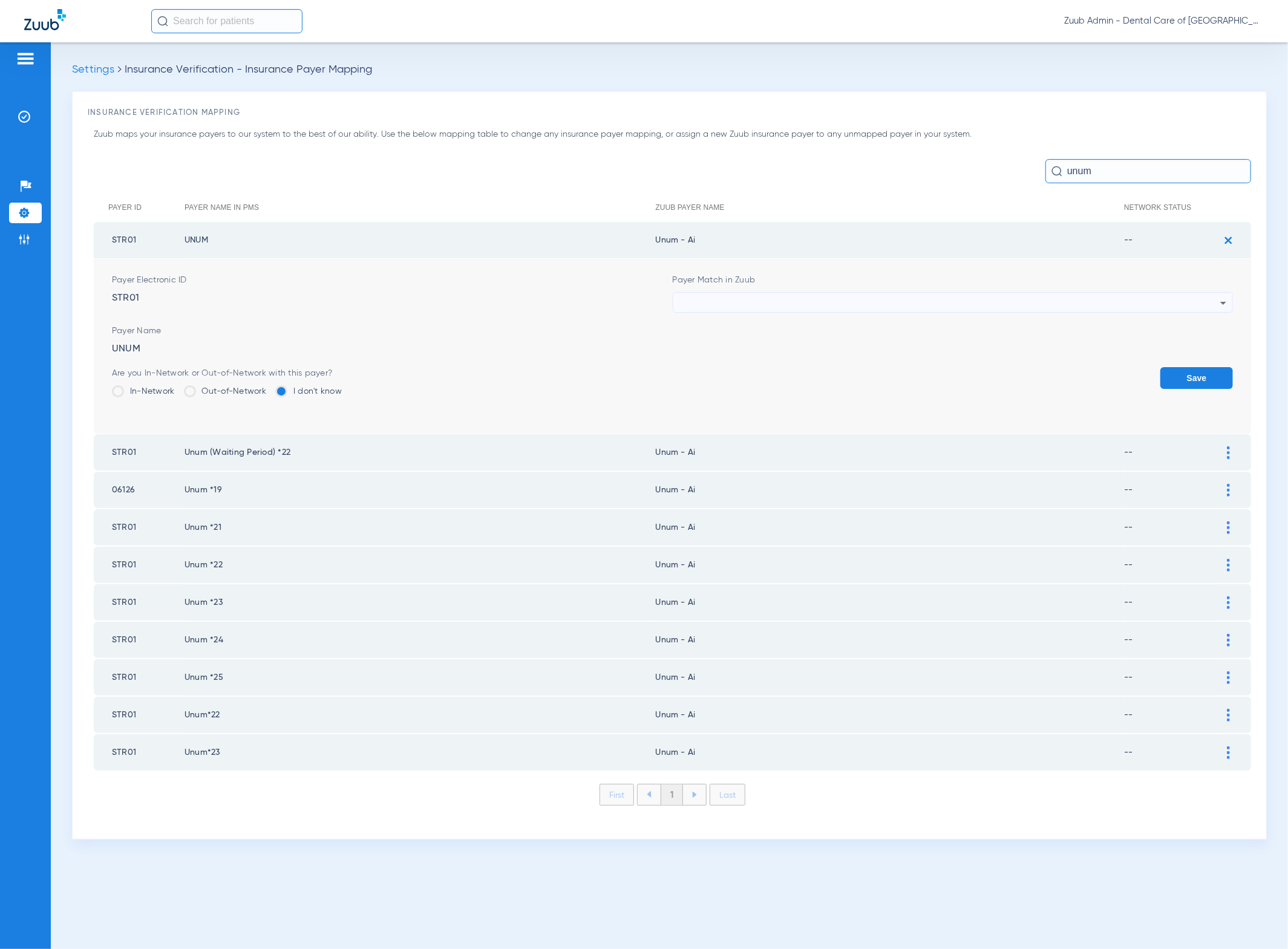
click at [1038, 295] on div at bounding box center [950, 303] width 542 height 21
type input "hhh"
click at [828, 363] on mat-option "Unsupported Payer" at bounding box center [954, 368] width 561 height 21
click at [1236, 376] on td "Payer Electronic ID STR01 Payer Match in Zuub Unsupported Payer Payer Name UNUM…" at bounding box center [672, 346] width 1157 height 175
drag, startPoint x: 1220, startPoint y: 375, endPoint x: 1223, endPoint y: 349, distance: 26.2
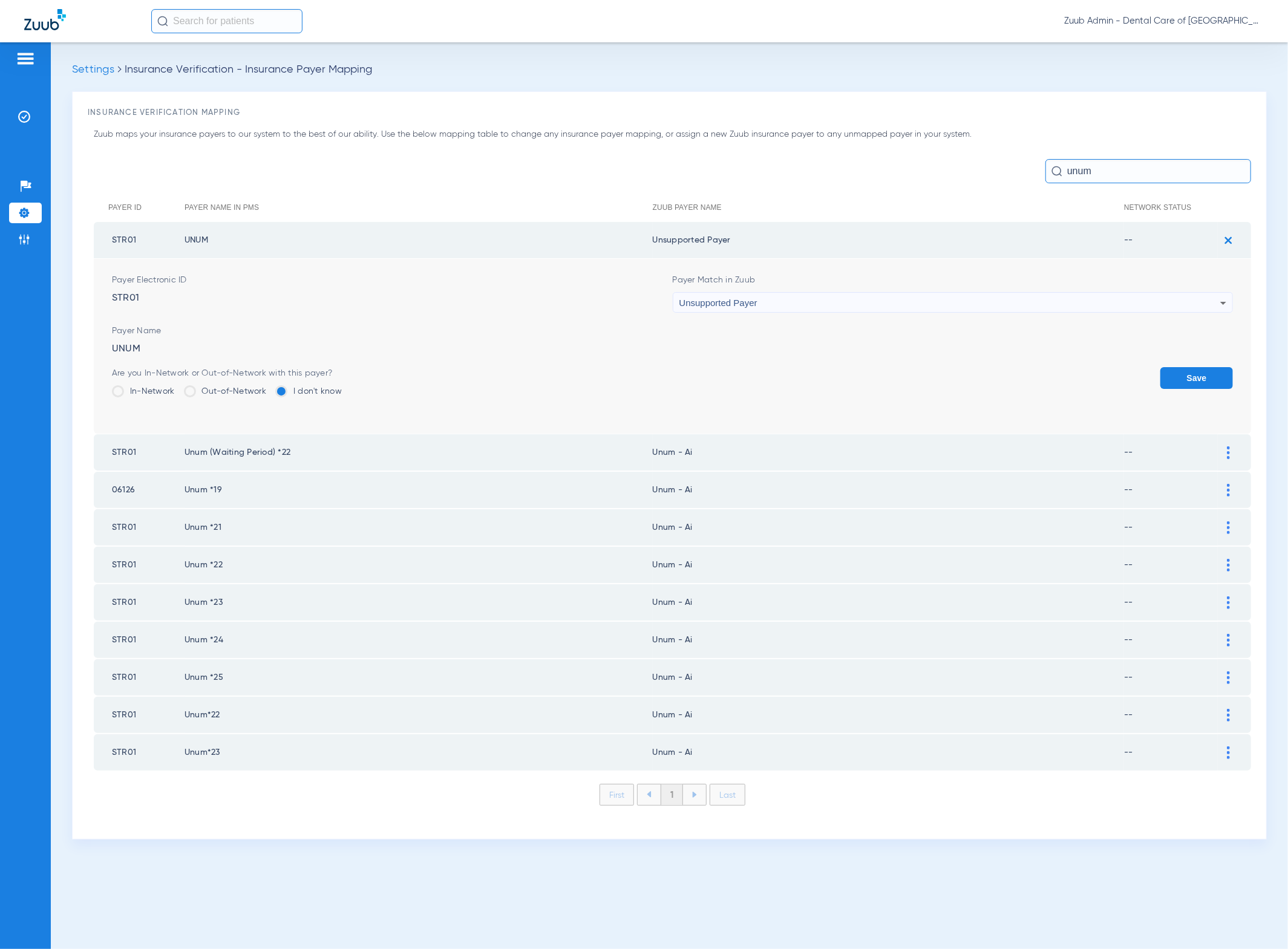
click at [1220, 375] on button "Save" at bounding box center [1196, 378] width 73 height 22
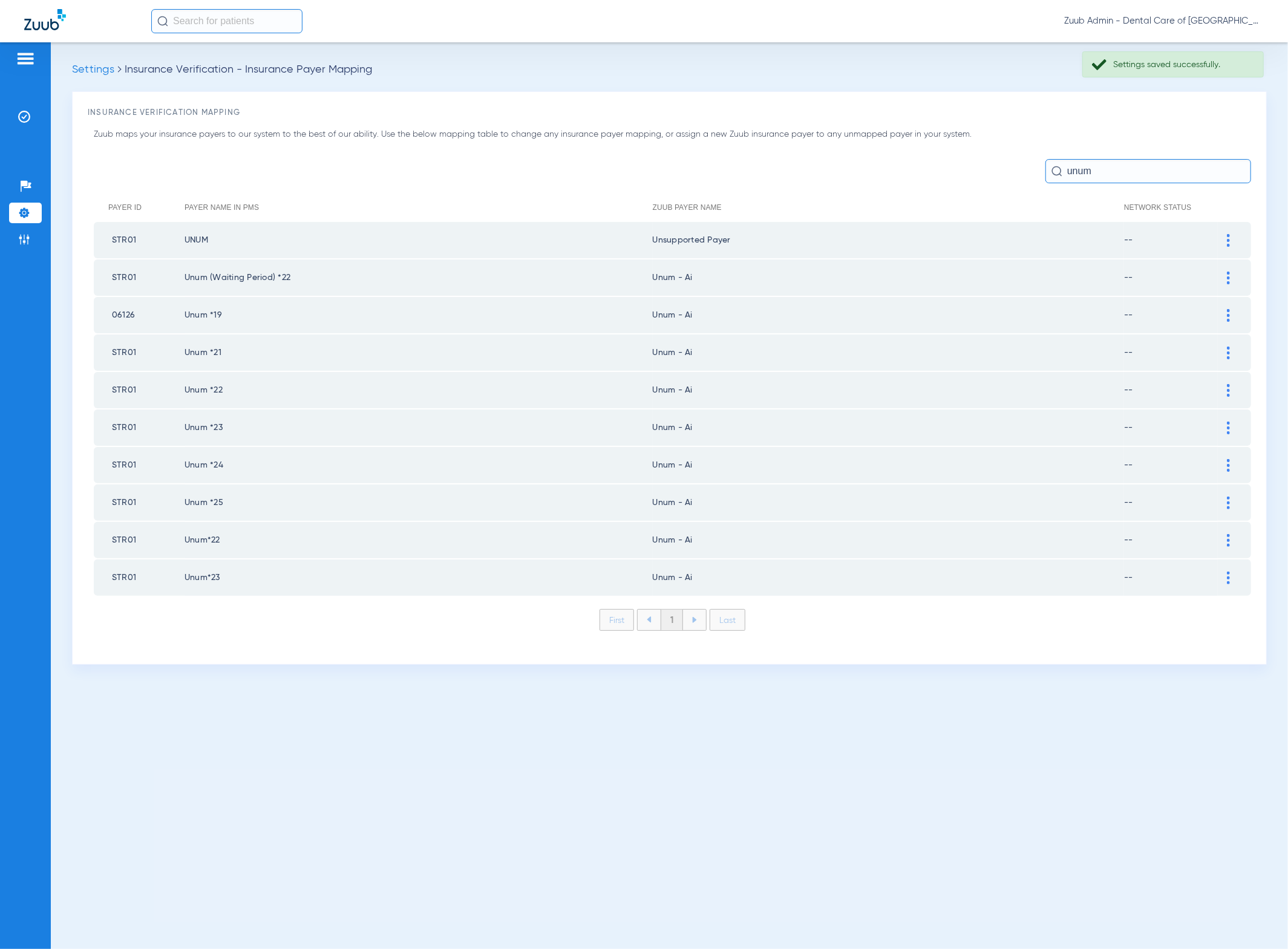
click at [1228, 272] on img at bounding box center [1227, 278] width 3 height 12
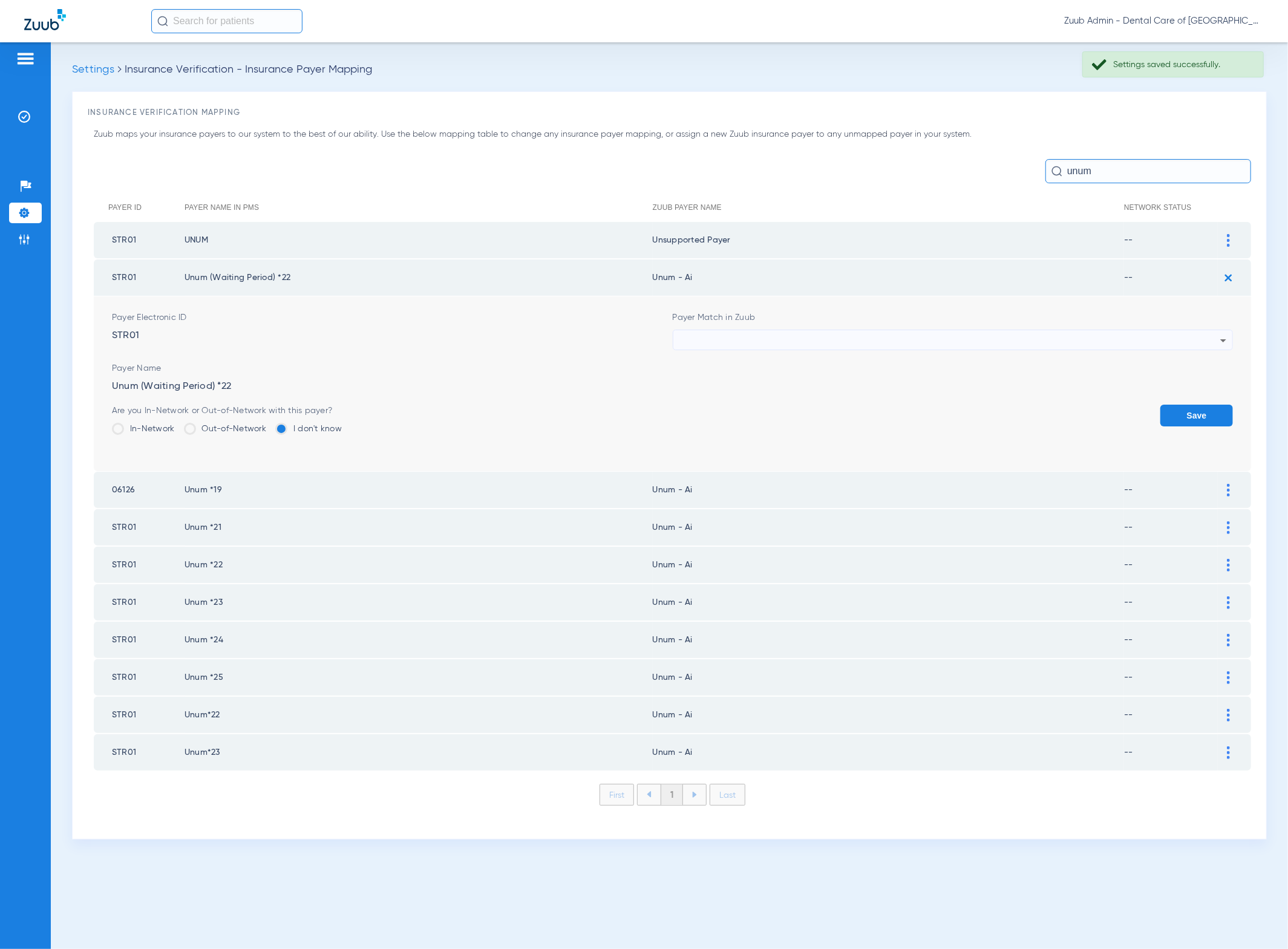
click at [1057, 338] on div at bounding box center [950, 341] width 542 height 21
type input "hhh"
click at [902, 394] on mat-option "Unsupported Payer" at bounding box center [954, 404] width 561 height 21
click at [1181, 404] on button "Save" at bounding box center [1196, 415] width 73 height 22
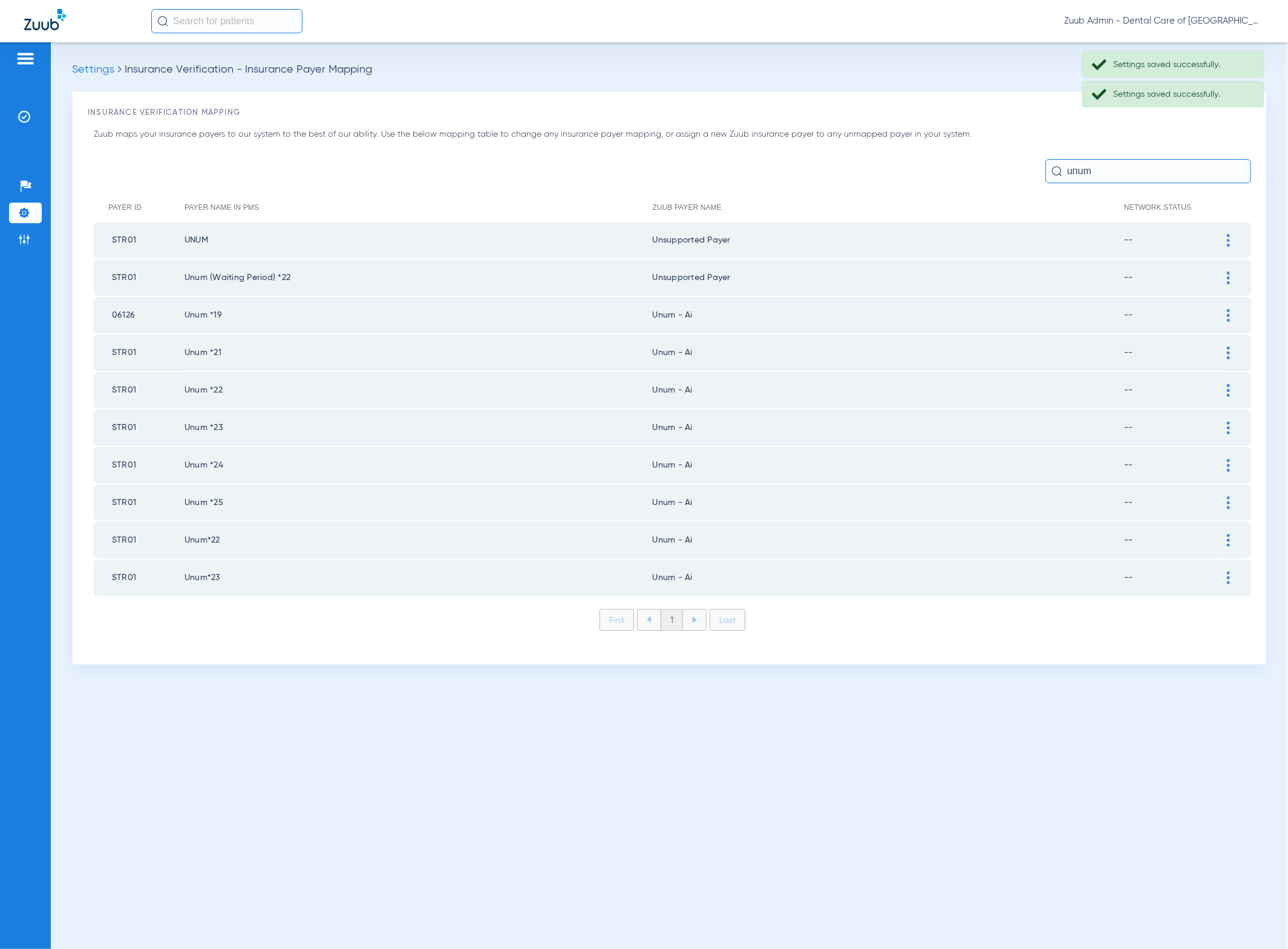
click at [1229, 314] on img at bounding box center [1227, 314] width 3 height 12
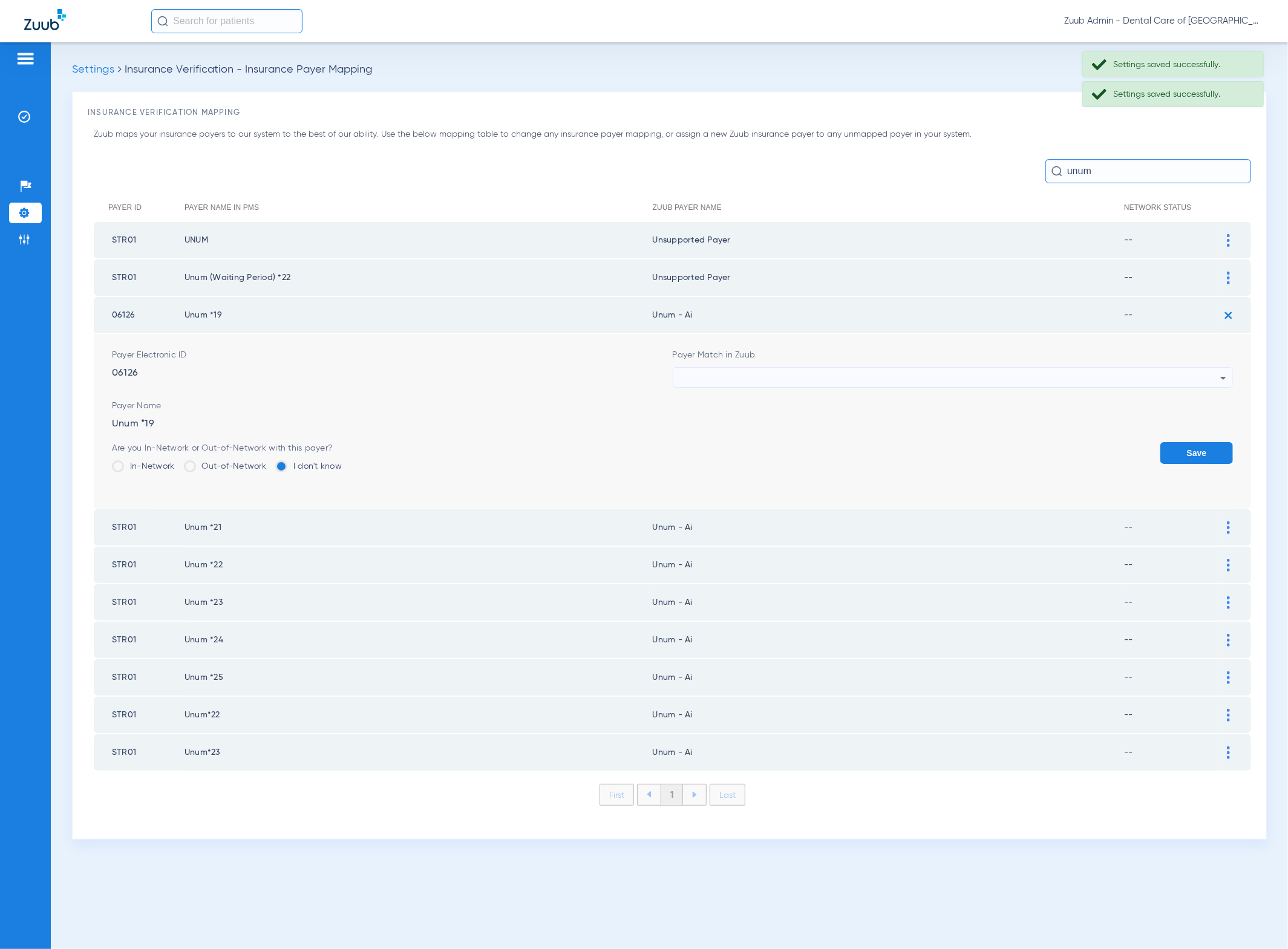
click at [993, 374] on div at bounding box center [950, 378] width 542 height 21
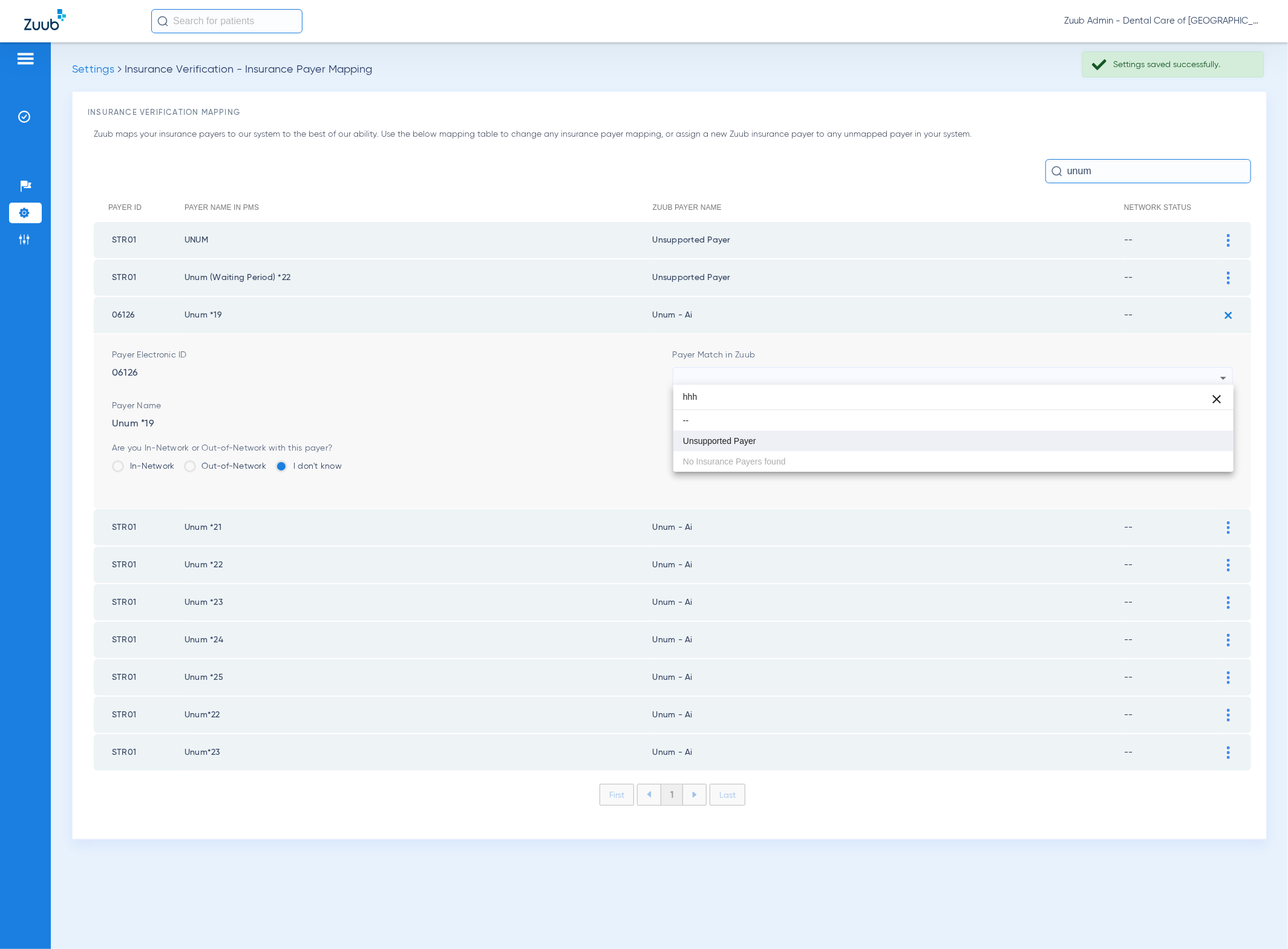
type input "hhh"
click at [855, 446] on mat-option "Unsupported Payer" at bounding box center [954, 441] width 561 height 21
click at [1168, 442] on button "Save" at bounding box center [1196, 453] width 73 height 22
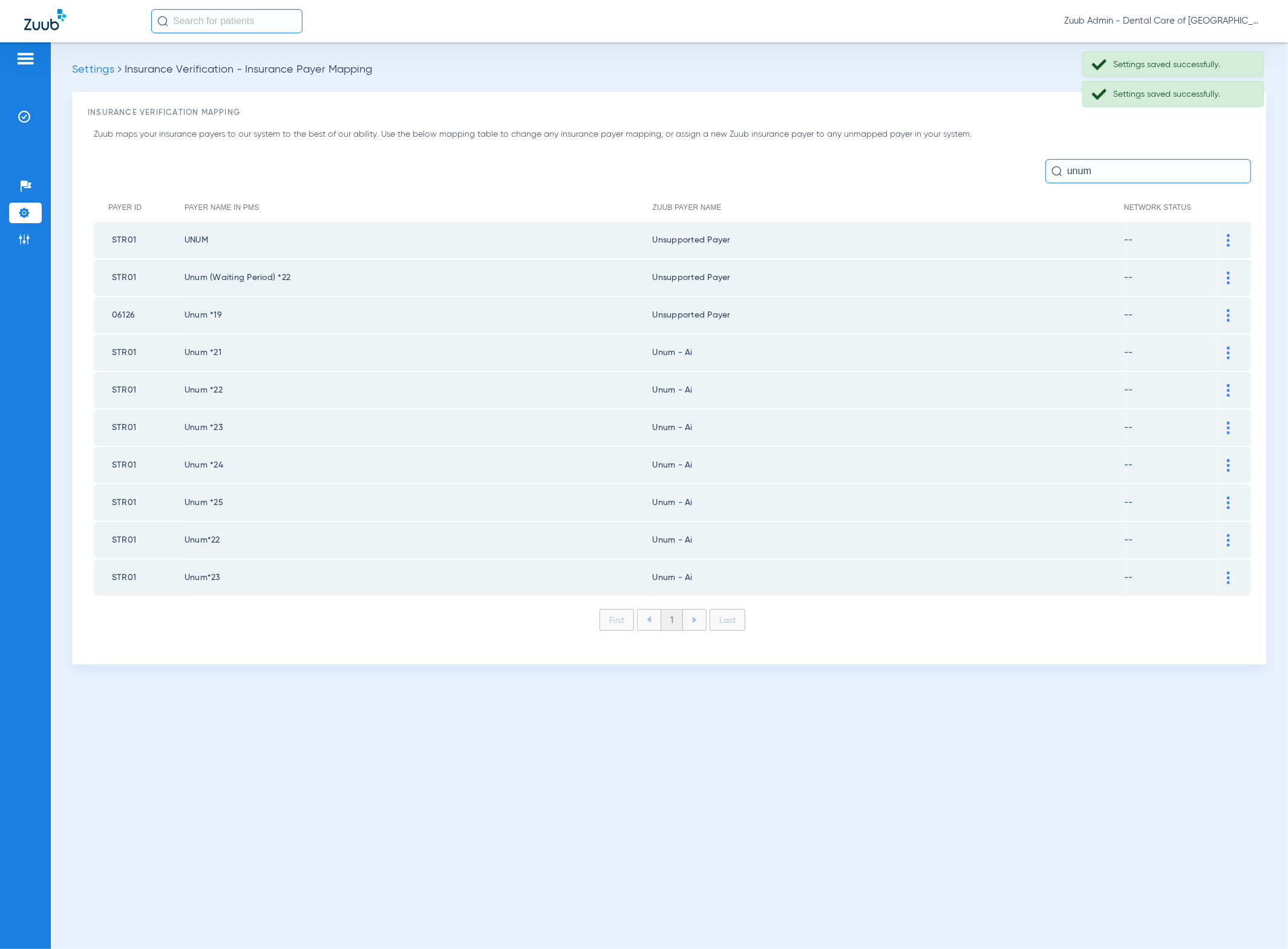
click at [1228, 349] on img at bounding box center [1227, 352] width 3 height 12
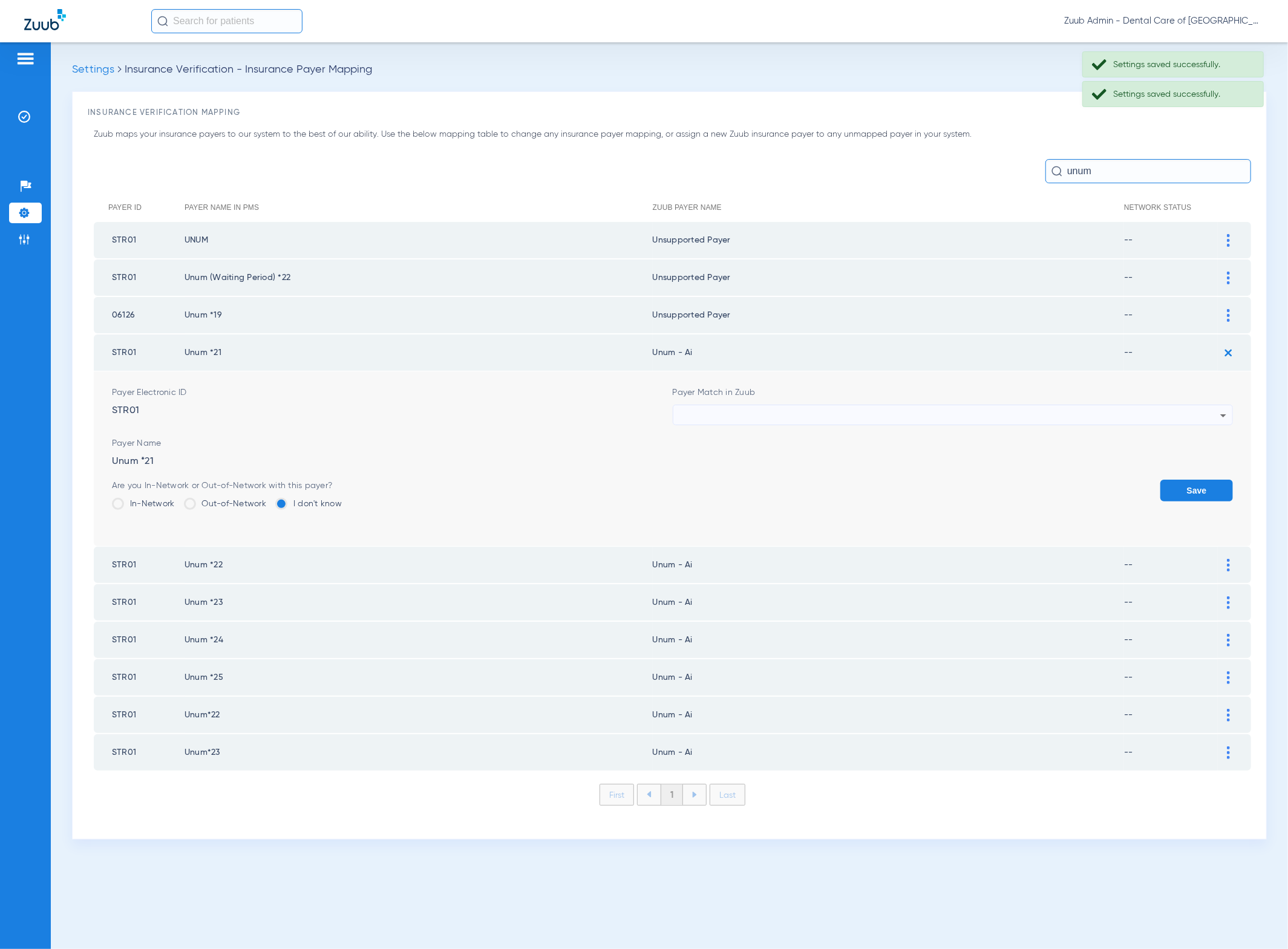
click at [1101, 409] on div at bounding box center [950, 416] width 542 height 21
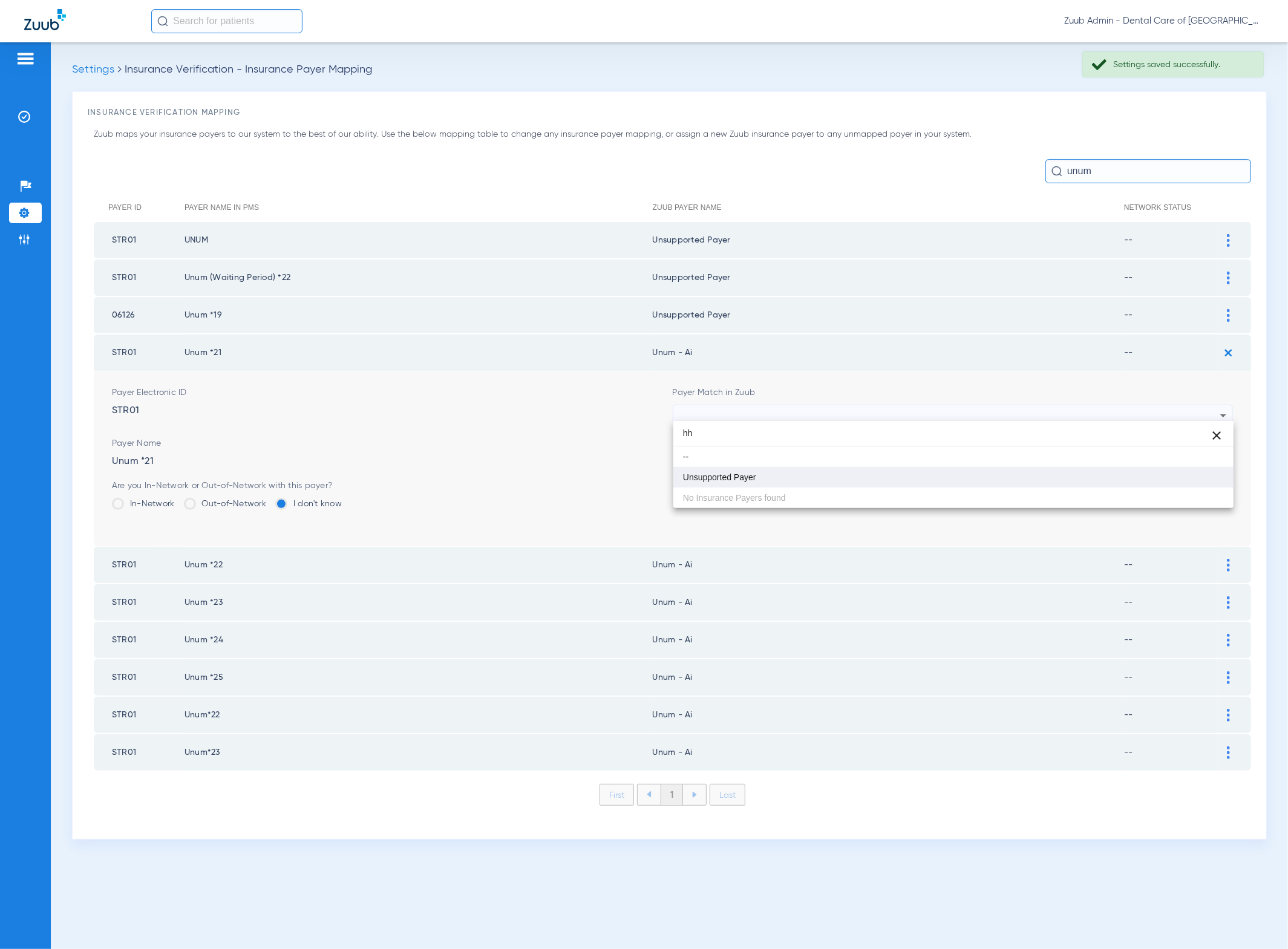
type input "hh"
click at [801, 488] on mat-option "Unsupported Payer" at bounding box center [954, 477] width 561 height 21
click at [1183, 483] on button "Save" at bounding box center [1196, 491] width 73 height 22
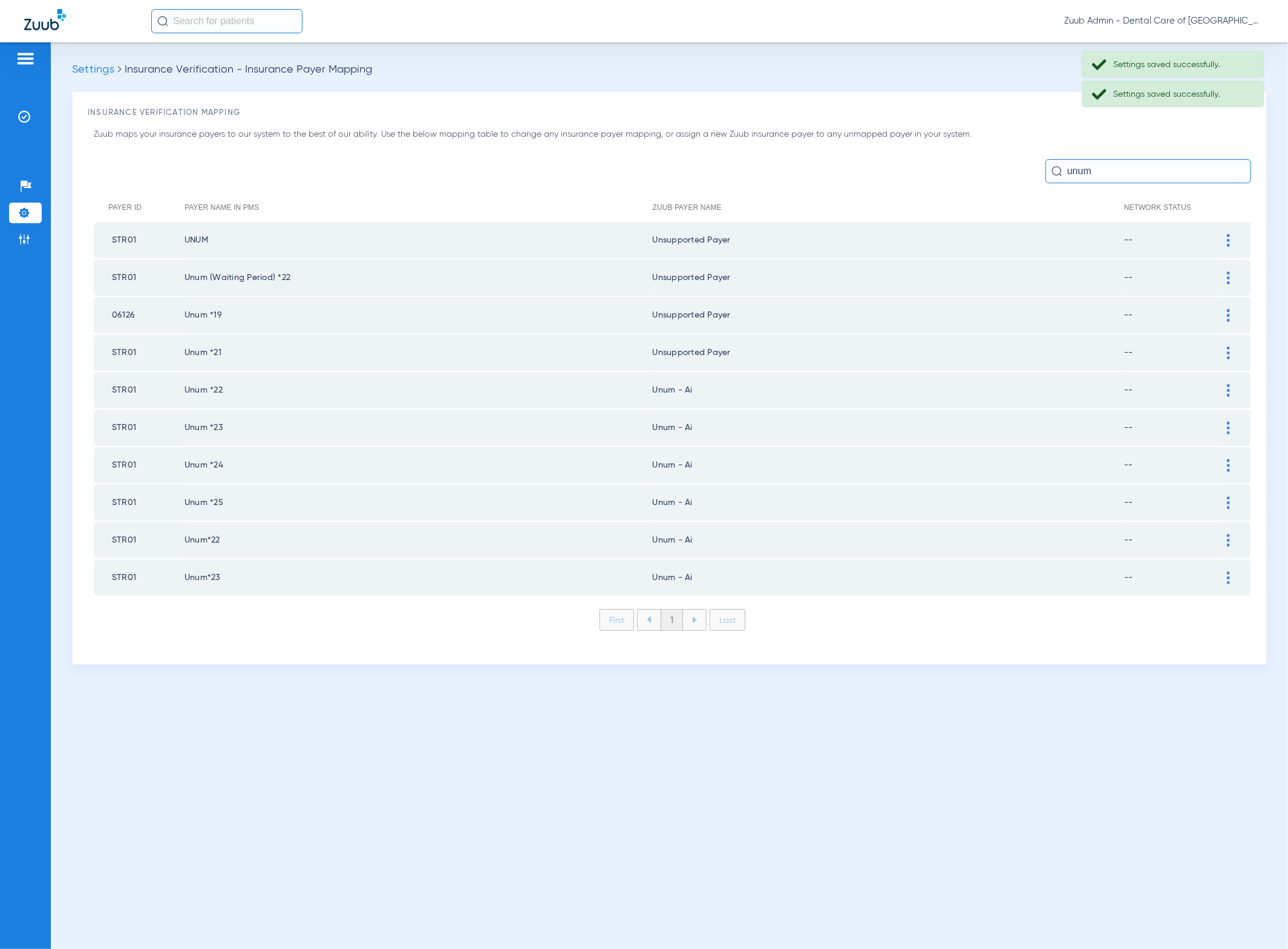
click at [1228, 386] on img at bounding box center [1227, 390] width 3 height 12
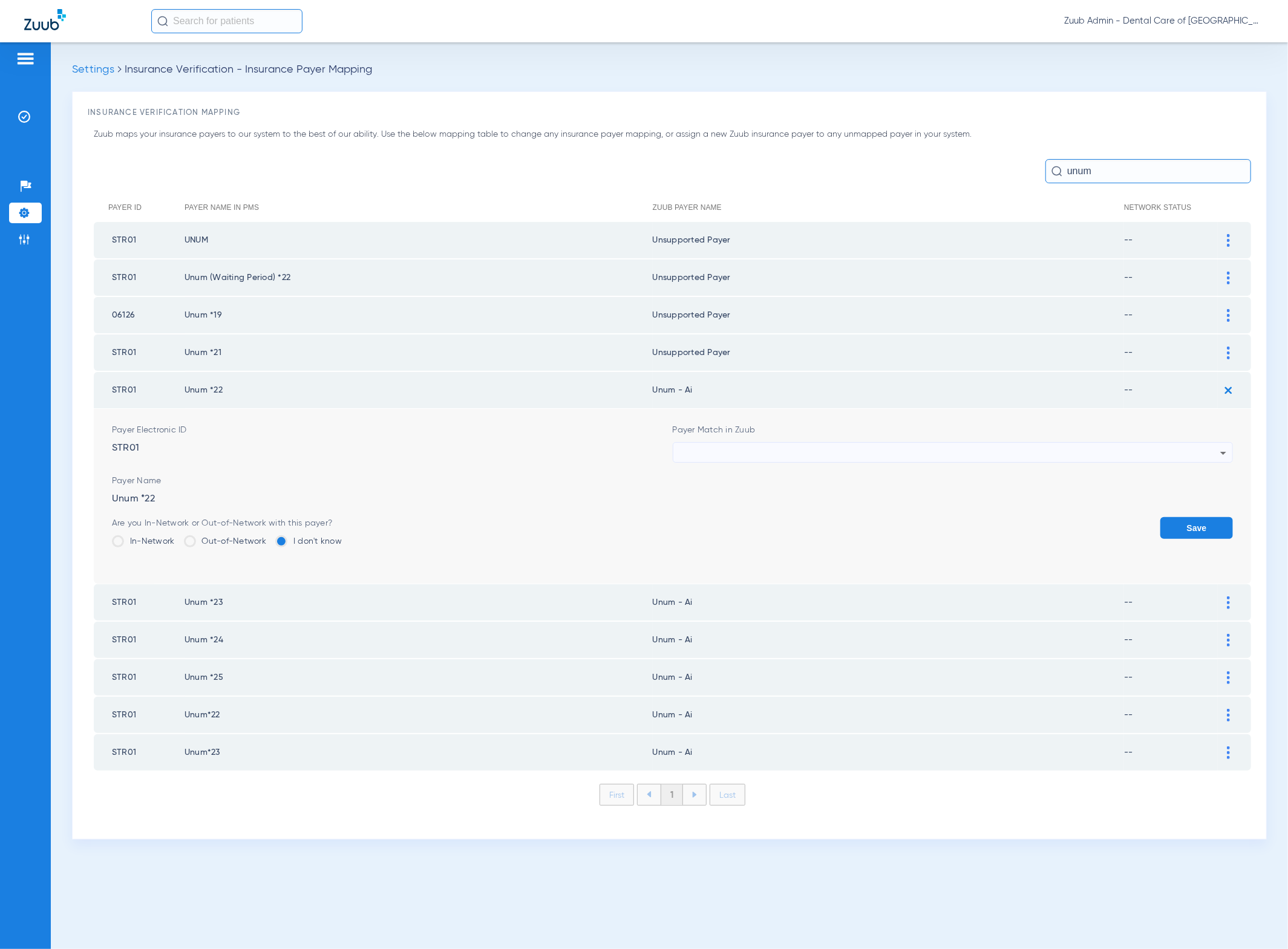
click at [1051, 448] on div at bounding box center [950, 454] width 542 height 21
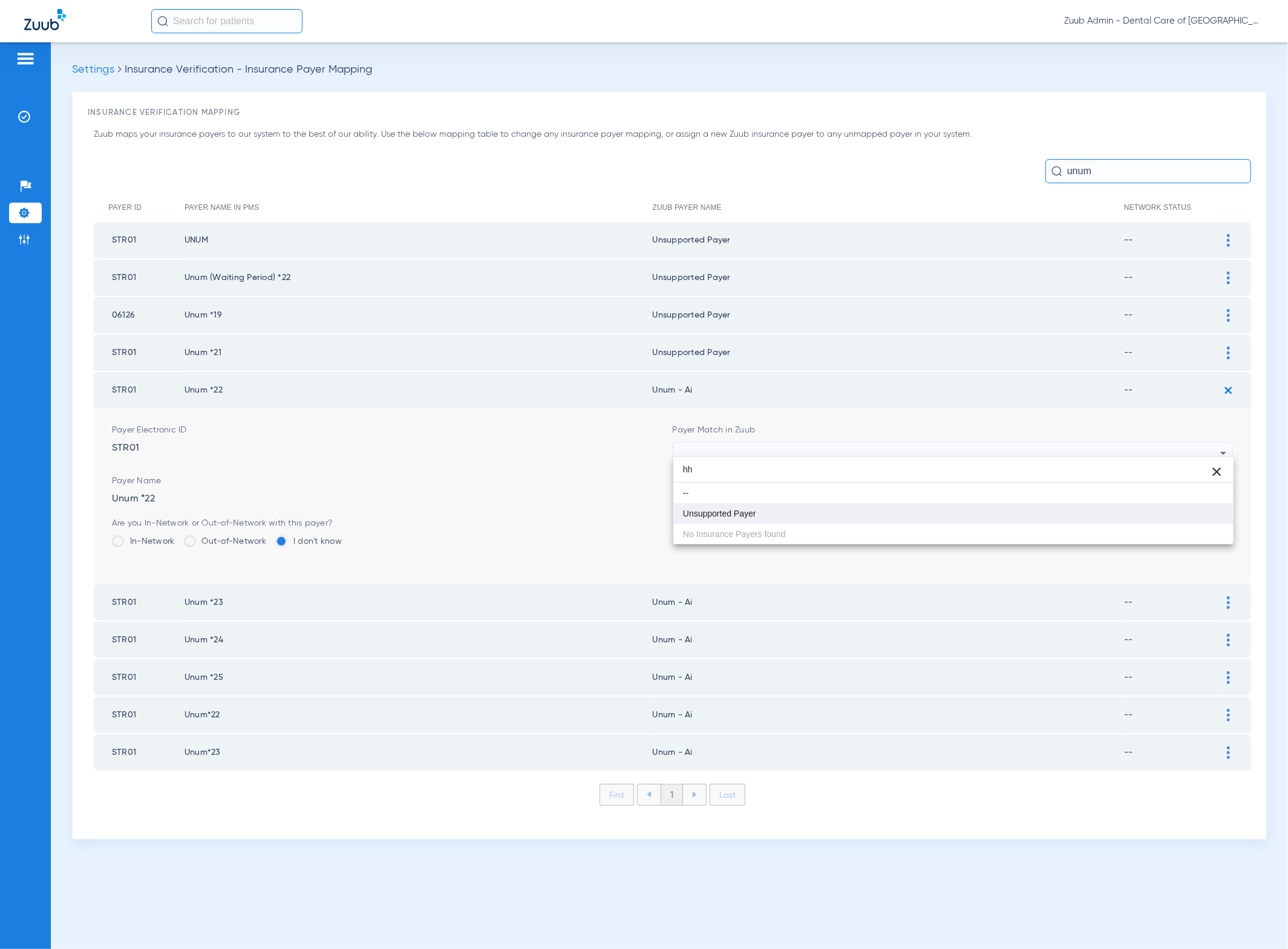
type input "hh"
click at [822, 518] on mat-option "Unsupported Payer" at bounding box center [954, 513] width 561 height 21
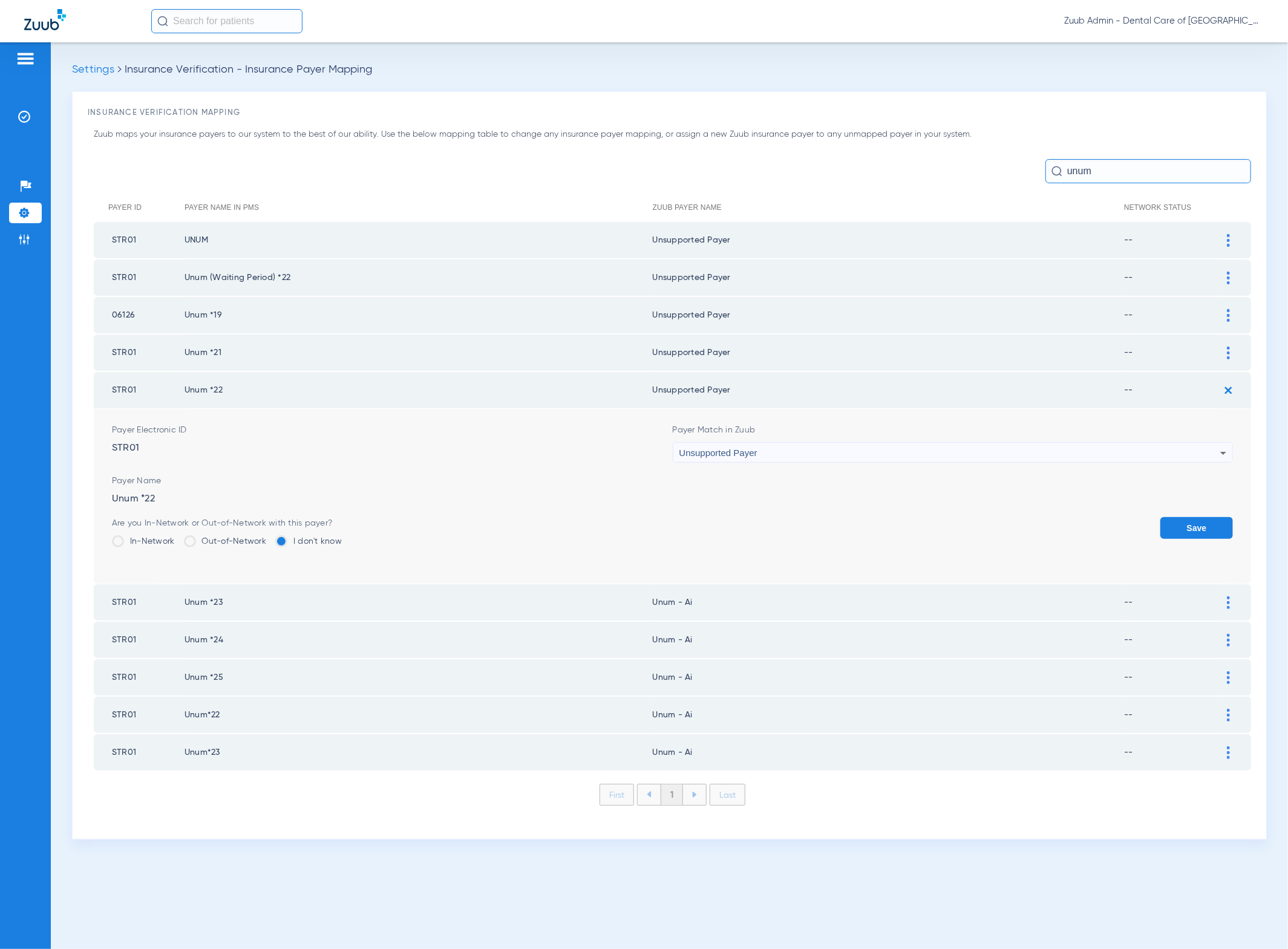
click at [1211, 521] on button "Save" at bounding box center [1196, 528] width 73 height 22
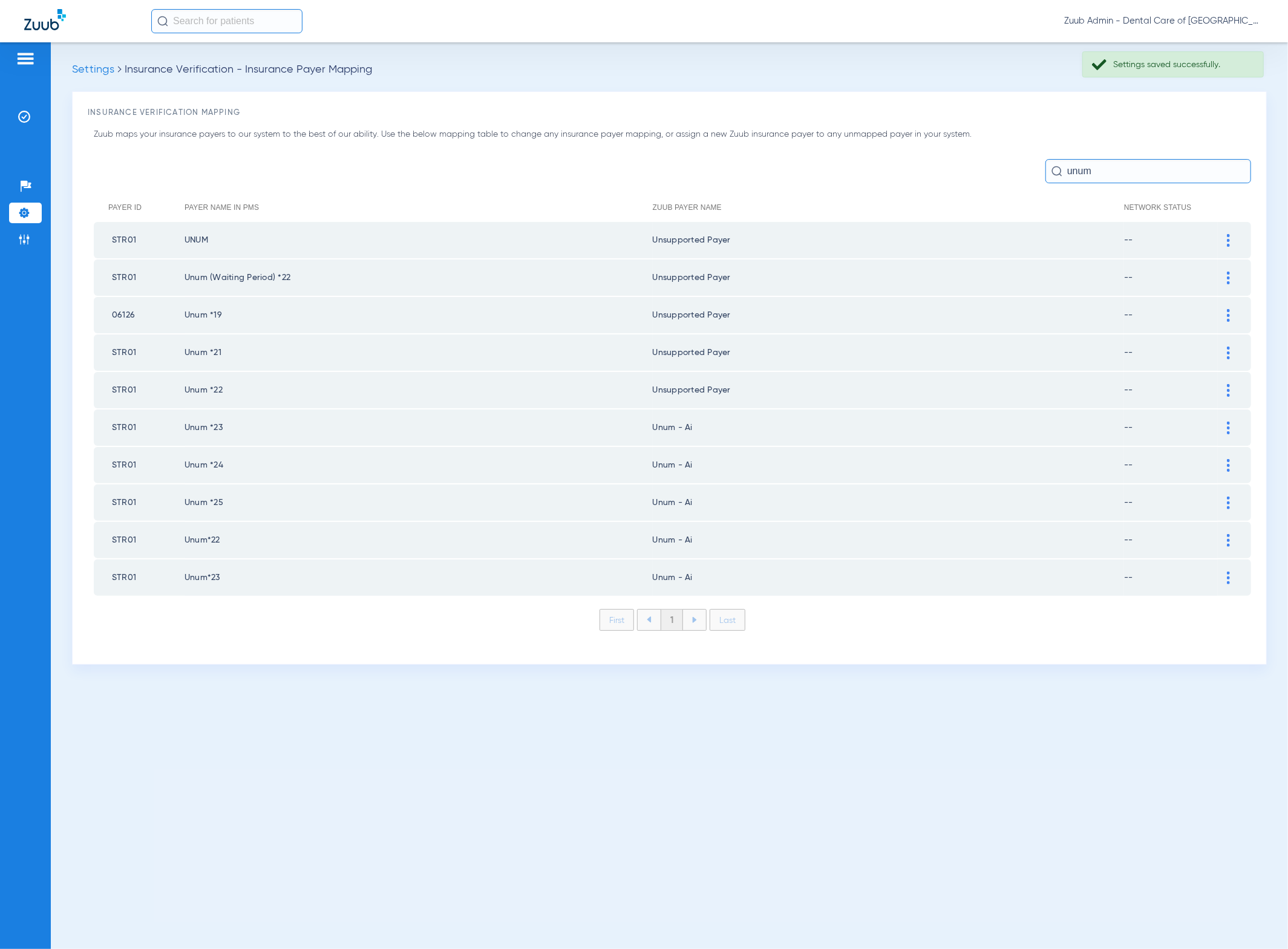
click at [1228, 426] on img at bounding box center [1227, 427] width 3 height 12
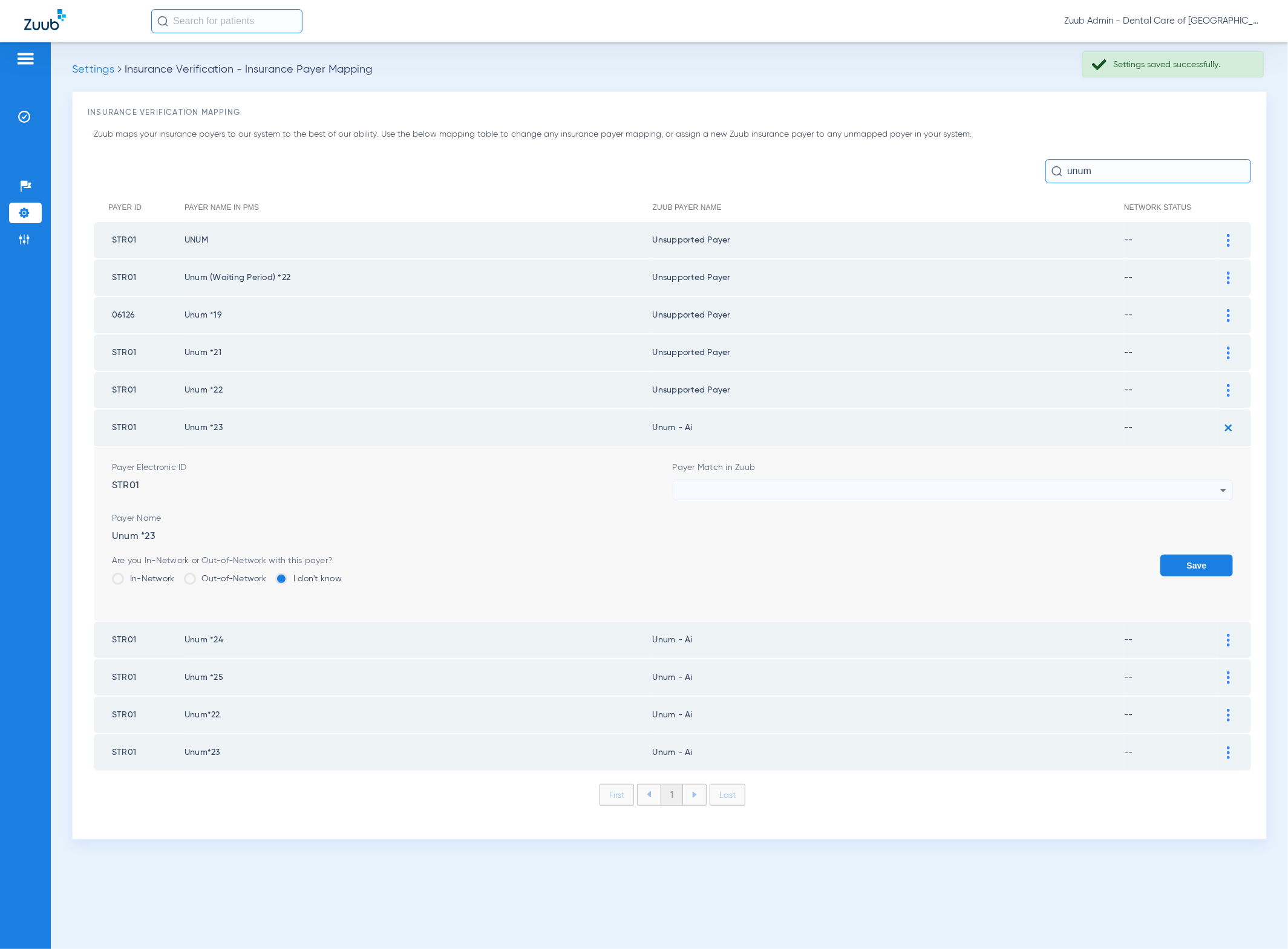
click at [1054, 486] on div at bounding box center [950, 491] width 542 height 21
type input "hh"
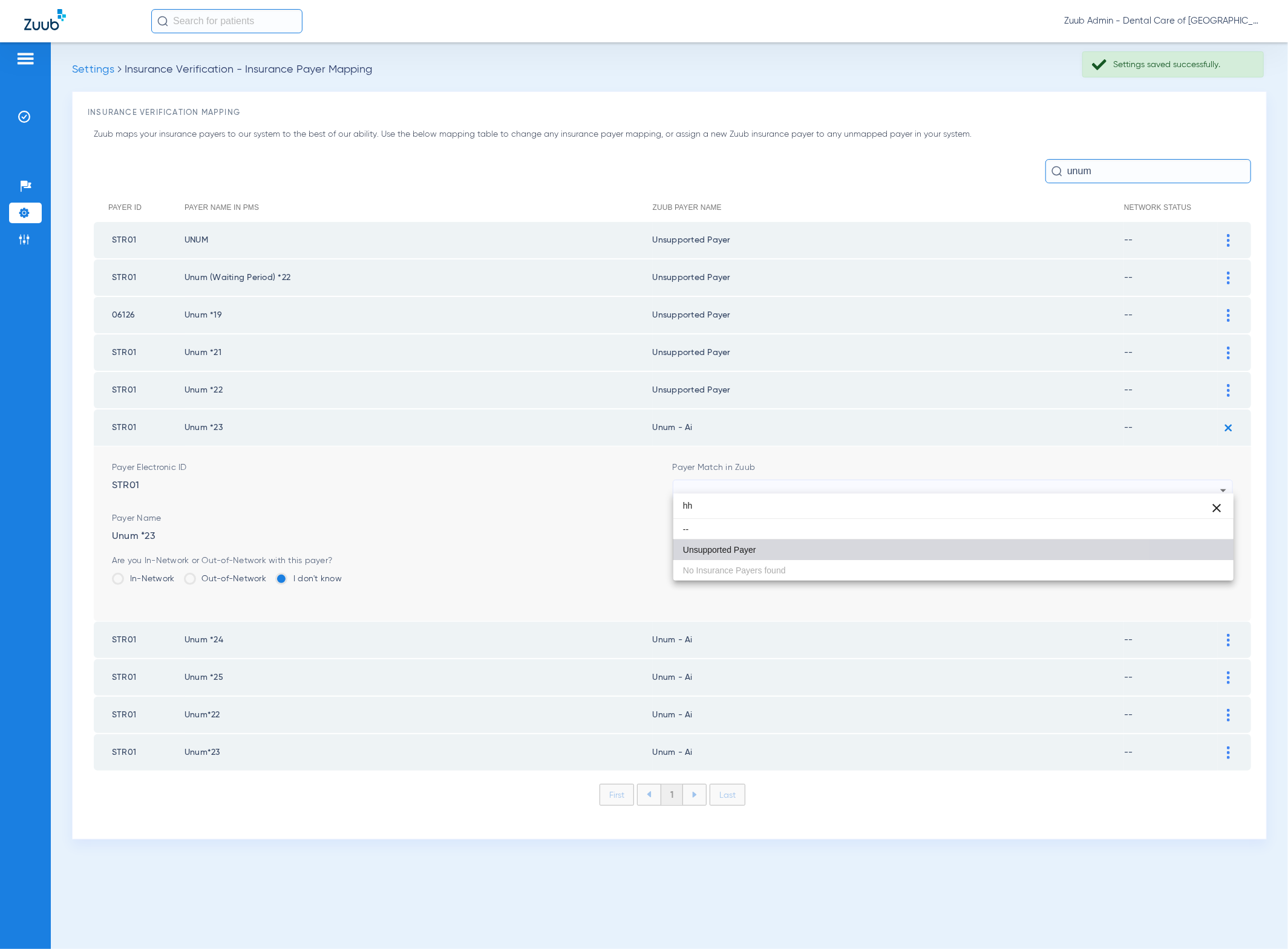
click at [884, 544] on mat-option "Unsupported Payer" at bounding box center [954, 550] width 561 height 21
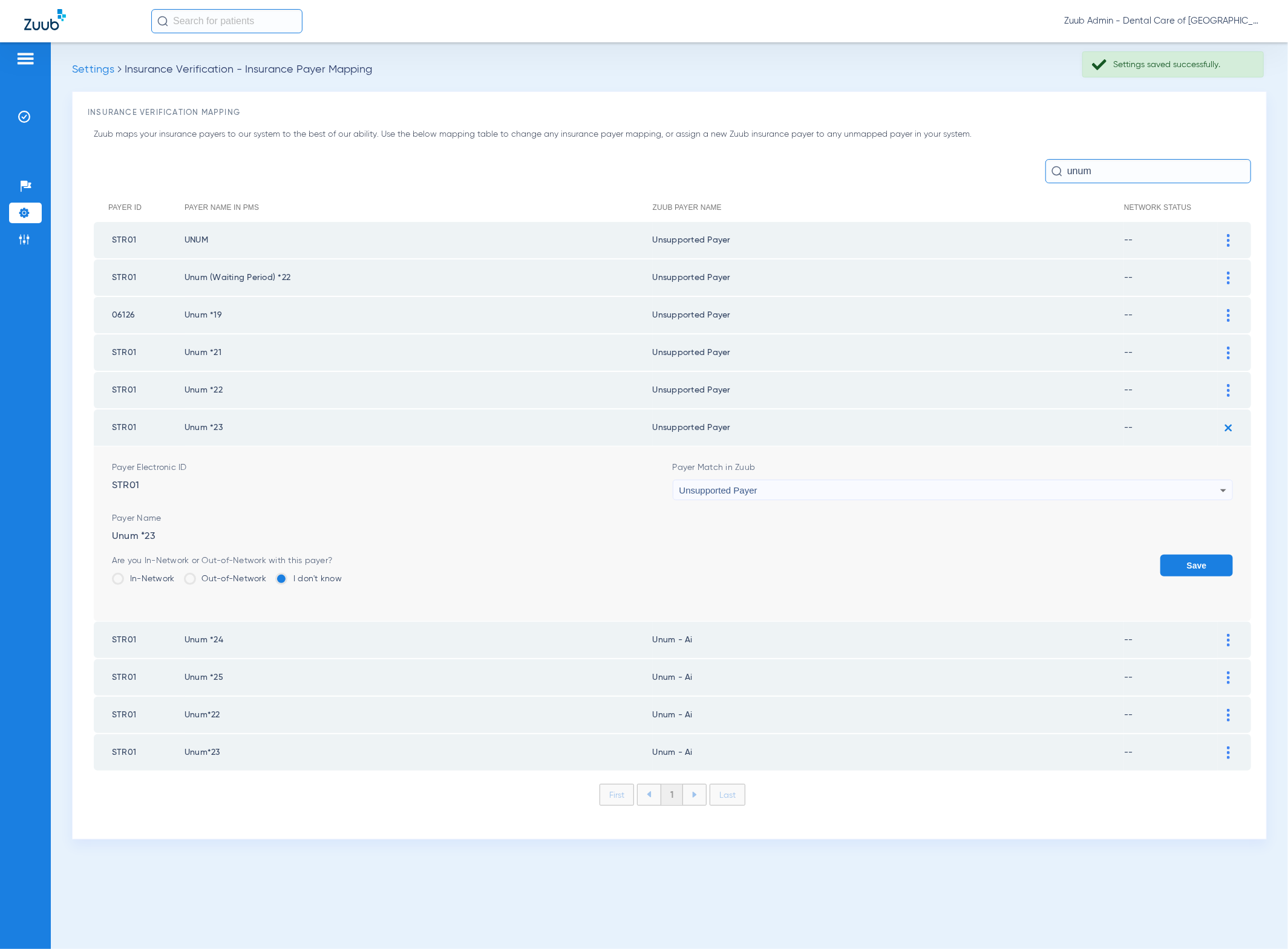
click at [1200, 555] on button "Save" at bounding box center [1196, 565] width 73 height 22
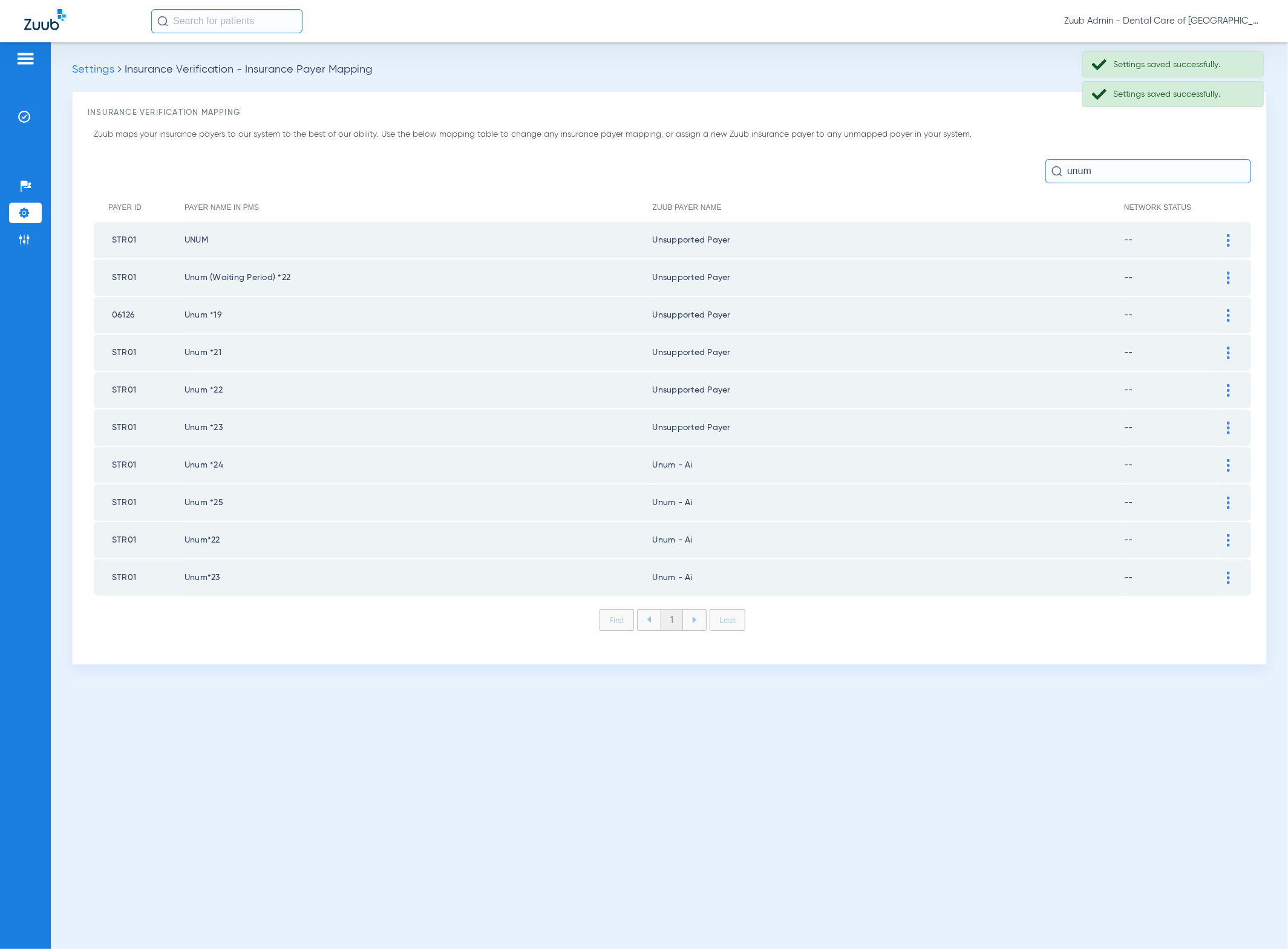
click at [1231, 459] on div at bounding box center [1228, 465] width 21 height 12
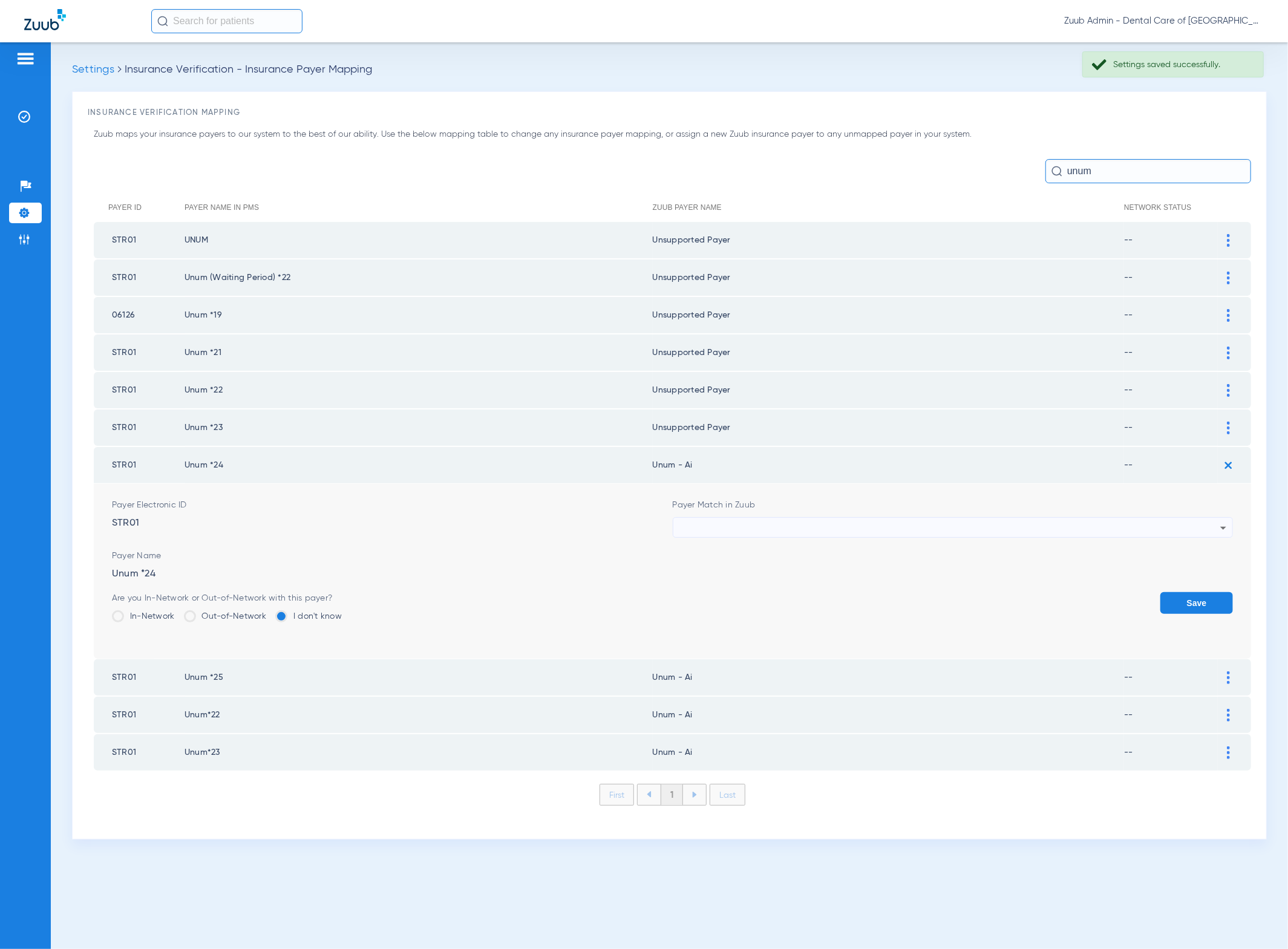
click at [1121, 518] on div at bounding box center [950, 528] width 542 height 21
type input "hh"
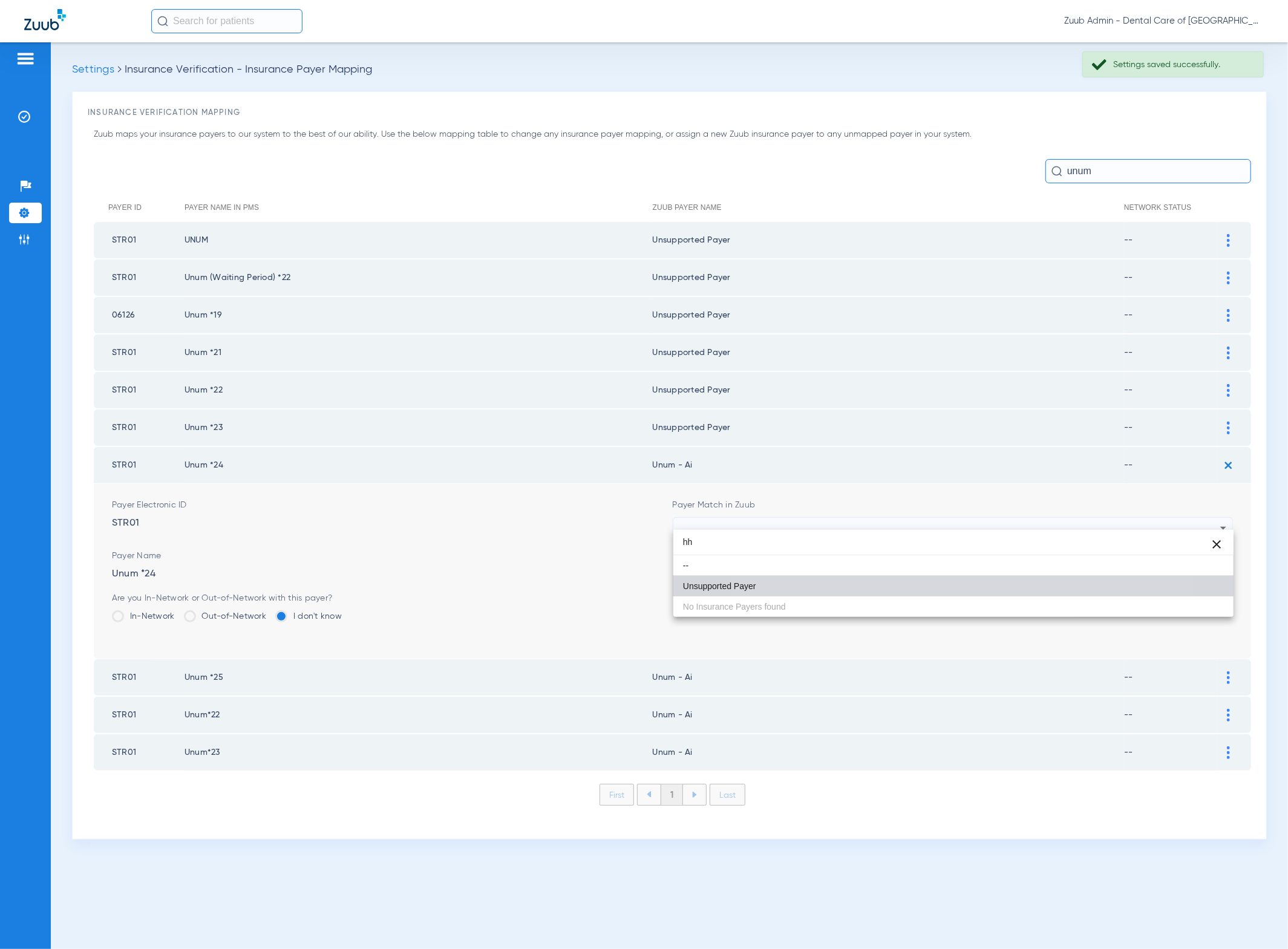
click at [905, 583] on mat-option "Unsupported Payer" at bounding box center [954, 586] width 561 height 21
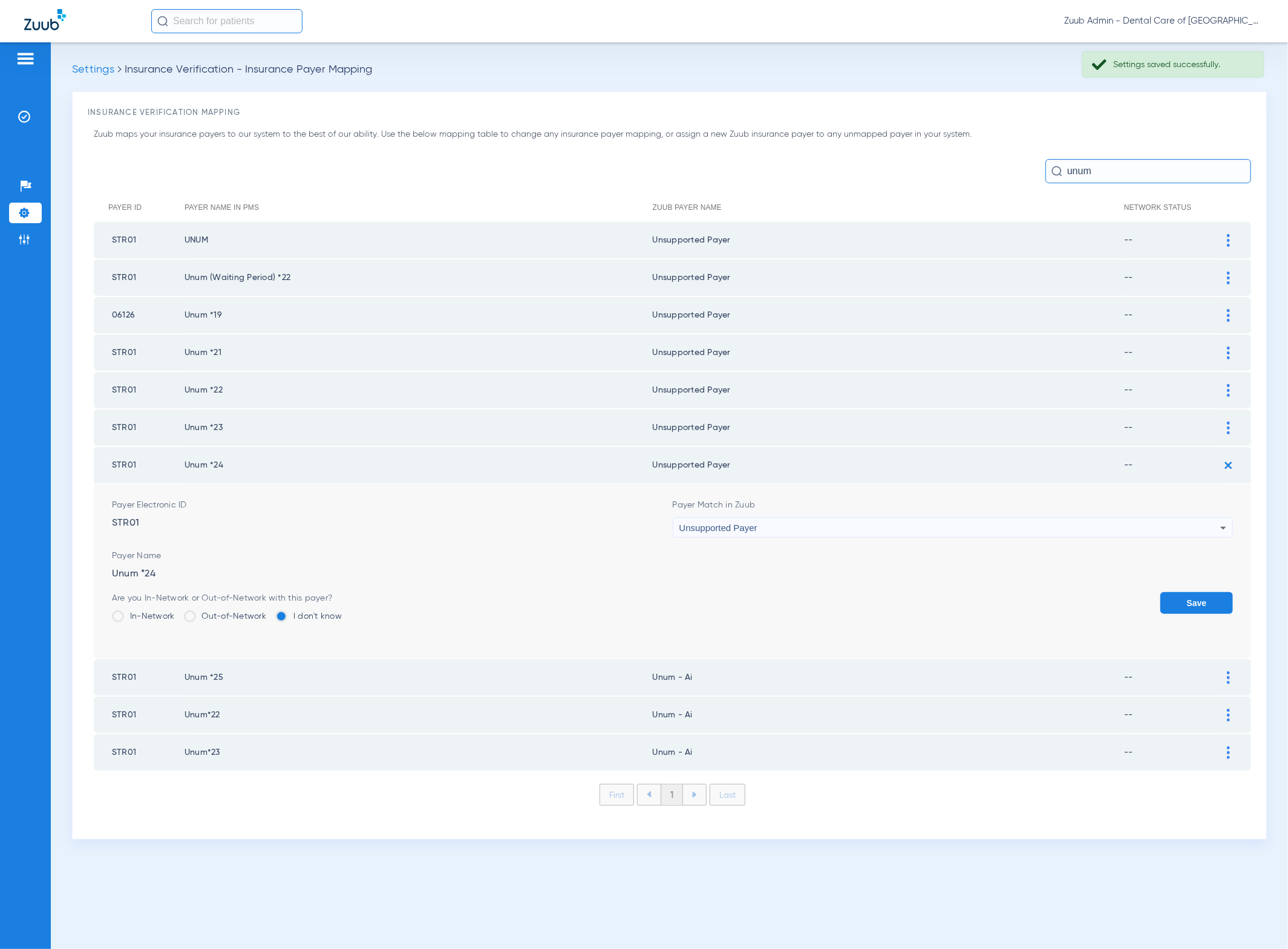
click at [1207, 592] on button "Save" at bounding box center [1196, 602] width 73 height 22
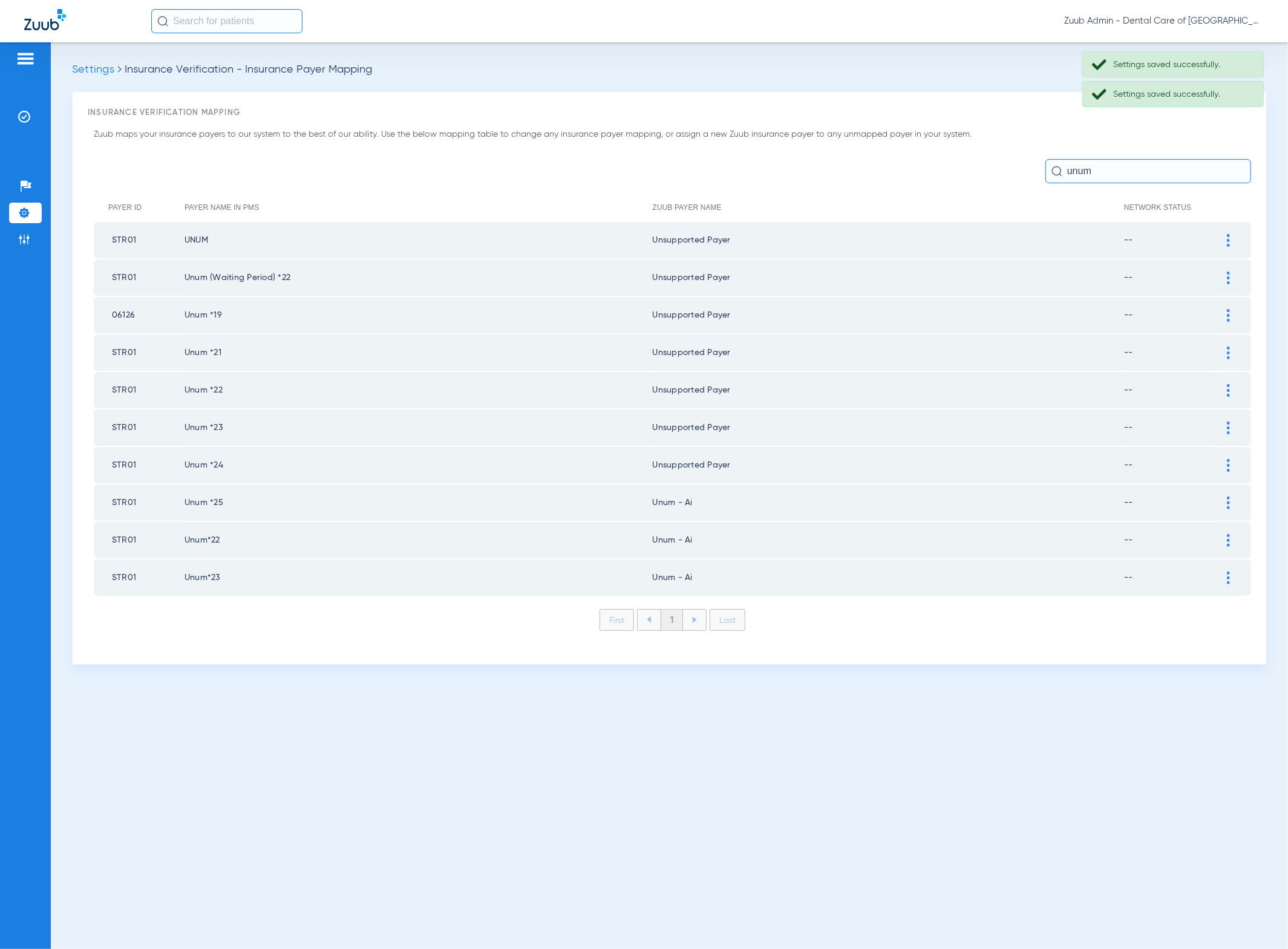
click at [1231, 496] on div at bounding box center [1228, 502] width 21 height 12
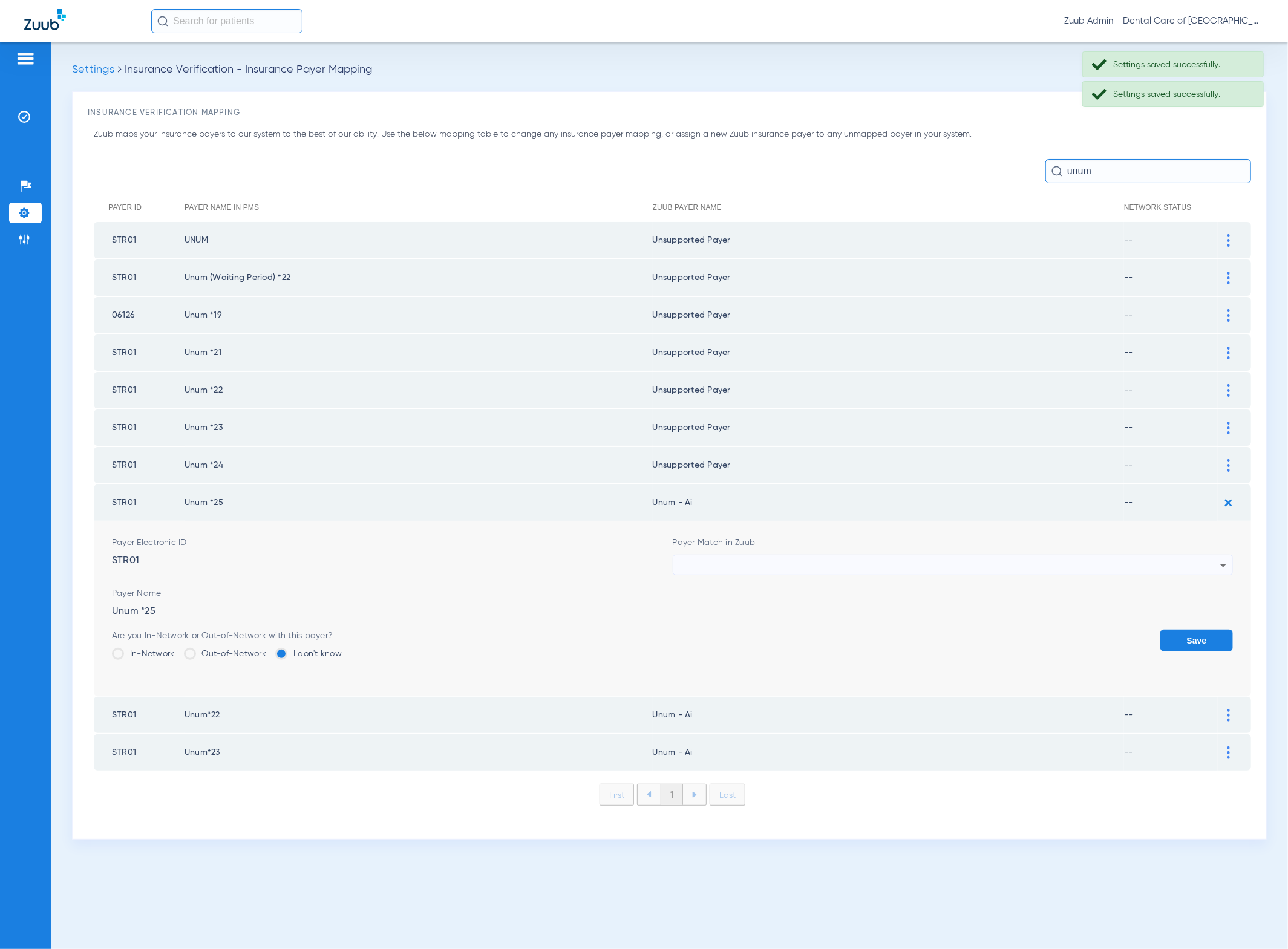
click at [1088, 564] on div at bounding box center [950, 565] width 542 height 21
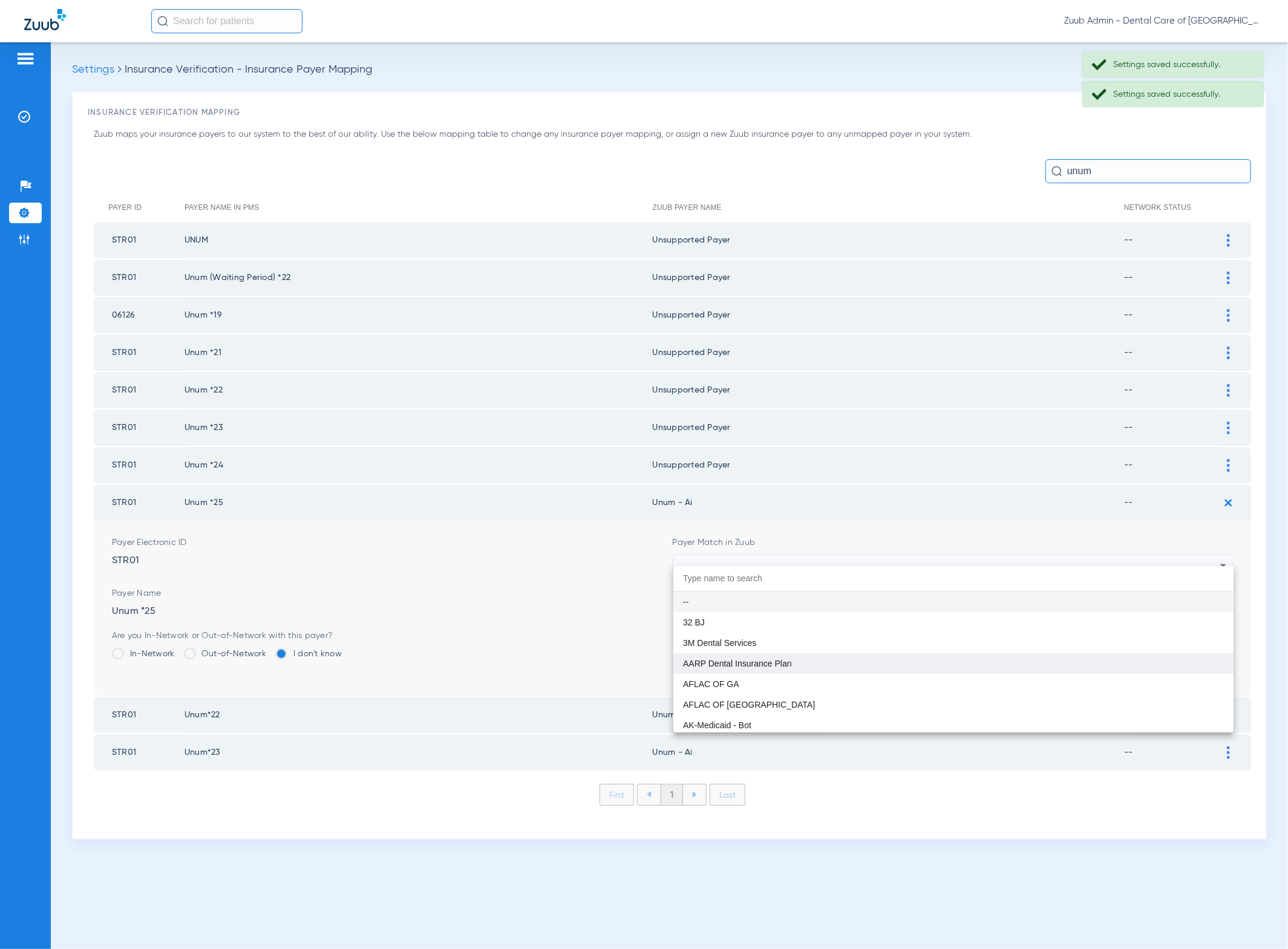
click at [944, 656] on mat-option "AARP Dental Insurance Plan" at bounding box center [954, 664] width 561 height 21
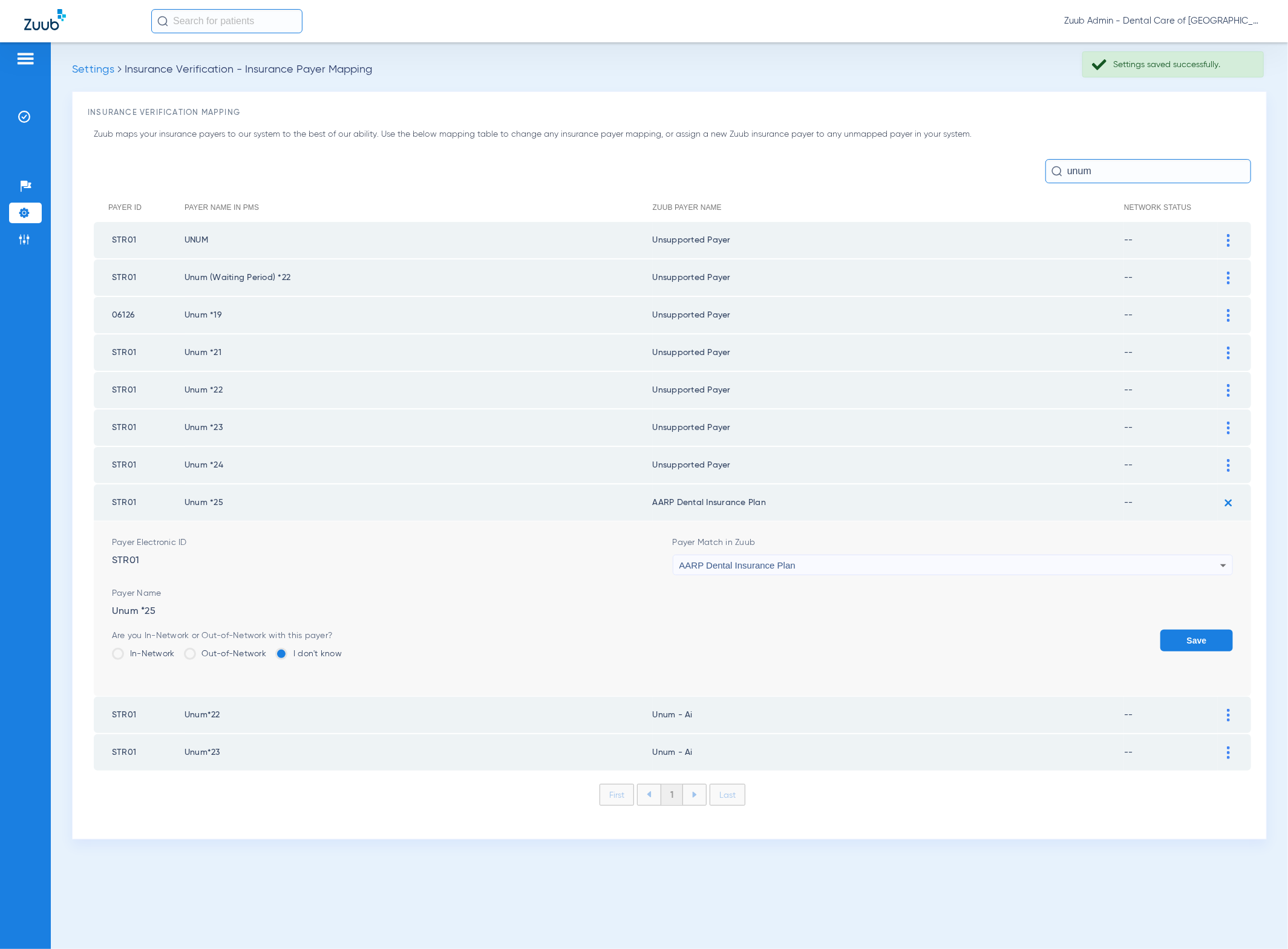
click at [930, 555] on div "AARP Dental Insurance Plan" at bounding box center [950, 565] width 542 height 21
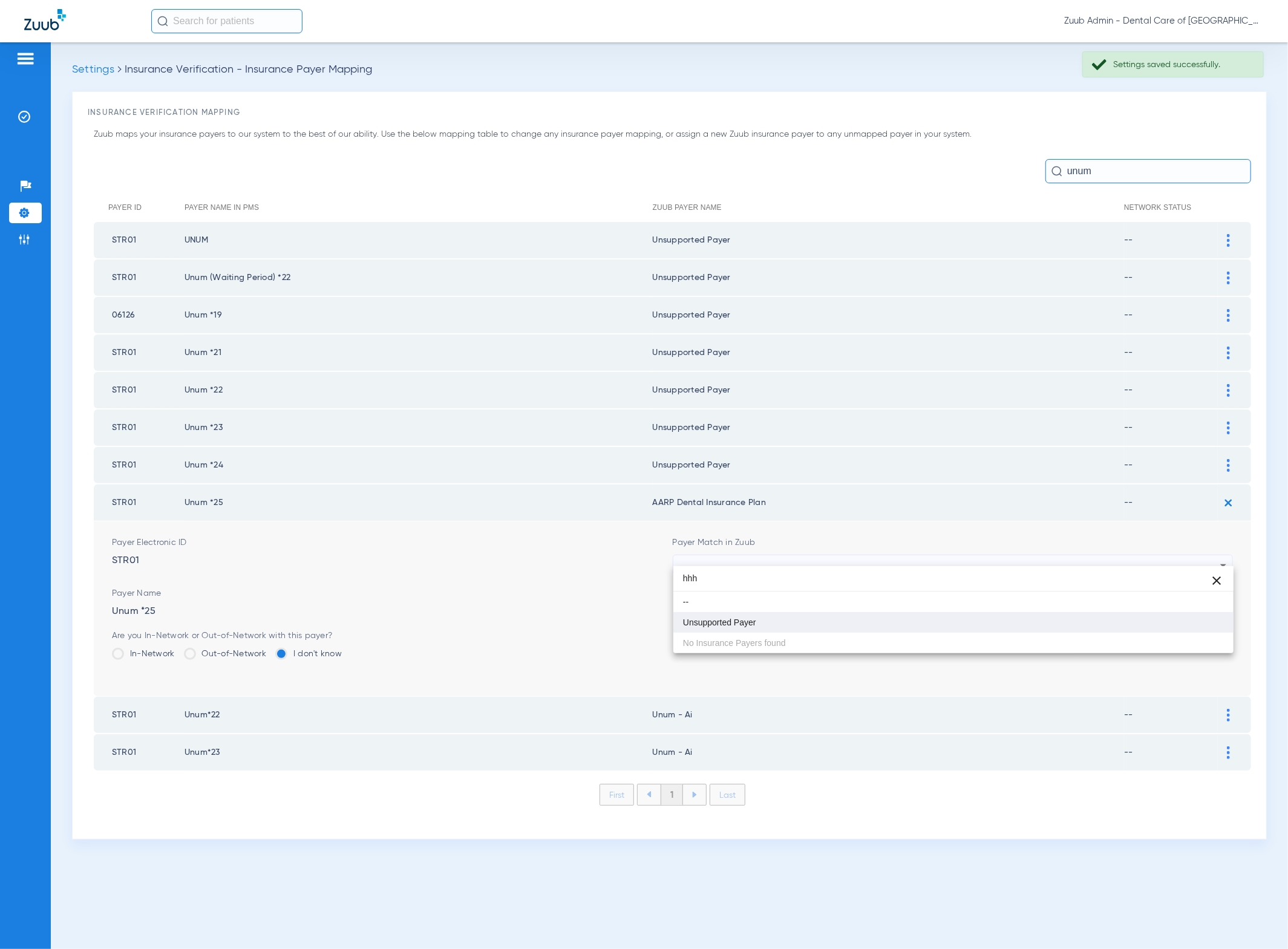
type input "hhh"
click at [895, 631] on mat-option "Unsupported Payer" at bounding box center [954, 622] width 561 height 21
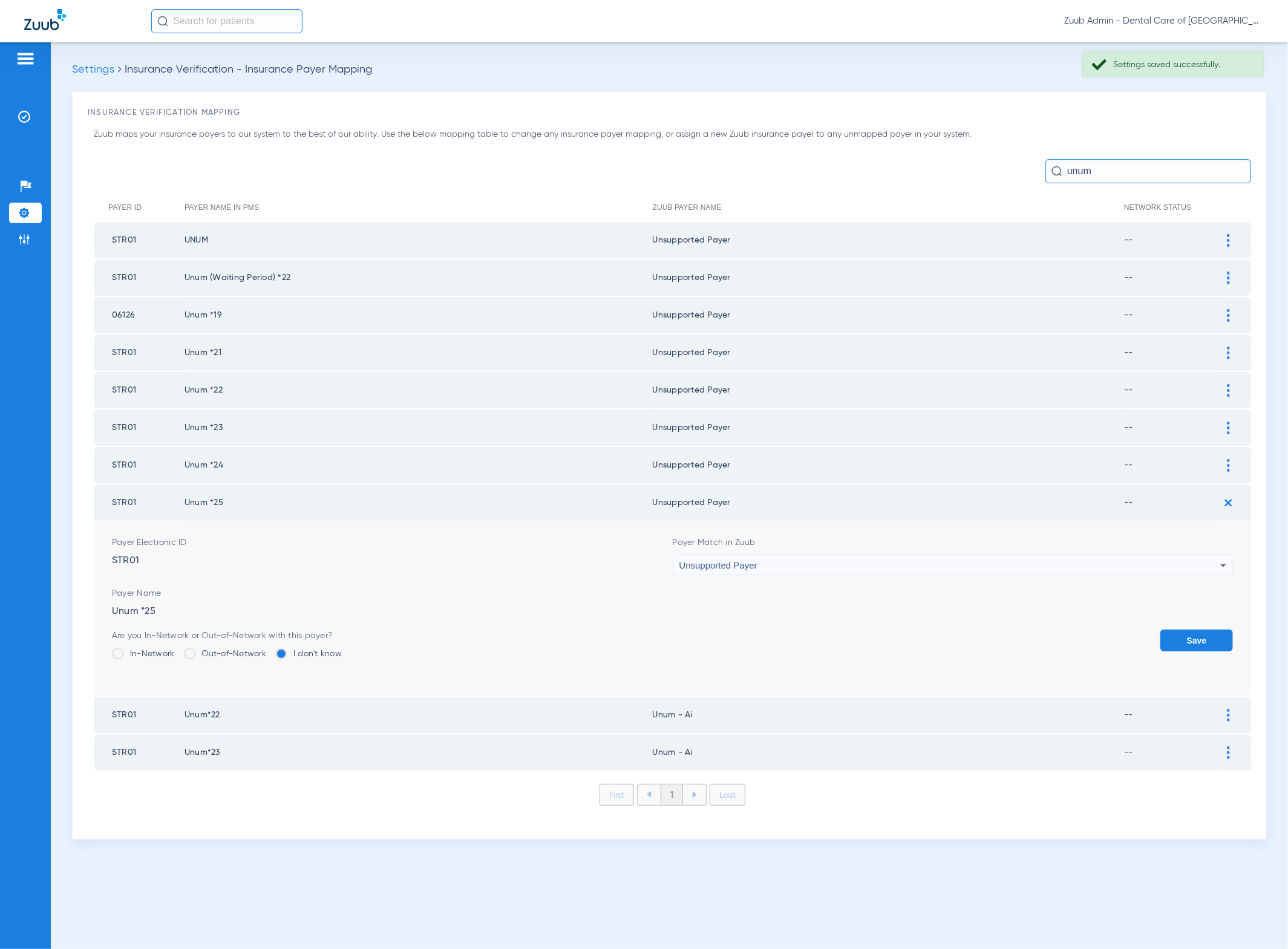
click at [1200, 630] on button "Save" at bounding box center [1196, 640] width 73 height 22
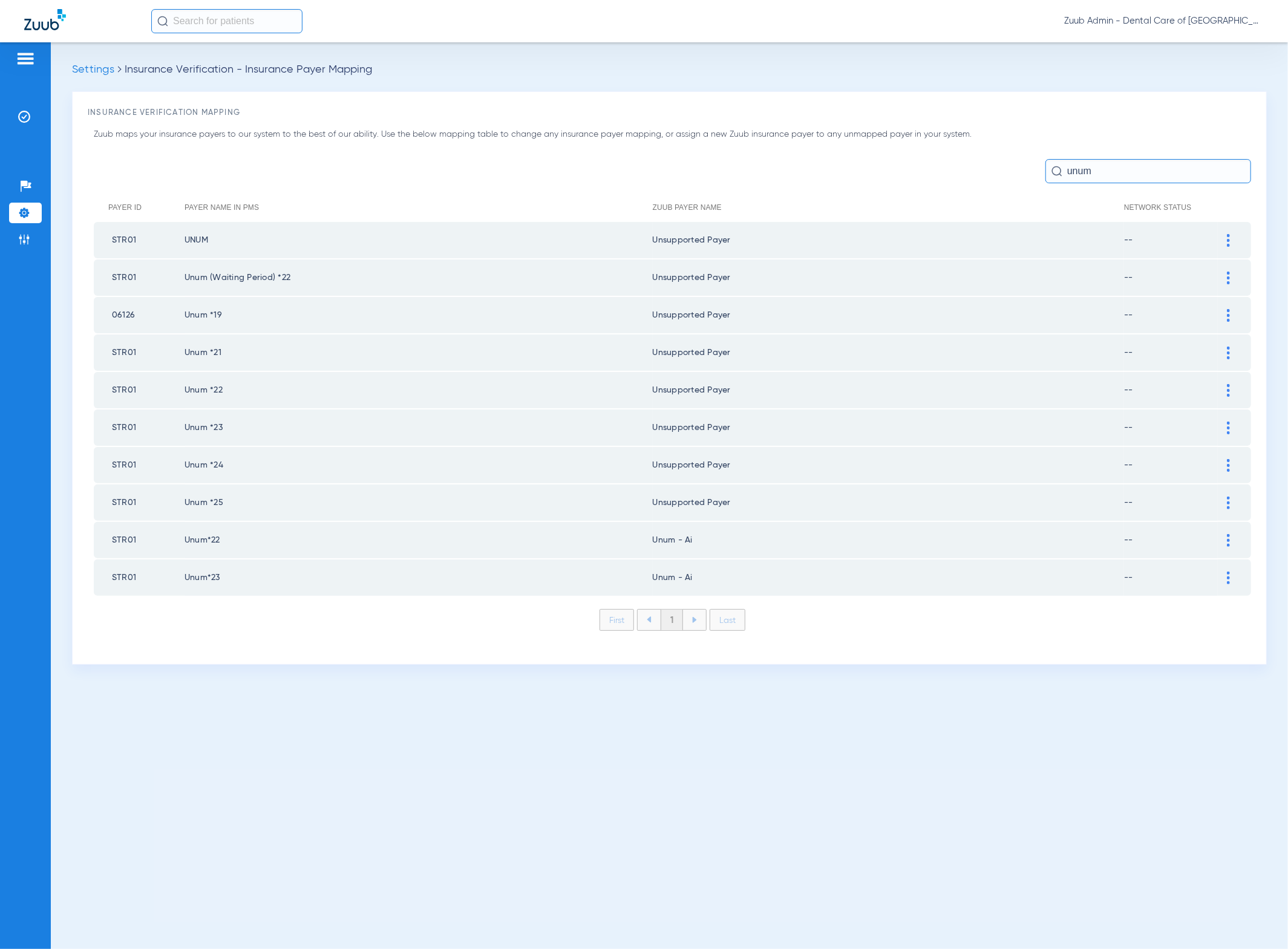
click at [1231, 534] on div at bounding box center [1228, 540] width 21 height 12
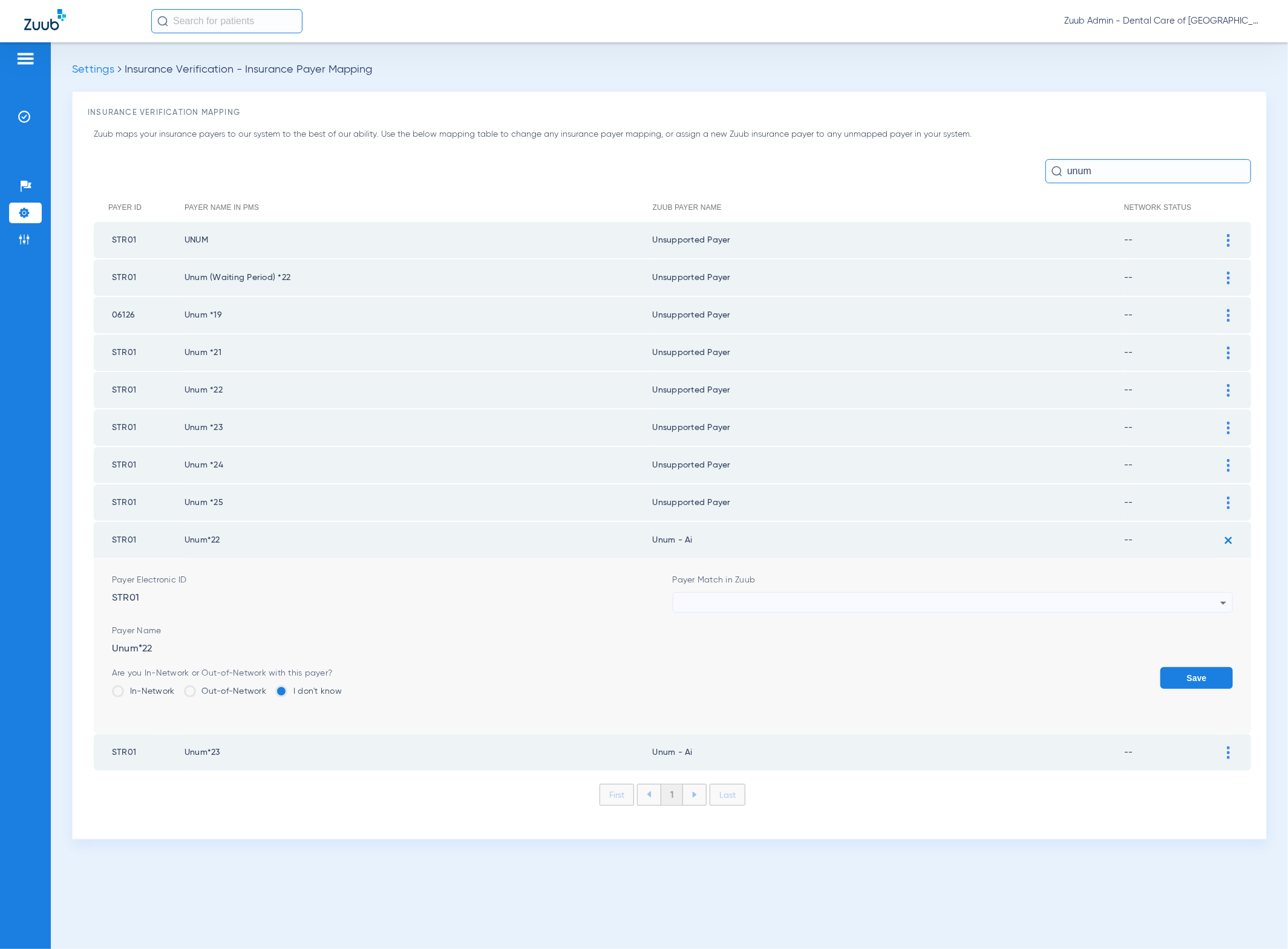
click at [875, 593] on div at bounding box center [950, 603] width 542 height 21
type input "hh"
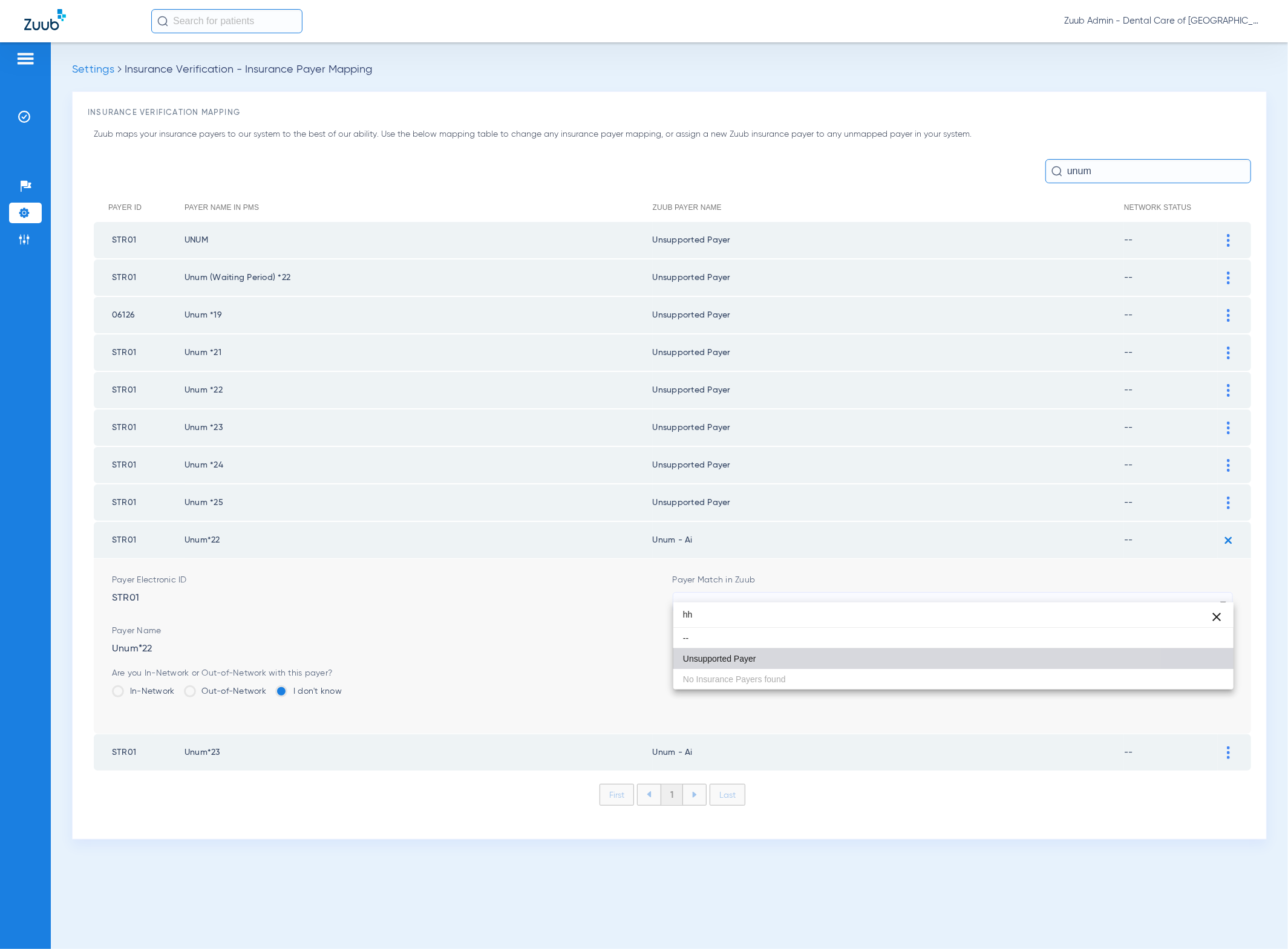
click at [814, 659] on mat-option "Unsupported Payer" at bounding box center [954, 659] width 561 height 21
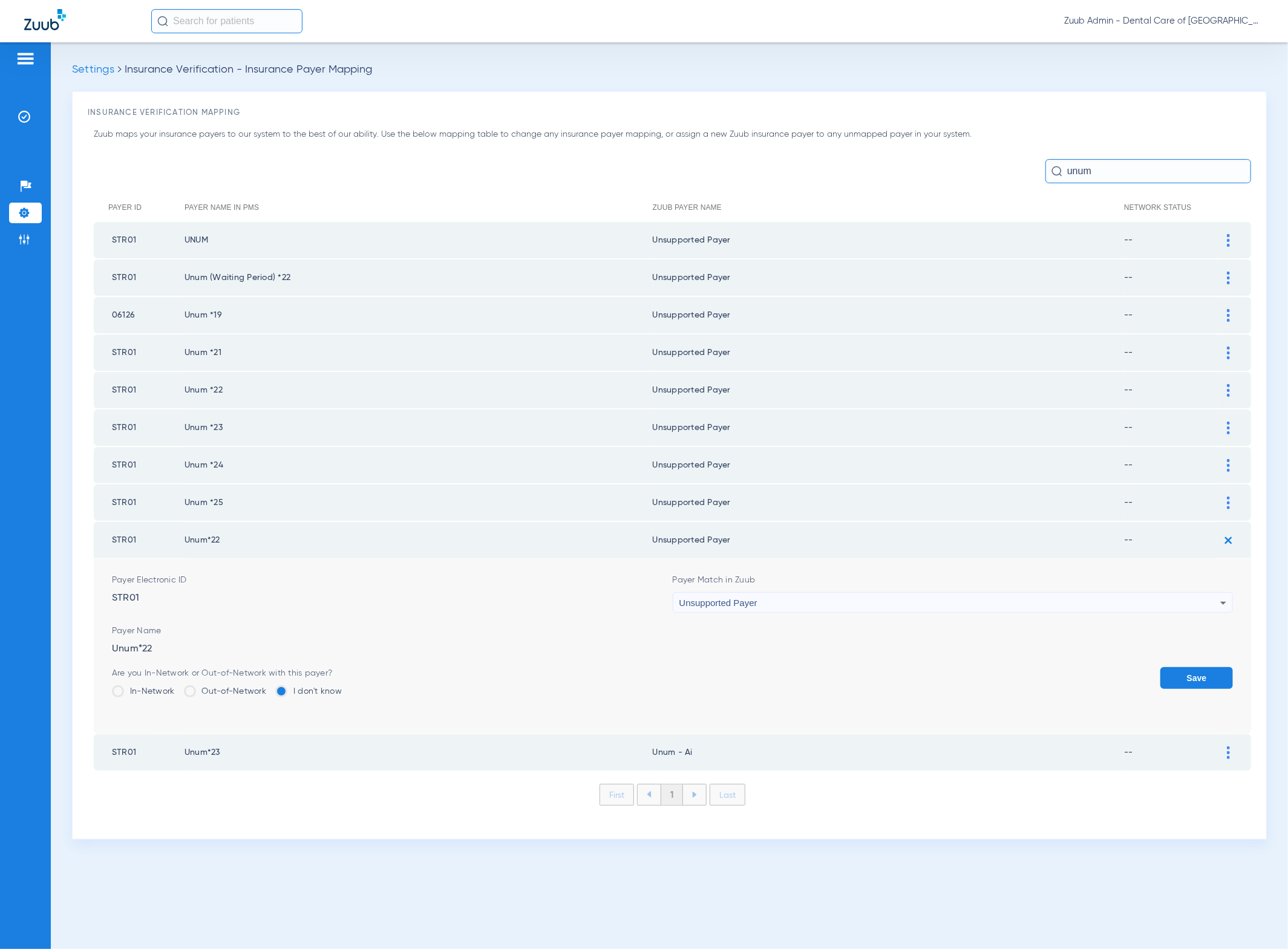
click at [1207, 668] on button "Save" at bounding box center [1196, 678] width 73 height 22
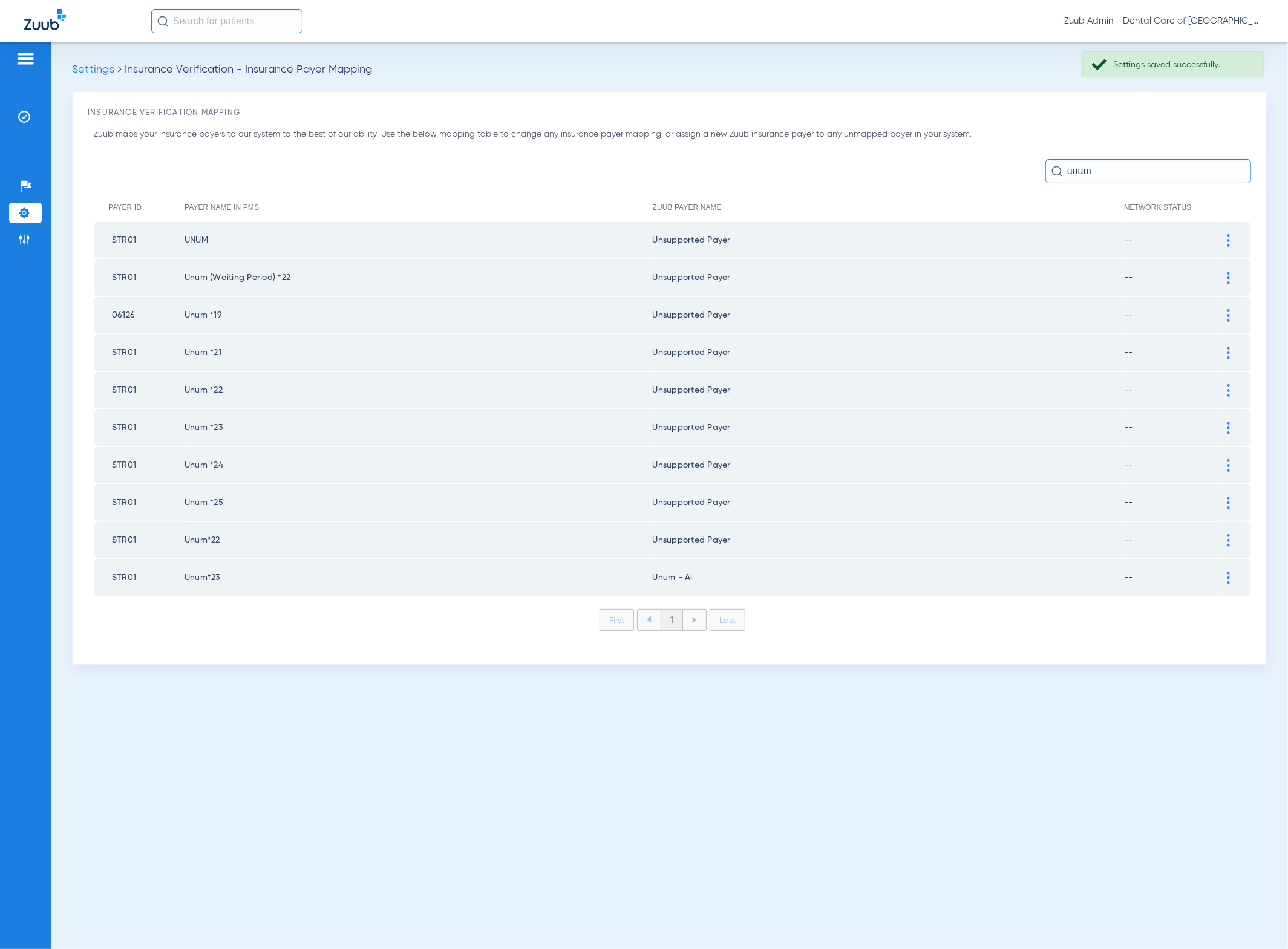
click at [1230, 572] on div at bounding box center [1228, 578] width 21 height 12
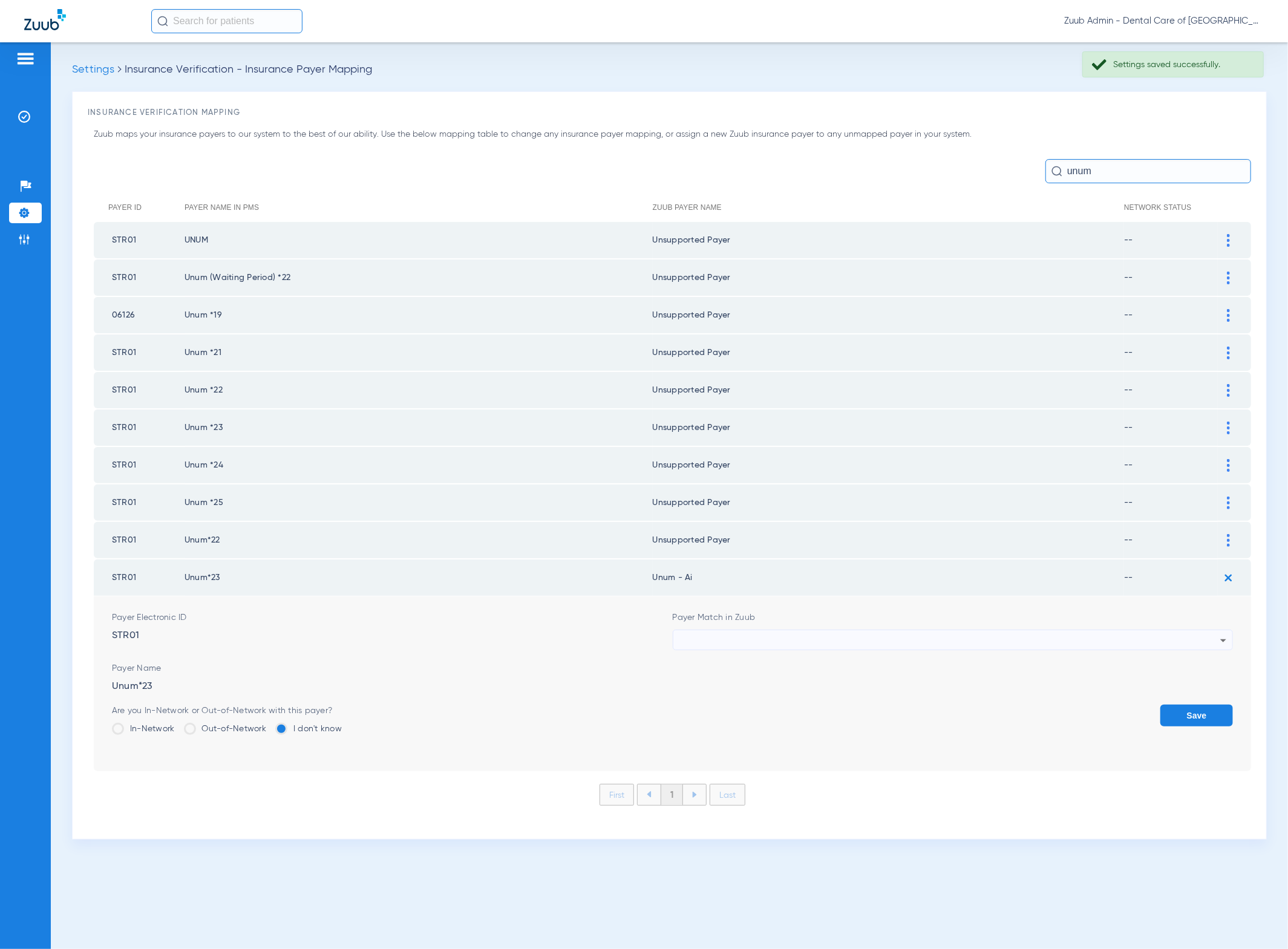
click at [996, 631] on div at bounding box center [950, 641] width 542 height 21
type input "hh"
click at [806, 688] on mat-option "Unsupported Payer" at bounding box center [954, 695] width 561 height 21
click at [1219, 705] on button "Save" at bounding box center [1196, 715] width 73 height 22
